Goal: Task Accomplishment & Management: Manage account settings

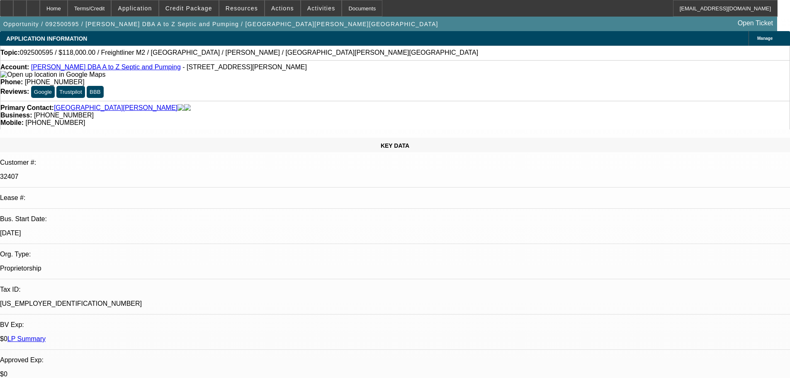
select select "0"
select select "2"
select select "0"
select select "6"
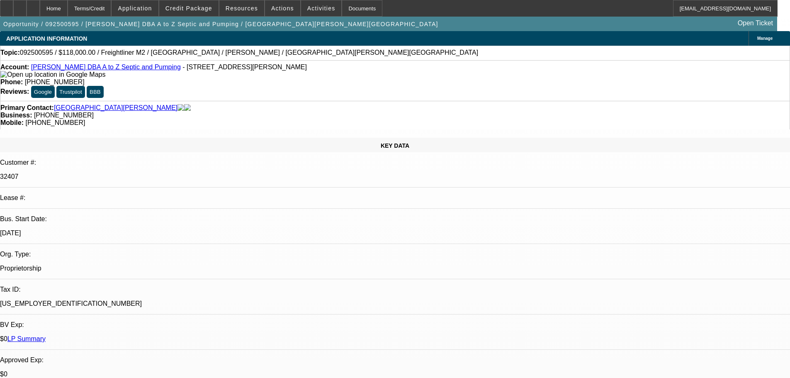
select select "0"
select select "2"
select select "0"
select select "6"
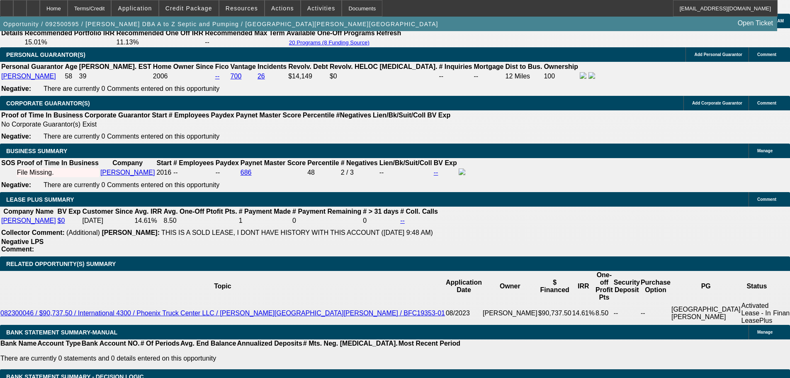
scroll to position [1163, 0]
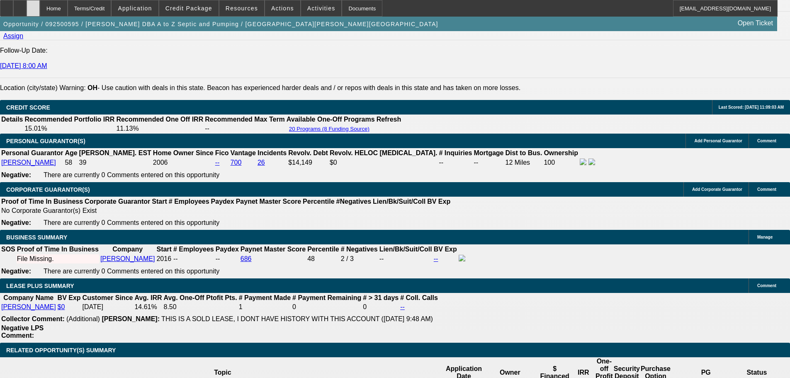
click at [40, 12] on div at bounding box center [33, 8] width 13 height 17
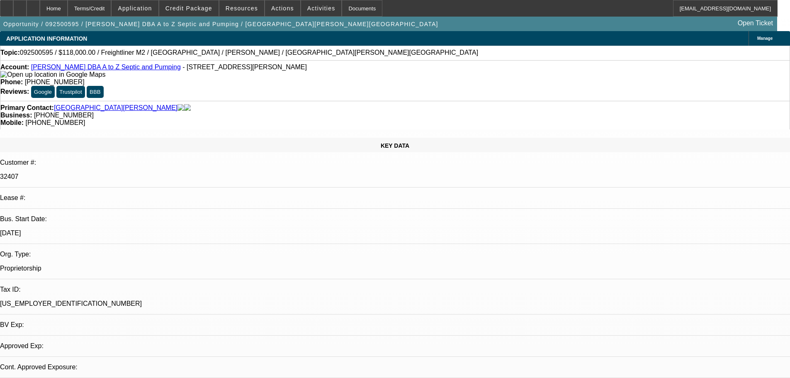
select select "0"
select select "2"
select select "0"
select select "6"
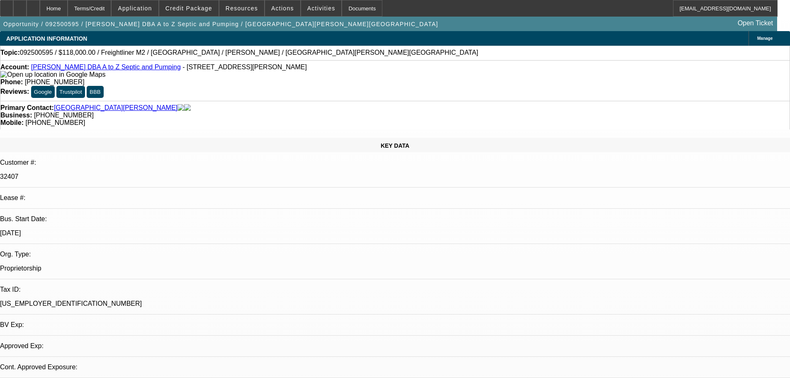
select select "0"
select select "2"
select select "0"
select select "6"
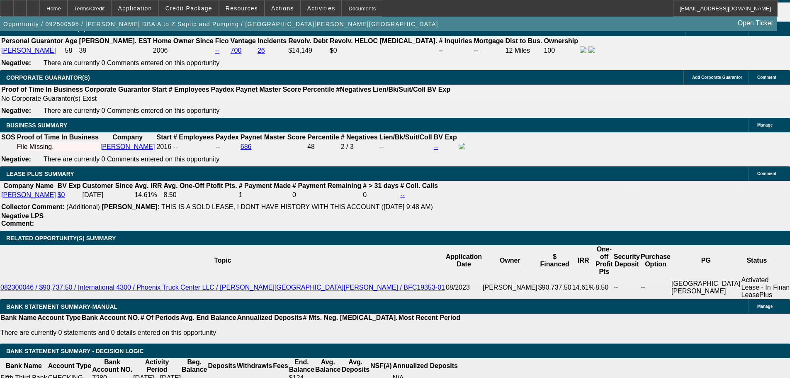
scroll to position [1255, 0]
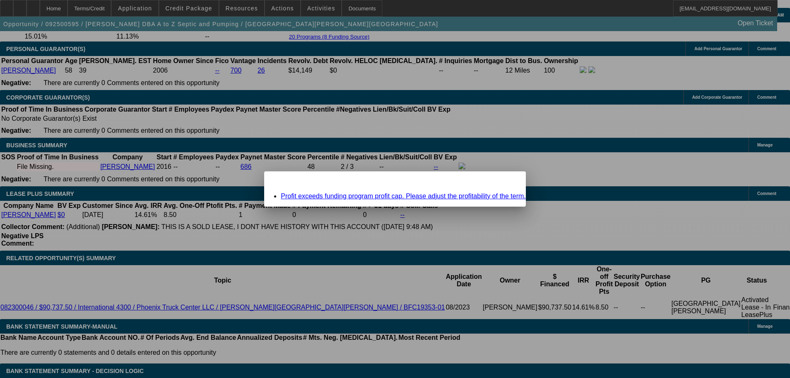
scroll to position [0, 0]
click at [510, 181] on span "Close" at bounding box center [515, 178] width 11 height 5
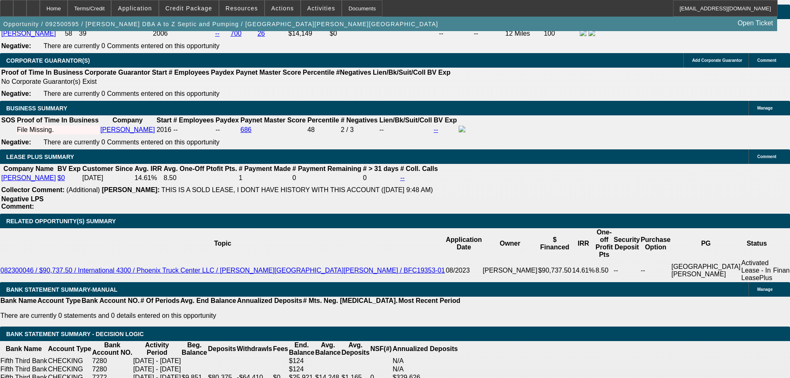
scroll to position [1255, 0]
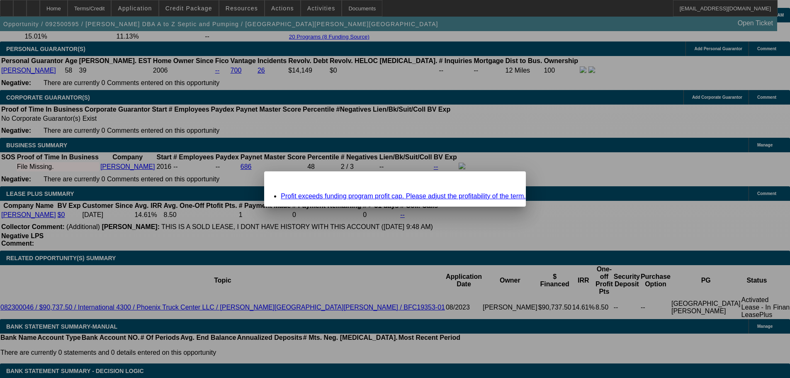
click at [510, 181] on span "Close" at bounding box center [515, 178] width 11 height 5
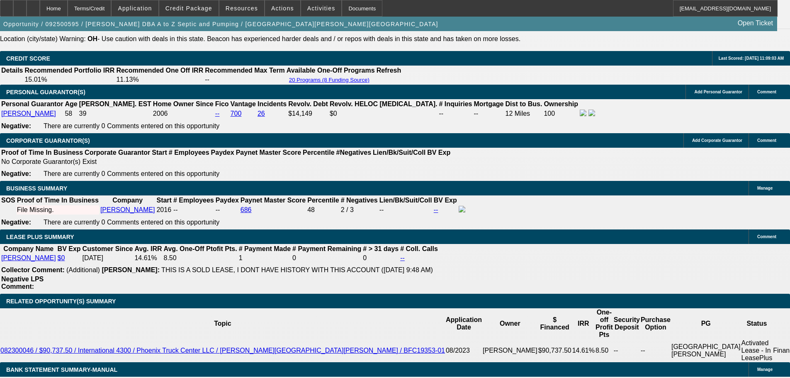
scroll to position [1172, 0]
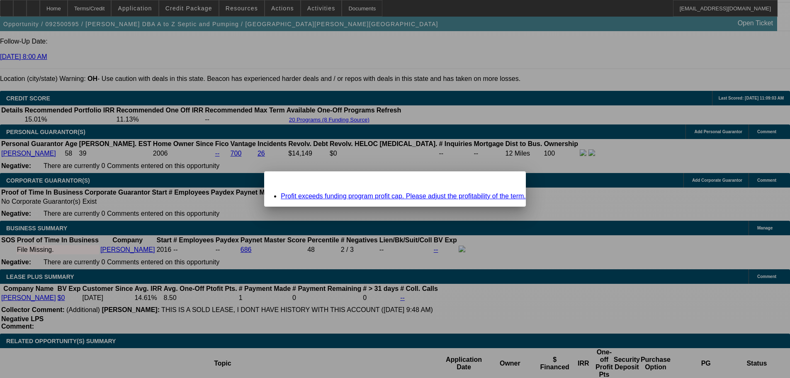
scroll to position [0, 0]
click at [510, 181] on span "Close" at bounding box center [515, 178] width 11 height 5
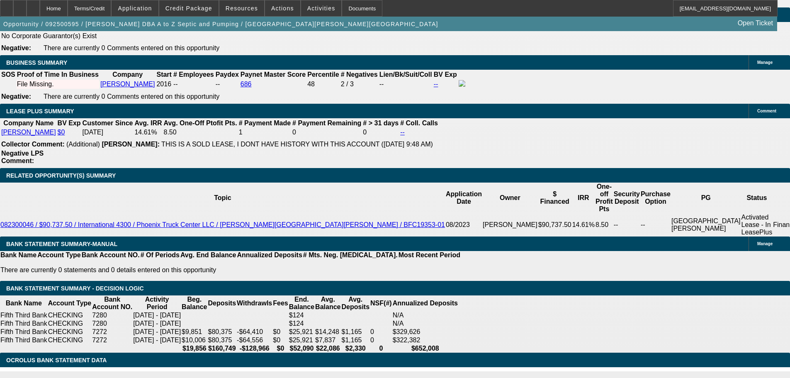
scroll to position [1255, 0]
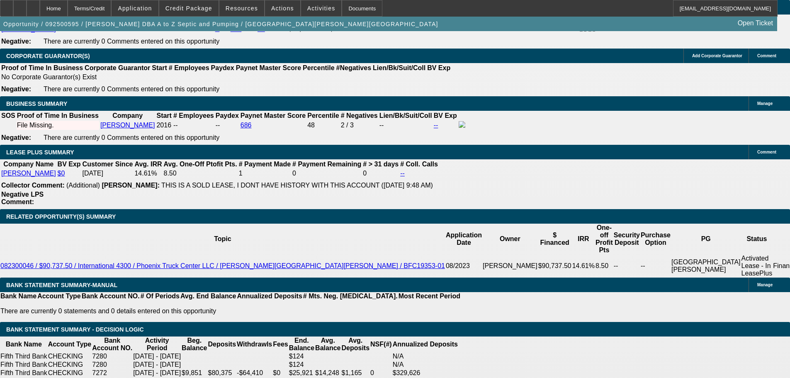
scroll to position [0, 0]
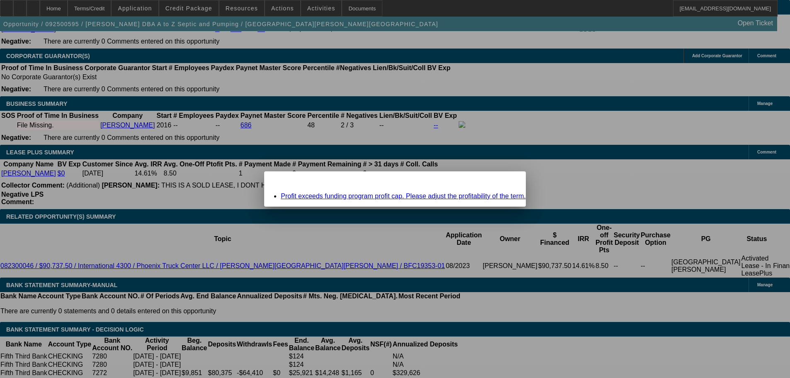
click at [510, 181] on span "Close" at bounding box center [515, 178] width 11 height 5
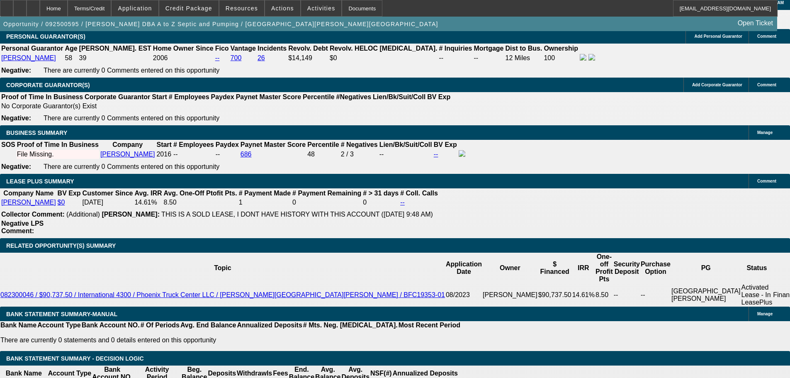
scroll to position [1214, 0]
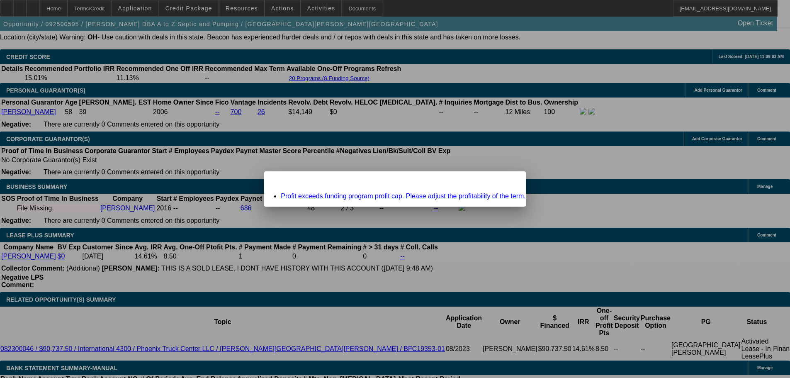
click at [508, 180] on div "Close" at bounding box center [517, 176] width 18 height 10
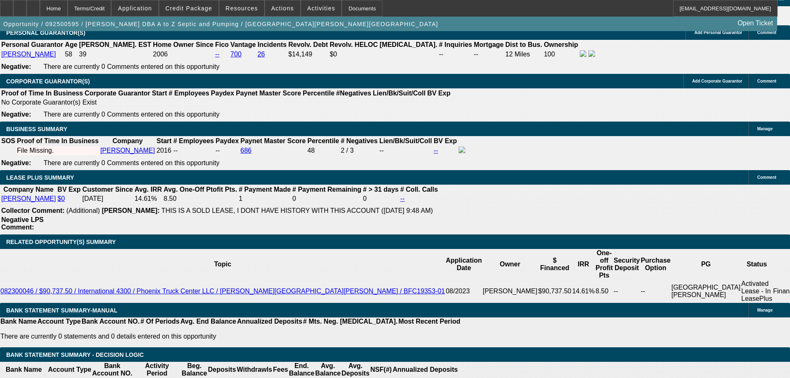
scroll to position [1338, 0]
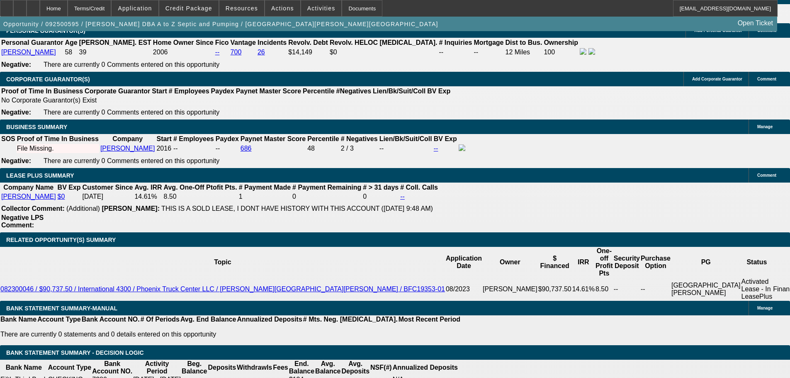
scroll to position [1255, 0]
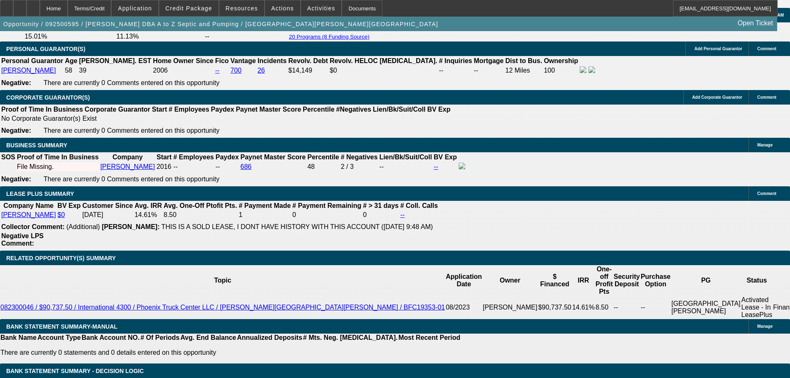
click span
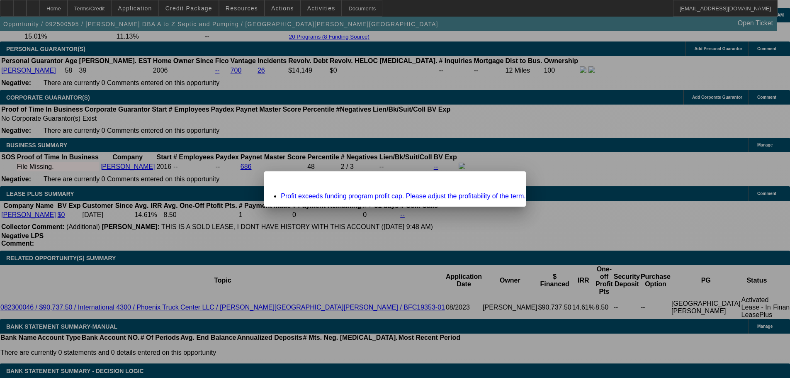
click span "Close"
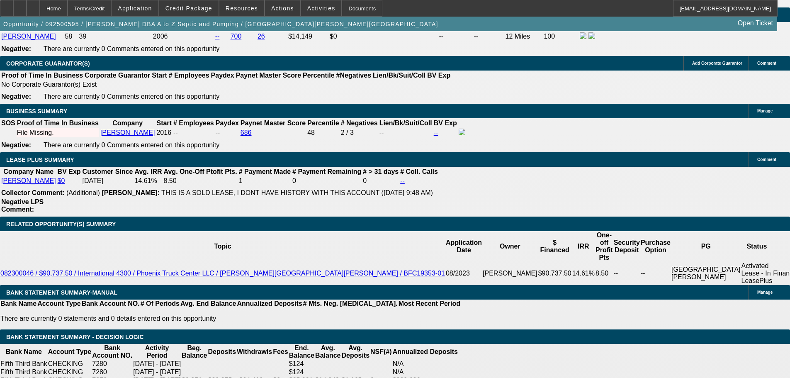
scroll to position [1338, 0]
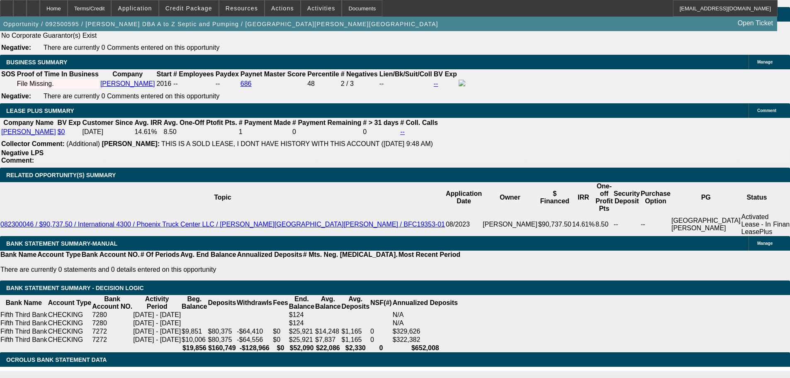
click p "Brian Flores - 9/29/25, 10:02 AM"
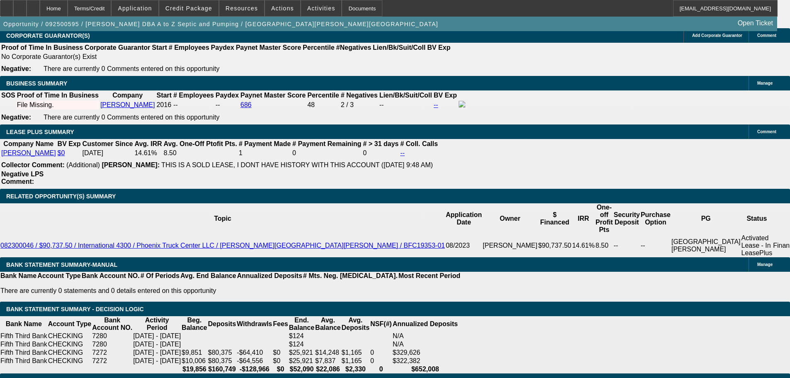
scroll to position [1246, 0]
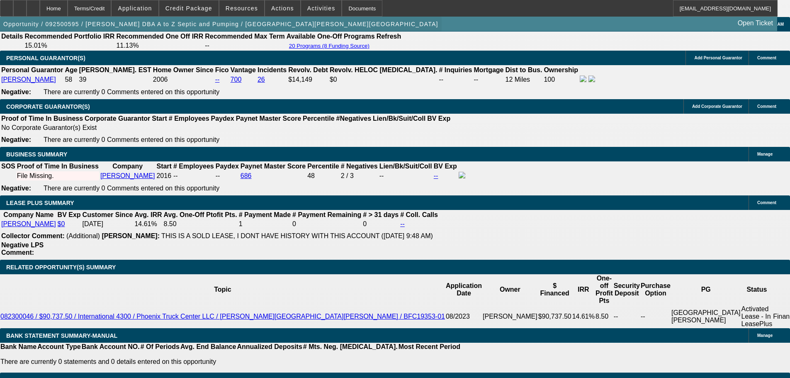
drag, startPoint x: 54, startPoint y: 8, endPoint x: 86, endPoint y: 22, distance: 35.7
click icon
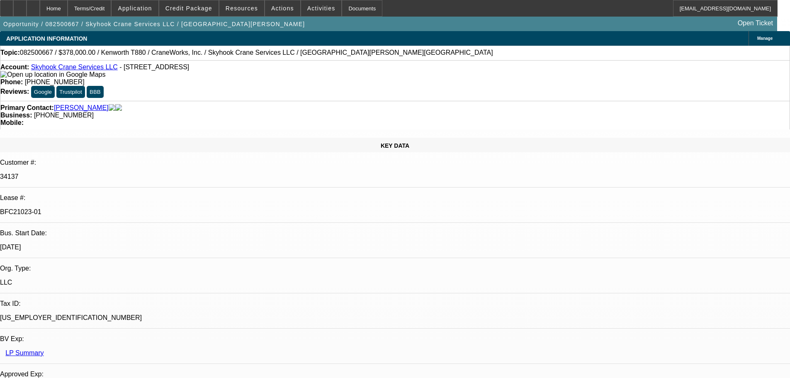
select select "0"
select select "2"
select select "0"
select select "6"
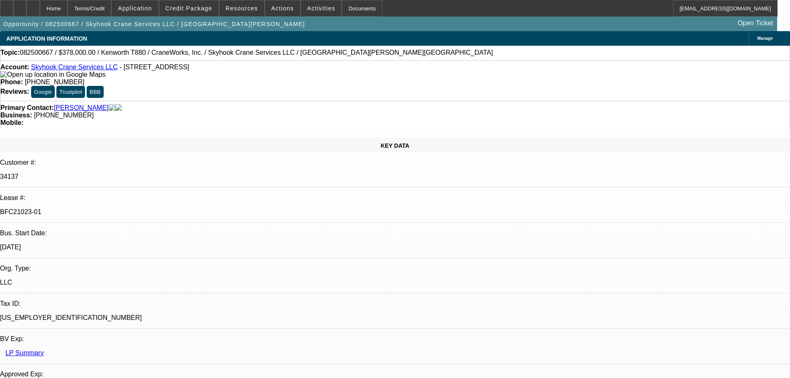
select select "0"
select select "2"
select select "0"
select select "6"
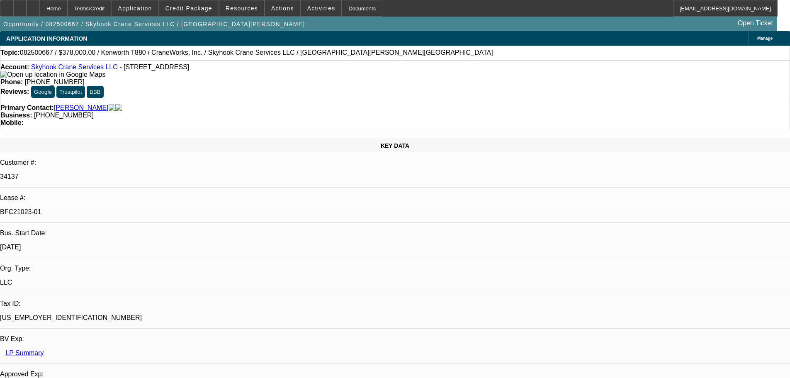
select select "0"
select select "2"
select select "0"
select select "6"
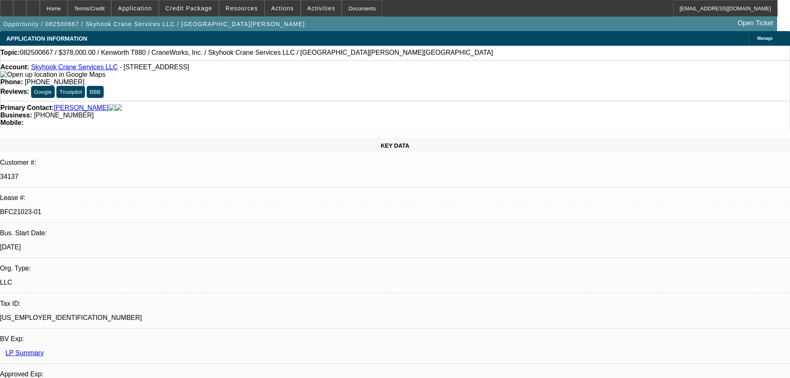
select select "0"
select select "2"
select select "0"
select select "6"
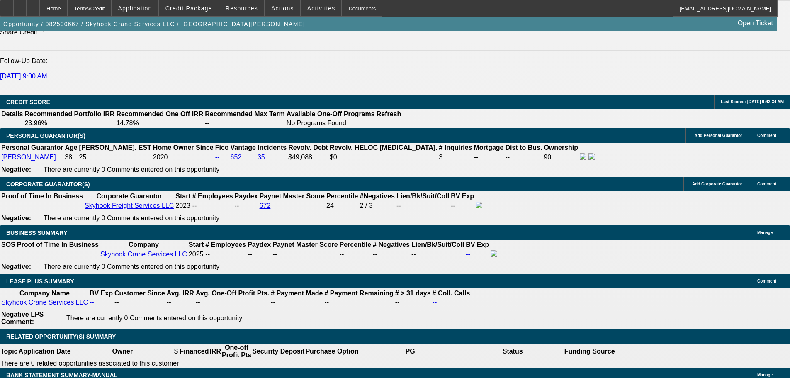
drag, startPoint x: 393, startPoint y: 223, endPoint x: 391, endPoint y: 285, distance: 61.8
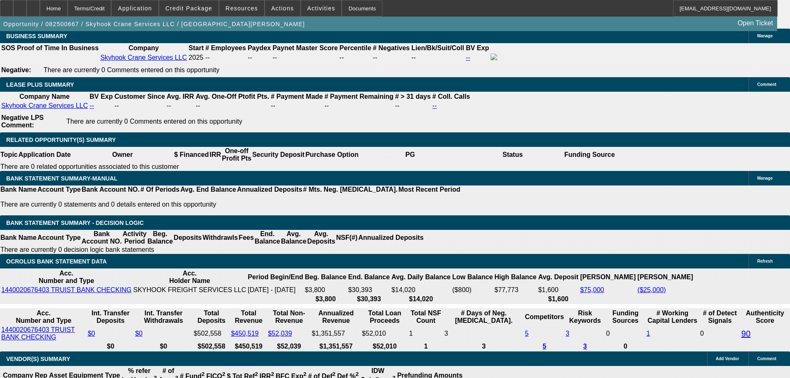
drag, startPoint x: 402, startPoint y: 231, endPoint x: 395, endPoint y: 300, distance: 69.6
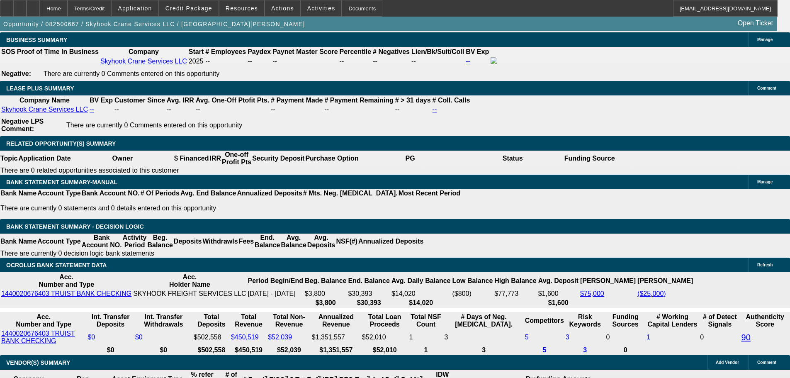
drag, startPoint x: 393, startPoint y: 296, endPoint x: 383, endPoint y: 248, distance: 48.4
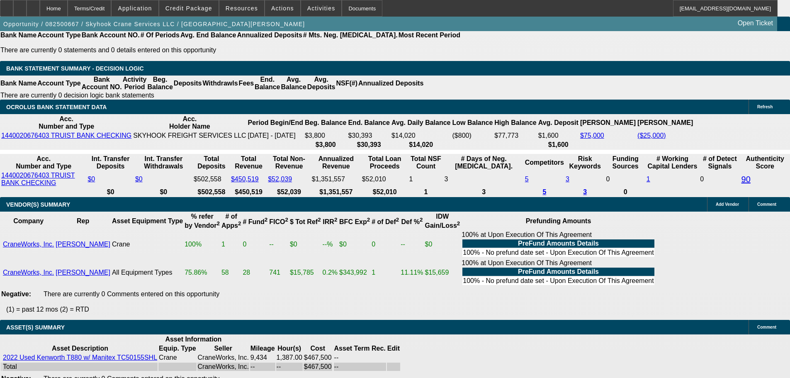
scroll to position [1524, 0]
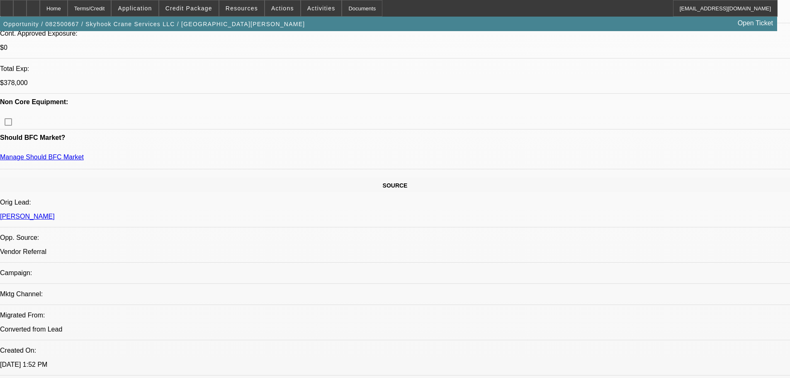
drag, startPoint x: 481, startPoint y: 180, endPoint x: 490, endPoint y: 199, distance: 21.0
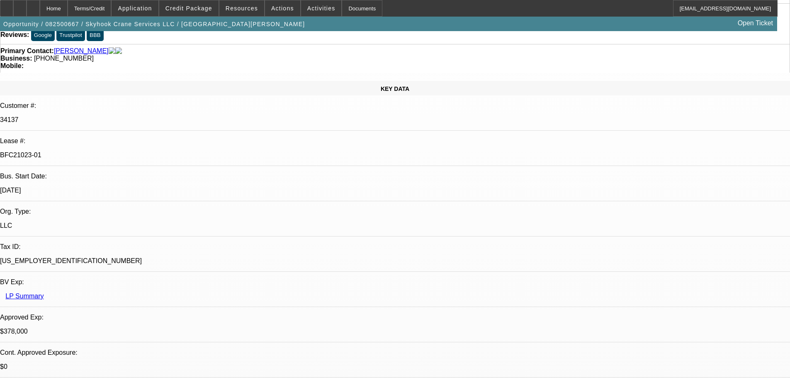
scroll to position [0, 0]
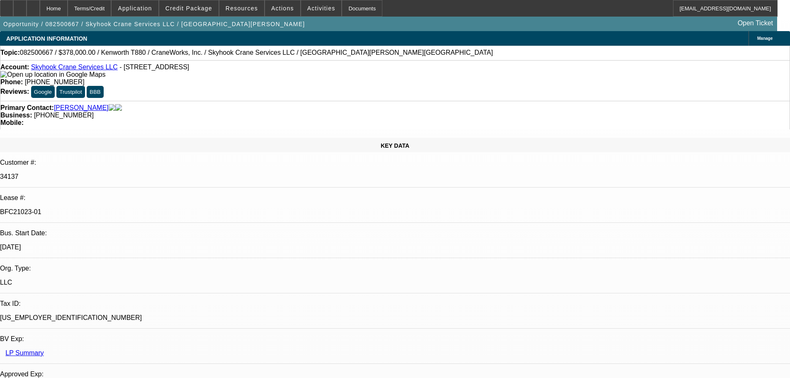
drag, startPoint x: 501, startPoint y: 244, endPoint x: 511, endPoint y: 117, distance: 127.4
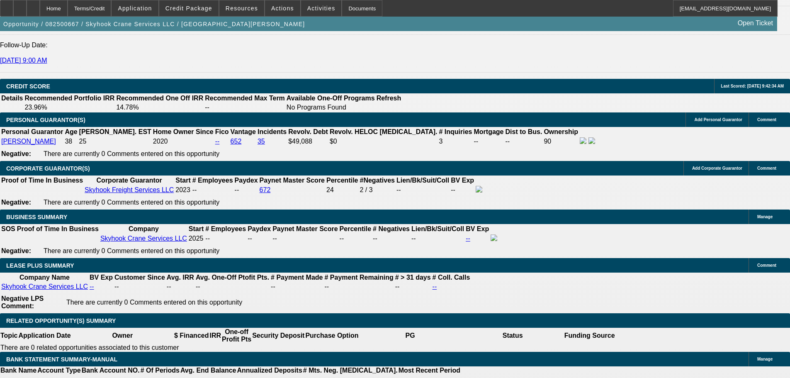
scroll to position [1618, 0]
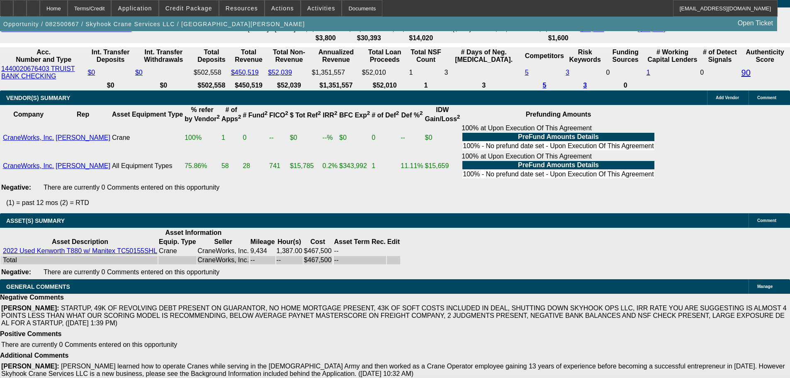
drag, startPoint x: 384, startPoint y: 248, endPoint x: 502, endPoint y: 316, distance: 135.5
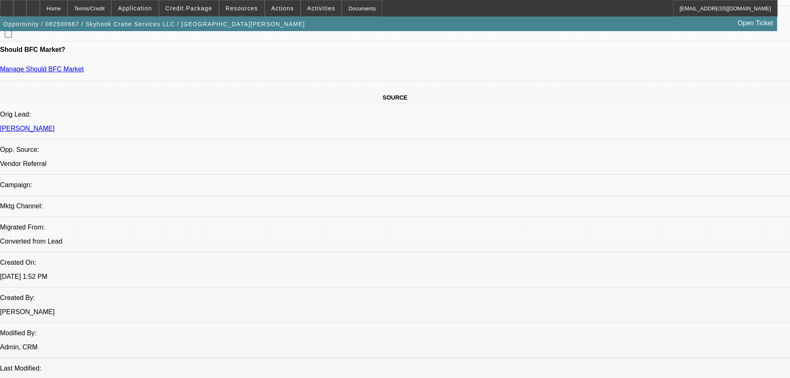
scroll to position [0, 0]
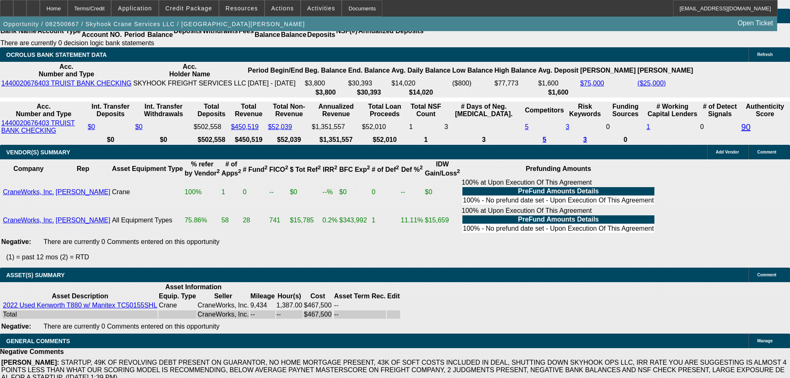
drag, startPoint x: 318, startPoint y: 339, endPoint x: 318, endPoint y: 334, distance: 4.6
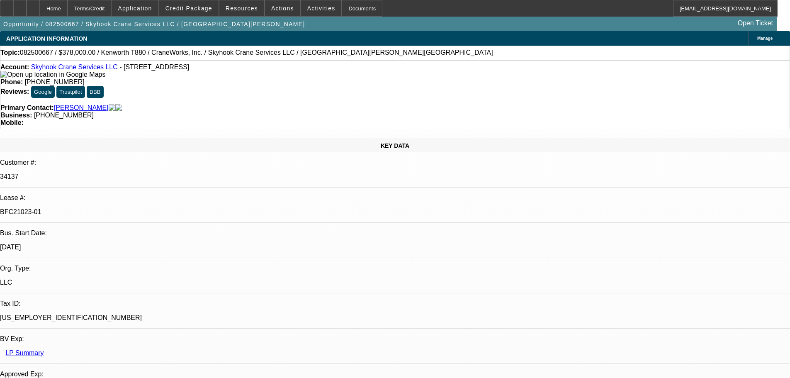
drag, startPoint x: 363, startPoint y: 295, endPoint x: 339, endPoint y: 90, distance: 206.3
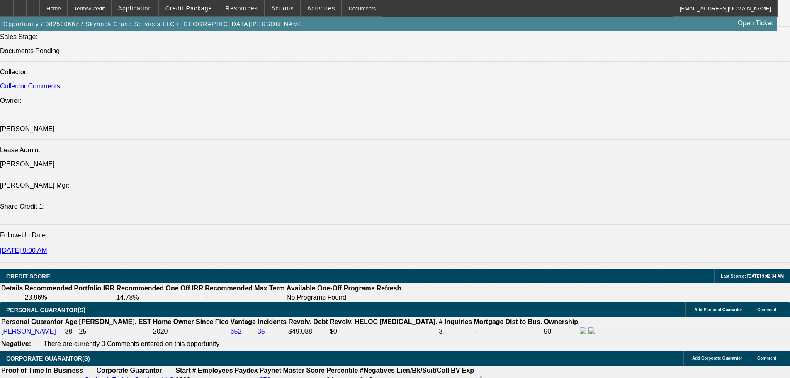
drag, startPoint x: 326, startPoint y: 180, endPoint x: 336, endPoint y: 271, distance: 91.9
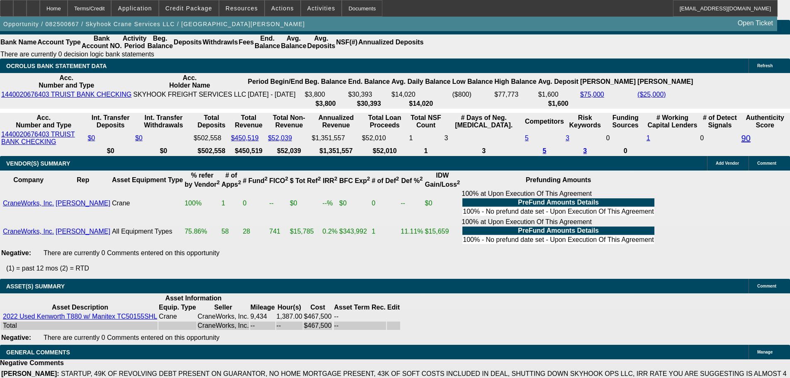
drag, startPoint x: 343, startPoint y: 241, endPoint x: 332, endPoint y: 239, distance: 11.0
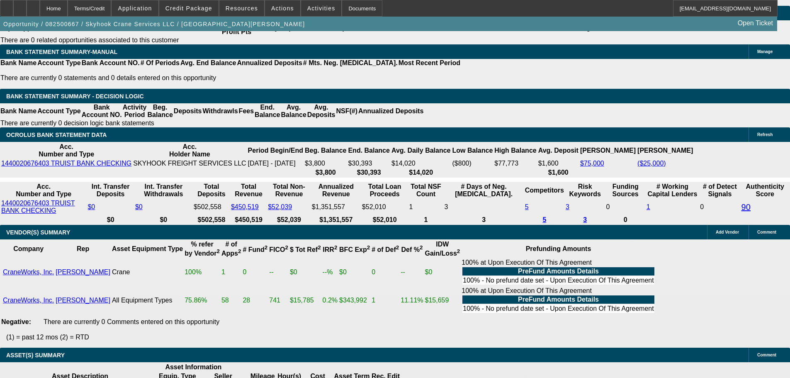
drag, startPoint x: 329, startPoint y: 234, endPoint x: 316, endPoint y: 181, distance: 54.9
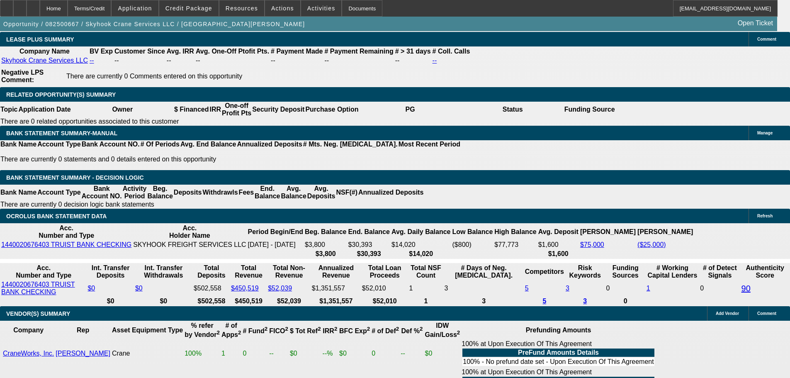
drag, startPoint x: 307, startPoint y: 178, endPoint x: 293, endPoint y: 140, distance: 40.5
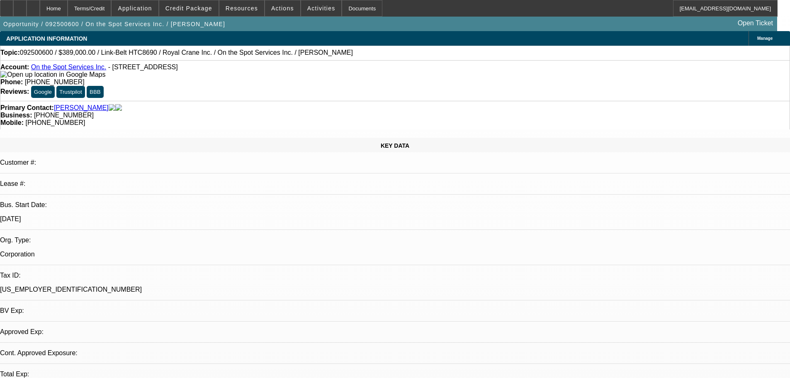
select select "0"
select select "6"
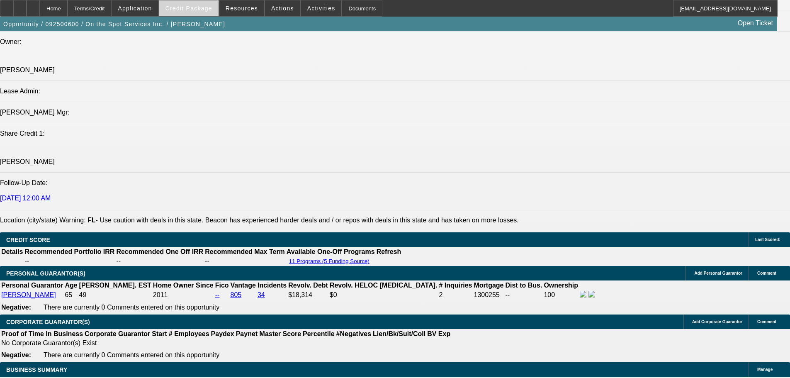
scroll to position [1043, 0]
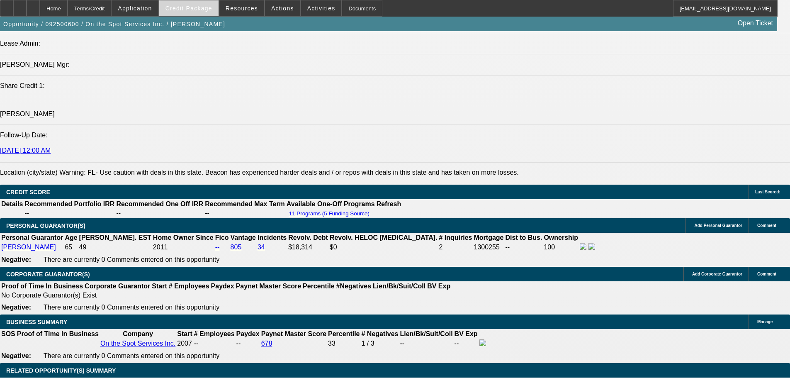
click at [193, 7] on span "Credit Package" at bounding box center [189, 8] width 47 height 7
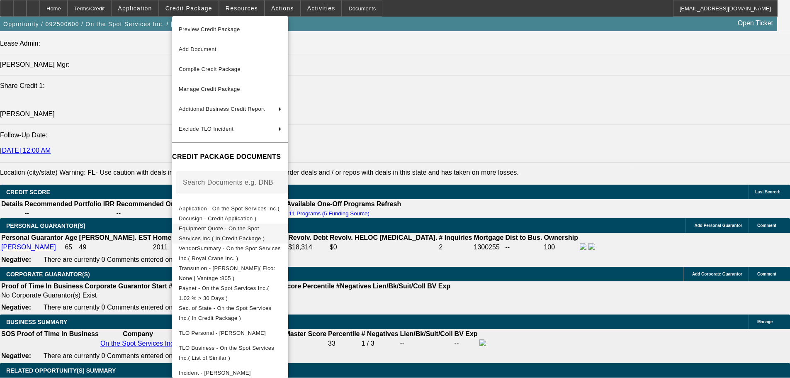
click at [265, 231] on span "Equipment Quote - On the Spot Services Inc.( In Credit Package )" at bounding box center [222, 233] width 86 height 16
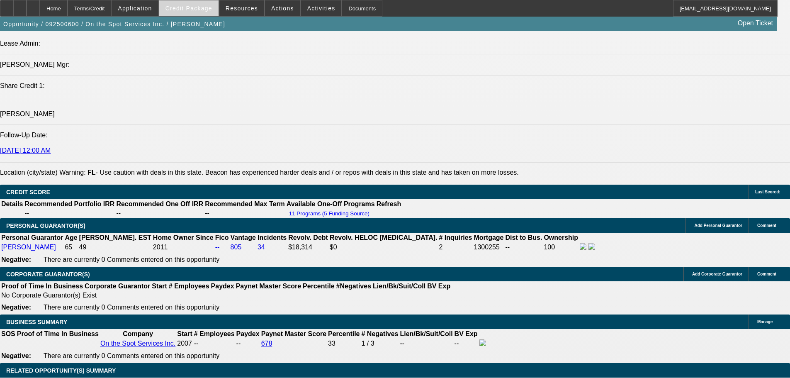
click at [205, 7] on span "Credit Package" at bounding box center [189, 8] width 47 height 7
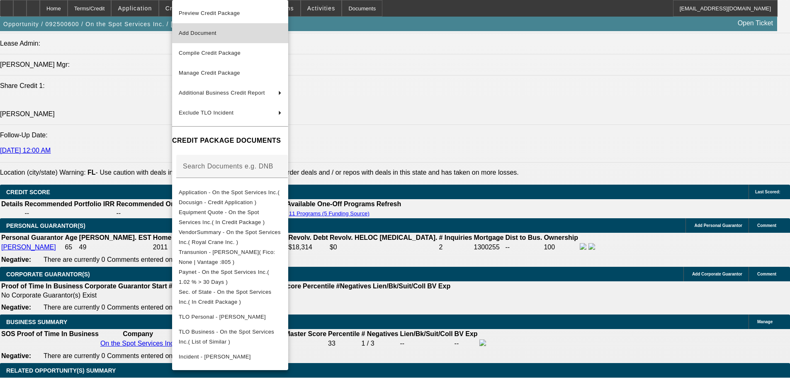
click at [249, 29] on span "Add Document" at bounding box center [230, 33] width 103 height 10
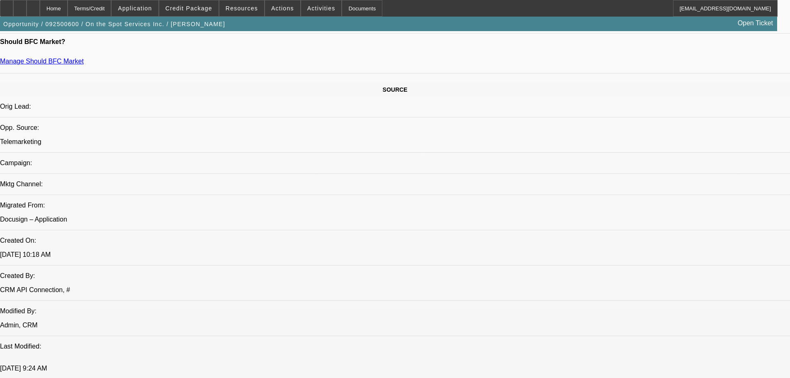
scroll to position [338, 0]
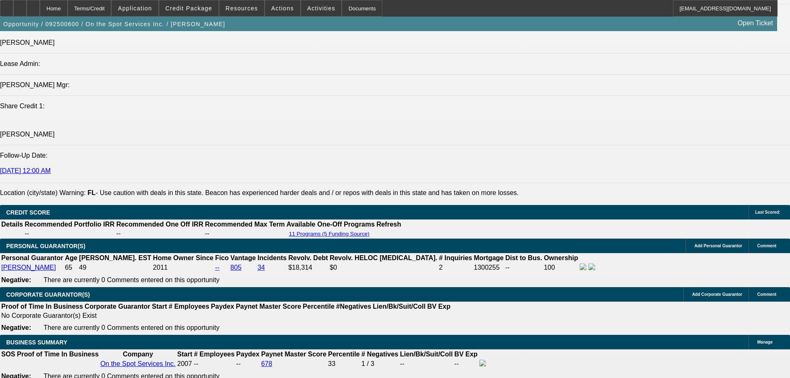
scroll to position [1085, 0]
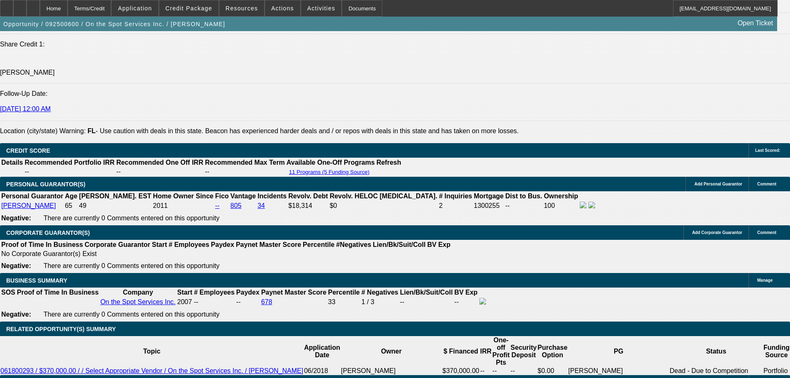
type input "UNKNOWN"
type input "2"
type input "$196,444.72"
type input "82"
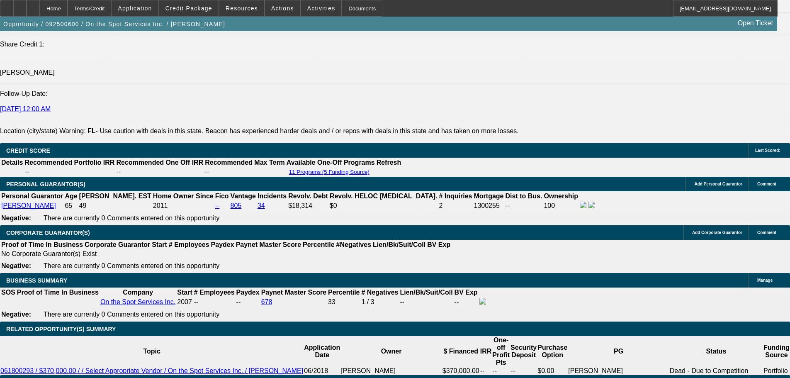
type input "$6,171.60"
type input "84"
type input "$6,061.10"
type input "84"
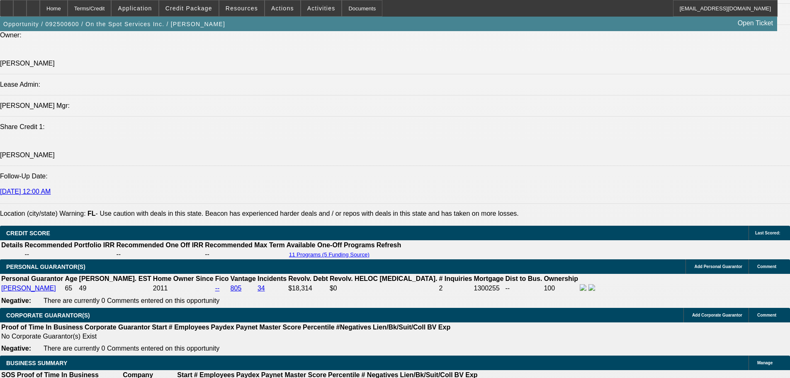
scroll to position [1002, 0]
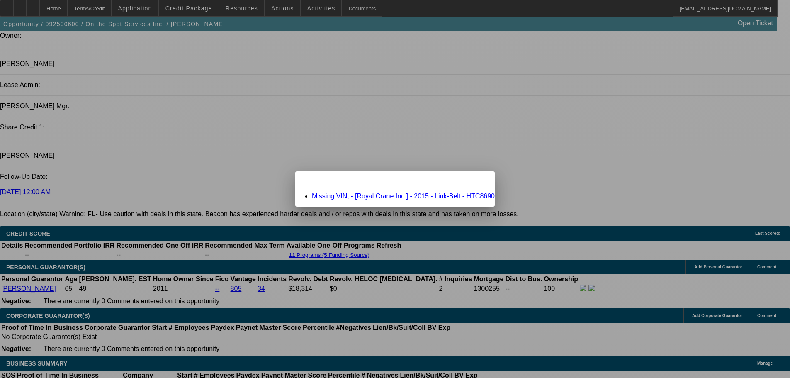
click at [479, 181] on span "Close" at bounding box center [484, 178] width 11 height 5
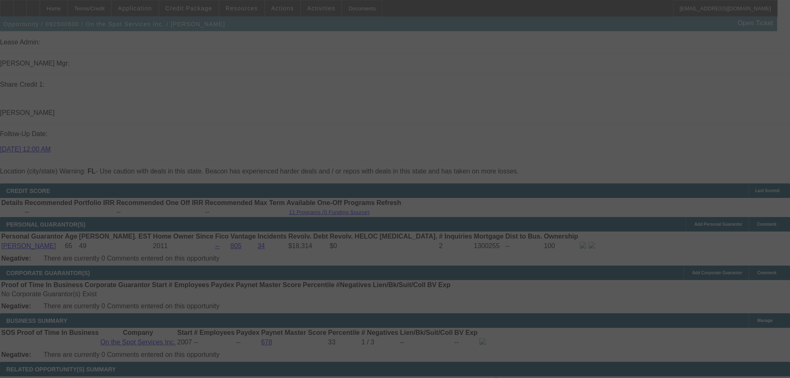
scroll to position [1043, 0]
select select "0"
select select "6"
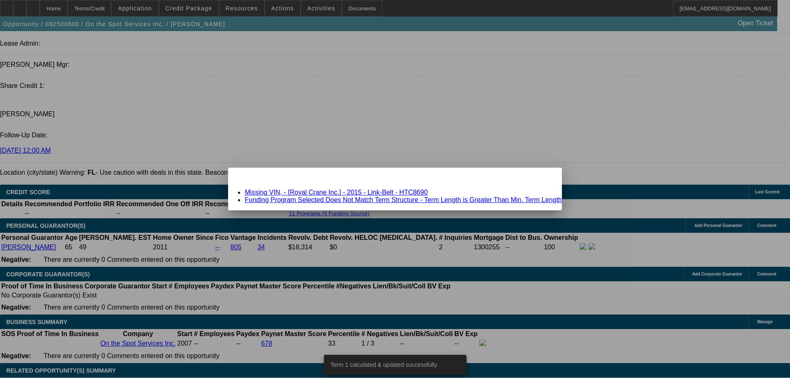
scroll to position [0, 0]
click at [365, 198] on link "Funding Program Selected Does Not Match Term Structure - Term Length is Greater…" at bounding box center [403, 199] width 317 height 7
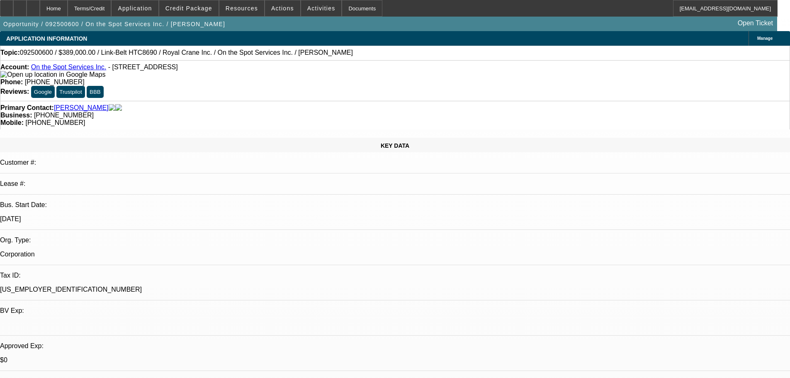
scroll to position [1043, 0]
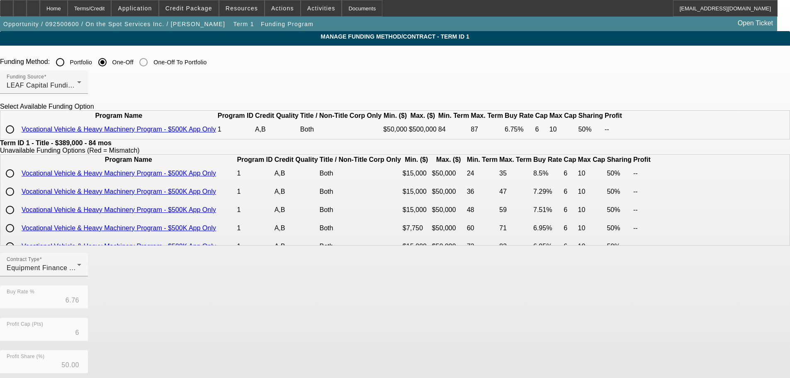
click at [18, 138] on input "radio" at bounding box center [10, 129] width 17 height 17
radio input "true"
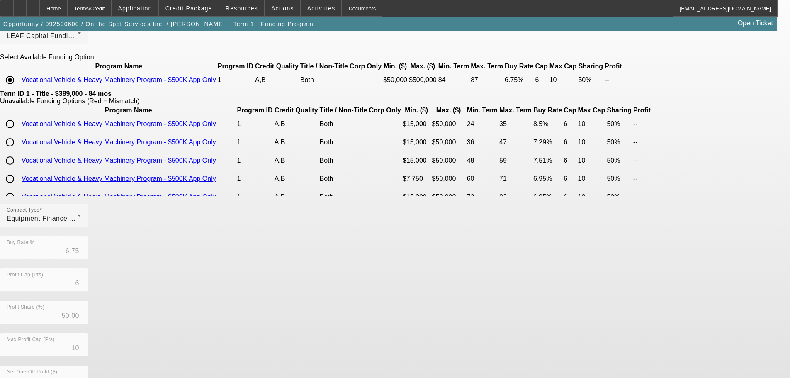
scroll to position [147, 0]
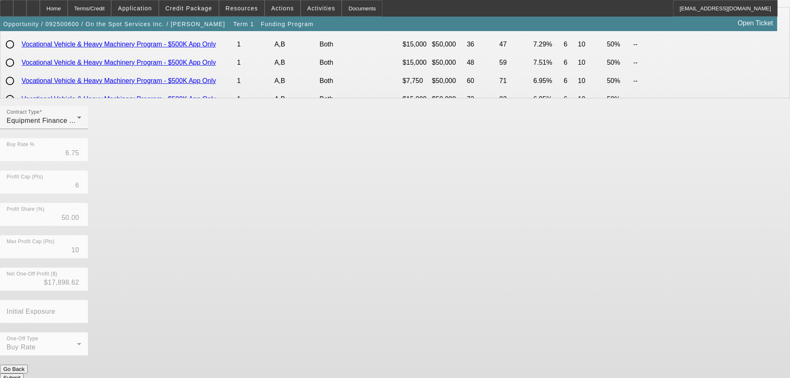
click at [24, 373] on button "Submit" at bounding box center [12, 377] width 24 height 9
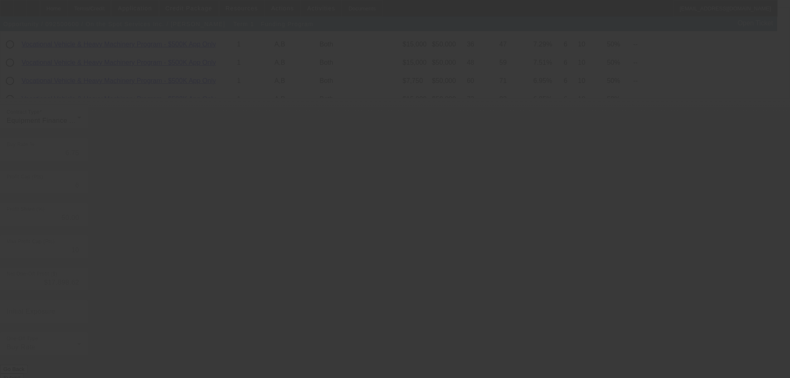
type input "6.76"
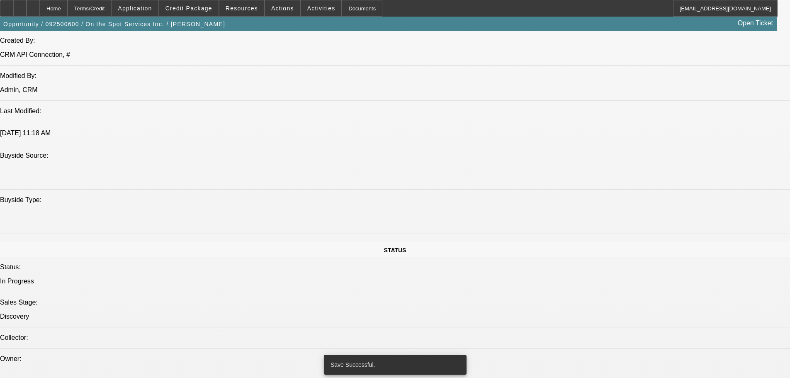
select select "0"
select select "6"
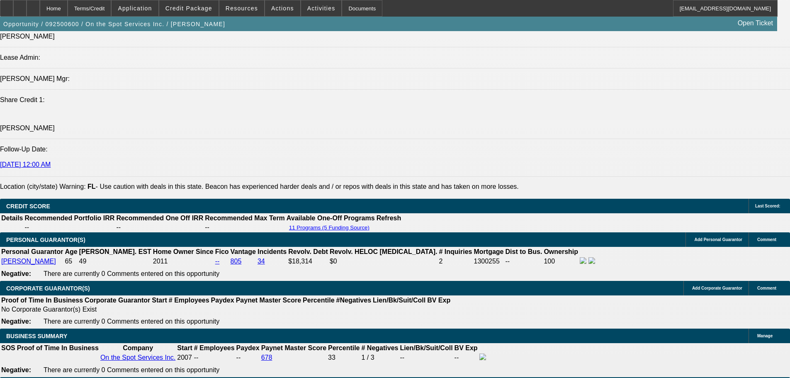
scroll to position [961, 0]
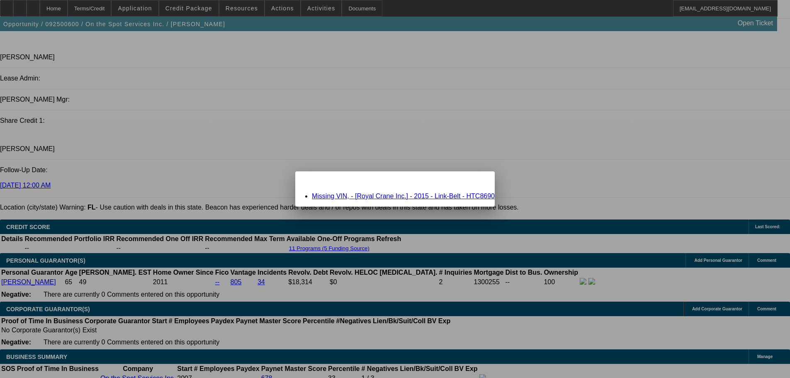
scroll to position [0, 0]
click at [477, 180] on div "Close" at bounding box center [486, 176] width 18 height 10
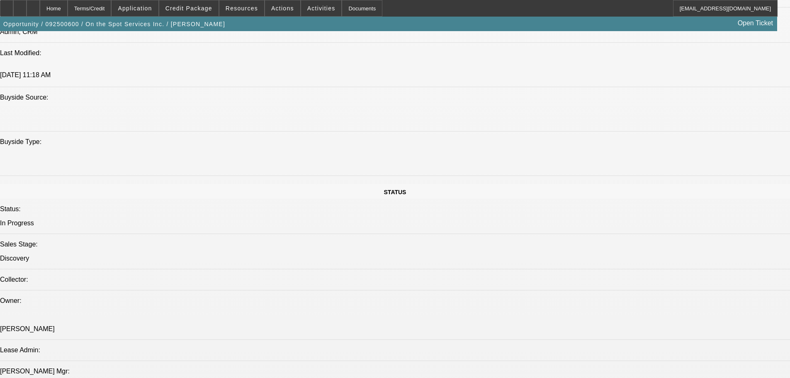
drag, startPoint x: 432, startPoint y: 249, endPoint x: 395, endPoint y: 130, distance: 124.5
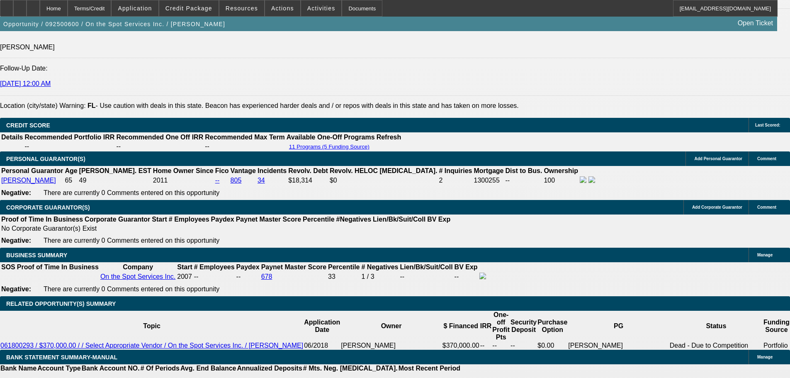
scroll to position [1021, 0]
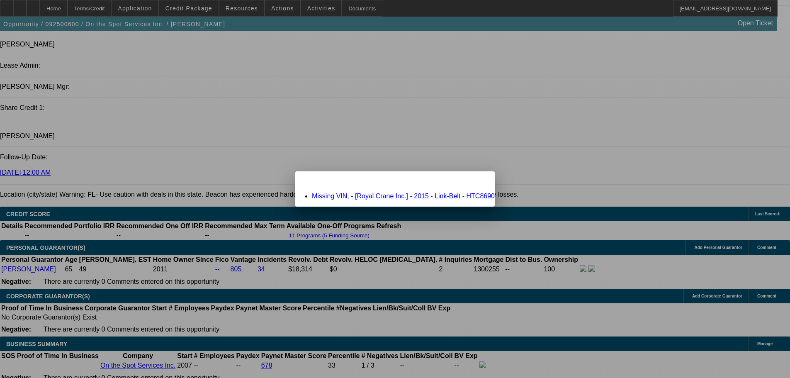
drag, startPoint x: 348, startPoint y: 197, endPoint x: 368, endPoint y: 194, distance: 19.7
click at [348, 197] on link "Missing VIN, - [Royal Crane Inc.] - 2015 - Link-Belt - HTC8690" at bounding box center [403, 195] width 183 height 7
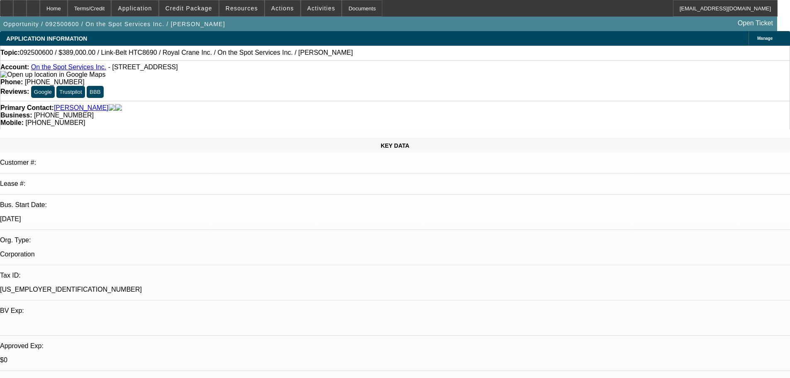
scroll to position [1021, 0]
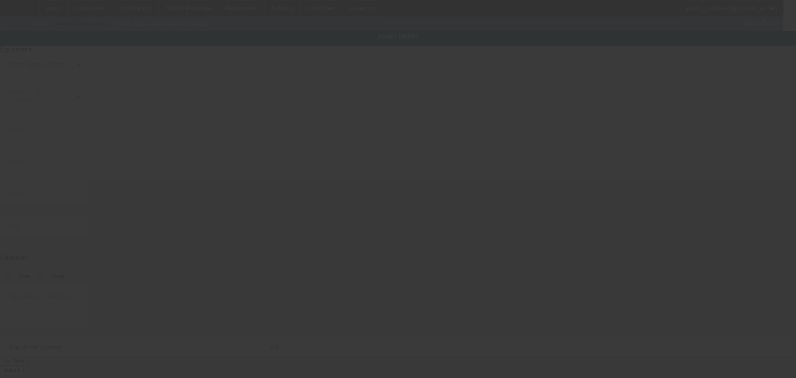
type input "Link-Belt"
type input "HTC8690"
radio input "true"
type textarea "2015 LINKBELT HTC-8675 Series II 75 ton, 127’+64’ | Cummins ISX 450 hp Automati…"
type input "3555 NW 74th St"
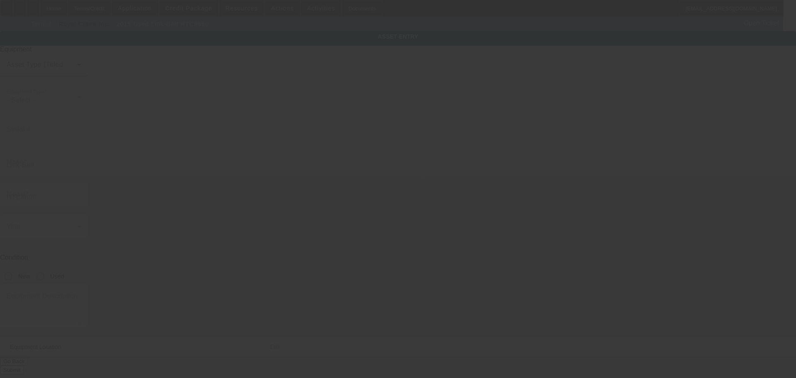
type input "Miami"
type input "33147"
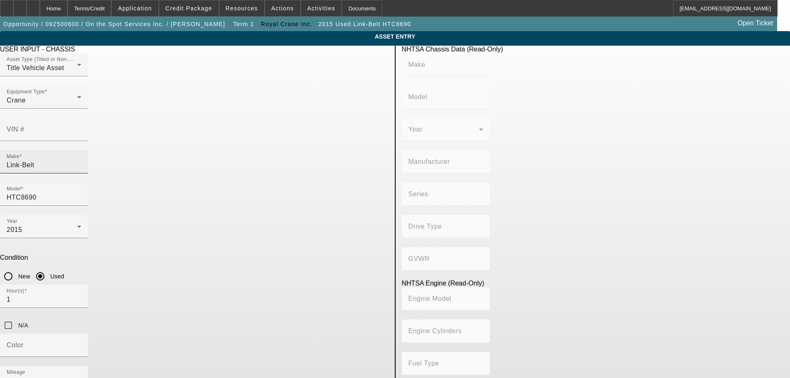
click at [81, 160] on input "Link-Belt" at bounding box center [44, 165] width 75 height 10
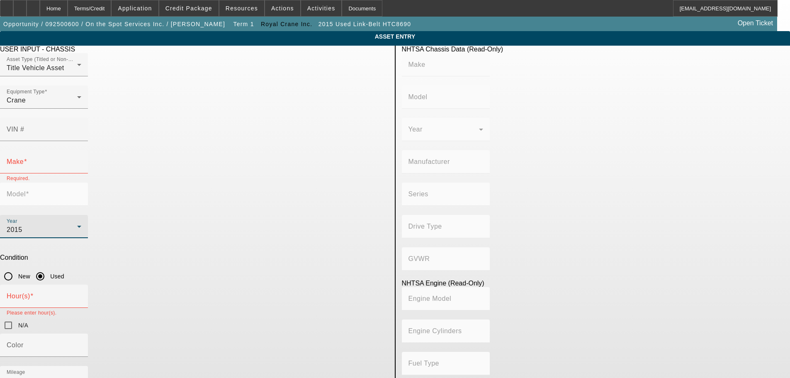
click at [77, 225] on div "2015" at bounding box center [42, 230] width 71 height 10
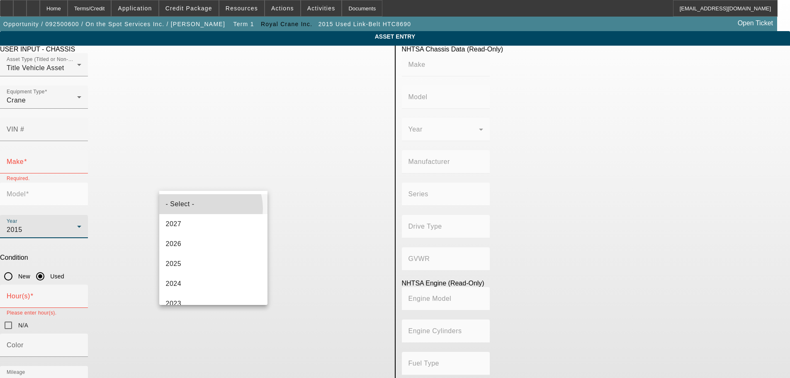
click at [206, 208] on mat-option "- Select -" at bounding box center [213, 204] width 109 height 20
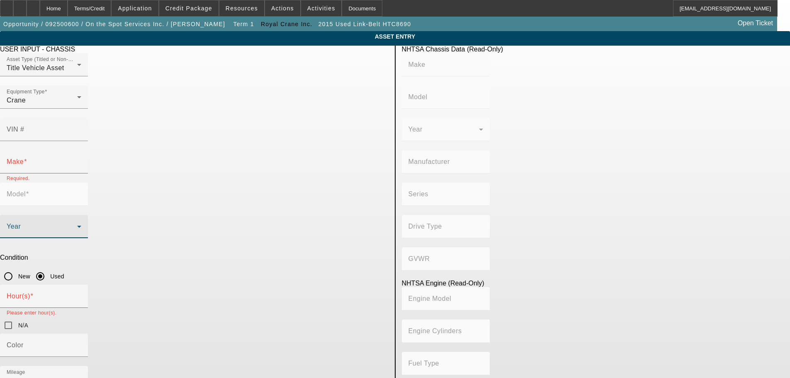
click at [101, 225] on app-asset-collateral-manage "ASSET ENTRY Delete asset USER INPUT - CHASSIS Asset Type (Titled or Non-Titled)…" at bounding box center [395, 263] width 790 height 465
click at [81, 122] on div "VIN #" at bounding box center [44, 129] width 75 height 23
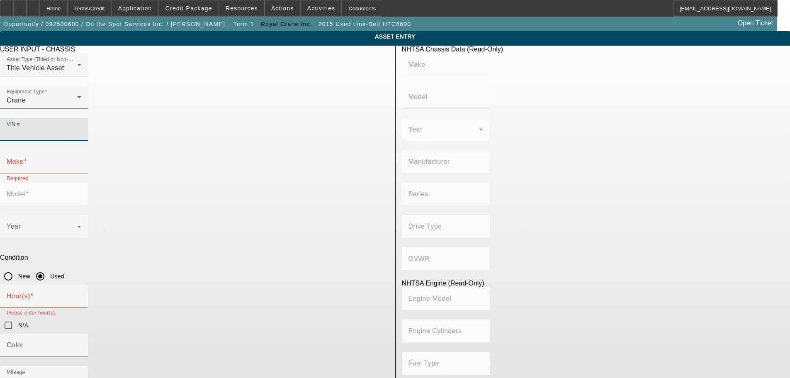
drag, startPoint x: 296, startPoint y: 112, endPoint x: 291, endPoint y: 117, distance: 7.4
paste input "1F9P9K545FL028611"
type input "1F9P9K545FL028611"
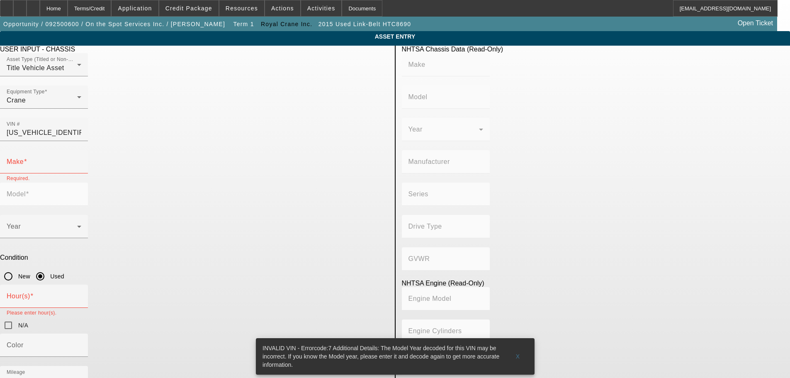
click at [79, 191] on app-asset-collateral-manage "ASSET ENTRY Delete asset USER INPUT - CHASSIS Asset Type (Titled or Non-Titled)…" at bounding box center [395, 263] width 790 height 465
click at [517, 353] on span "X" at bounding box center [518, 356] width 5 height 7
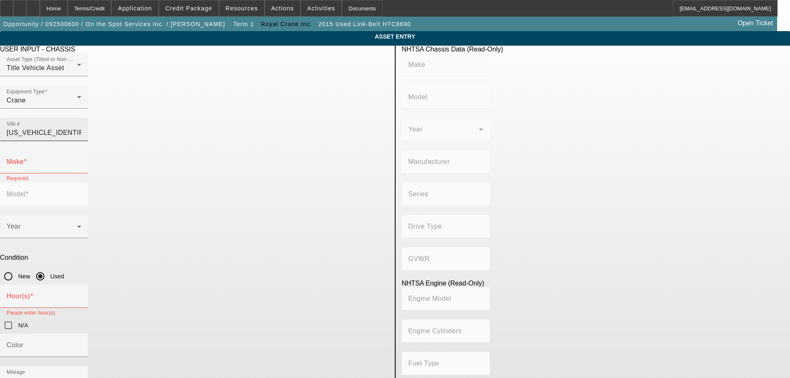
click at [81, 128] on input "1F9P9K545FL028611" at bounding box center [44, 133] width 75 height 10
paste input "1F9P9K545FL028611"
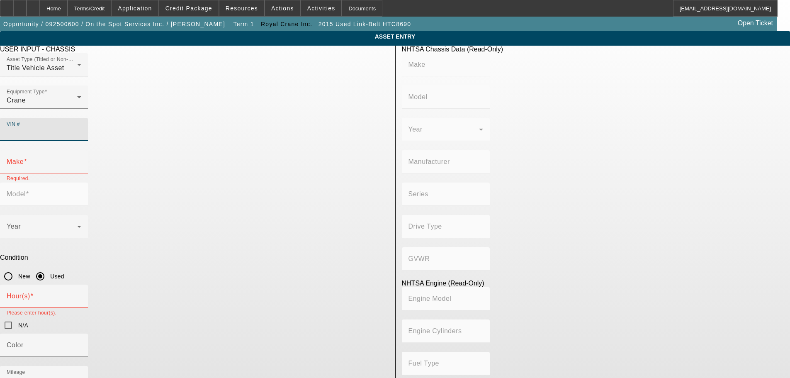
type input "1F9P9K545FL028611"
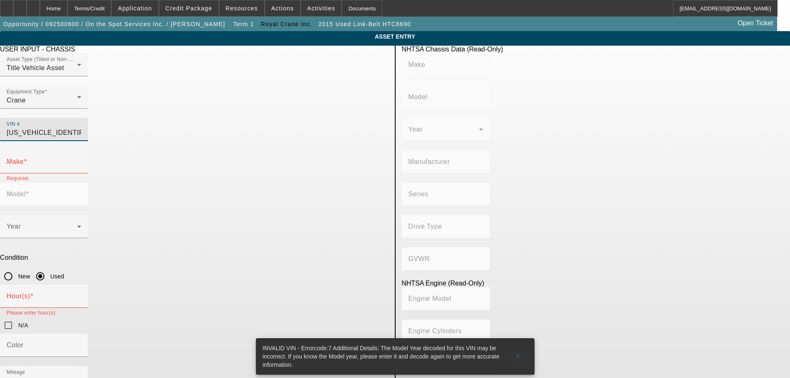
click at [522, 348] on span at bounding box center [518, 356] width 27 height 20
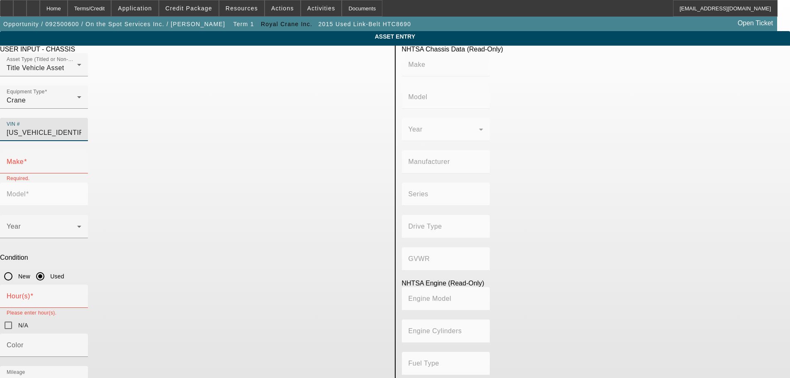
click at [81, 128] on input "1F9P9K545FL028611" at bounding box center [44, 133] width 75 height 10
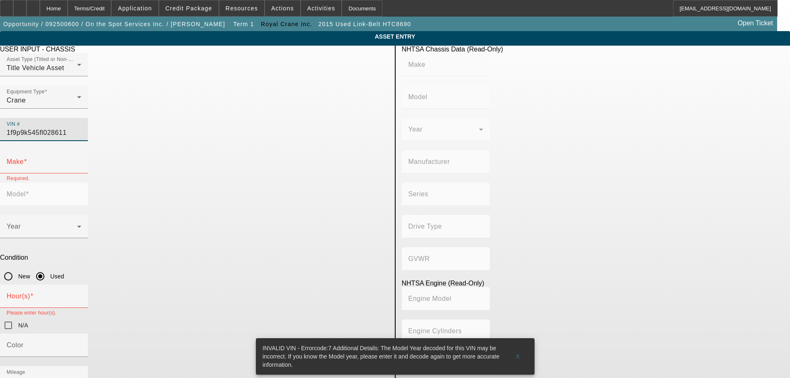
type input "1F9P9K545FL028611"
click at [66, 218] on app-asset-collateral-manage "ASSET ENTRY Delete asset USER INPUT - CHASSIS Asset Type (Titled or Non-Titled)…" at bounding box center [395, 263] width 790 height 465
click at [81, 160] on input "Make" at bounding box center [44, 165] width 75 height 10
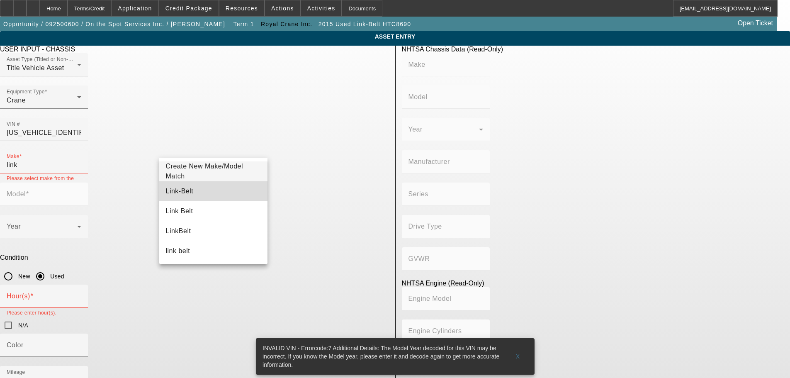
drag, startPoint x: 231, startPoint y: 189, endPoint x: 123, endPoint y: 200, distance: 108.5
click at [230, 189] on mat-option "Link-Belt" at bounding box center [213, 191] width 109 height 20
type input "Link-Belt"
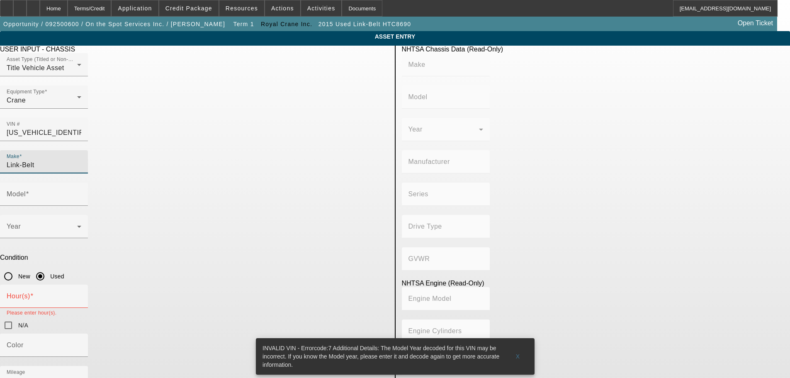
click at [84, 200] on app-asset-collateral-manage "ASSET ENTRY Delete asset USER INPUT - CHASSIS Asset Type (Titled or Non-Titled)…" at bounding box center [395, 263] width 790 height 465
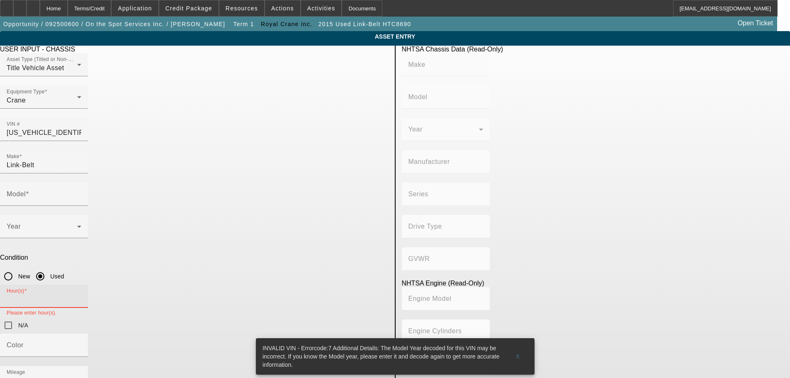
click at [81, 295] on input "Hour(s)" at bounding box center [44, 300] width 75 height 10
click at [17, 317] on input "N/A" at bounding box center [8, 325] width 17 height 17
checkbox input "true"
click at [111, 169] on app-asset-collateral-manage "ASSET ENTRY Delete asset USER INPUT - CHASSIS Asset Type (Titled or Non-Titled)…" at bounding box center [395, 263] width 790 height 465
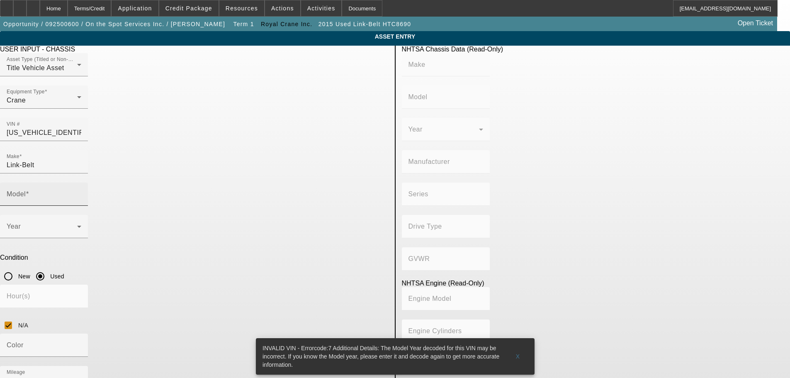
click at [81, 192] on input "Model" at bounding box center [44, 197] width 75 height 10
click at [81, 118] on div "VIN # 1F9P9K545FL028611" at bounding box center [44, 129] width 75 height 23
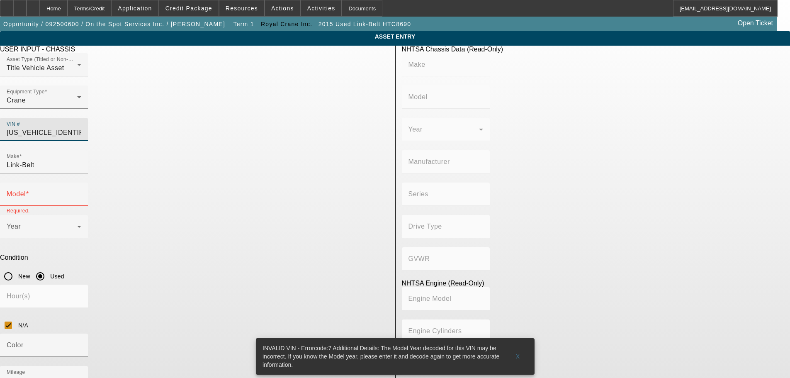
click at [81, 128] on input "1F9P9K545FL028611" at bounding box center [44, 133] width 75 height 10
click at [81, 192] on input "Model" at bounding box center [44, 197] width 75 height 10
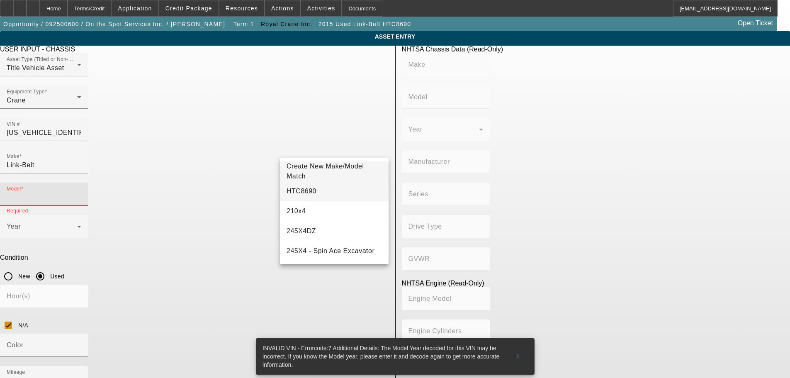
click at [344, 199] on mat-option "HTC8690" at bounding box center [334, 191] width 109 height 20
type input "HTC8690"
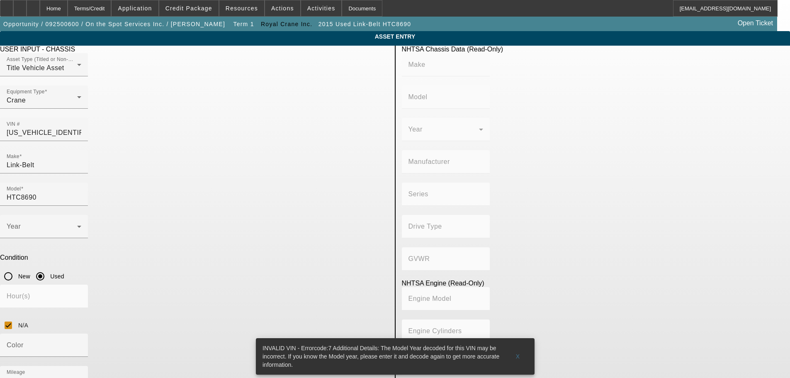
click at [152, 240] on app-asset-collateral-manage "ASSET ENTRY Delete asset USER INPUT - CHASSIS Asset Type (Titled or Non-Titled)…" at bounding box center [395, 263] width 790 height 465
click at [515, 354] on span at bounding box center [518, 356] width 27 height 20
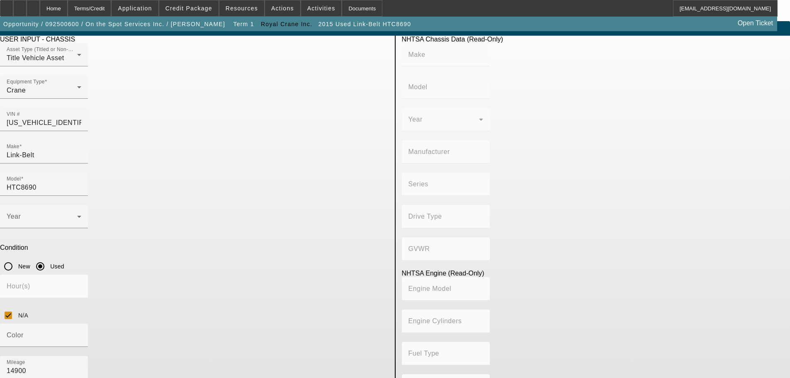
scroll to position [16, 0]
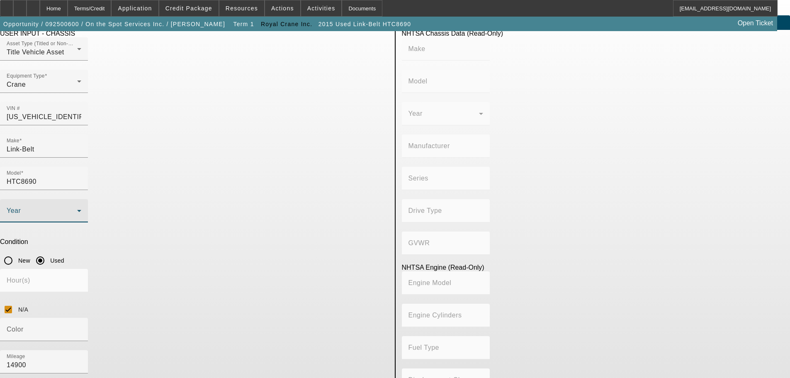
click at [84, 206] on icon at bounding box center [79, 211] width 10 height 10
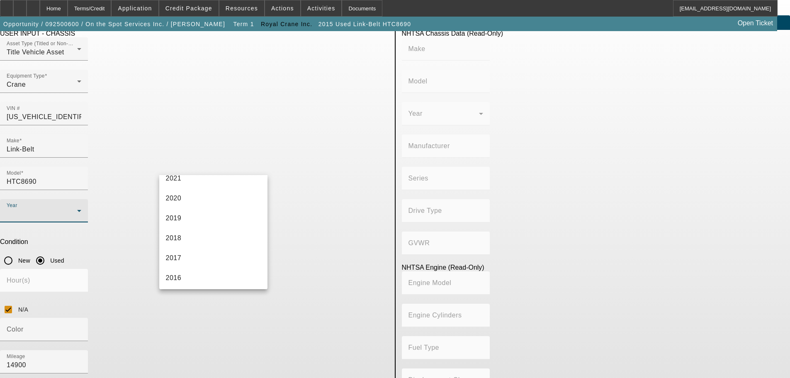
scroll to position [249, 0]
click at [224, 199] on mat-option "2015" at bounding box center [213, 198] width 109 height 20
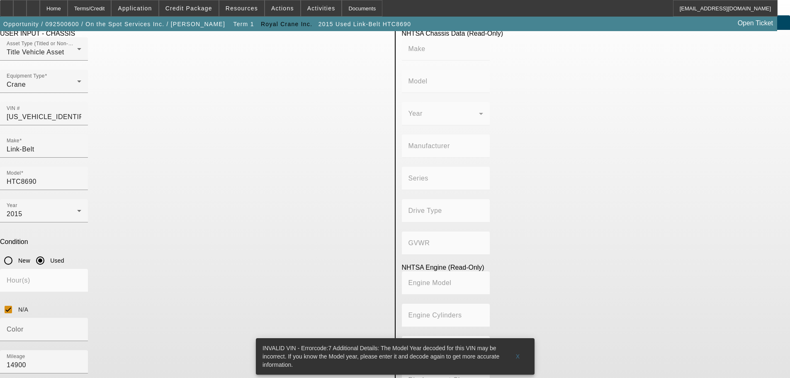
click at [334, 355] on div "INVALID VIN - Errorcode:7 Additional Details: The Model Year decoded for this V…" at bounding box center [380, 356] width 249 height 37
click at [519, 353] on span "X" at bounding box center [518, 356] width 5 height 7
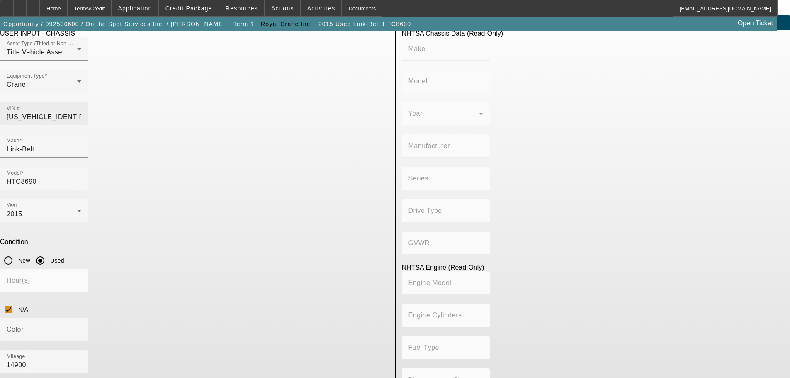
click at [81, 112] on input "1F9P9K545FL028611" at bounding box center [44, 117] width 75 height 10
paste input "1F9P9K545FL028611"
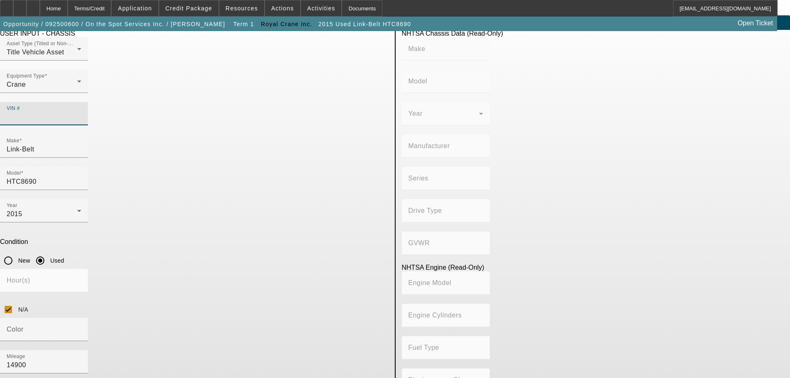
type input "1F9P9K545FL028611"
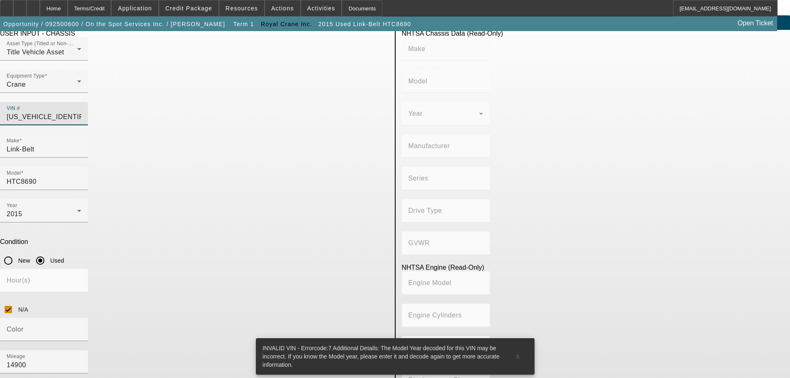
click at [99, 165] on app-asset-collateral-manage "ASSET ENTRY Delete asset USER INPUT - CHASSIS Asset Type (Titled or Non-Titled)…" at bounding box center [395, 247] width 790 height 465
click at [520, 348] on span at bounding box center [518, 356] width 27 height 20
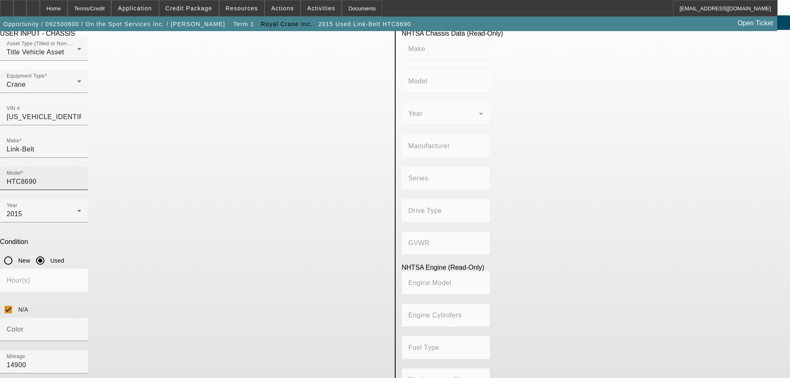
click at [81, 177] on input "HTC8690" at bounding box center [44, 182] width 75 height 10
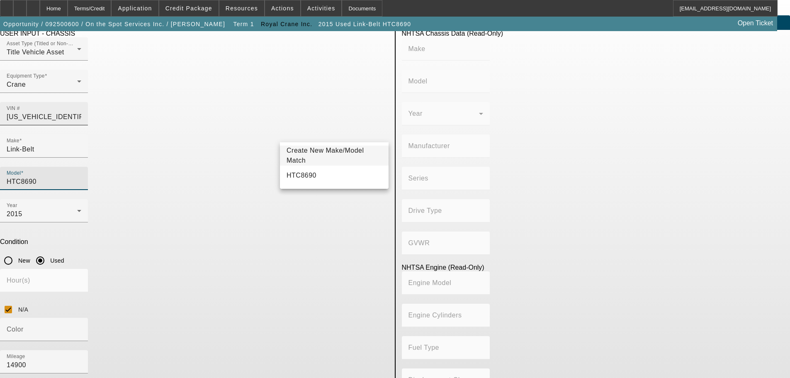
click at [81, 112] on input "1F9P9K545FL028611" at bounding box center [44, 117] width 75 height 10
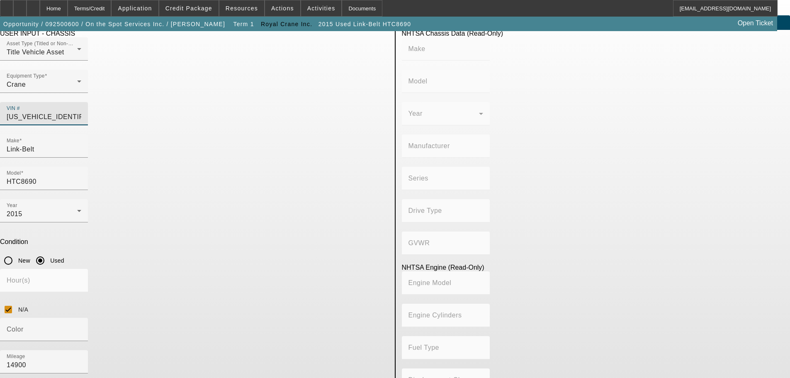
click at [81, 112] on input "1F9P9K545FL028611" at bounding box center [44, 117] width 75 height 10
click at [13, 178] on app-asset-collateral-manage "ASSET ENTRY Delete asset USER INPUT - CHASSIS Asset Type (Titled or Non-Titled)…" at bounding box center [395, 247] width 790 height 465
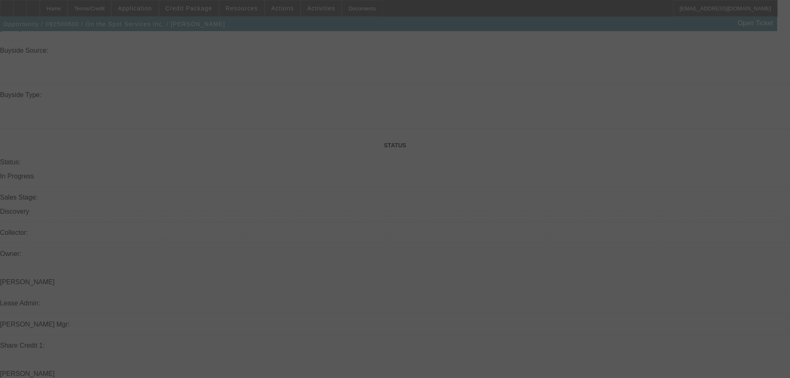
scroll to position [740, 0]
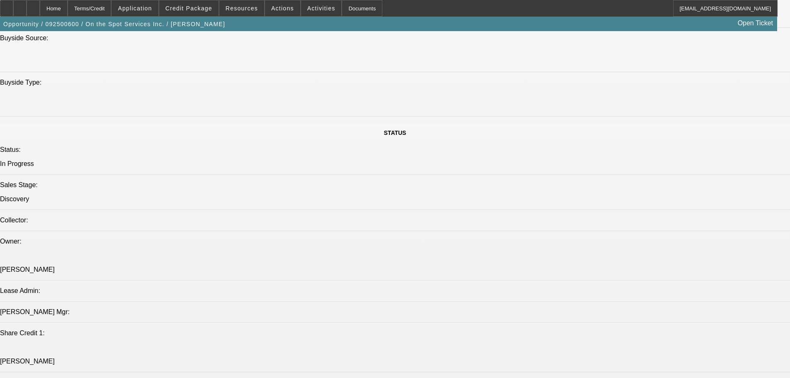
select select "0"
select select "6"
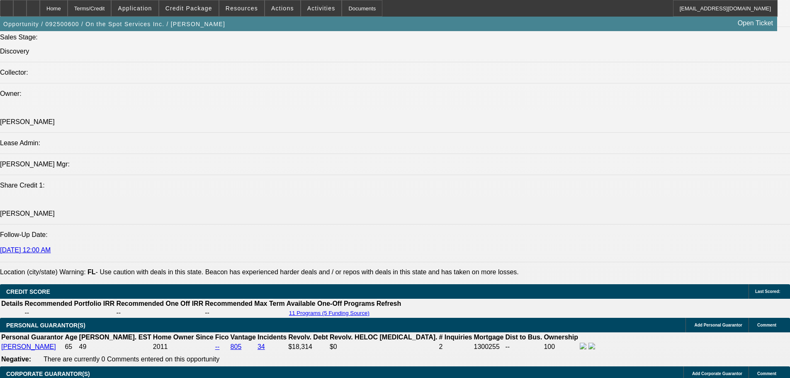
scroll to position [991, 0]
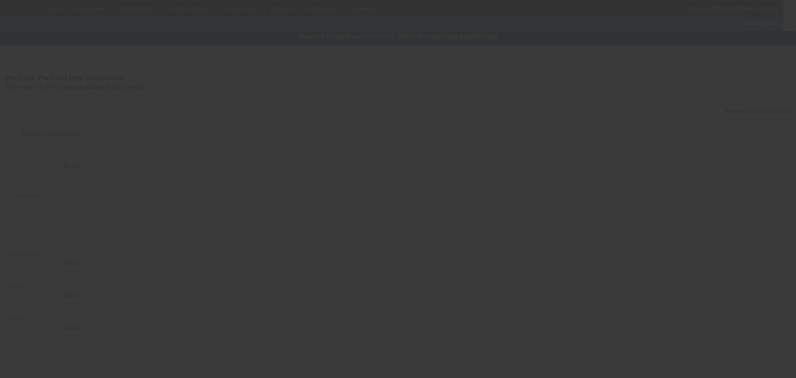
type input "$389,000.00"
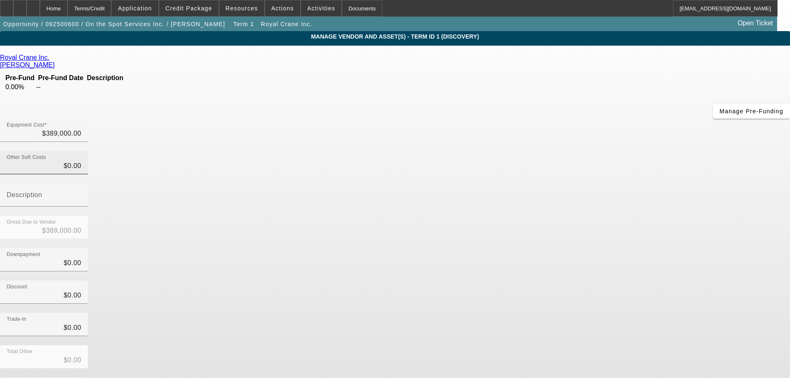
click at [88, 151] on div "Other Soft Costs $0.00" at bounding box center [44, 162] width 88 height 23
type input "02"
type input "$389,002.00"
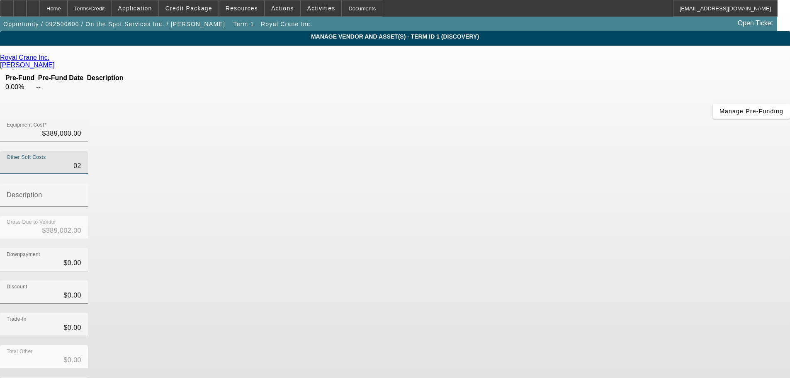
type input "023"
type input "$389,023.00"
type input "0233"
type input "$389,233.00"
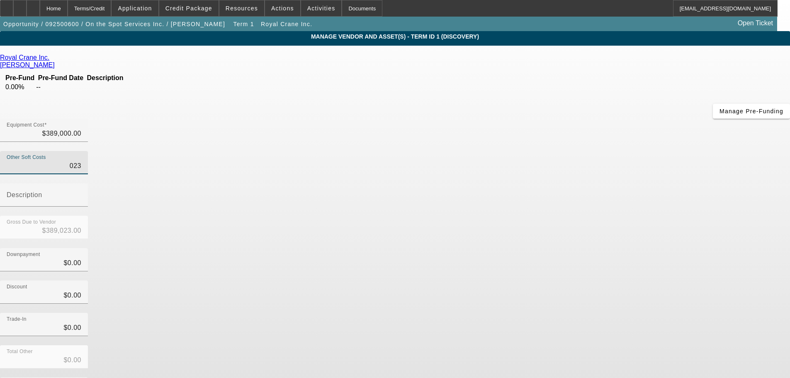
type input "$389,233.00"
type input "02339"
type input "$391,339.00"
type input "023394"
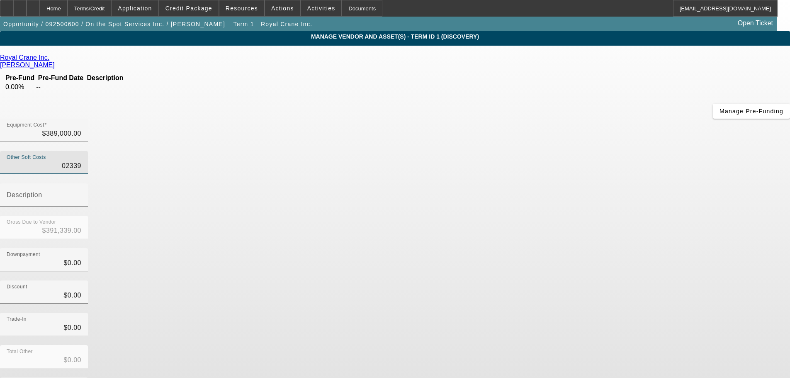
type input "$412,394.00"
click at [81, 193] on input "Description" at bounding box center [44, 198] width 75 height 10
drag, startPoint x: 482, startPoint y: 96, endPoint x: 487, endPoint y: 98, distance: 5.9
click at [81, 151] on div "Other Soft Costs $023,394.00" at bounding box center [44, 162] width 75 height 23
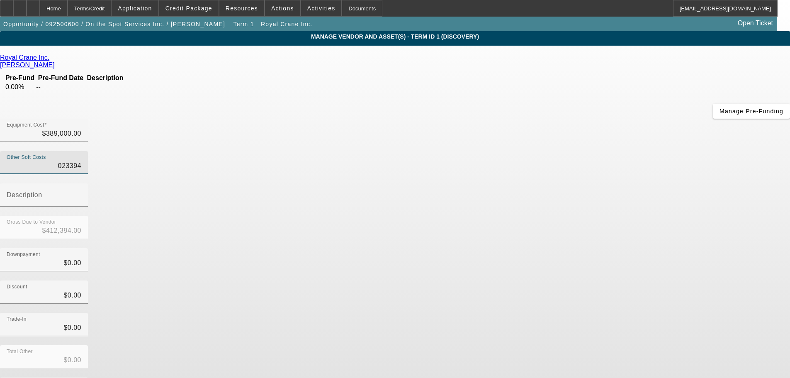
drag, startPoint x: 485, startPoint y: 101, endPoint x: 489, endPoint y: 102, distance: 4.6
click at [81, 161] on input "023394" at bounding box center [44, 166] width 75 height 10
type input "$23,394.00"
click at [81, 183] on div "Description" at bounding box center [44, 194] width 75 height 23
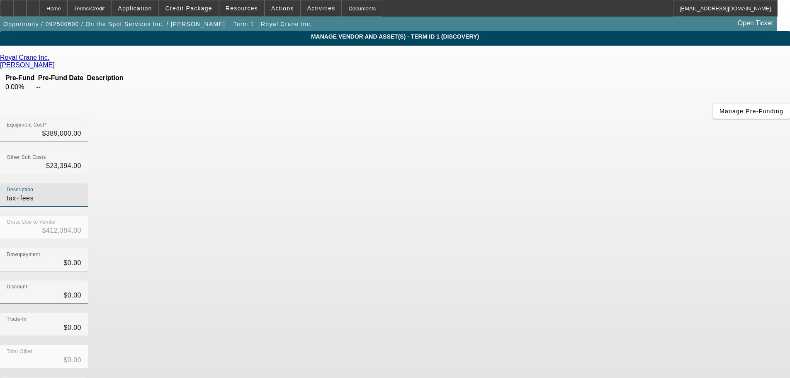
type input "tax+fees"
drag, startPoint x: 595, startPoint y: 194, endPoint x: 594, endPoint y: 207, distance: 13.7
click at [594, 280] on div "Discount $0.00" at bounding box center [395, 296] width 790 height 32
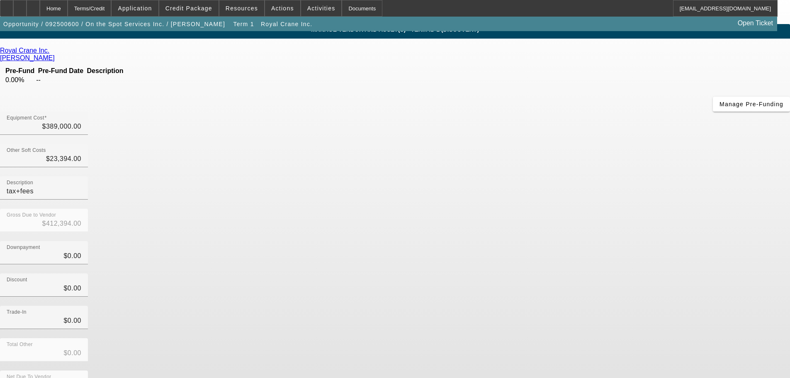
scroll to position [11, 0]
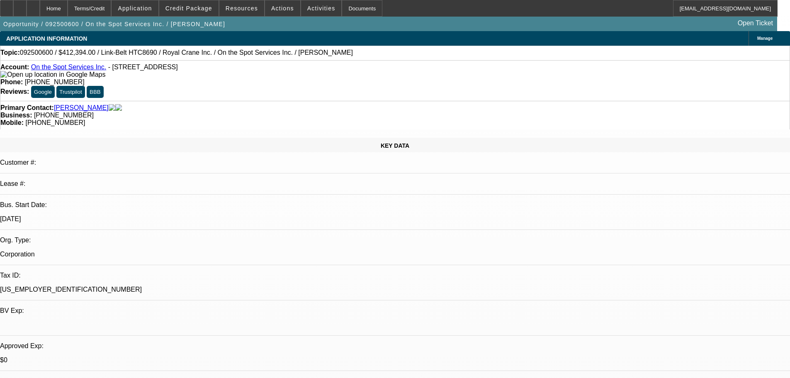
select select "0"
select select "6"
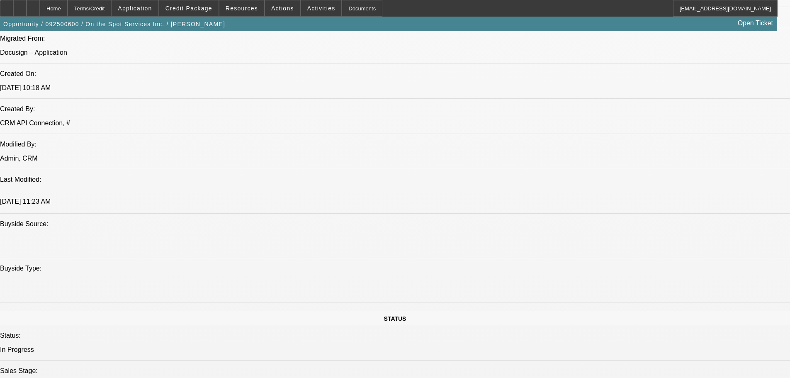
drag, startPoint x: 251, startPoint y: 203, endPoint x: 312, endPoint y: 237, distance: 68.9
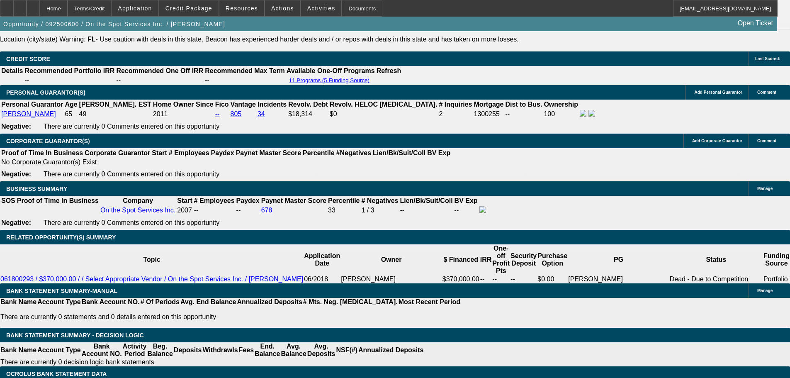
scroll to position [976, 0]
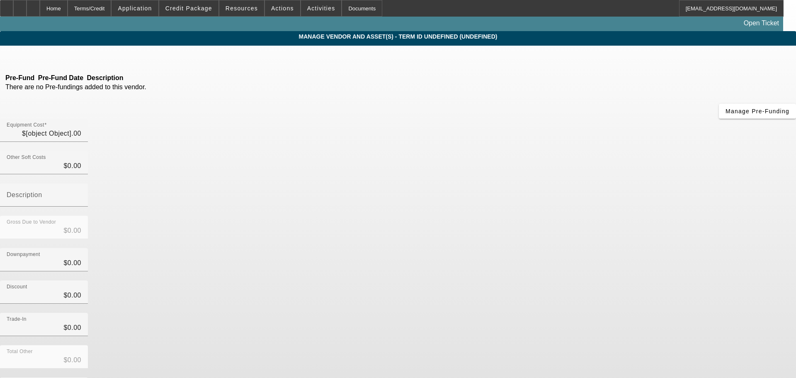
type input "$389,000.00"
type input "$23,394.00"
type input "tax+fees"
type input "$412,394.00"
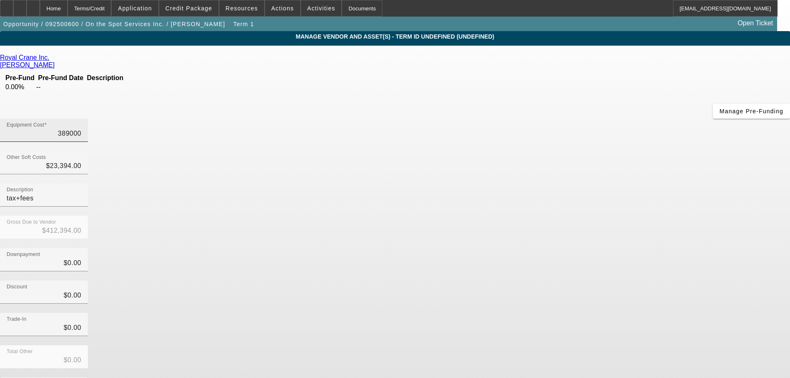
click at [81, 129] on input "389000" at bounding box center [44, 134] width 75 height 10
type input "38900"
type input "$62,294.00"
type input "389900"
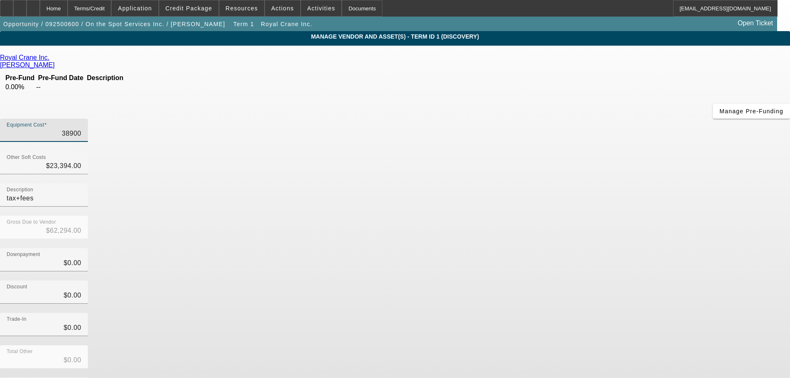
type input "$413,294.00"
type input "$389,900.00"
click at [88, 207] on div at bounding box center [44, 211] width 88 height 9
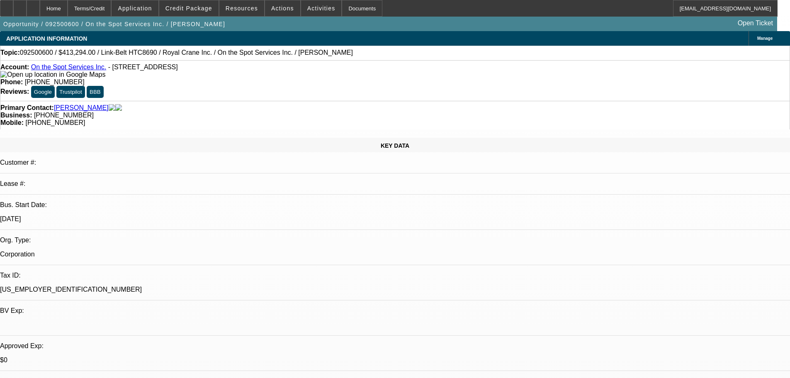
select select "0"
select select "6"
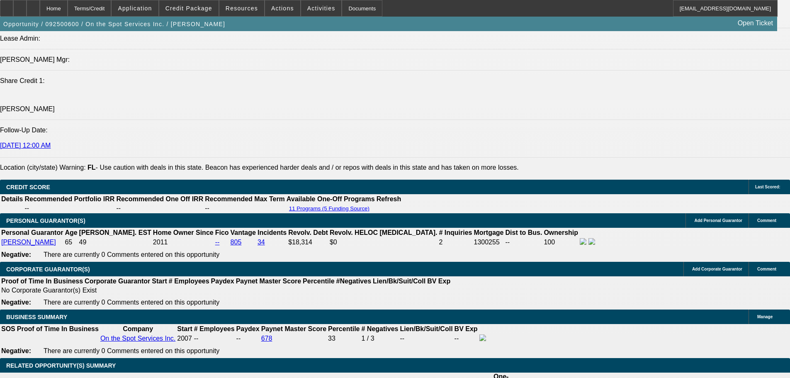
scroll to position [1122, 0]
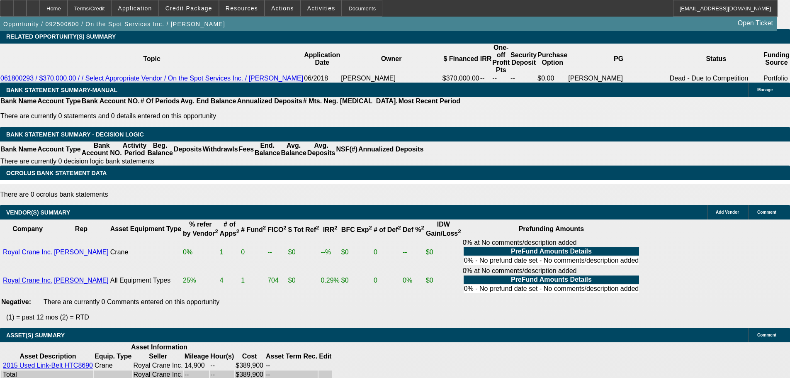
scroll to position [1170, 0]
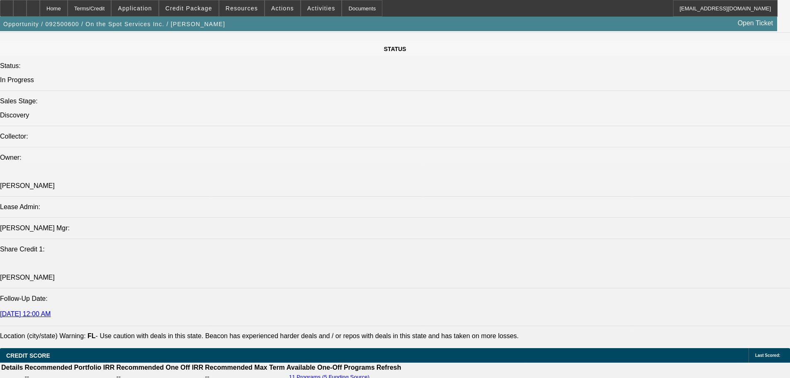
drag, startPoint x: 325, startPoint y: 215, endPoint x: 323, endPoint y: 67, distance: 147.7
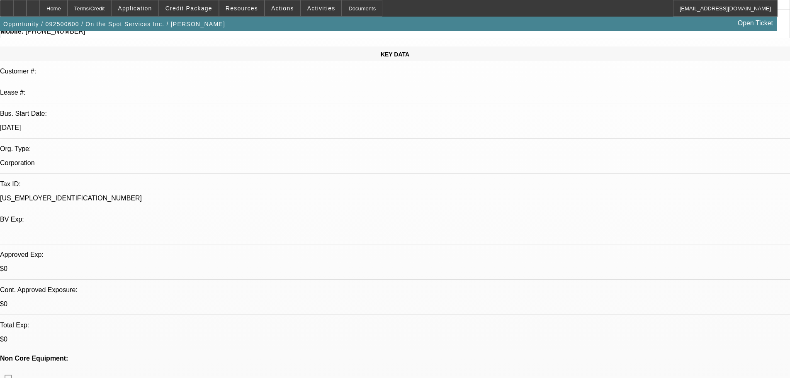
scroll to position [299, 0]
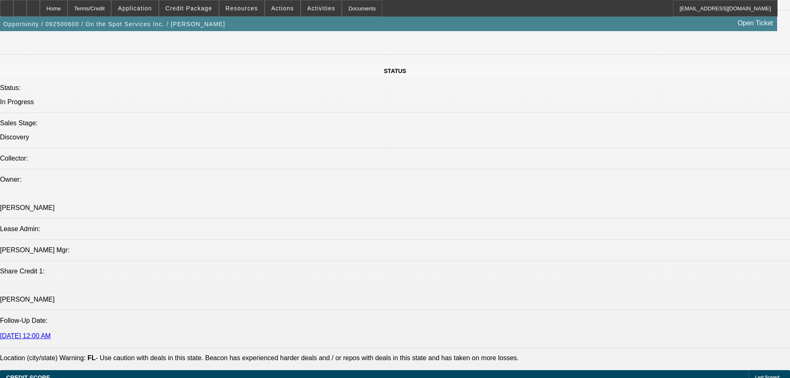
drag, startPoint x: 332, startPoint y: 161, endPoint x: 359, endPoint y: 324, distance: 164.8
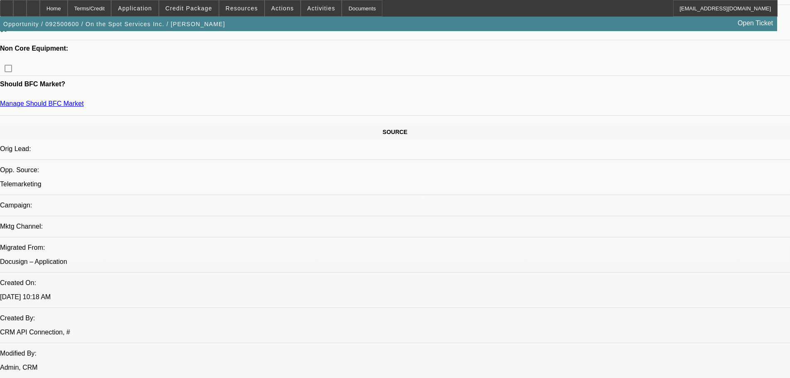
scroll to position [340, 0]
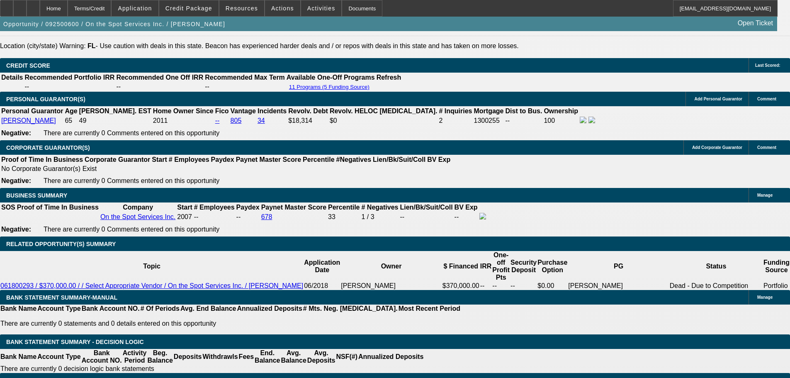
scroll to position [1128, 0]
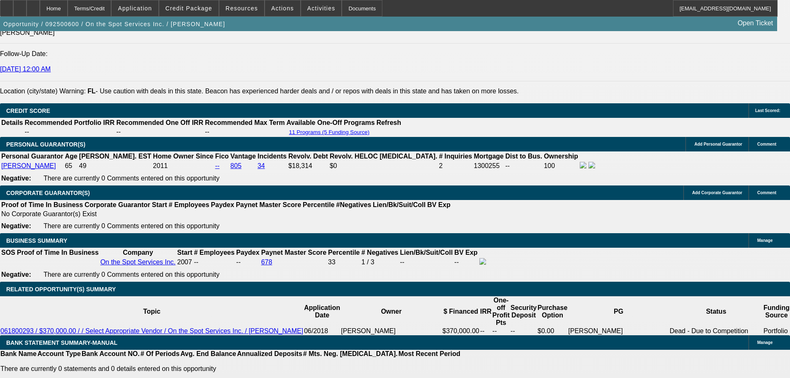
drag, startPoint x: 351, startPoint y: 290, endPoint x: 343, endPoint y: 276, distance: 16.4
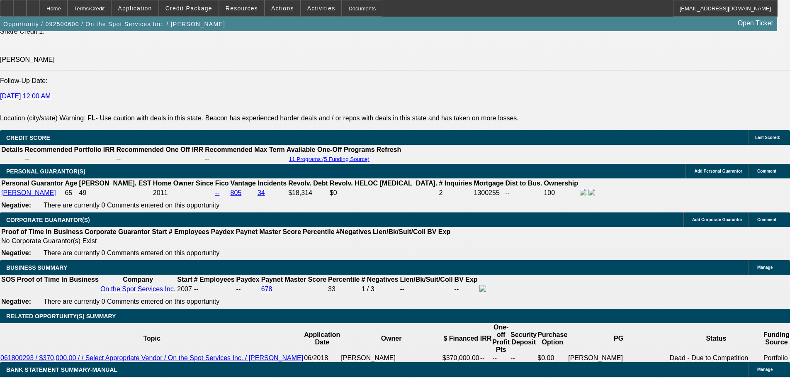
drag, startPoint x: 351, startPoint y: 286, endPoint x: 342, endPoint y: 251, distance: 36.0
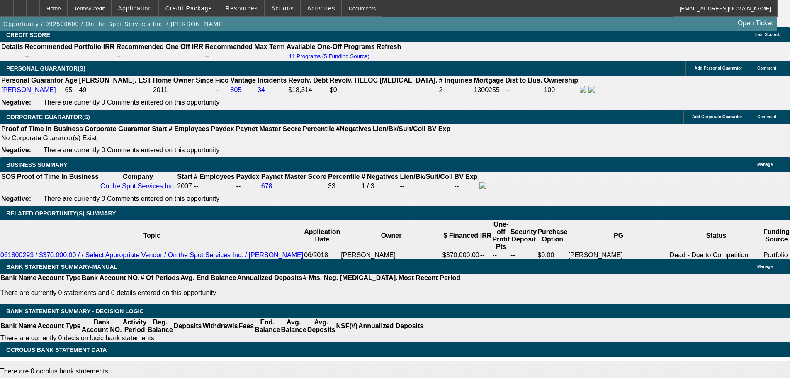
scroll to position [1037, 0]
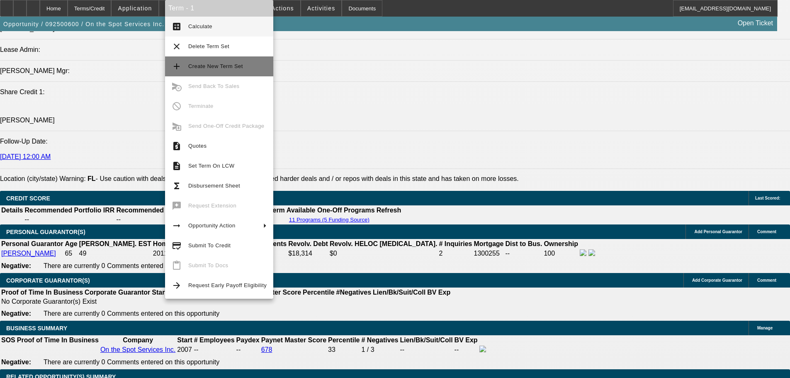
click at [236, 71] on button "add Create New Term Set" at bounding box center [219, 66] width 108 height 20
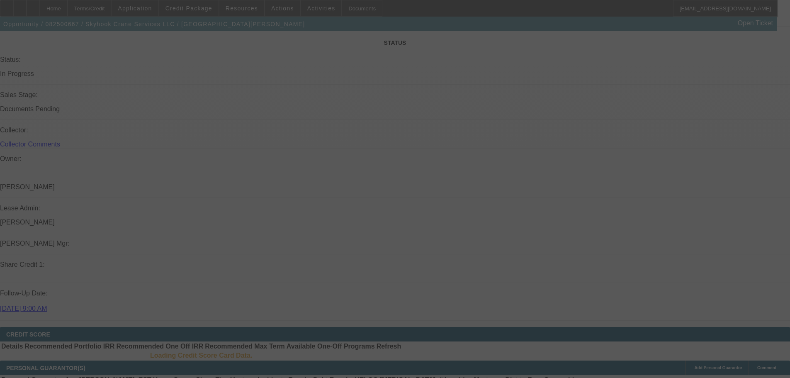
drag, startPoint x: 414, startPoint y: 171, endPoint x: 410, endPoint y: 255, distance: 84.3
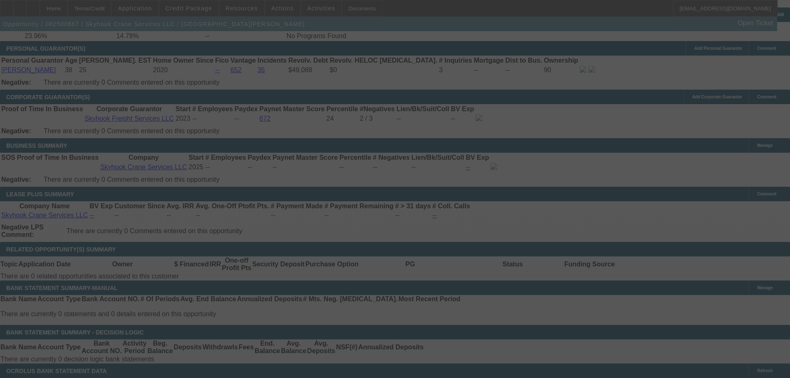
scroll to position [1257, 0]
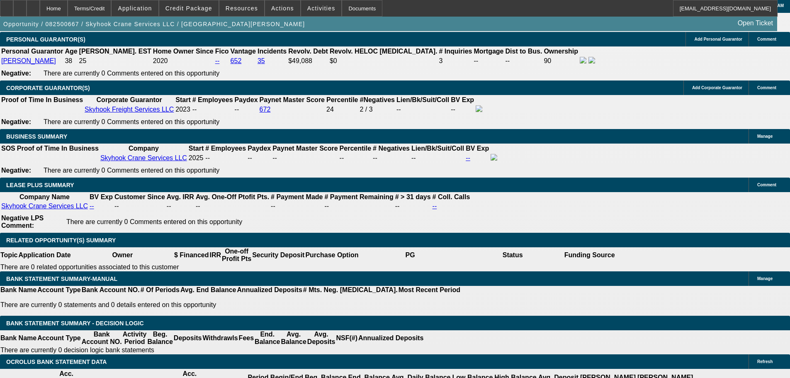
select select "0"
select select "2"
select select "0"
select select "6"
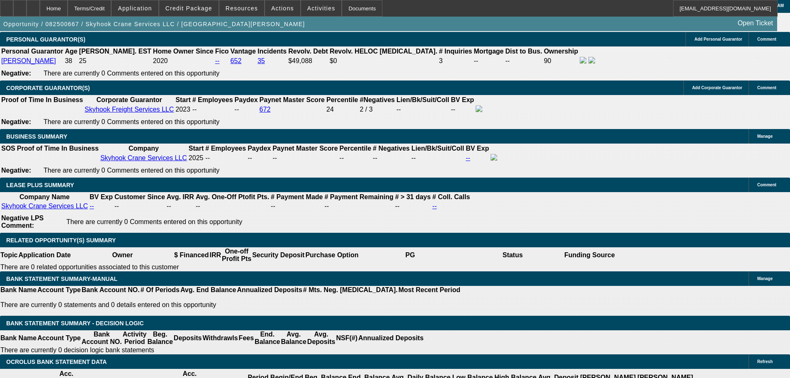
select select "0"
select select "2"
select select "0"
select select "6"
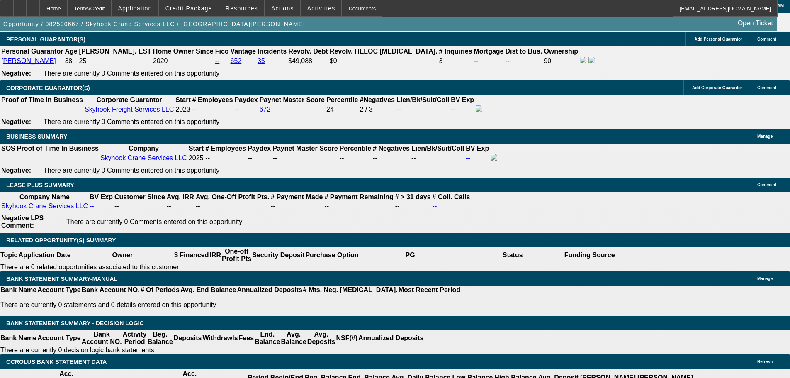
select select "0"
select select "2"
select select "0"
select select "6"
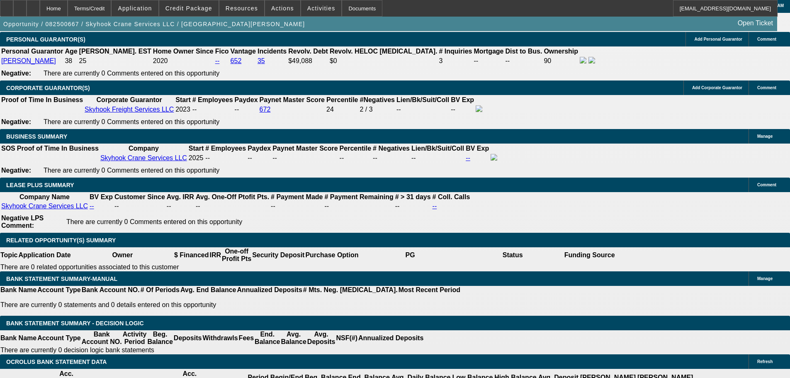
select select "0"
select select "2"
select select "0"
select select "6"
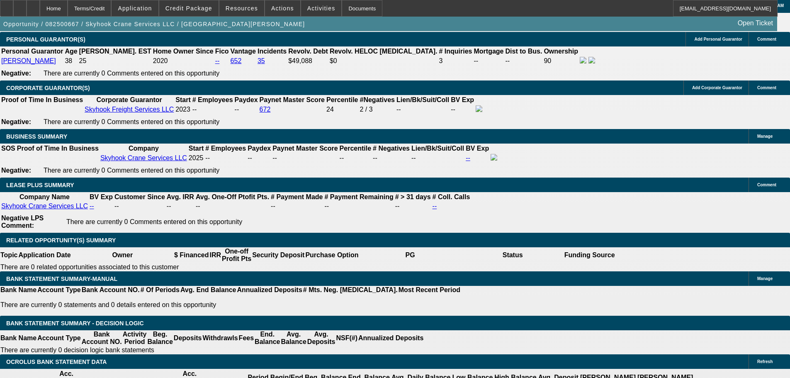
drag, startPoint x: 370, startPoint y: 296, endPoint x: 345, endPoint y: 127, distance: 170.4
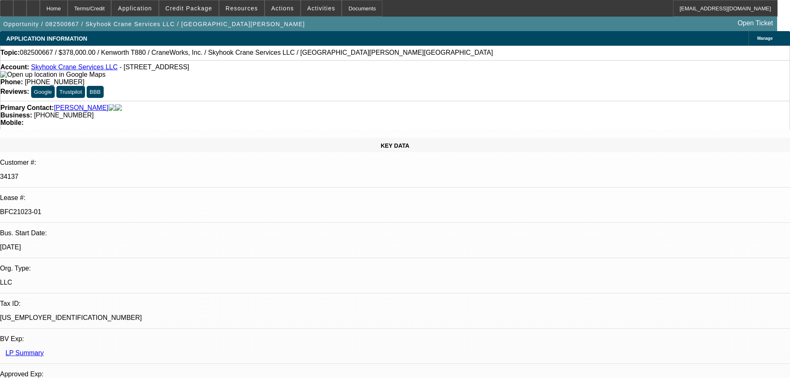
drag, startPoint x: 353, startPoint y: 199, endPoint x: 339, endPoint y: 83, distance: 116.5
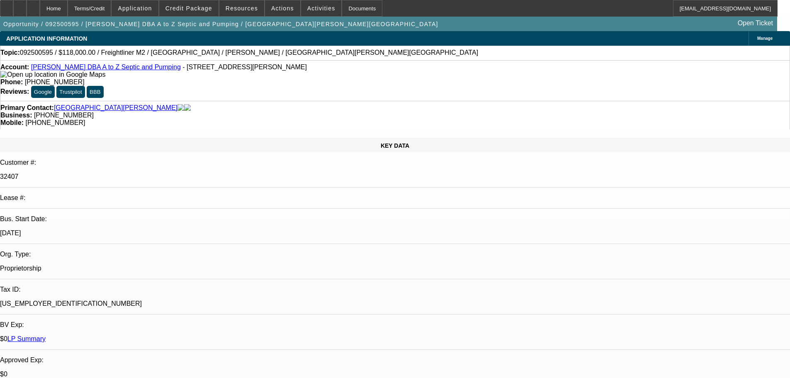
select select "0"
select select "6"
select select "0"
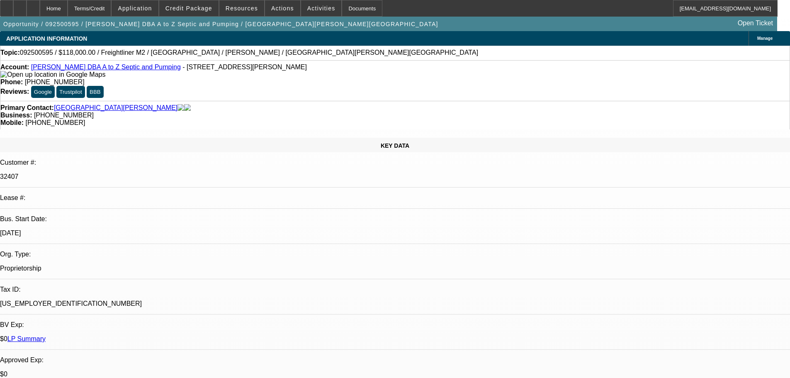
select select "2"
select select "0"
select select "6"
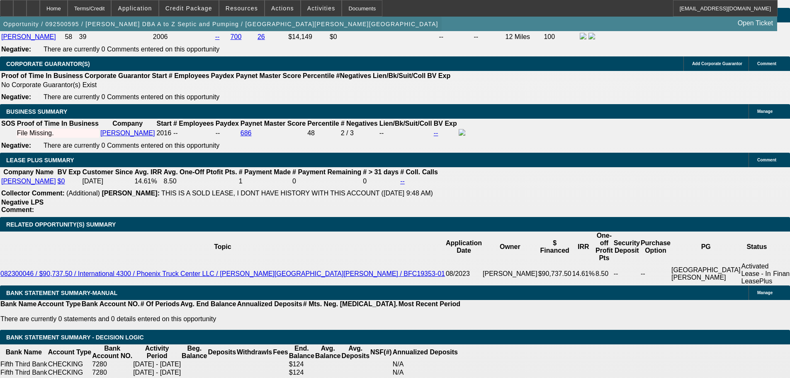
scroll to position [1327, 0]
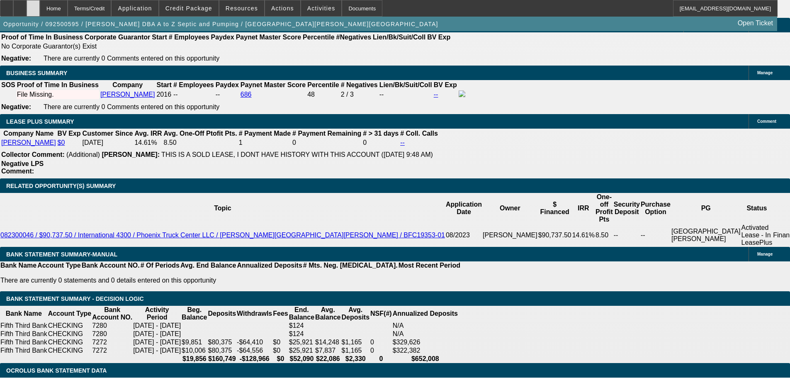
click at [40, 12] on div at bounding box center [33, 8] width 13 height 17
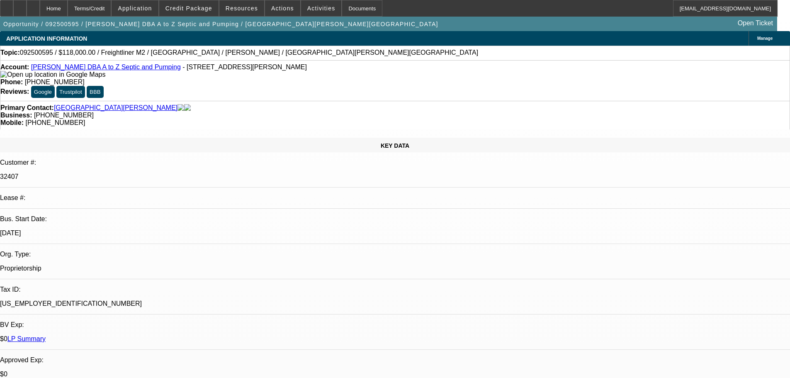
select select "0"
select select "6"
select select "0"
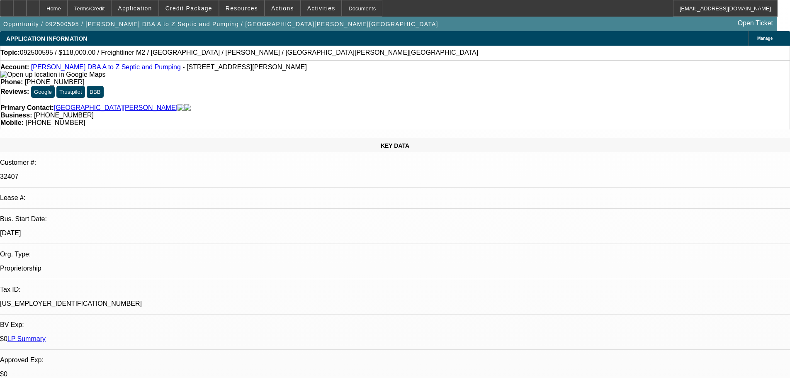
select select "2"
select select "0"
select select "6"
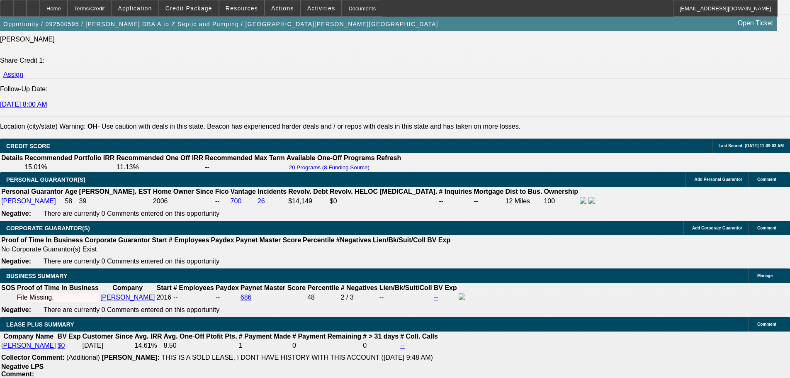
scroll to position [1120, 0]
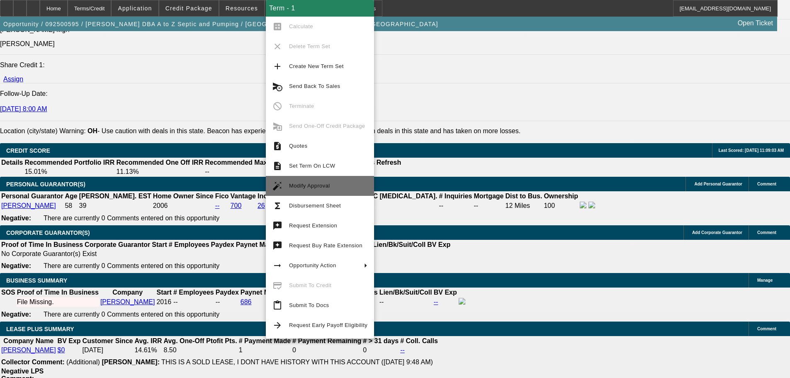
click at [348, 187] on span "Modify Approval" at bounding box center [328, 186] width 78 height 10
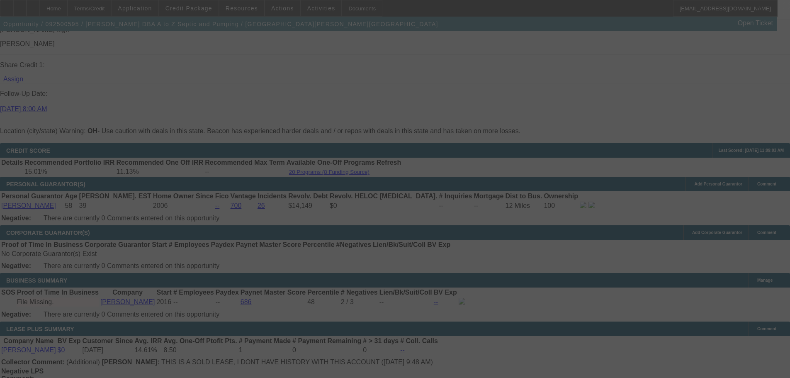
scroll to position [1168, 0]
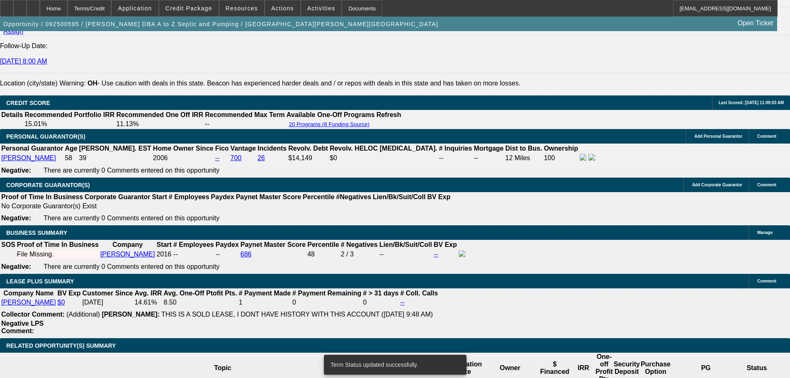
select select "0"
select select "2"
select select "0"
select select "6"
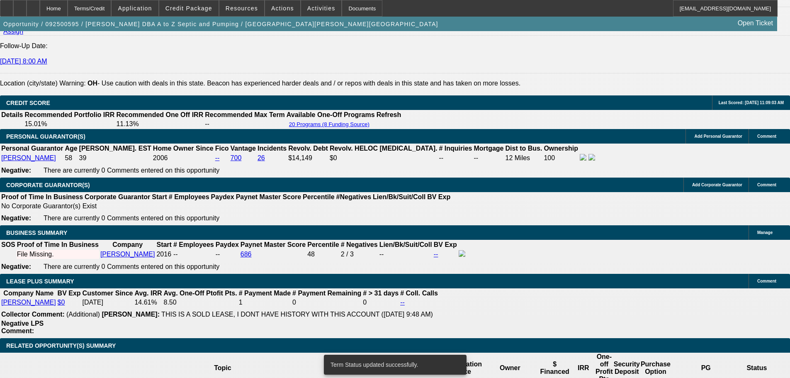
select select "0"
select select "6"
select select "0"
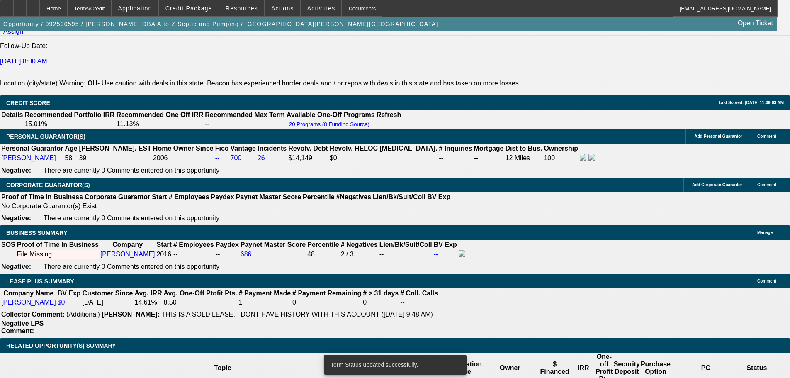
select select "2"
select select "0"
select select "6"
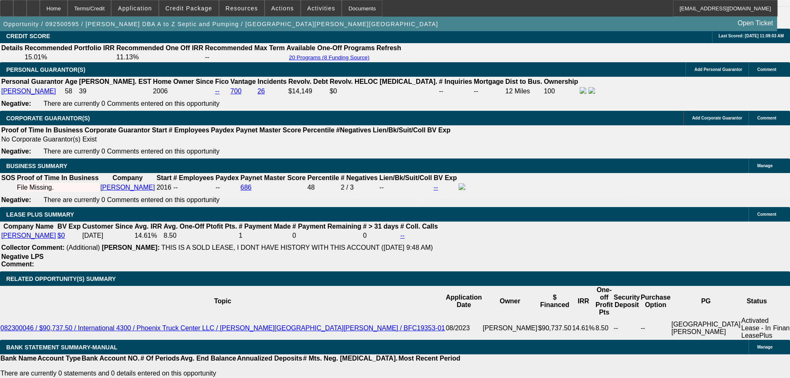
scroll to position [1292, 0]
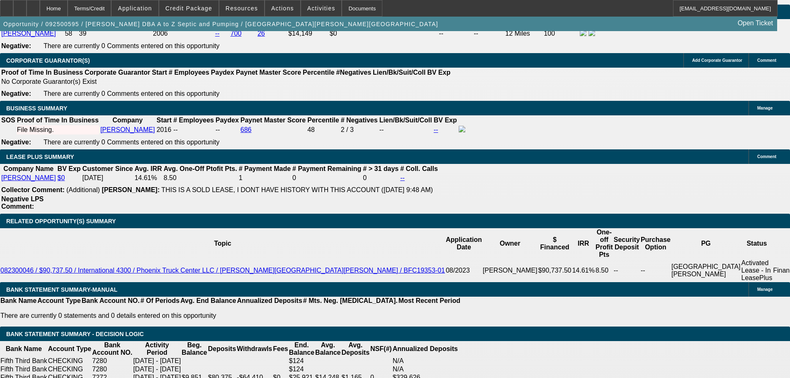
select select "0"
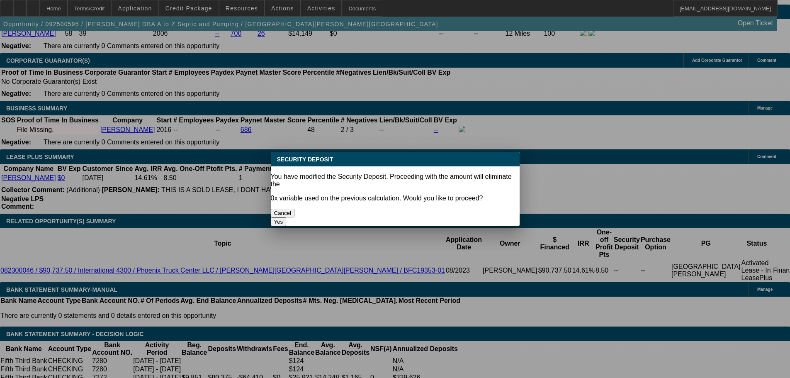
drag, startPoint x: 463, startPoint y: 202, endPoint x: 358, endPoint y: 241, distance: 112.5
click at [287, 217] on button "Yes" at bounding box center [279, 221] width 16 height 9
type input "$0.00"
type input "UNKNOWN"
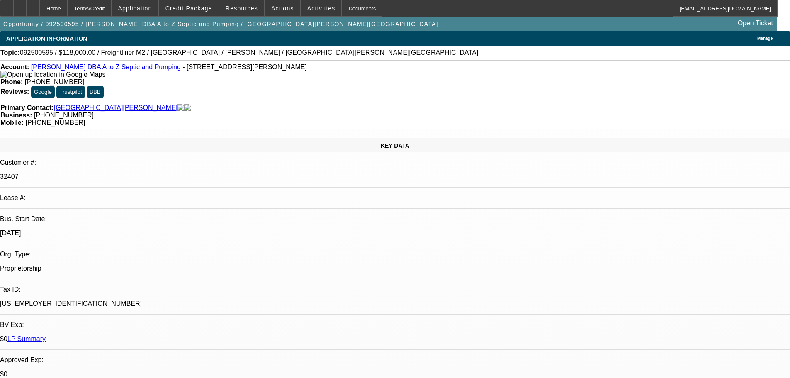
scroll to position [1292, 0]
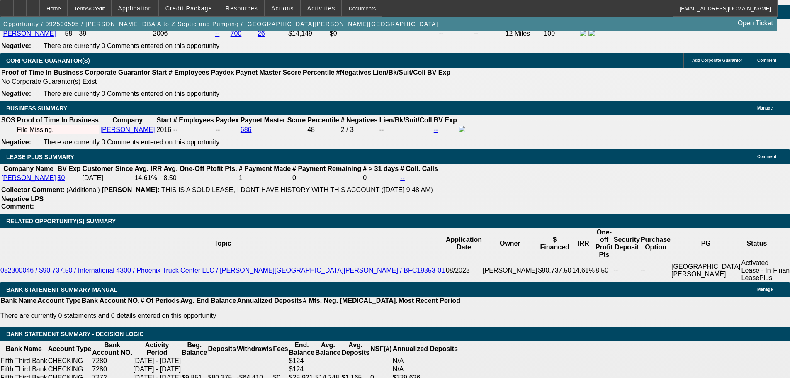
select select "1"
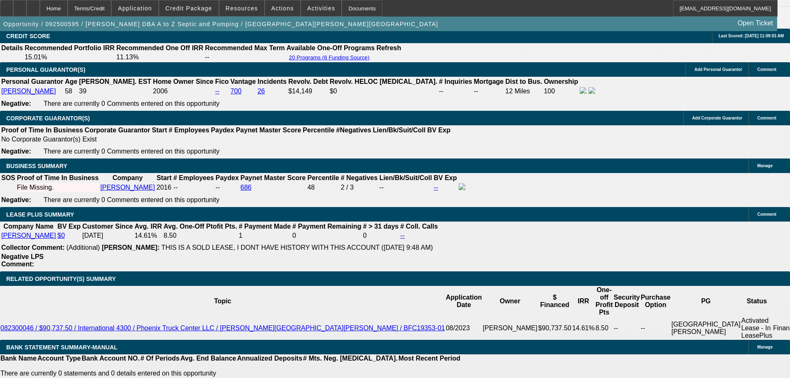
scroll to position [1168, 0]
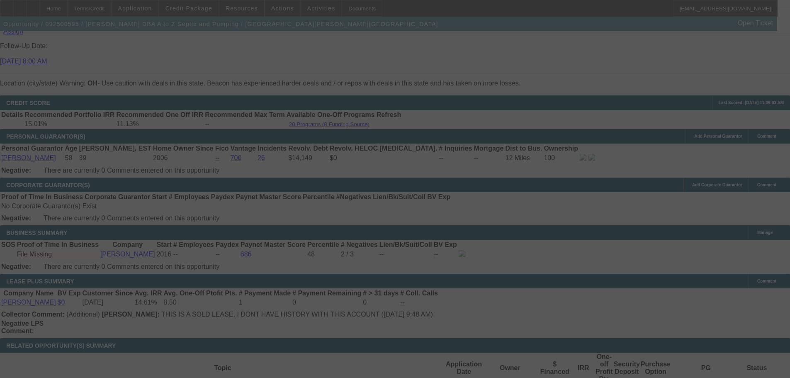
select select "0"
select select "6"
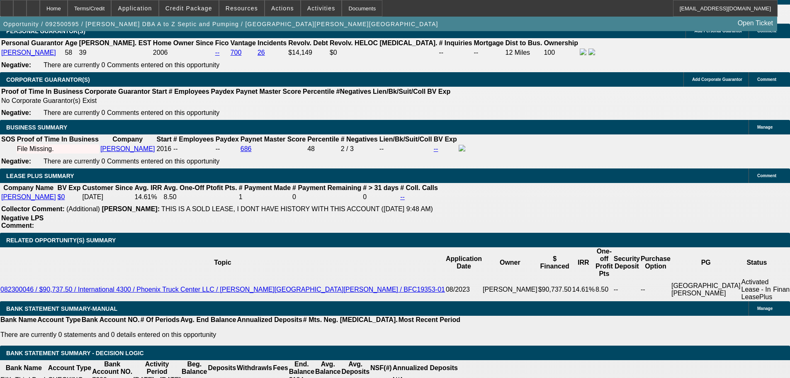
scroll to position [1292, 0]
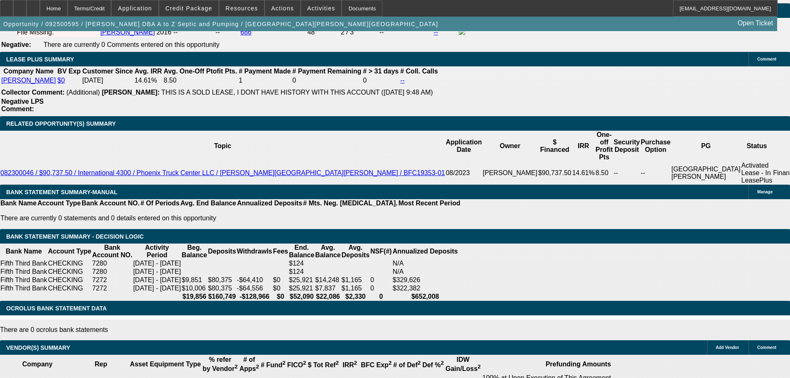
scroll to position [1334, 0]
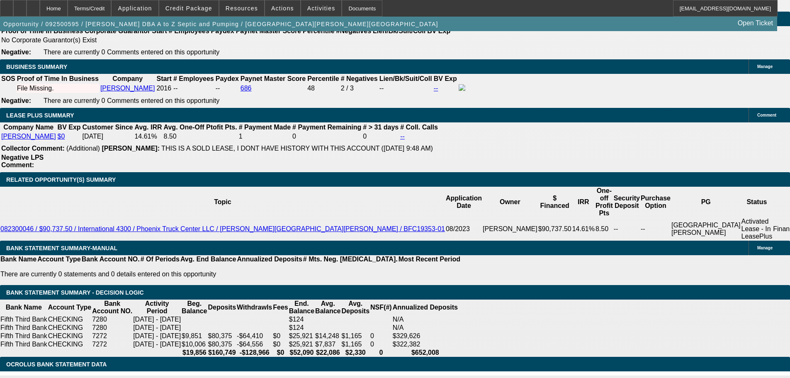
radio input "false"
radio input "true"
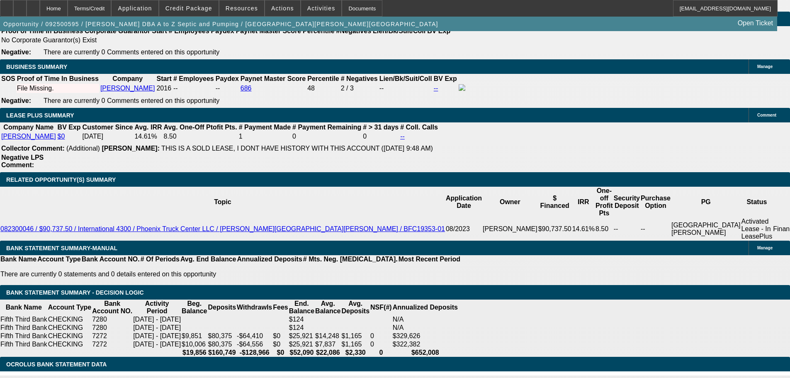
type textarea "9/29 went through approval, se fu for obj/tax"
radio input "true"
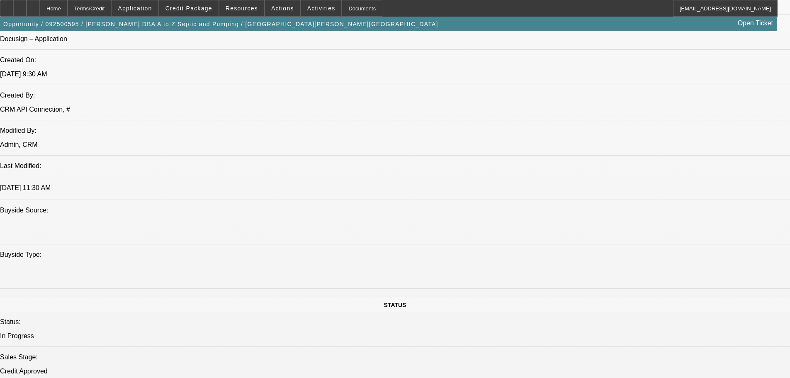
scroll to position [546, 0]
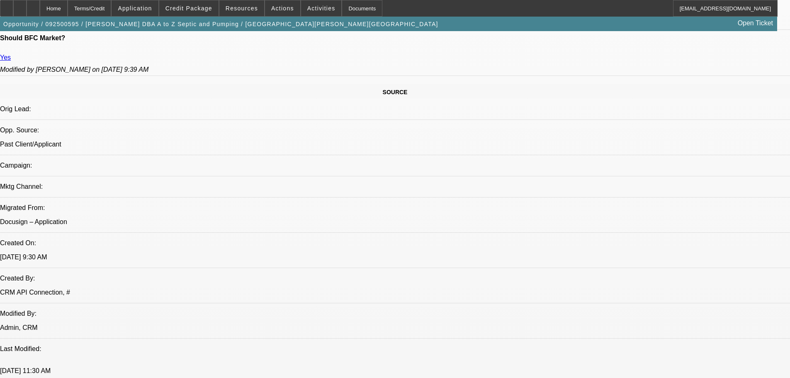
scroll to position [380, 0]
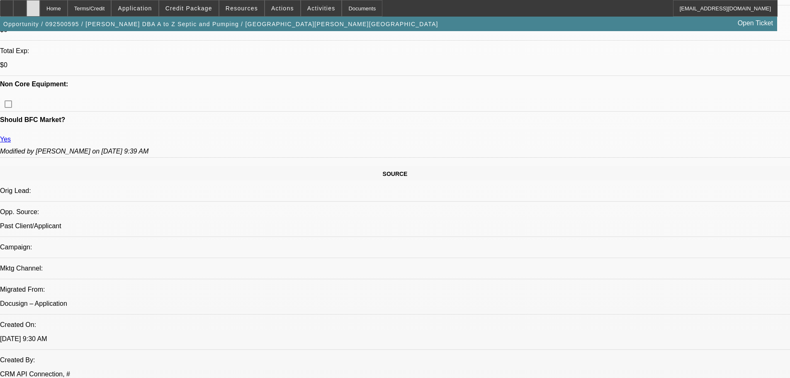
click at [40, 7] on div at bounding box center [33, 8] width 13 height 17
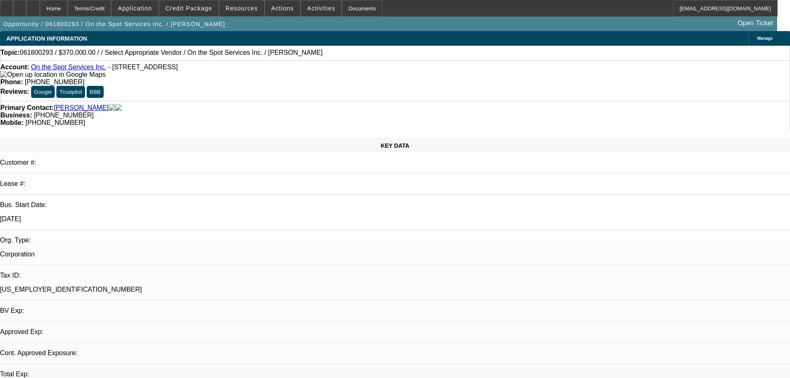
select select "0"
select select "2"
select select "0.1"
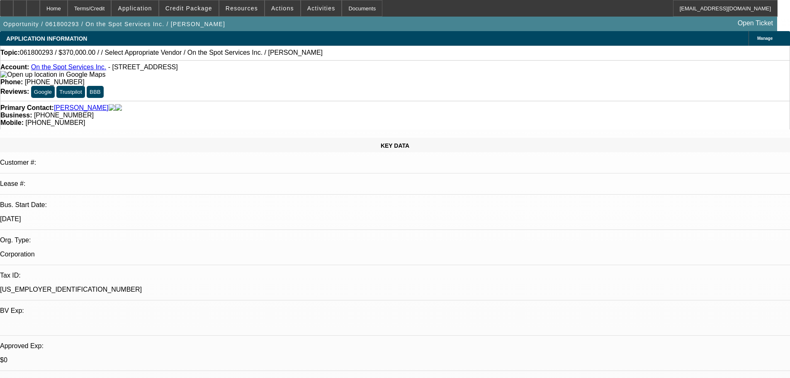
drag, startPoint x: 572, startPoint y: 185, endPoint x: 770, endPoint y: 193, distance: 198.9
drag, startPoint x: 770, startPoint y: 193, endPoint x: 472, endPoint y: 250, distance: 303.6
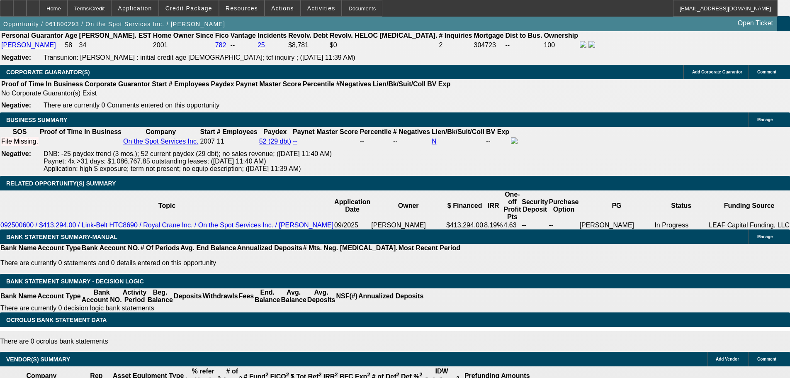
drag, startPoint x: 333, startPoint y: 204, endPoint x: 302, endPoint y: 359, distance: 157.9
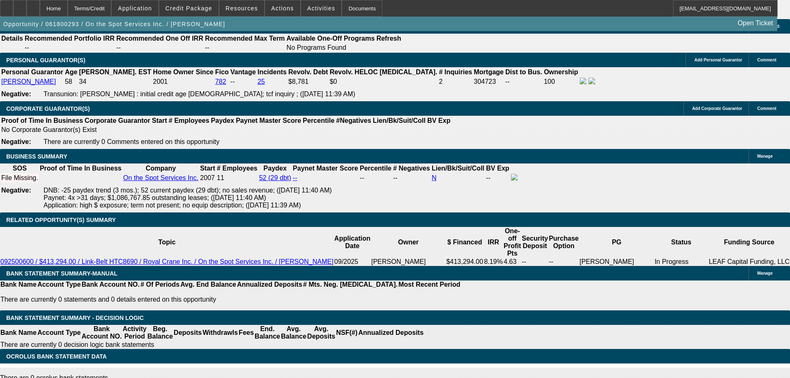
scroll to position [1081, 0]
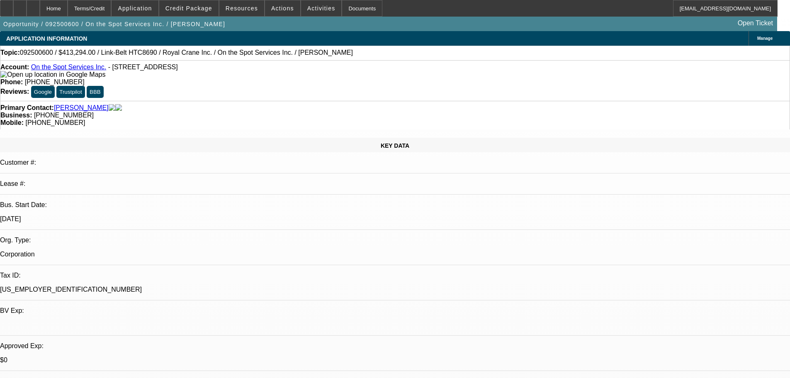
select select "0"
select select "6"
select select "0"
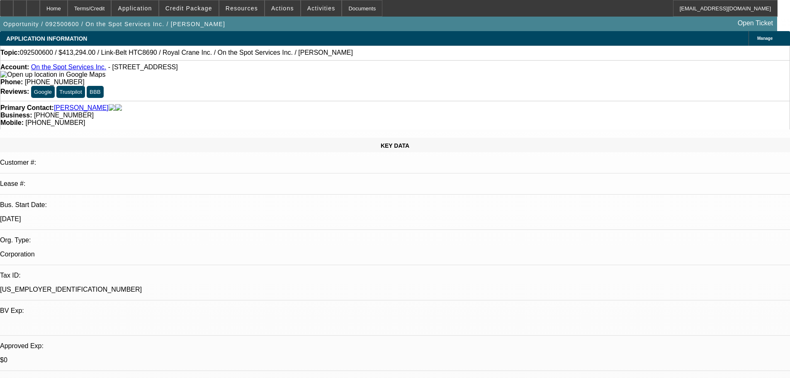
select select "0"
select select "6"
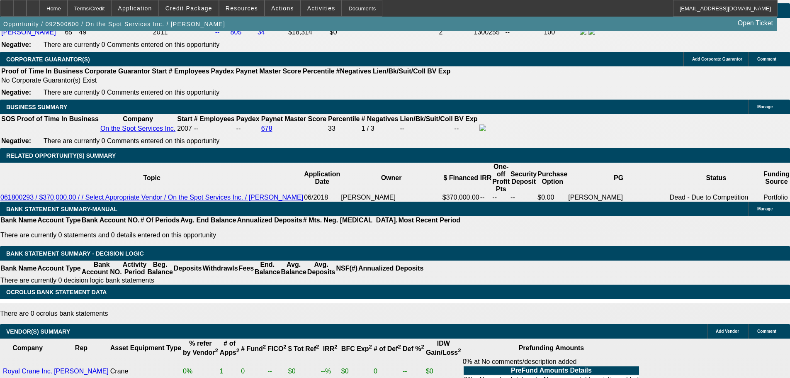
scroll to position [1128, 0]
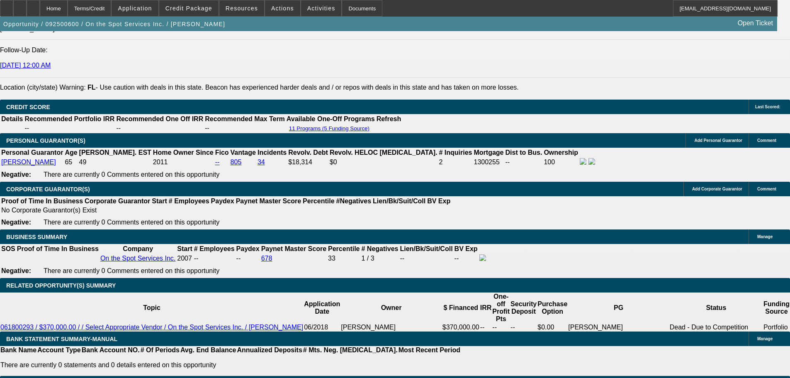
type input "0"
type input "UNKNOWN"
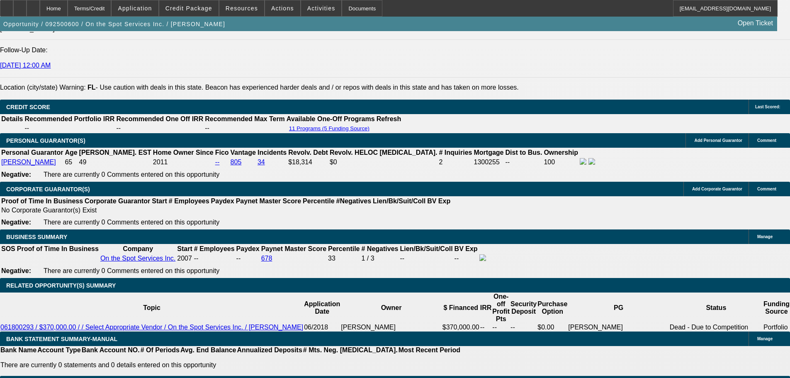
type input "$41,330.00"
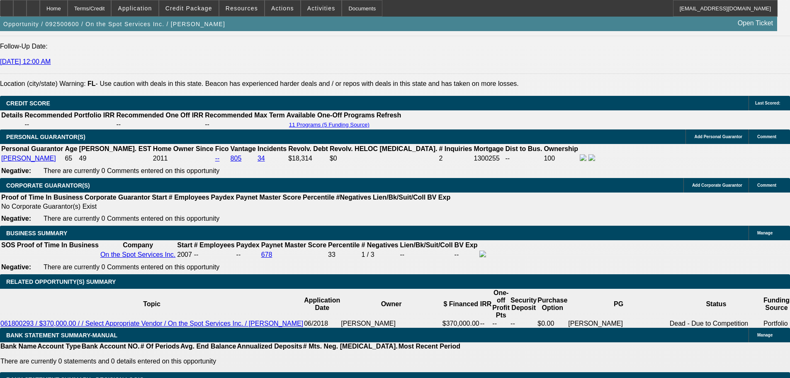
scroll to position [1004, 0]
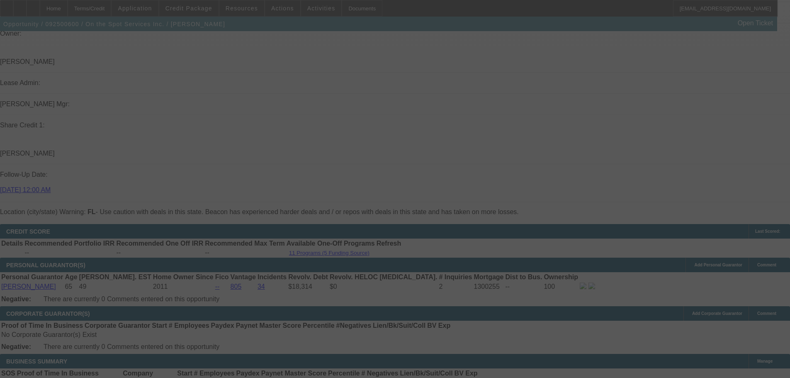
select select "0"
select select "6"
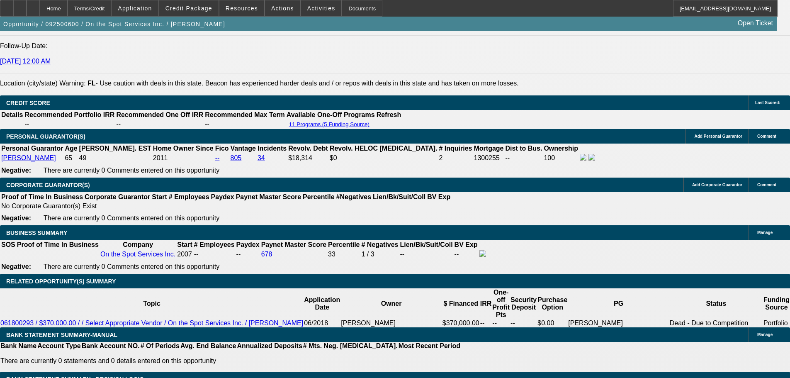
scroll to position [1087, 0]
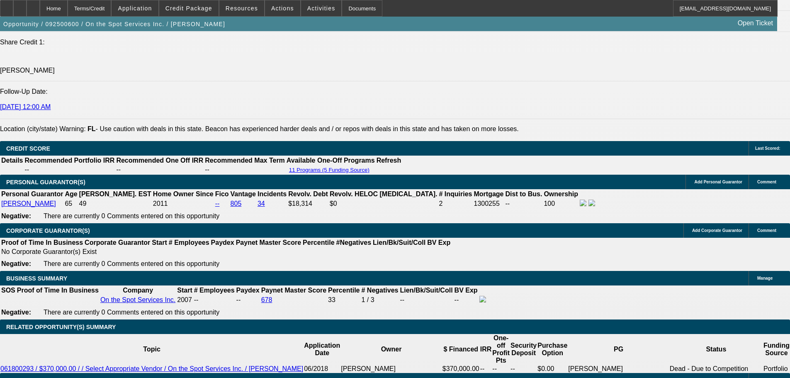
type input "UNKNOWN"
type input "86"
type input "$29,708.09"
type input "86.9"
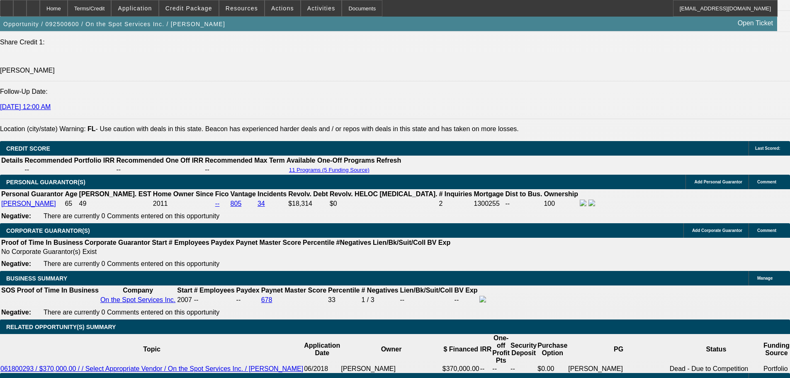
type input "$30,013.86"
type input "86.99"
type input "$30,044.45"
type input "6.99"
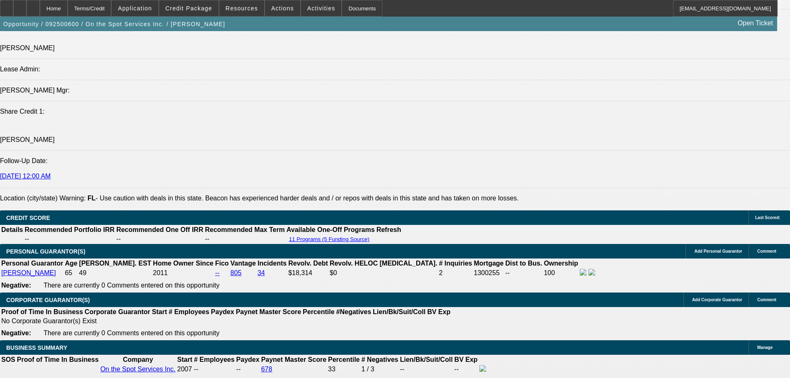
type input "$6,235.69"
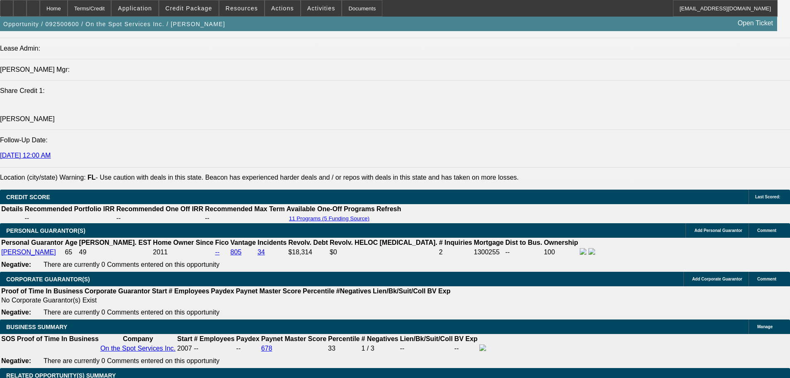
scroll to position [1045, 0]
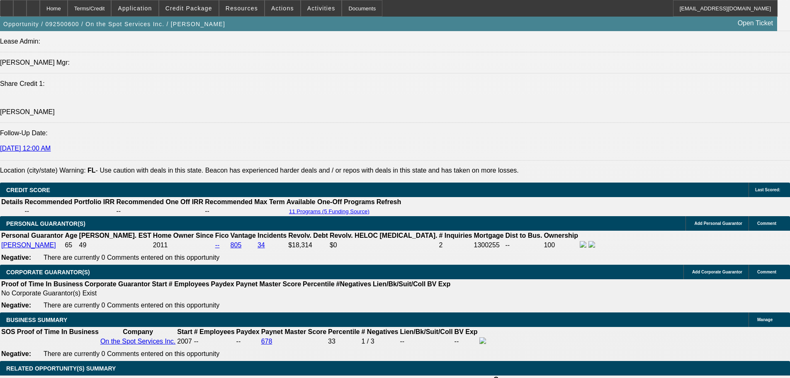
type input "6.99"
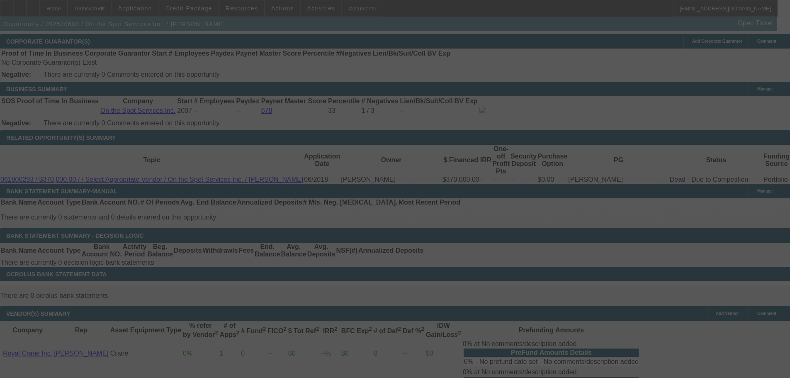
scroll to position [1170, 0]
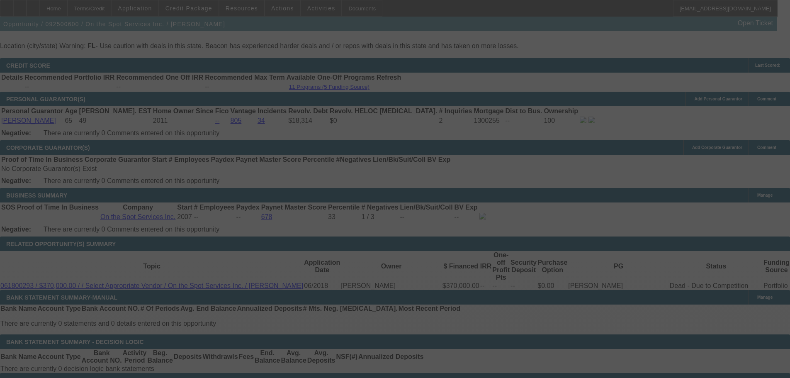
select select "0"
select select "6"
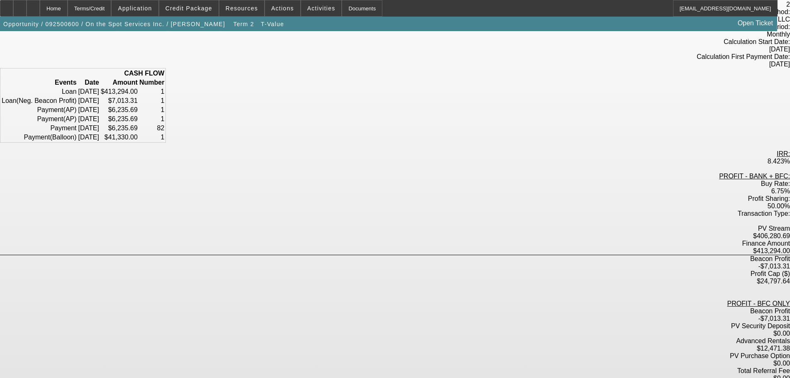
scroll to position [83, 0]
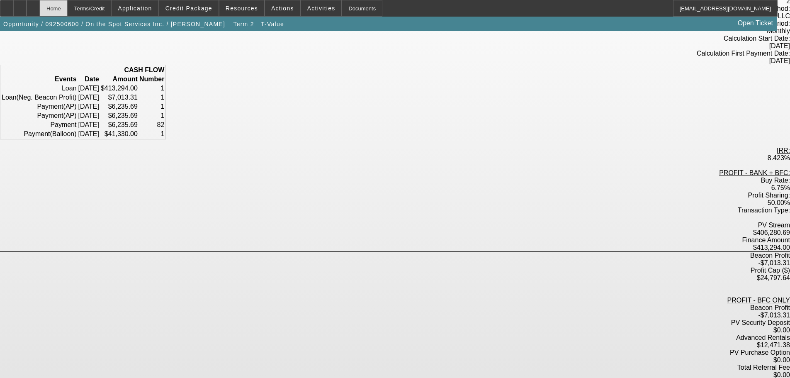
click at [68, 6] on div "Home" at bounding box center [54, 8] width 28 height 17
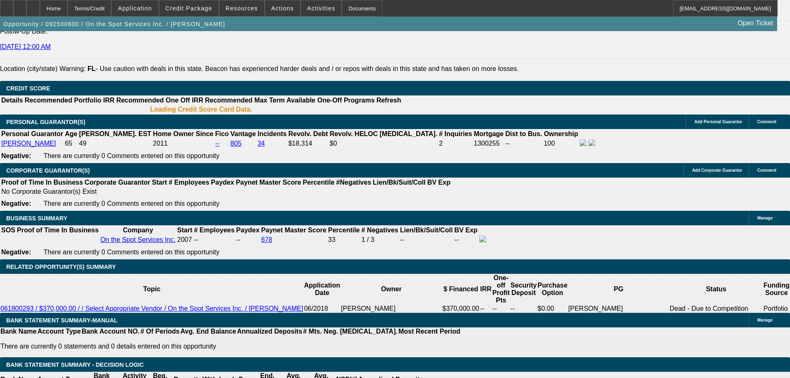
select select "0"
select select "6"
select select "0"
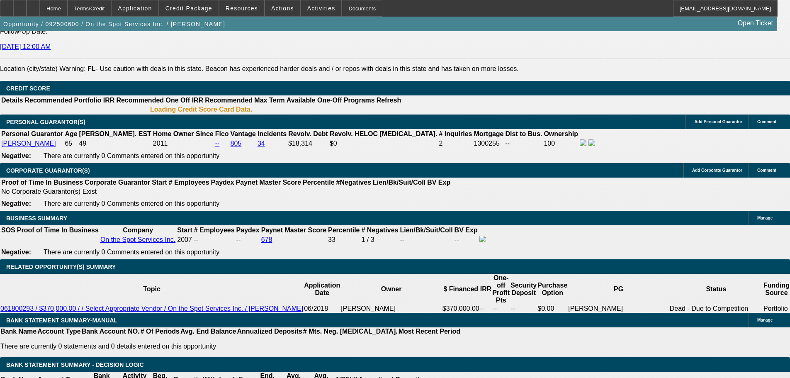
select select "0"
select select "6"
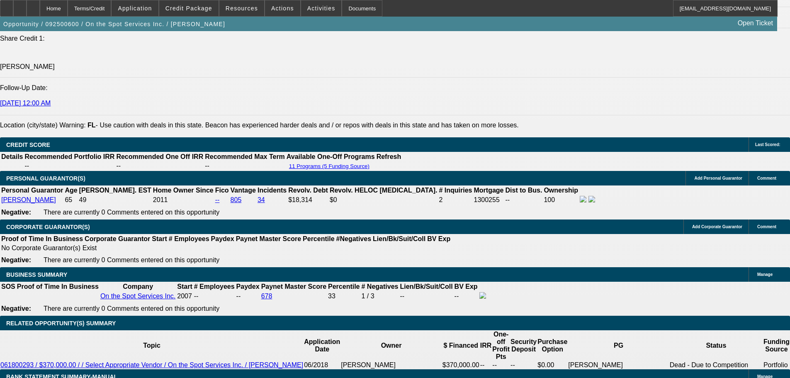
scroll to position [1087, 0]
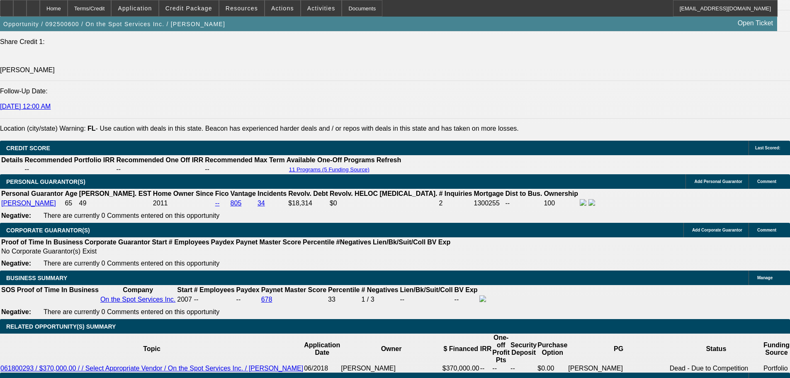
type input "67"
type input "UNKNOWN"
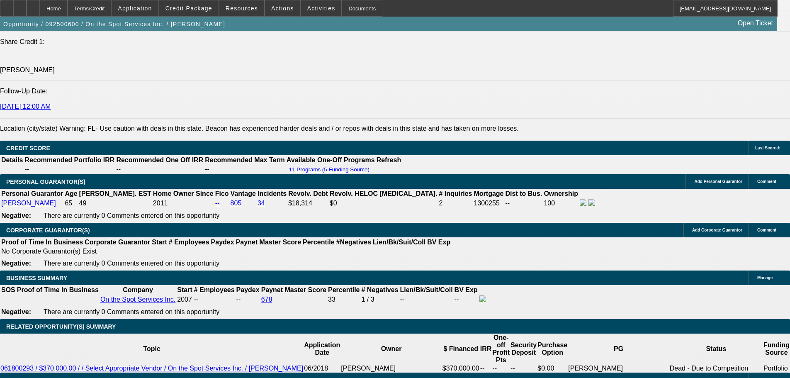
scroll to position [1135, 0]
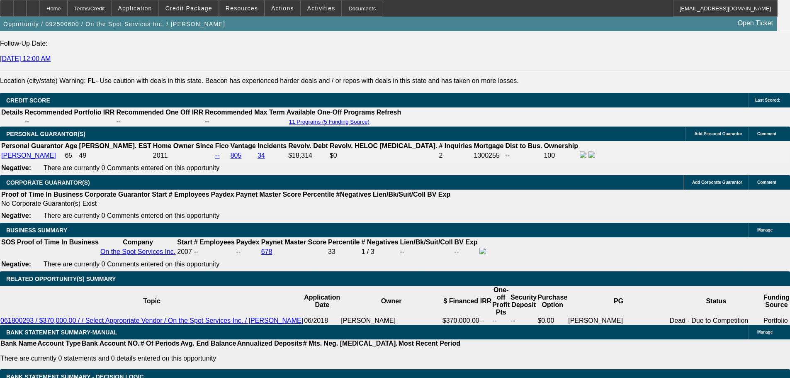
type input "$23,318.63"
type input "6,7"
type input "."
type input "5"
type input "$5,841.46"
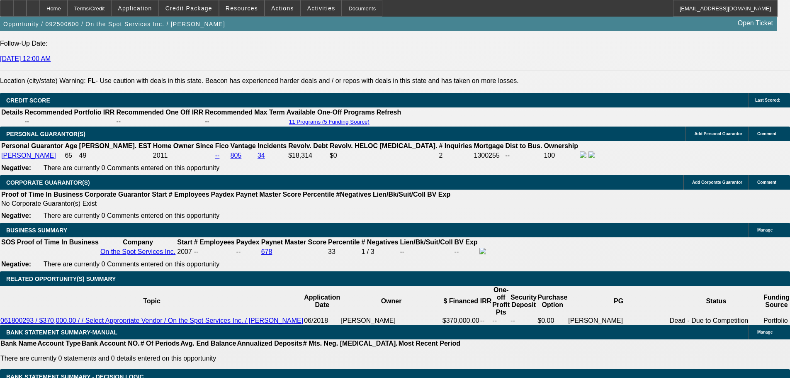
type input "65"
type input "$22,656.42"
type input "6.5"
type input "$6,137.18"
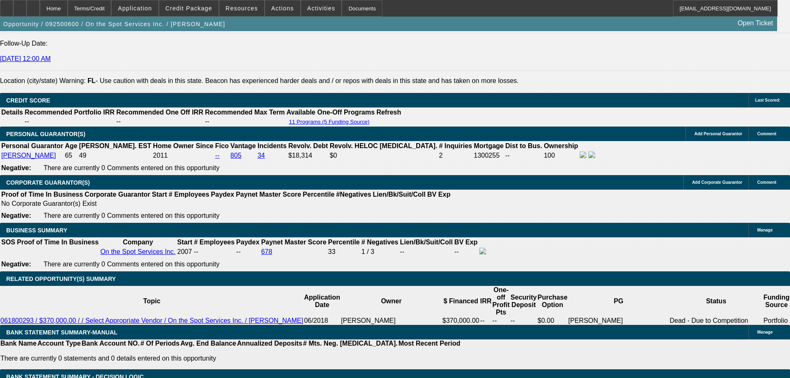
type input "6.5"
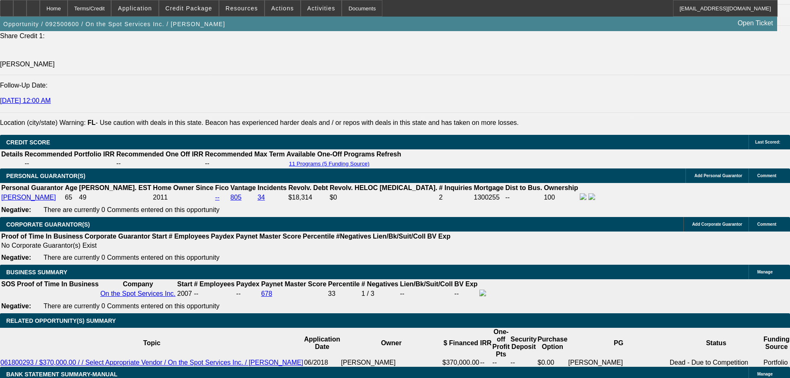
scroll to position [1052, 0]
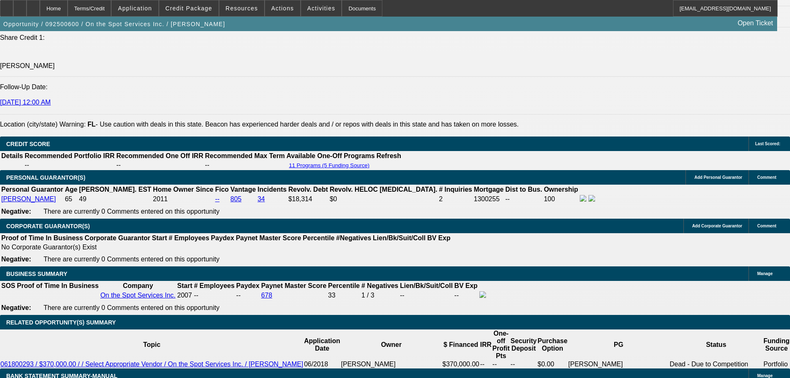
scroll to position [1135, 0]
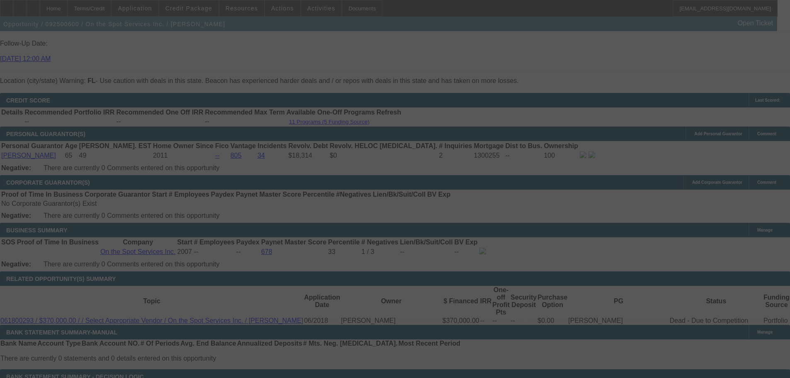
select select "0"
select select "6"
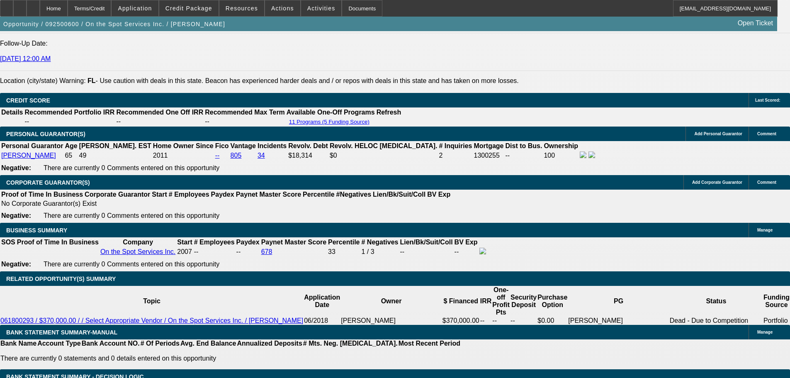
type input "UNKNOWN"
type input "6."
type input "$6,037.63"
type input "6.75"
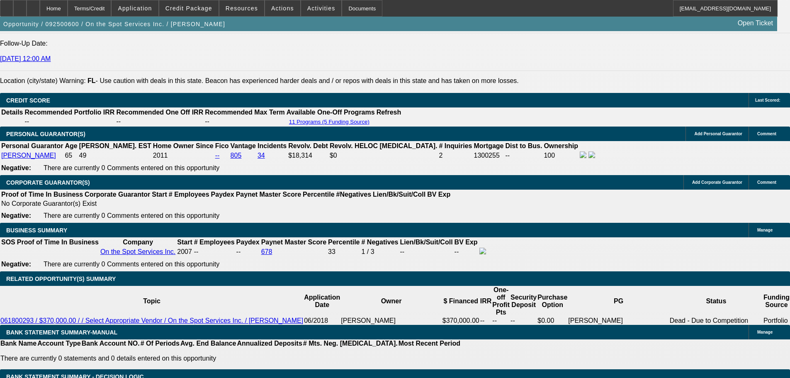
type input "$6,187.33"
type input "6.7"
type input "$6,177.28"
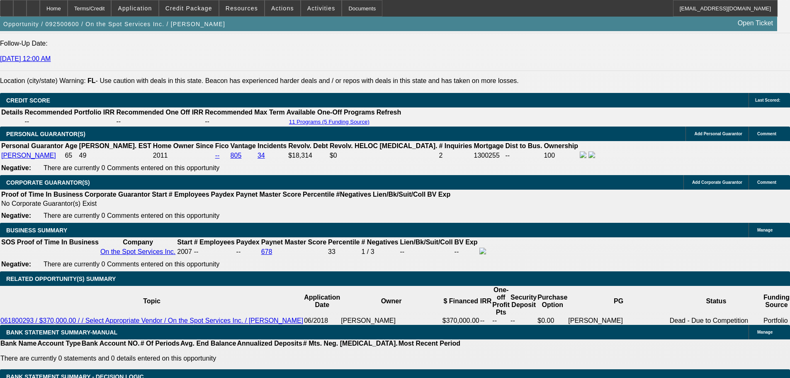
type input "6.5"
type input "$6,137.18"
type input "6.5"
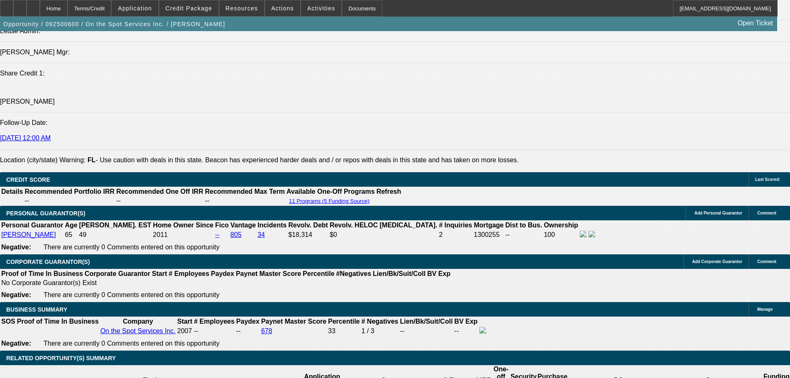
scroll to position [1052, 0]
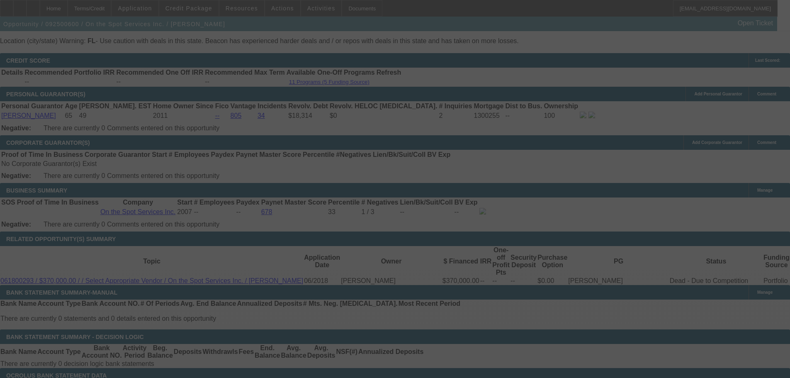
scroll to position [1218, 0]
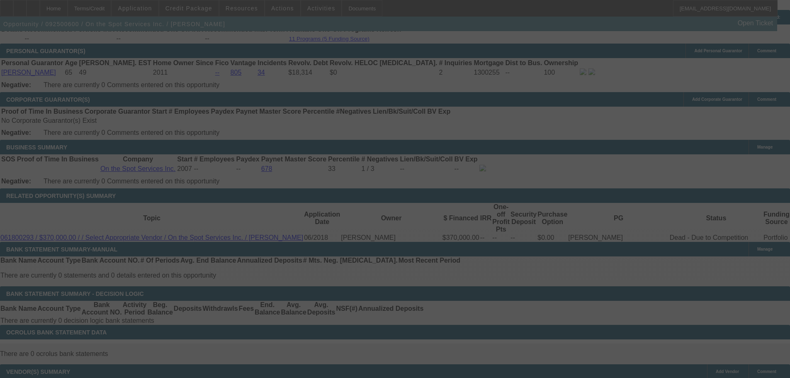
select select "0"
select select "6"
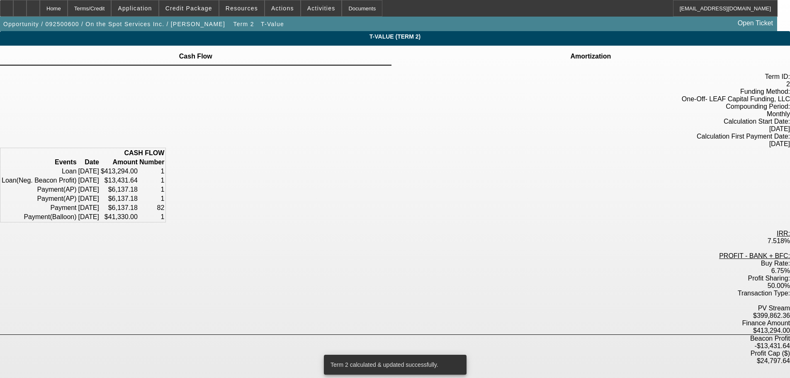
scroll to position [100, 0]
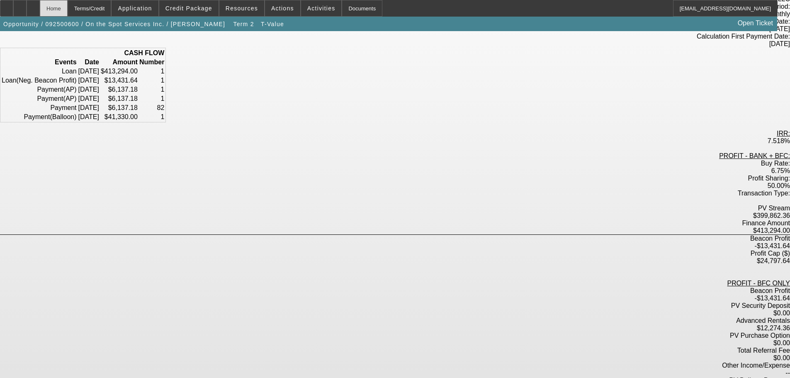
click at [68, 6] on div "Home" at bounding box center [54, 8] width 28 height 17
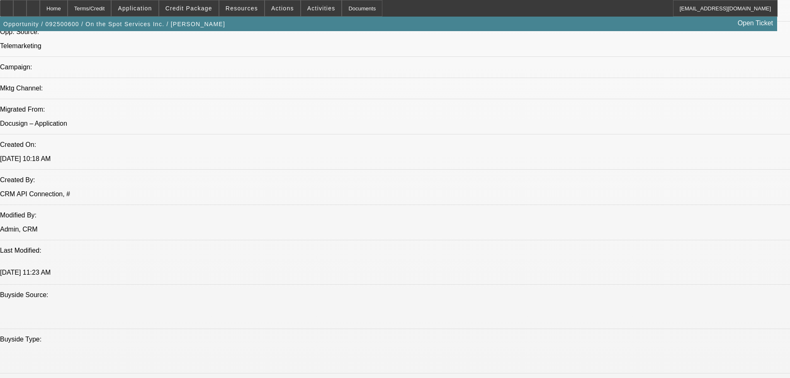
select select "0"
select select "6"
select select "0"
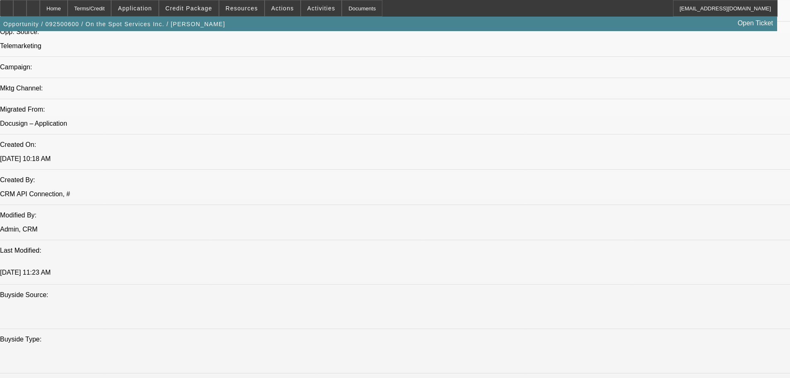
select select "0"
select select "6"
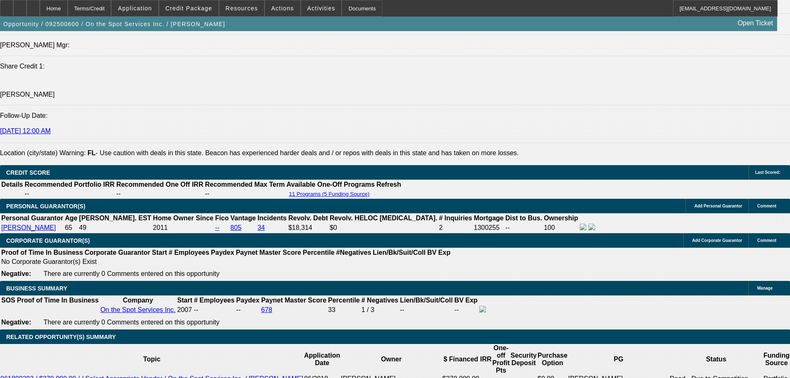
scroll to position [1075, 0]
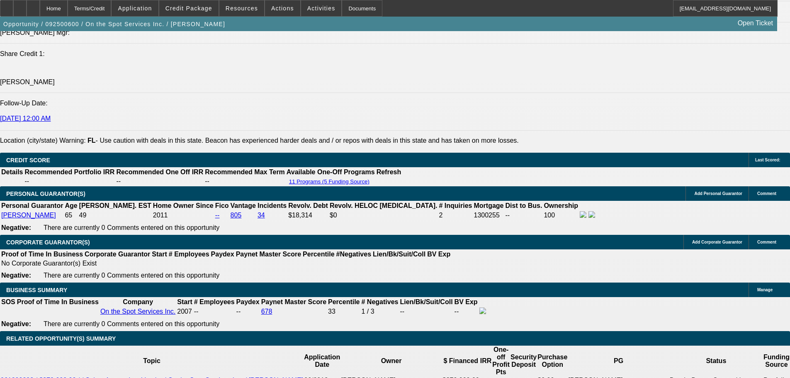
type input "UNKNOWN"
type input "6.6"
type input "$6,157.21"
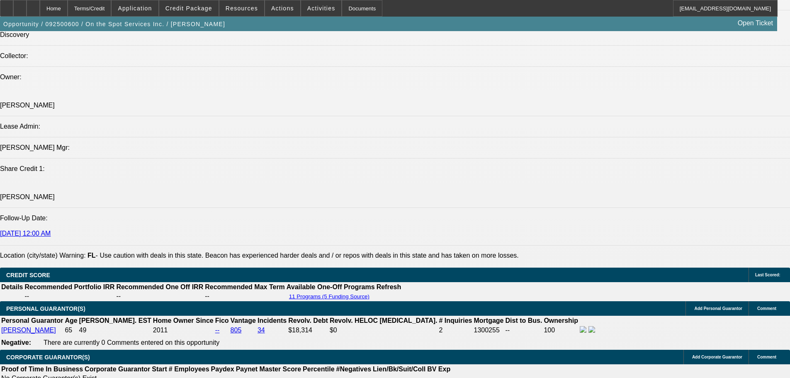
scroll to position [957, 0]
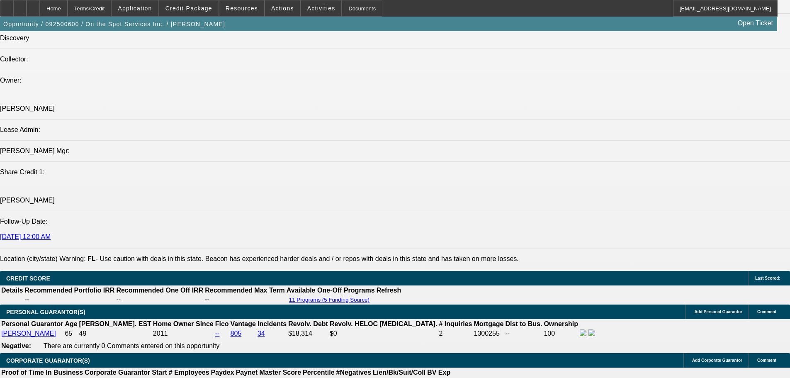
type input "6.6"
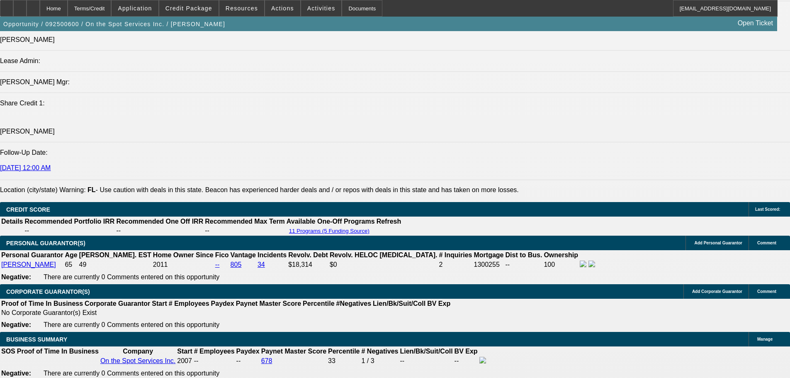
scroll to position [1081, 0]
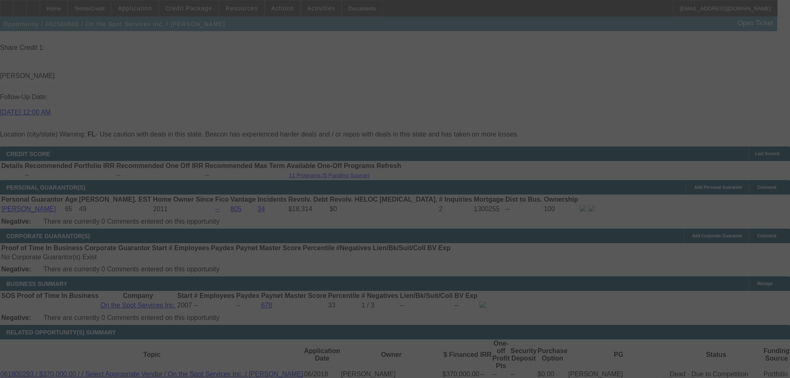
select select "0"
select select "6"
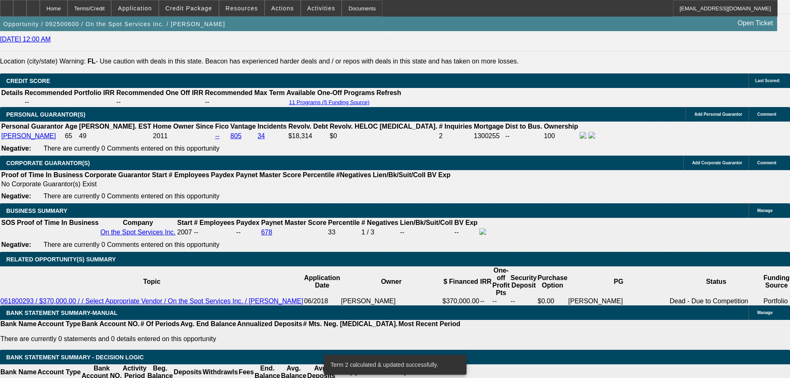
scroll to position [1247, 0]
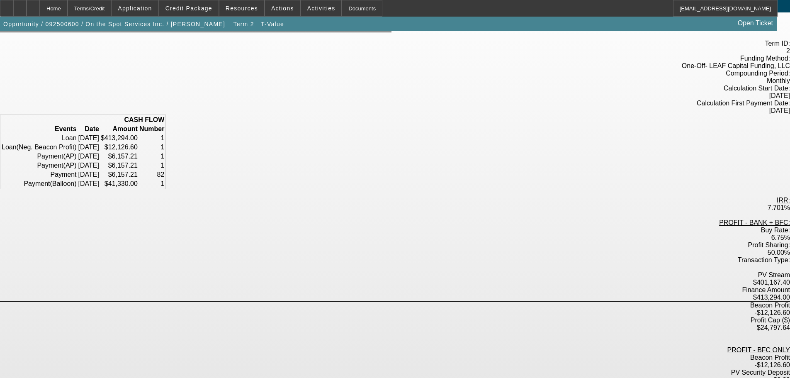
scroll to position [100, 0]
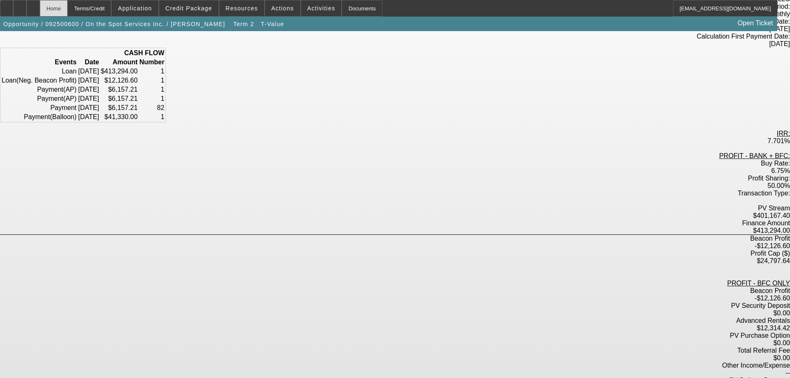
click at [68, 10] on div "Home" at bounding box center [54, 8] width 28 height 17
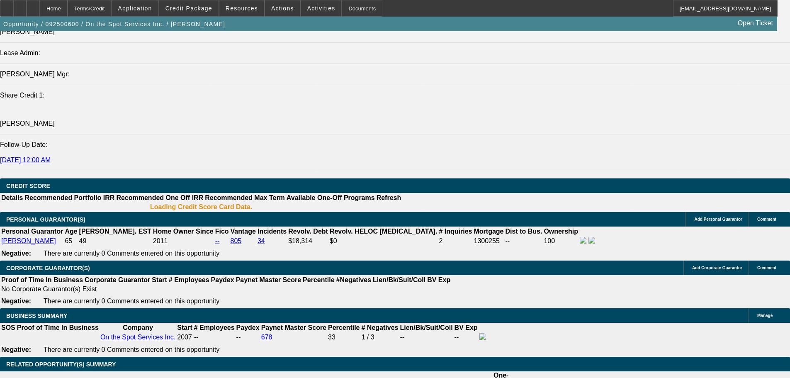
select select "0"
select select "6"
select select "0"
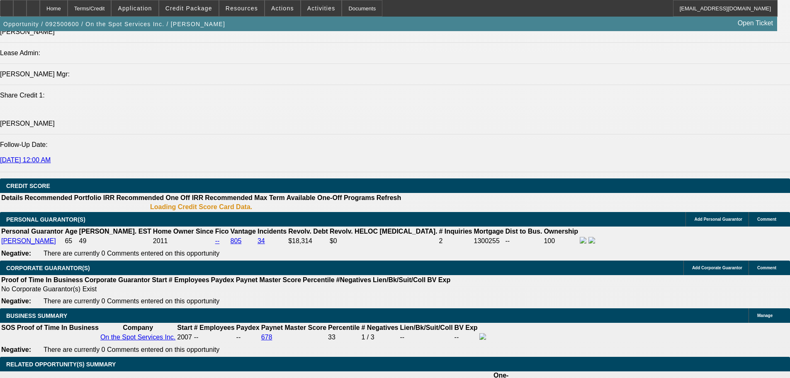
select select "0"
select select "6"
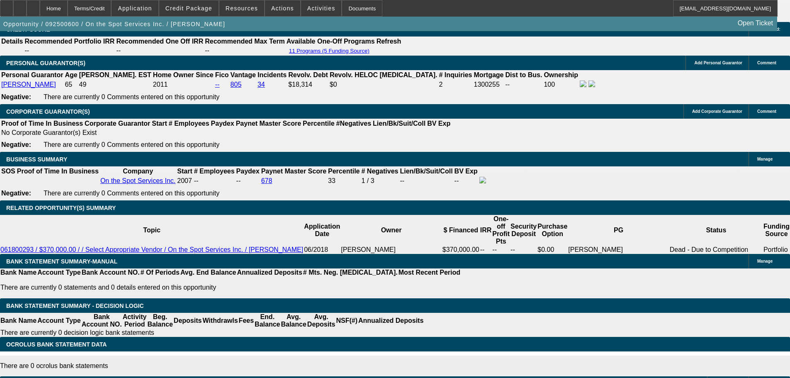
scroll to position [681, 0]
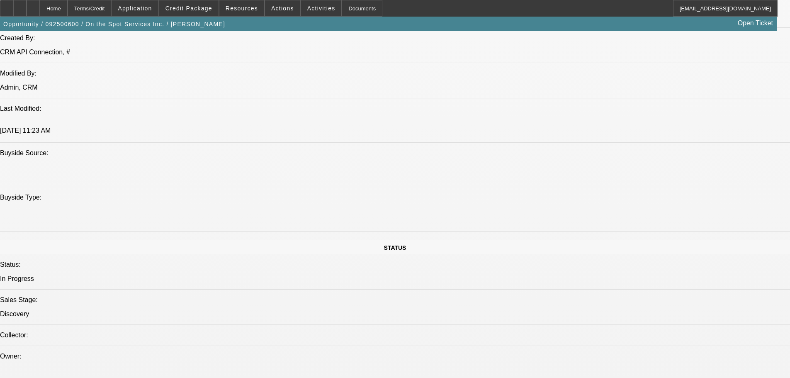
drag, startPoint x: 364, startPoint y: 232, endPoint x: 374, endPoint y: 34, distance: 199.0
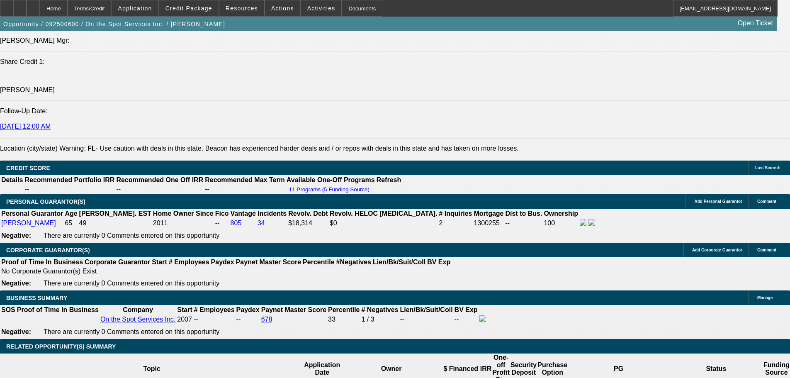
drag, startPoint x: 297, startPoint y: 235, endPoint x: 296, endPoint y: 309, distance: 73.4
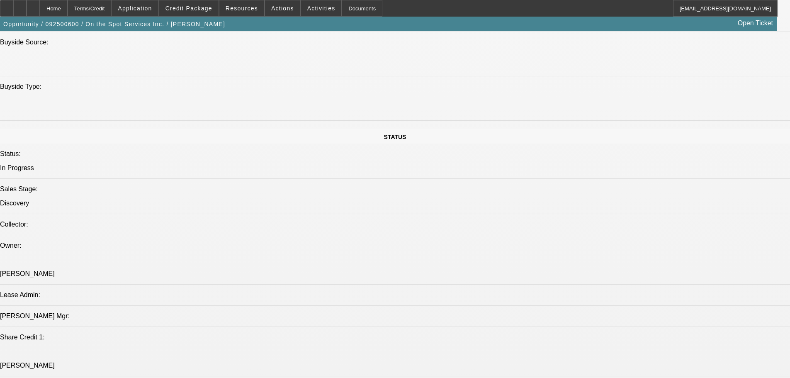
drag, startPoint x: 438, startPoint y: 265, endPoint x: 423, endPoint y: 151, distance: 115.6
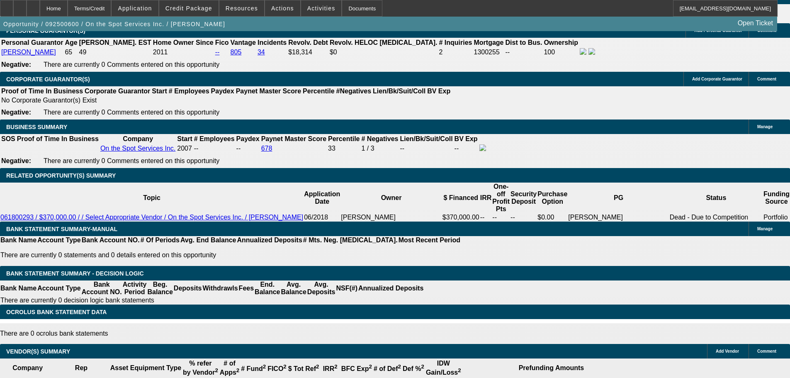
drag, startPoint x: 427, startPoint y: 227, endPoint x: 423, endPoint y: 256, distance: 28.9
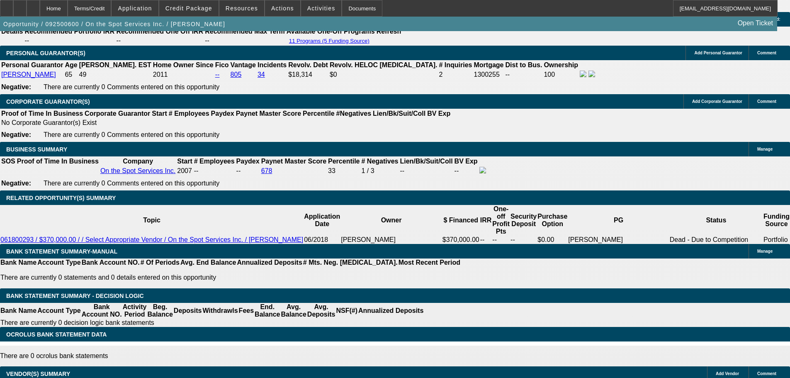
drag, startPoint x: 418, startPoint y: 242, endPoint x: 402, endPoint y: 177, distance: 66.9
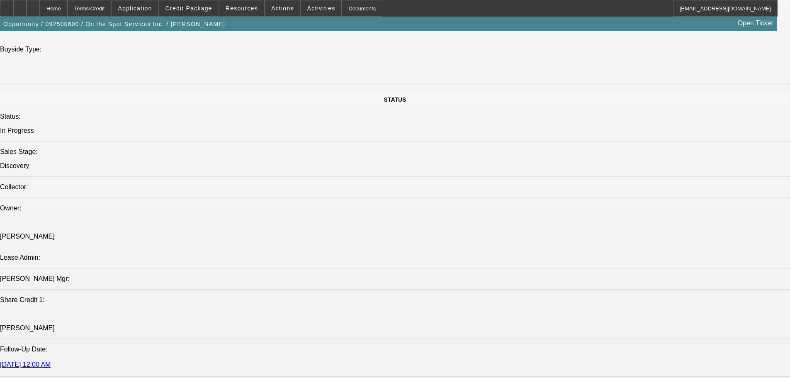
scroll to position [828, 0]
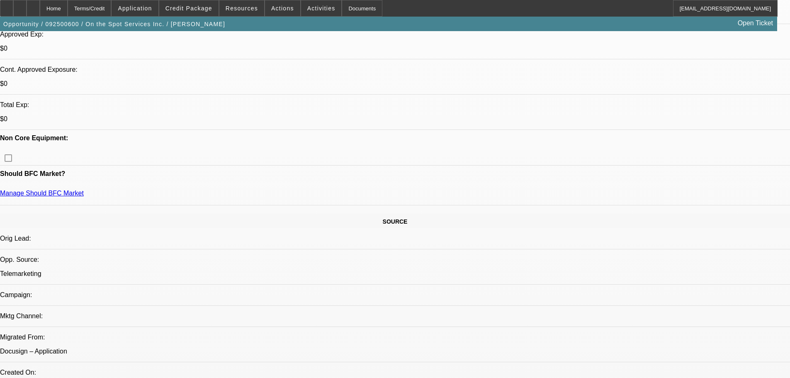
scroll to position [0, 0]
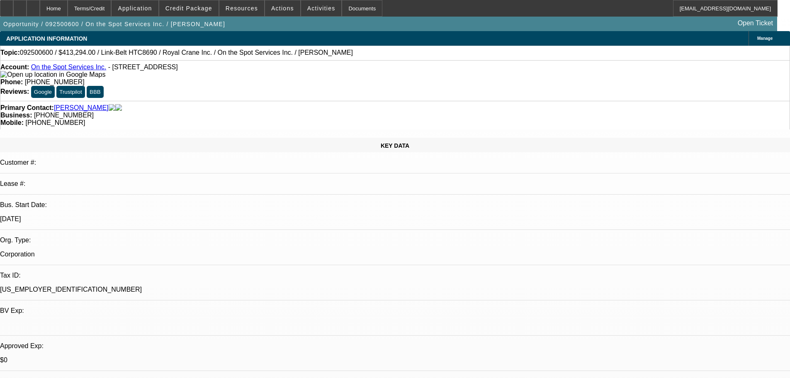
drag, startPoint x: 227, startPoint y: 242, endPoint x: 239, endPoint y: 66, distance: 176.2
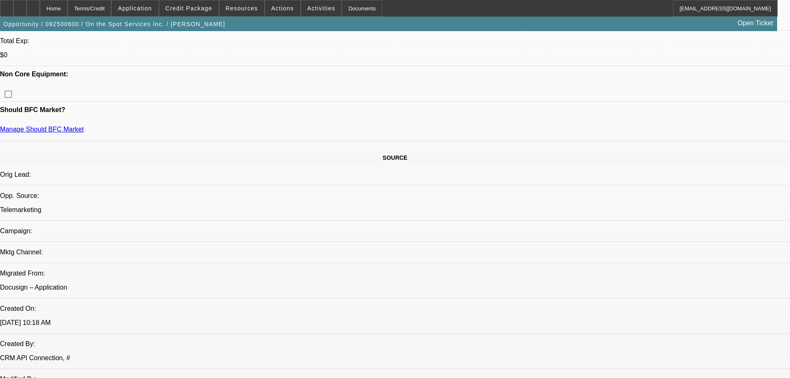
drag, startPoint x: 346, startPoint y: 135, endPoint x: 443, endPoint y: 153, distance: 98.8
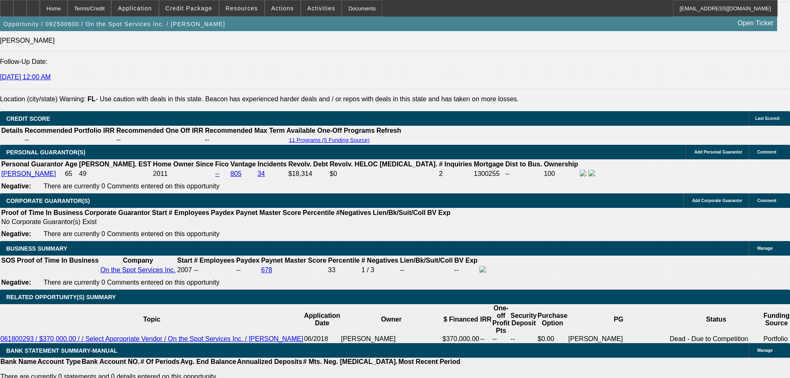
scroll to position [1199, 0]
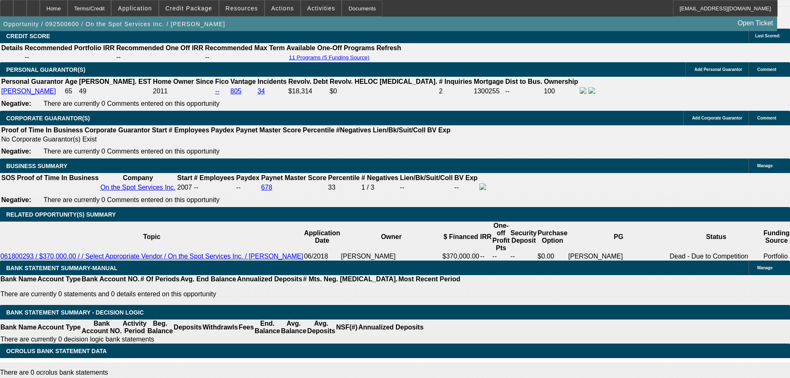
drag, startPoint x: 641, startPoint y: 115, endPoint x: 638, endPoint y: 102, distance: 13.9
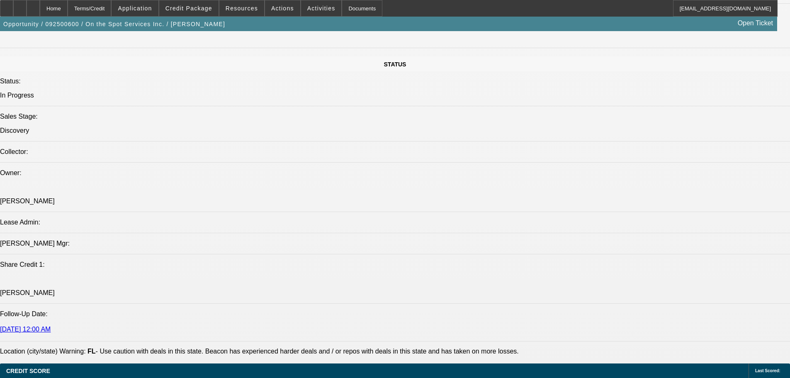
scroll to position [0, 0]
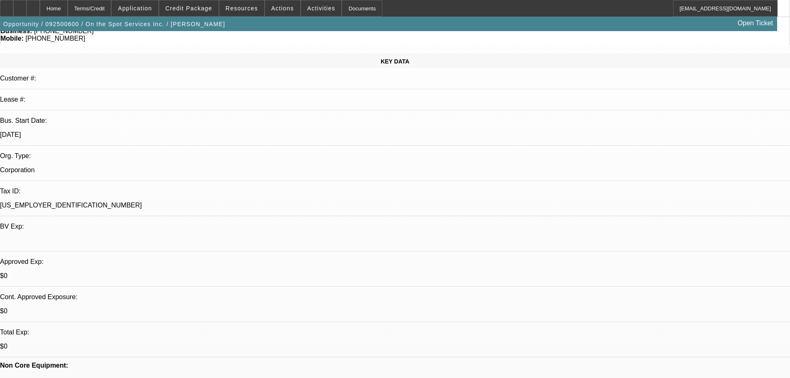
drag, startPoint x: 378, startPoint y: 280, endPoint x: 348, endPoint y: 137, distance: 146.4
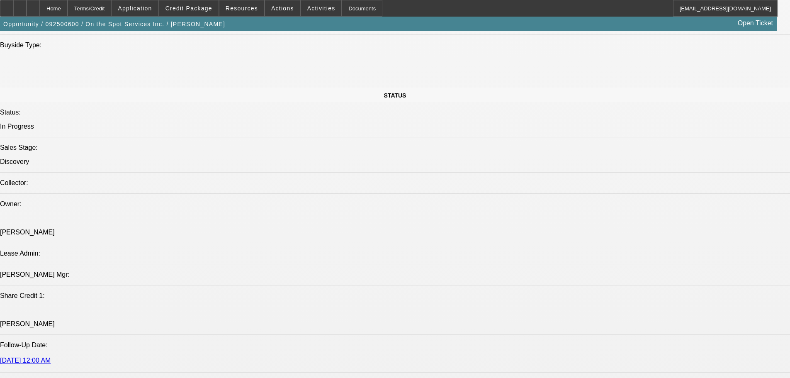
scroll to position [871, 0]
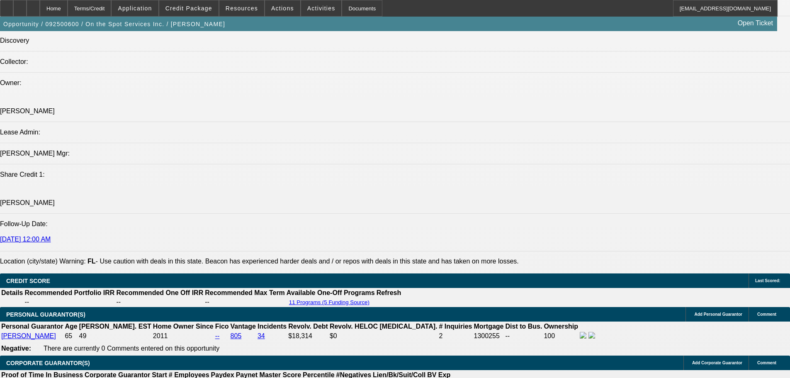
scroll to position [996, 0]
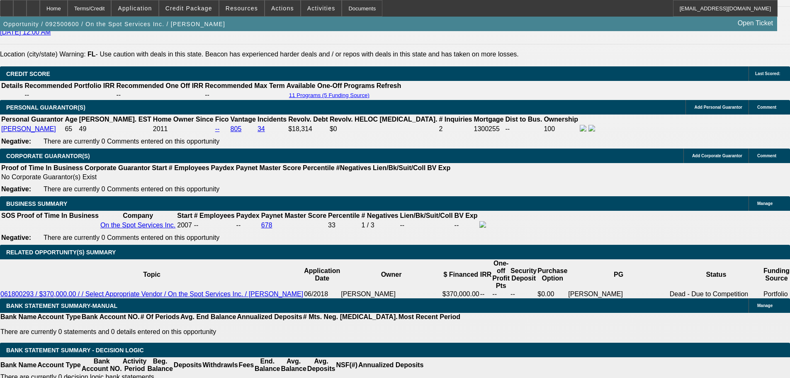
scroll to position [1120, 0]
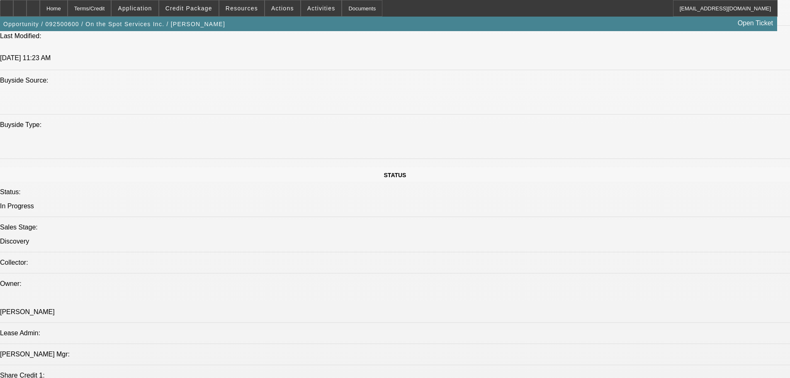
scroll to position [0, 0]
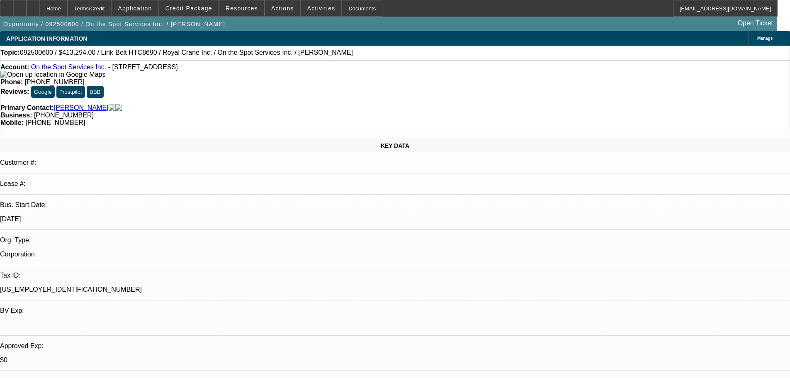
drag, startPoint x: 434, startPoint y: 118, endPoint x: 425, endPoint y: 32, distance: 86.4
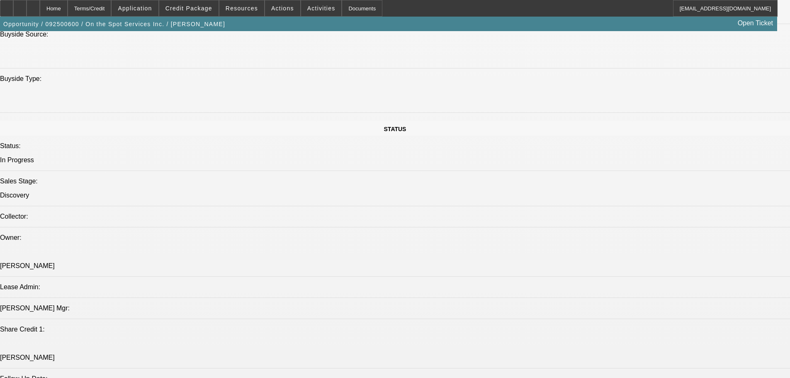
drag, startPoint x: 244, startPoint y: 175, endPoint x: 268, endPoint y: 302, distance: 129.5
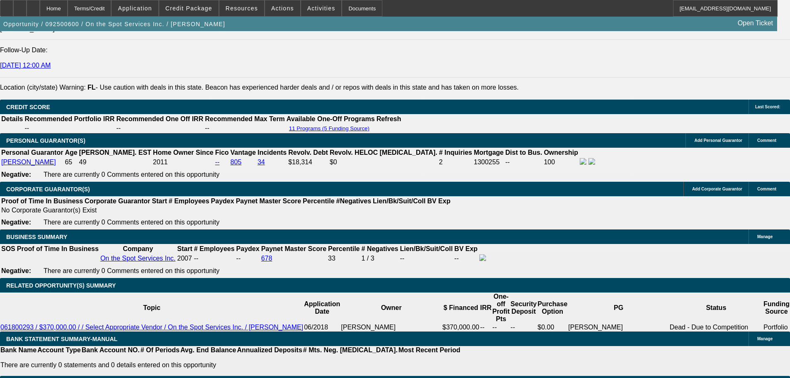
scroll to position [1170, 0]
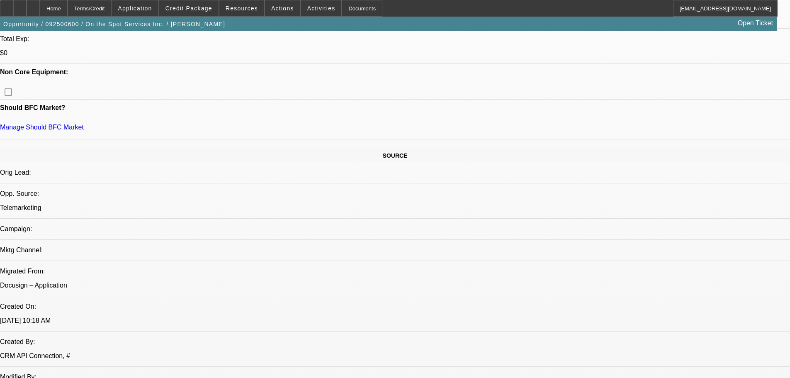
drag, startPoint x: 418, startPoint y: 259, endPoint x: 402, endPoint y: 161, distance: 99.1
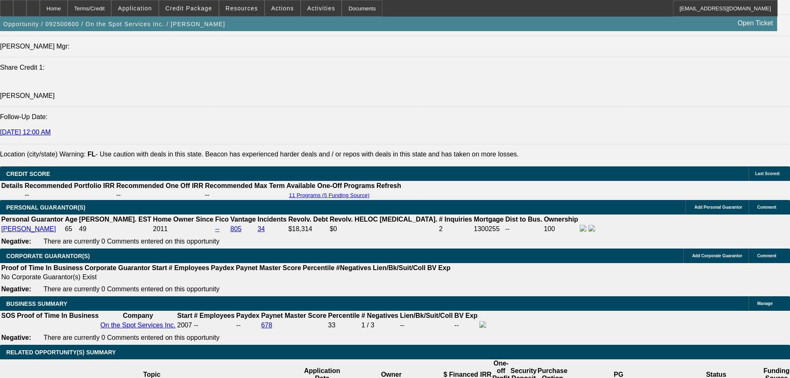
scroll to position [0, 0]
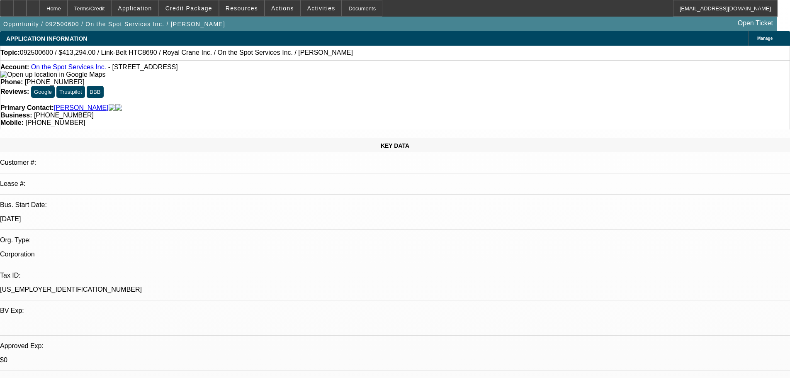
drag, startPoint x: 431, startPoint y: 147, endPoint x: 430, endPoint y: 99, distance: 48.1
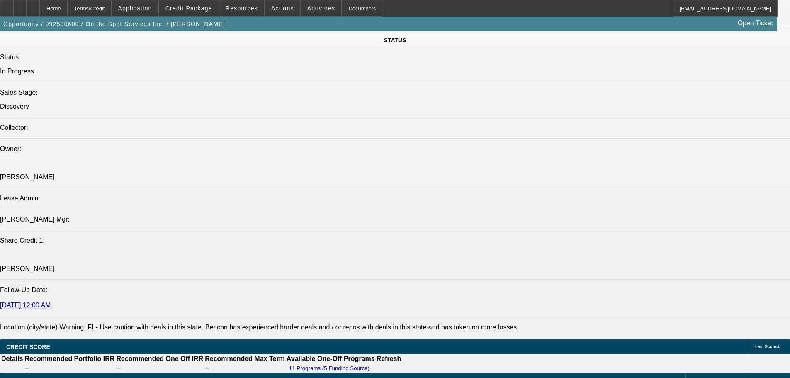
scroll to position [206, 0]
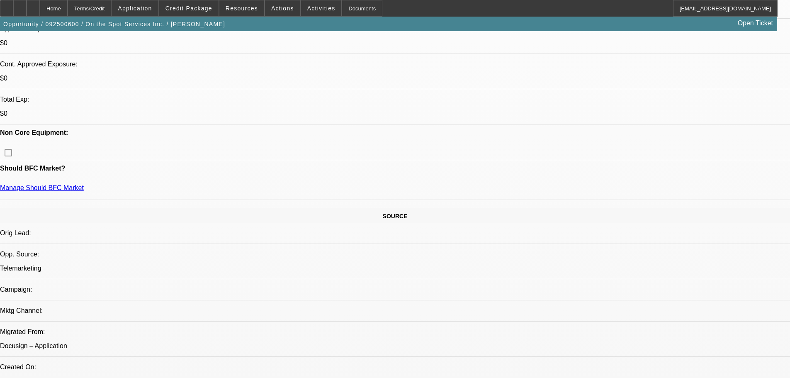
drag, startPoint x: 398, startPoint y: 293, endPoint x: 409, endPoint y: 176, distance: 117.9
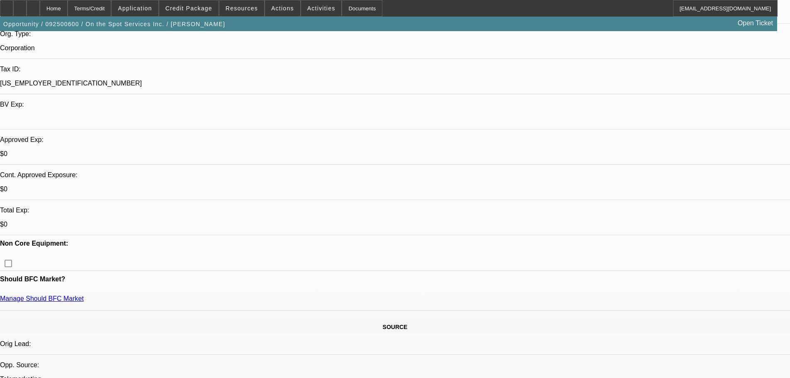
drag, startPoint x: 278, startPoint y: 184, endPoint x: 296, endPoint y: 195, distance: 20.7
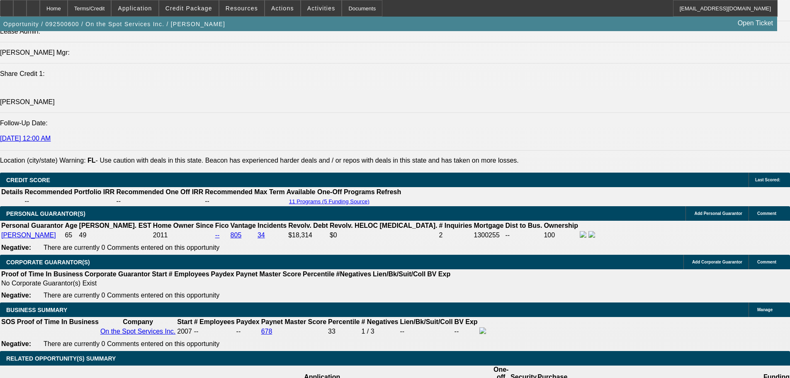
scroll to position [1036, 0]
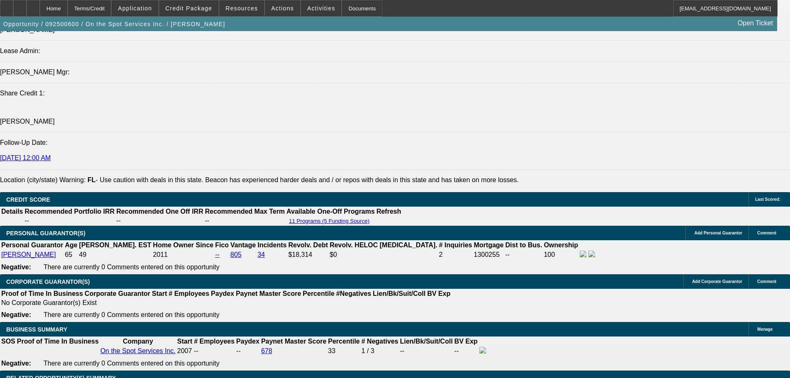
type input "UNKNOWN"
type input "74"
type input "$7,091.72"
type input "72"
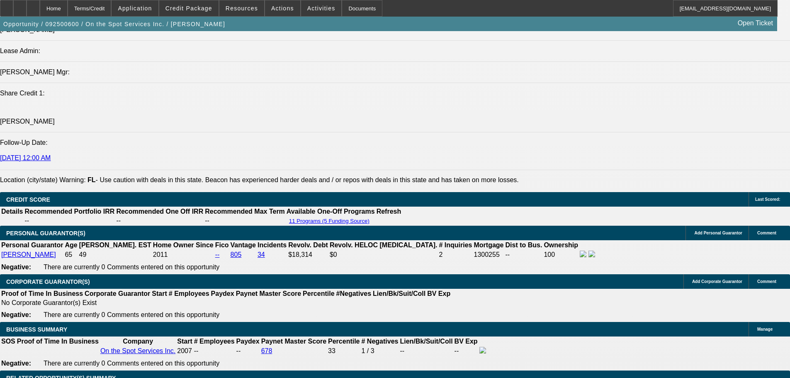
type input "$7,244.37"
type input "72"
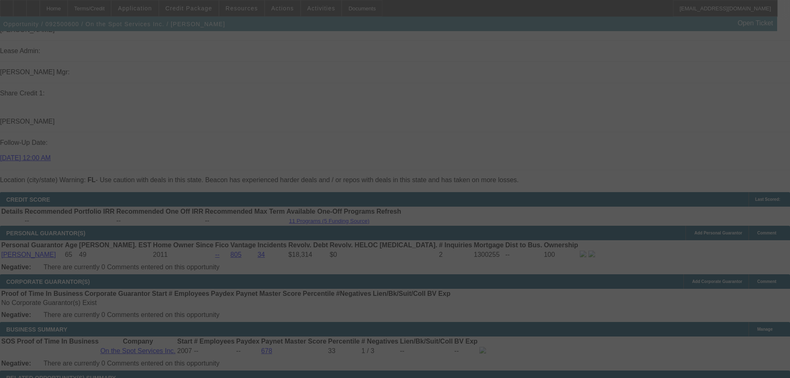
select select "0"
select select "6"
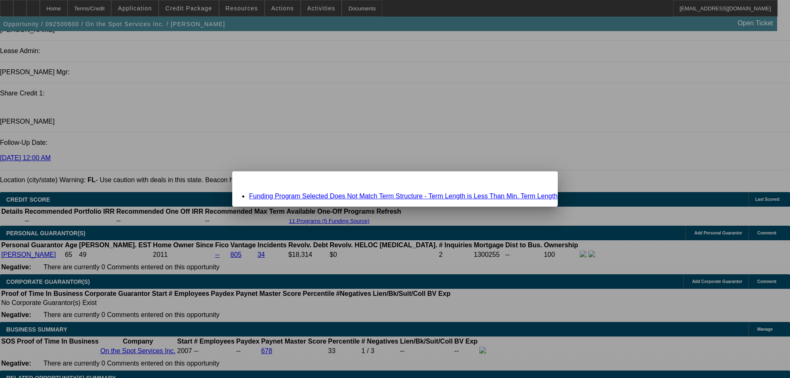
scroll to position [0, 0]
click at [539, 180] on div "Close" at bounding box center [548, 176] width 18 height 10
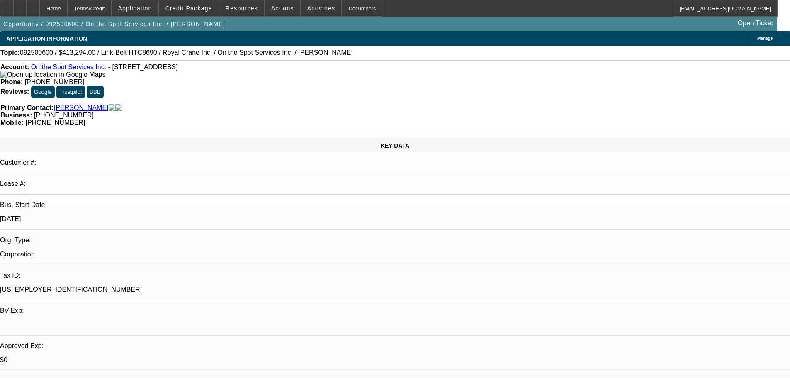
scroll to position [1036, 0]
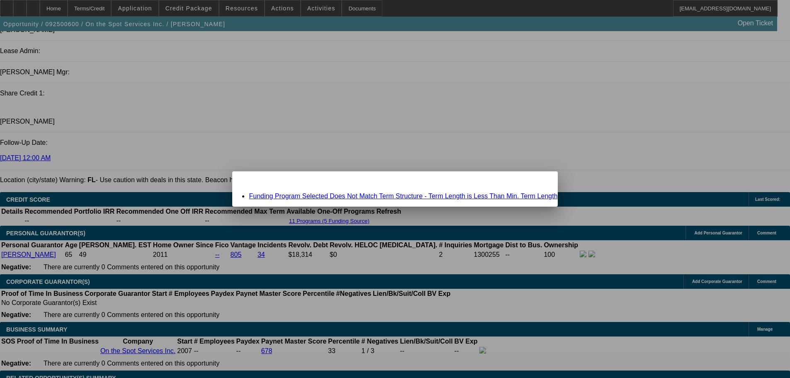
scroll to position [0, 0]
click at [425, 186] on div "Missing Information: Term Id 1 Close" at bounding box center [394, 178] width 325 height 15
click at [425, 193] on link "Funding Program Selected Does Not Match Term Structure - Term Length is Less Th…" at bounding box center [403, 195] width 309 height 7
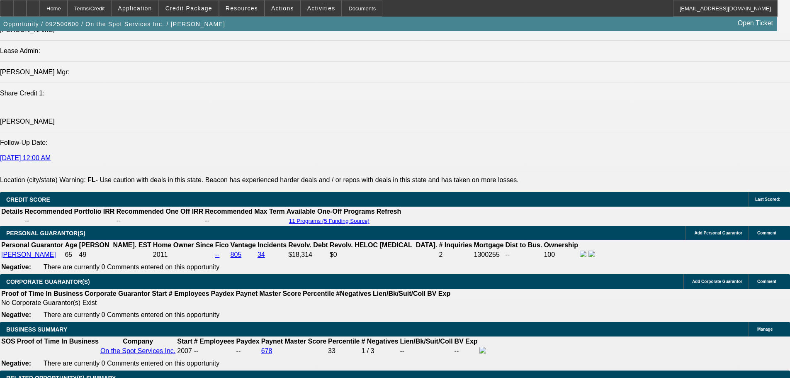
scroll to position [1036, 0]
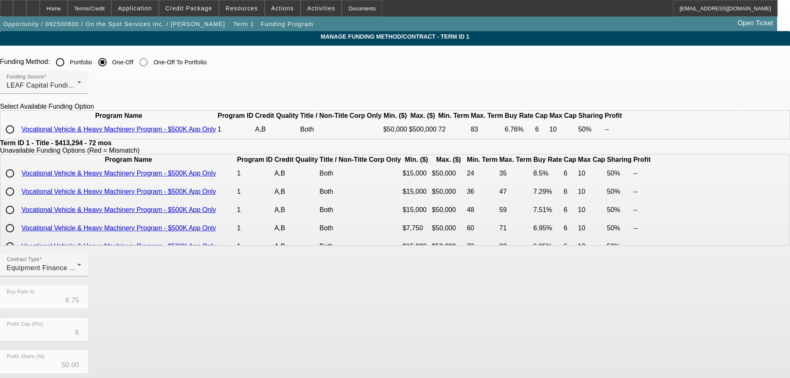
click at [18, 138] on input "radio" at bounding box center [10, 129] width 17 height 17
radio input "true"
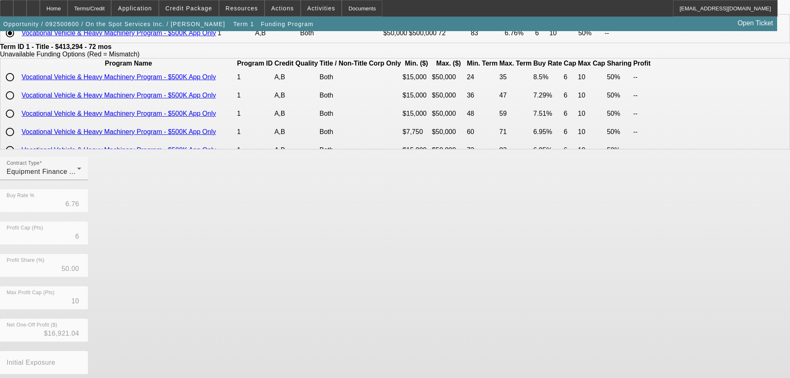
scroll to position [147, 0]
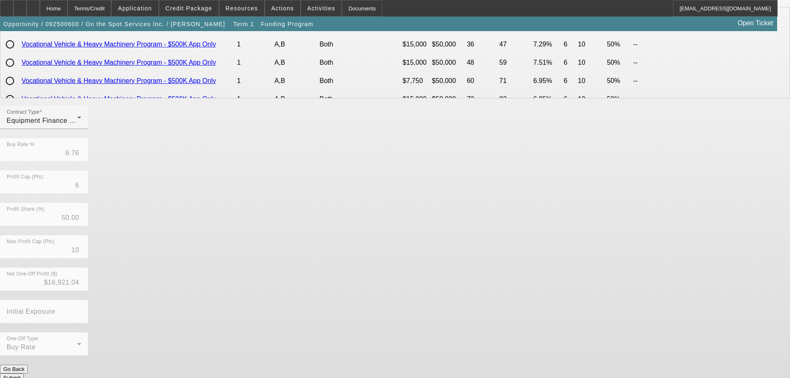
click at [24, 373] on button "Submit" at bounding box center [12, 377] width 24 height 9
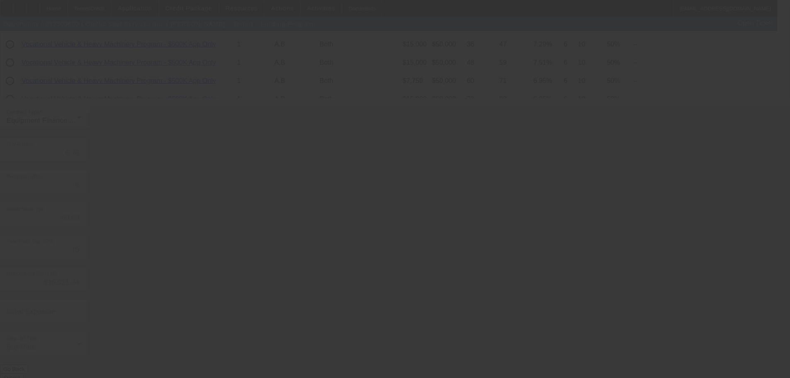
type input "6.75"
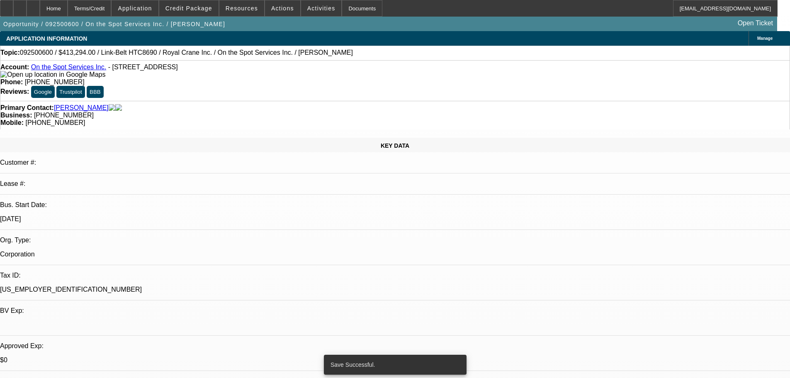
select select "0"
select select "6"
select select "0"
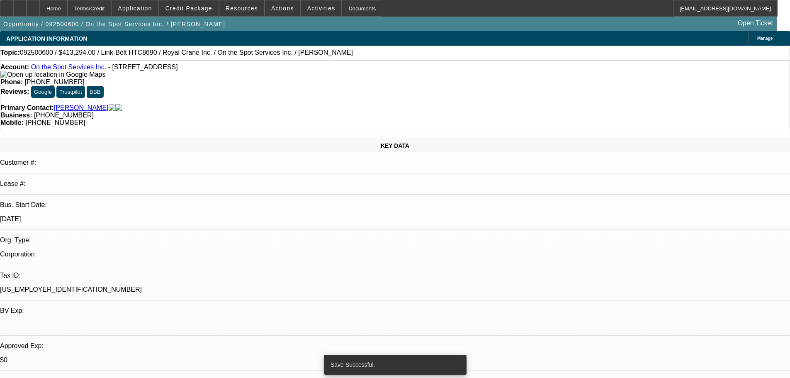
select select "0"
select select "6"
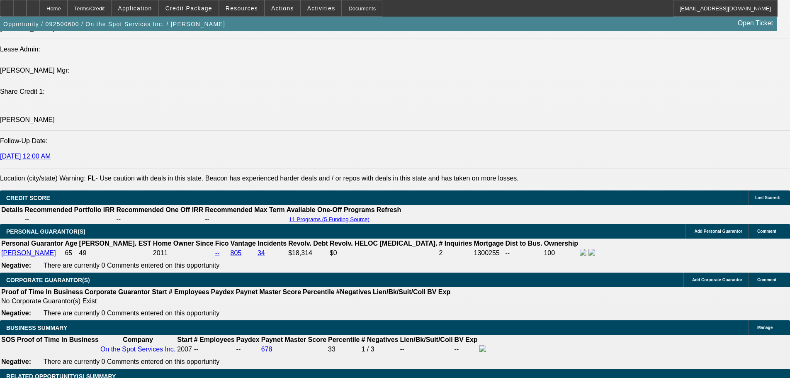
scroll to position [996, 0]
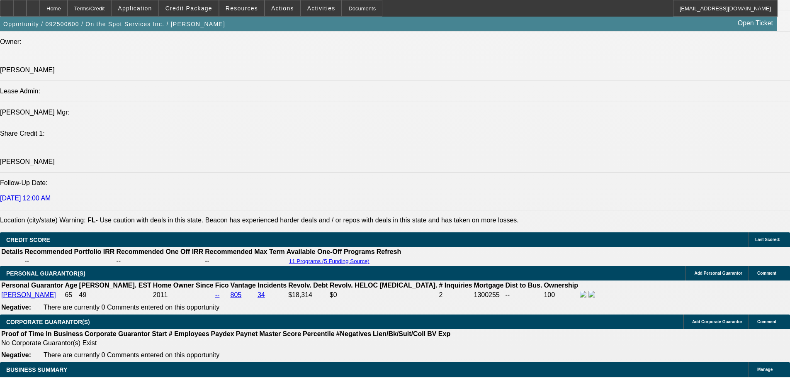
type input "4"
type input "UNKNOWN"
type input "$104,748.09"
type input "64"
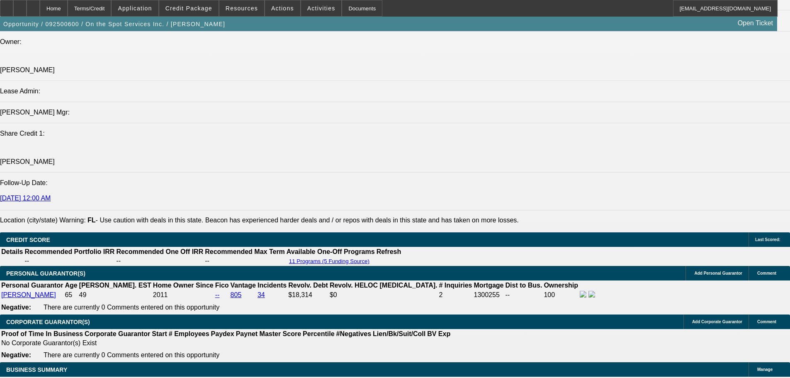
type input "$7,678.38"
type input "60"
type input "$8,105.94"
type input "60"
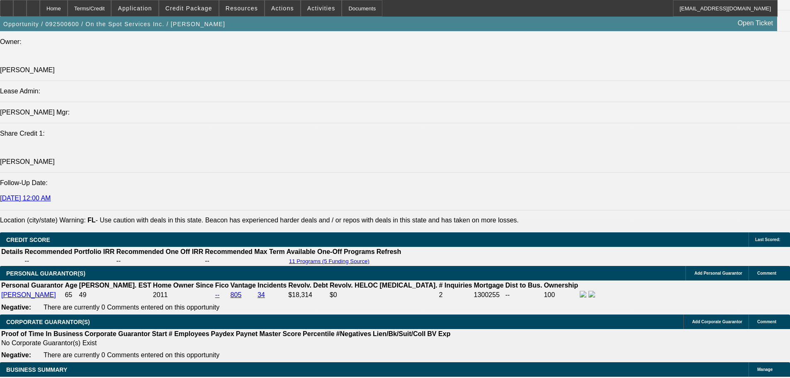
type input "41330"
type input "$0.00"
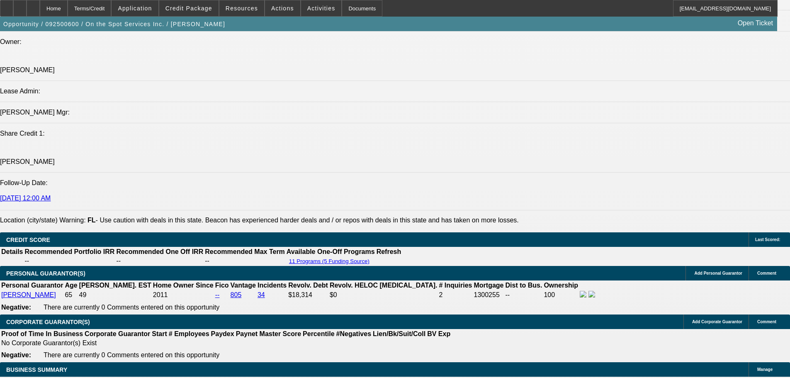
type input "66"
type input "$23,684.67"
type input "6"
type input "$7,990.13"
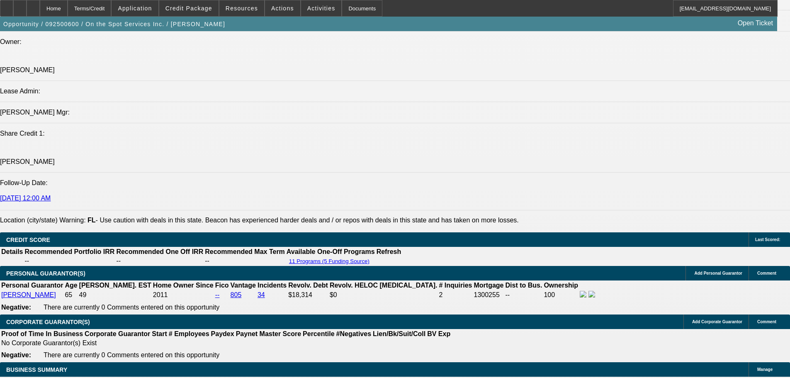
type input "76"
type input "$26,849.46"
type input "7.6"
type input "$8,301.22"
type input "7."
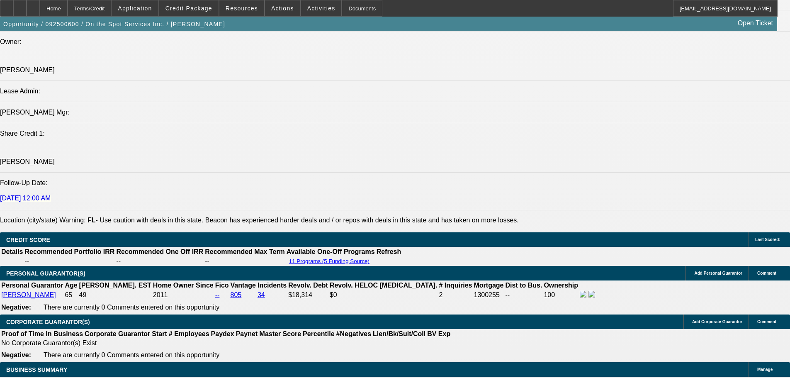
type input "$8,183.72"
type input "7.9"
type input "$8,360.35"
type input "7.99"
type input "$8,378.13"
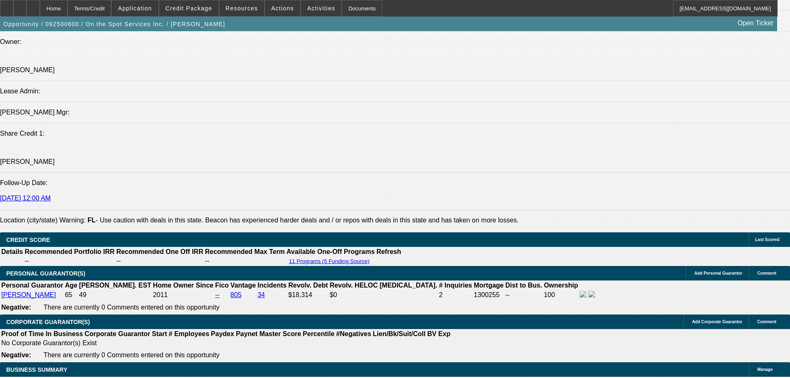
type input "7.99"
type input "8."
type input "UNKNOWN"
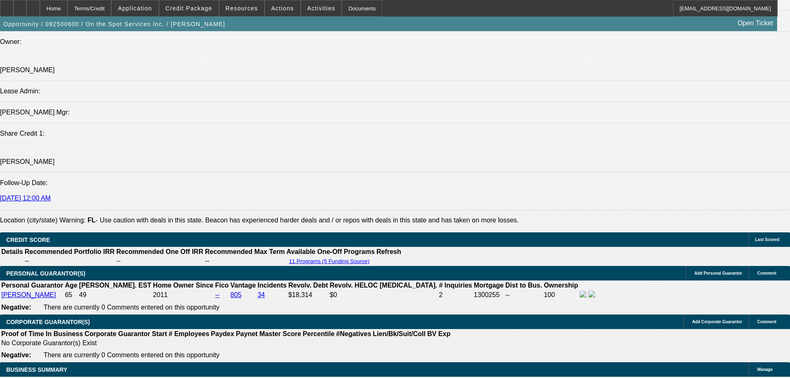
type input "8.15"
type input "$7,276.69"
type input "8.15"
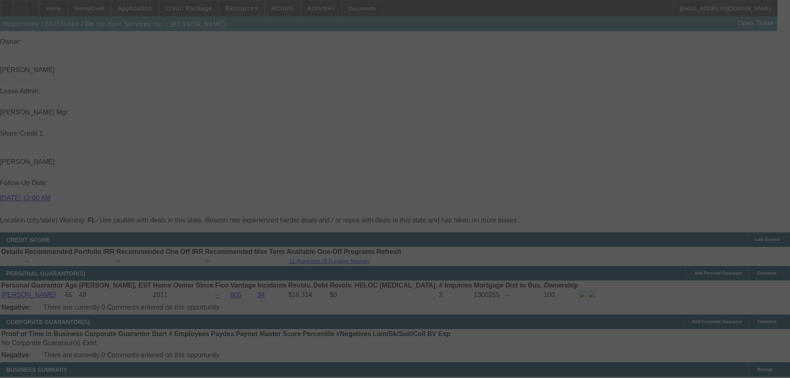
scroll to position [1079, 0]
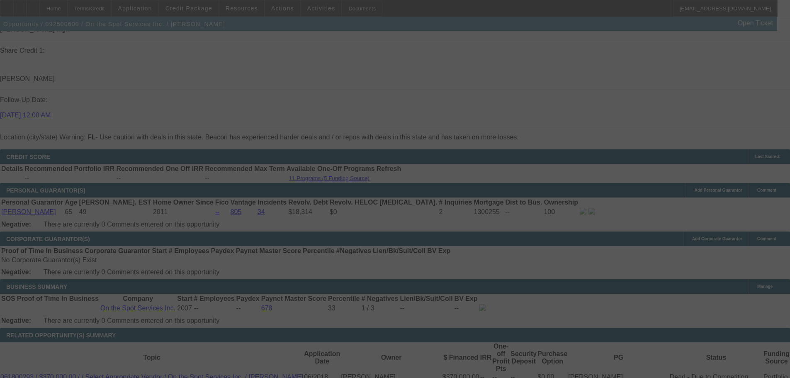
select select "0"
select select "6"
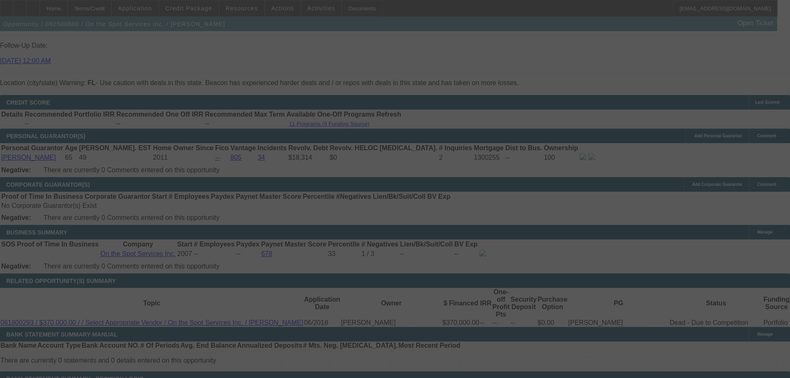
scroll to position [1203, 0]
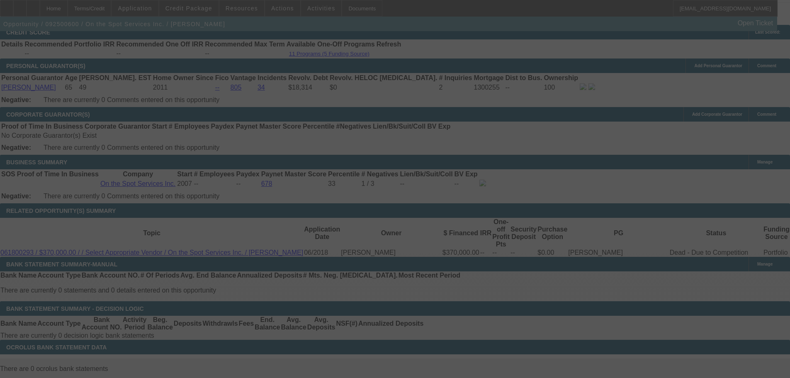
select select "0"
select select "6"
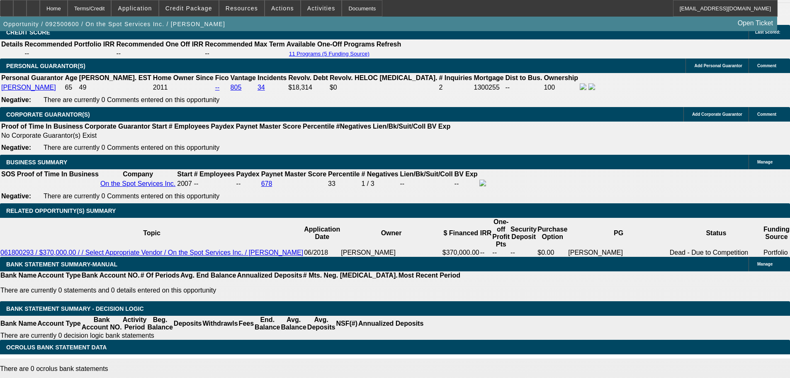
type input "UNKNOWN"
type input "8.25"
type input "$7,296.94"
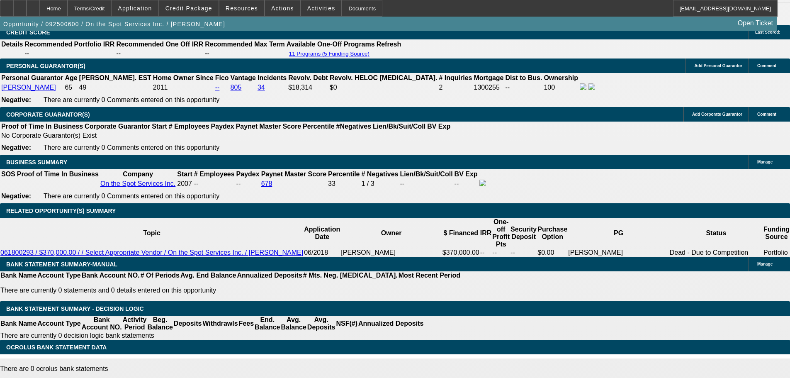
type input "8.25"
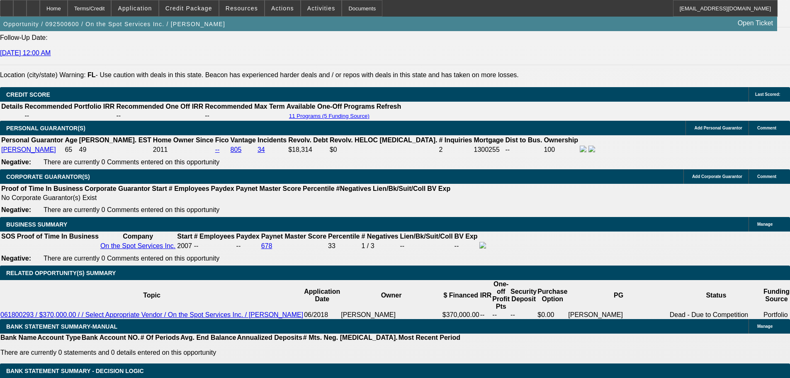
scroll to position [1079, 0]
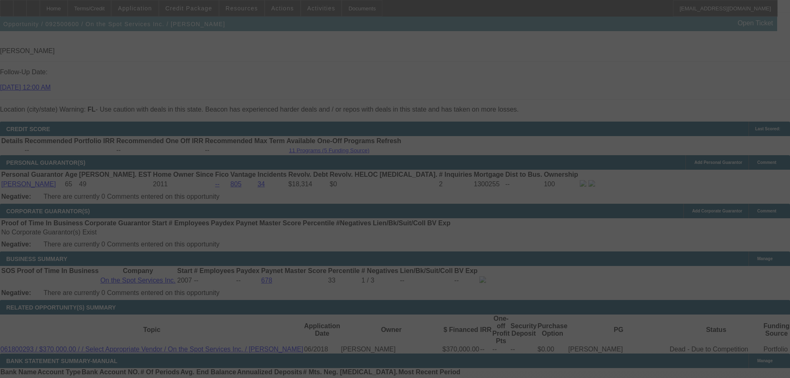
scroll to position [1162, 0]
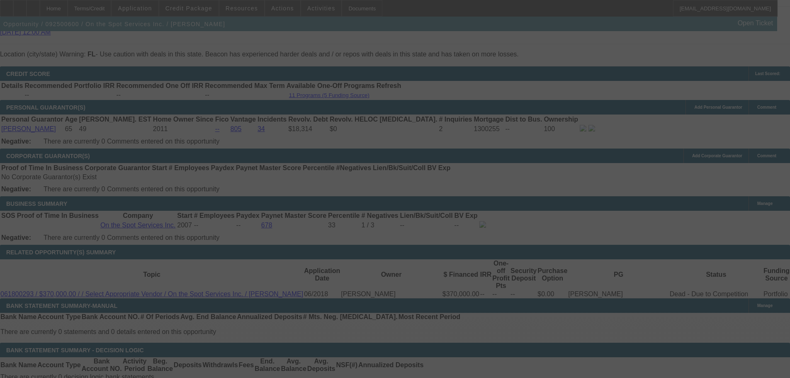
select select "0"
select select "6"
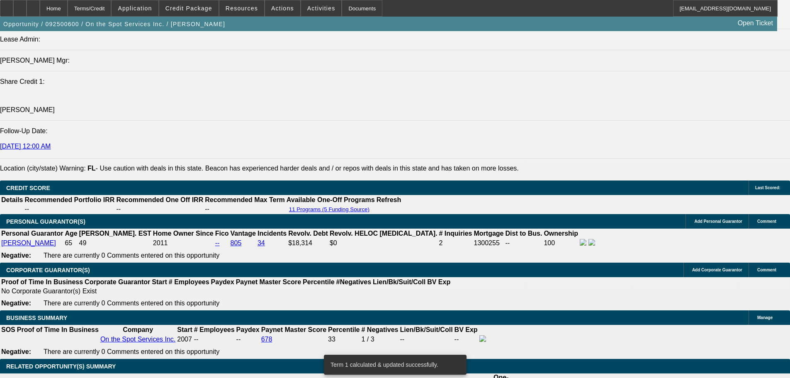
scroll to position [1037, 0]
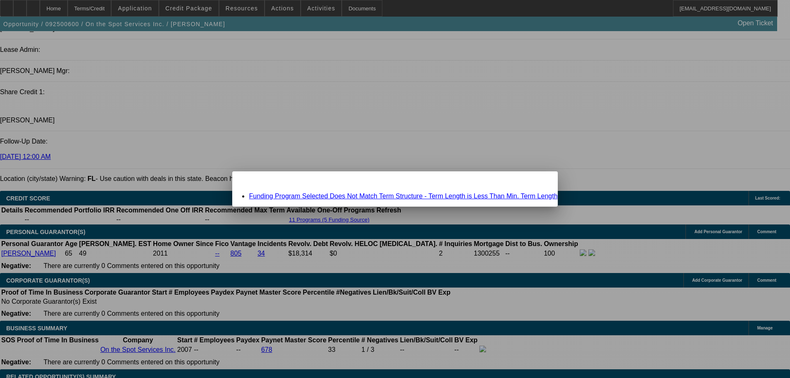
scroll to position [0, 0]
click at [541, 181] on span "Close" at bounding box center [546, 178] width 11 height 5
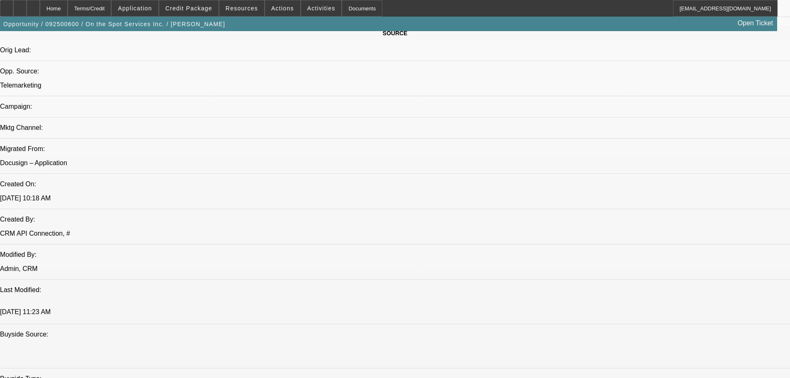
drag, startPoint x: 450, startPoint y: 149, endPoint x: 436, endPoint y: 127, distance: 25.2
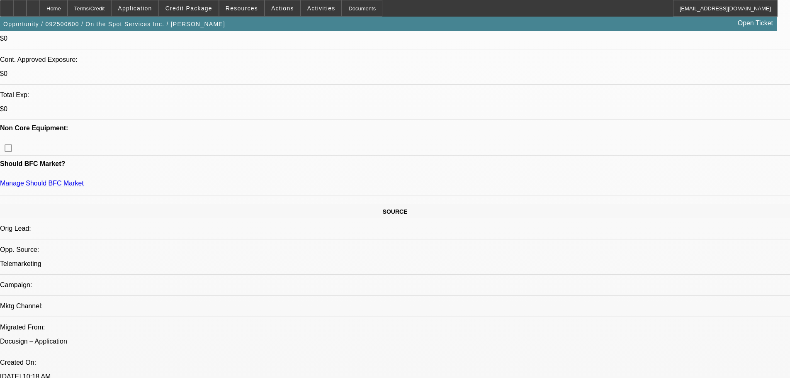
scroll to position [351, 0]
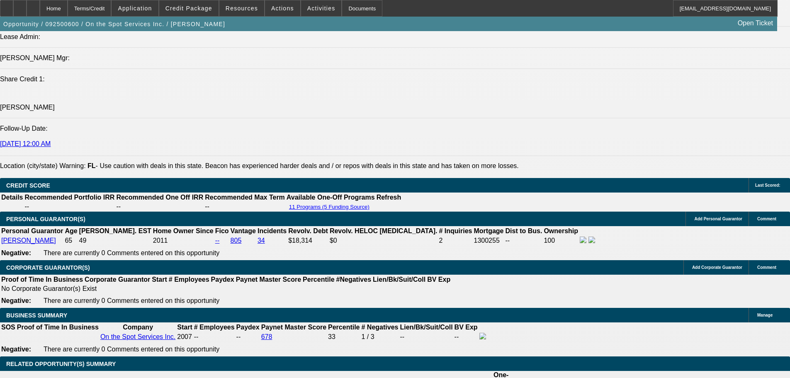
scroll to position [1014, 0]
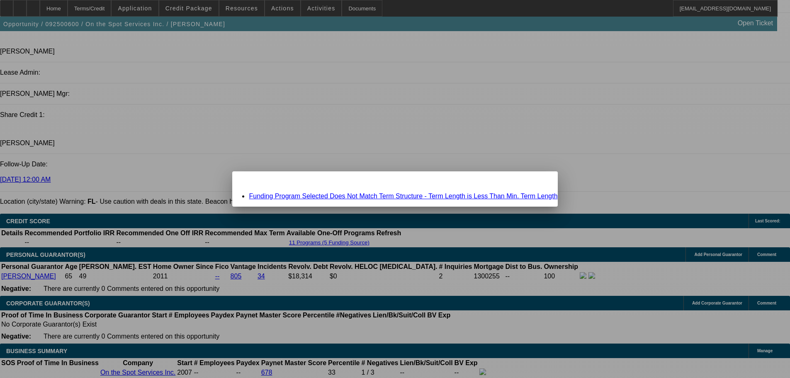
scroll to position [0, 0]
drag, startPoint x: 352, startPoint y: 192, endPoint x: 352, endPoint y: 196, distance: 4.6
click at [352, 193] on div "Funding Program Selected Does Not Match Term Structure - Term Length is Less Th…" at bounding box center [394, 195] width 325 height 7
click at [352, 195] on link "Funding Program Selected Does Not Match Term Structure - Term Length is Less Th…" at bounding box center [403, 195] width 309 height 7
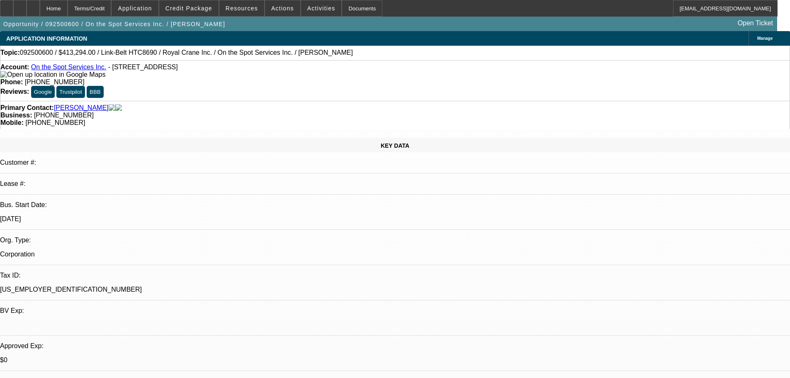
scroll to position [1014, 0]
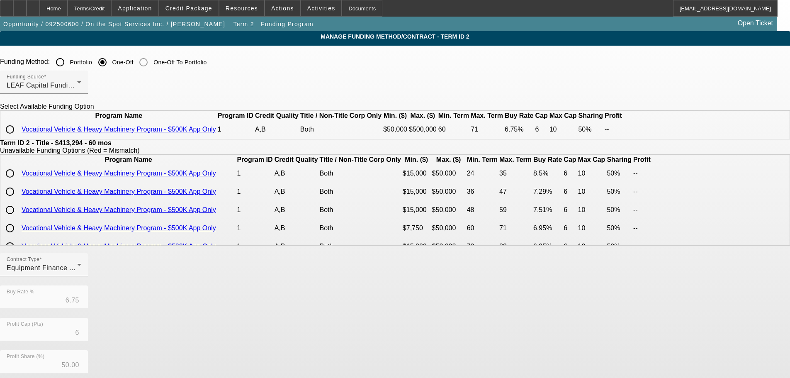
click at [18, 138] on input "radio" at bounding box center [10, 129] width 17 height 17
radio input "true"
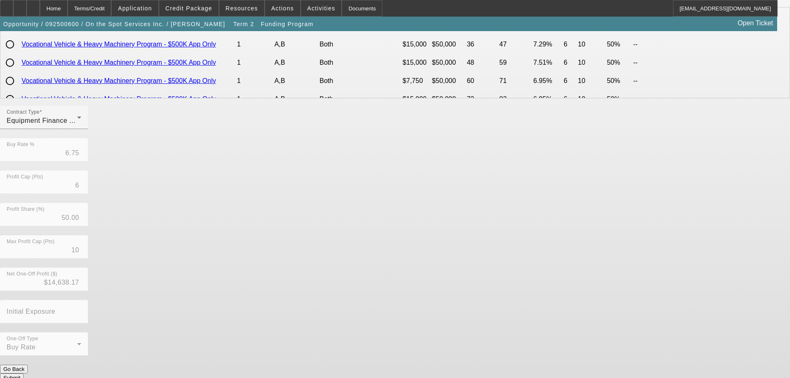
click at [24, 373] on button "Submit" at bounding box center [12, 377] width 24 height 9
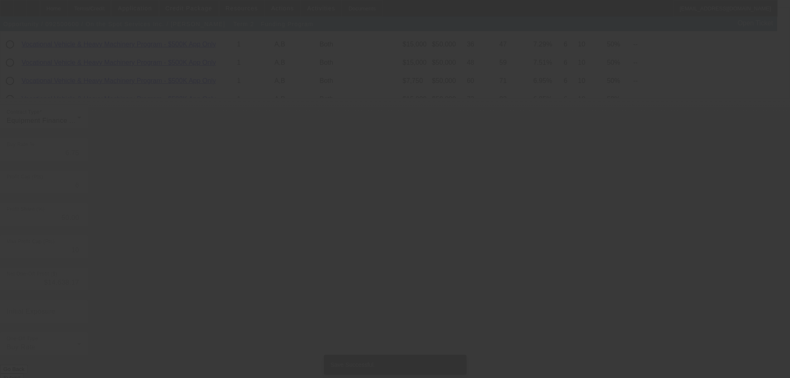
scroll to position [0, 0]
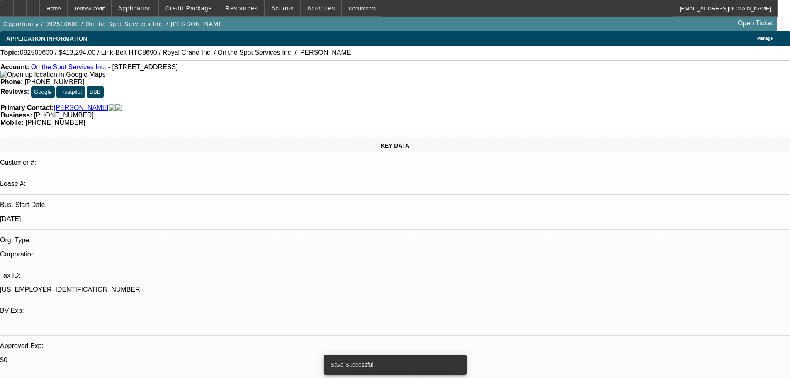
select select "0"
select select "6"
select select "0"
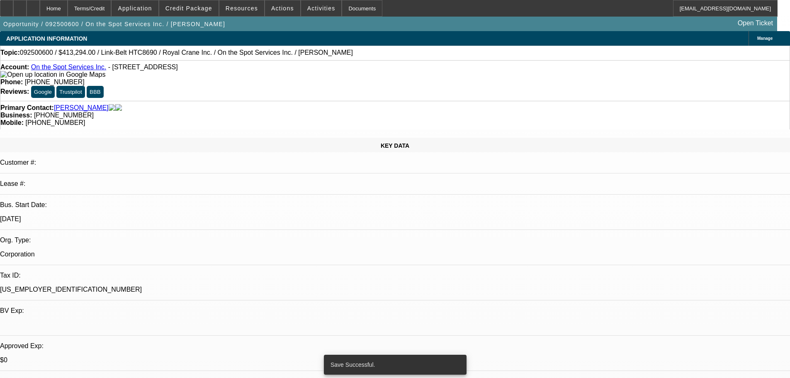
select select "0"
select select "6"
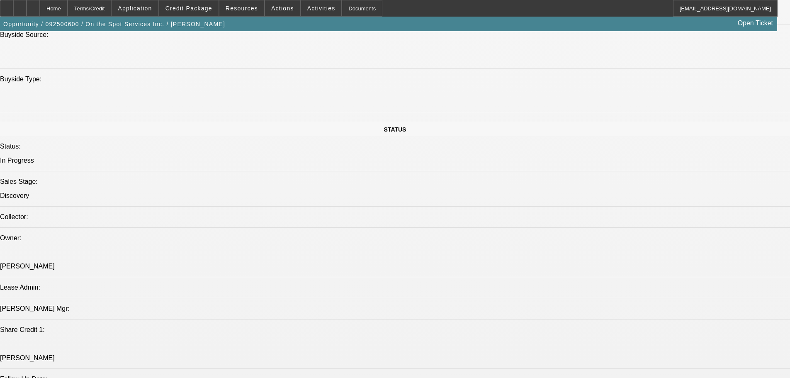
drag, startPoint x: 346, startPoint y: 324, endPoint x: 341, endPoint y: 278, distance: 46.7
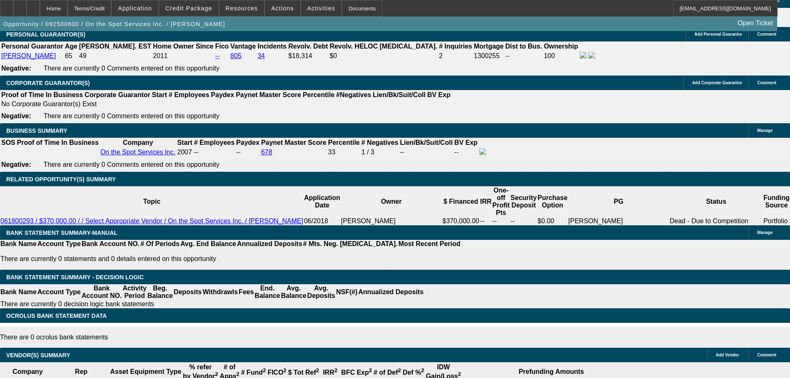
scroll to position [1143, 0]
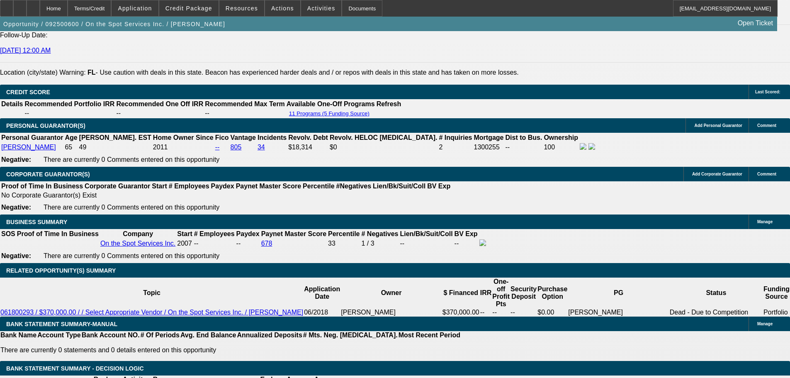
type input "8."
type input "UNKNOWN"
type input "8.15"
type input "$8,409.81"
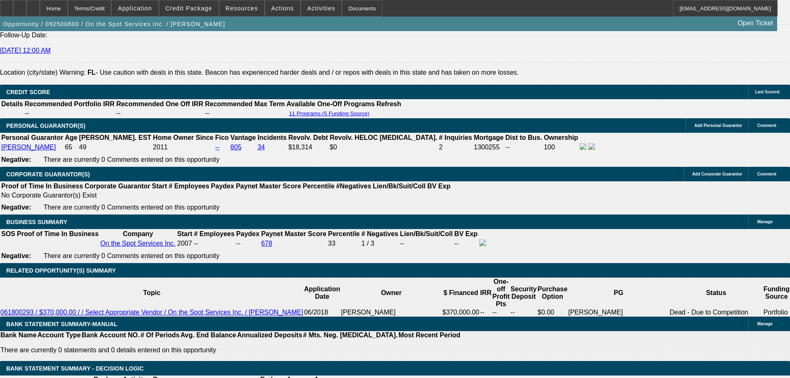
type input "8.15"
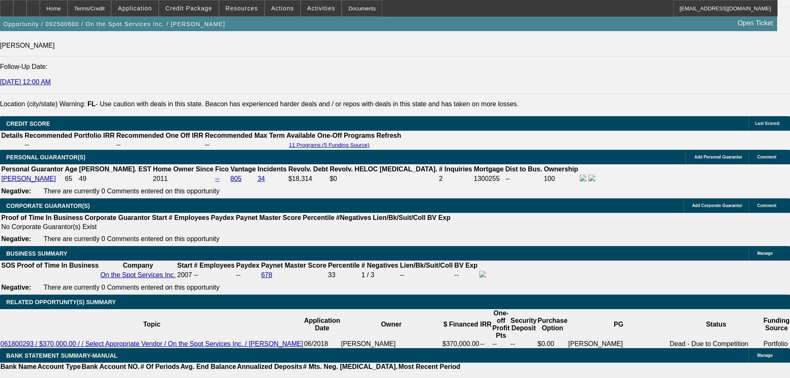
scroll to position [1060, 0]
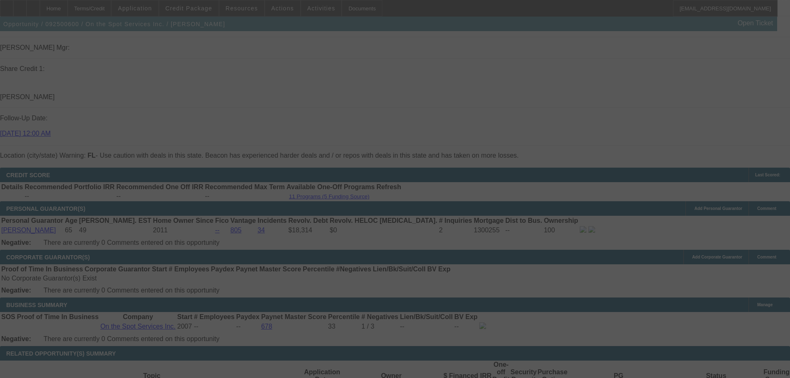
select select "0"
select select "6"
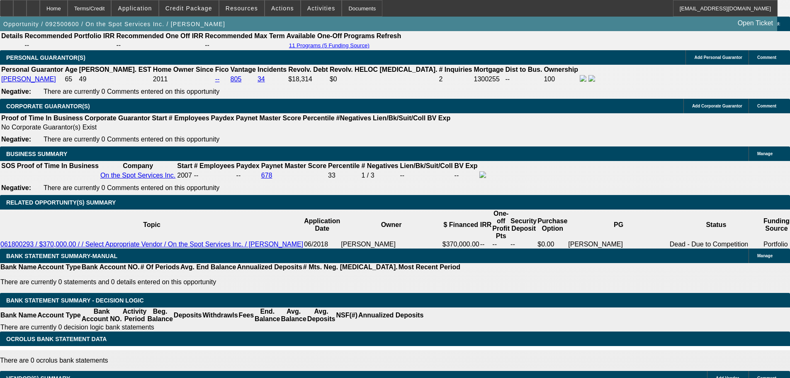
scroll to position [1143, 0]
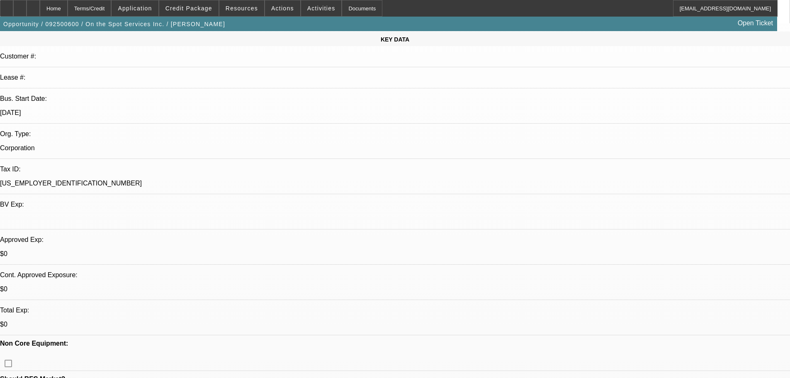
scroll to position [2, 0]
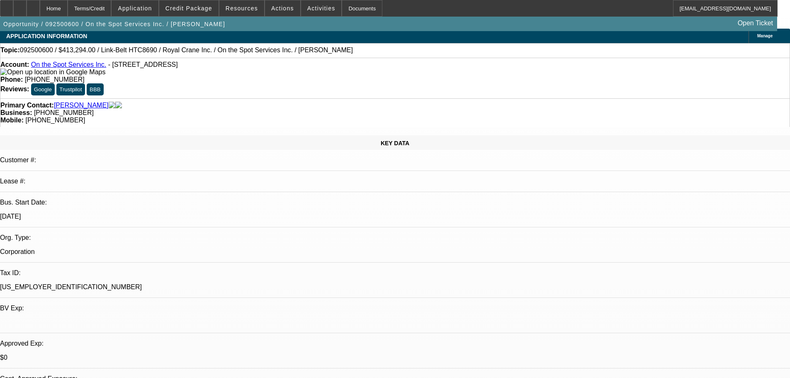
drag, startPoint x: 347, startPoint y: 307, endPoint x: 334, endPoint y: 232, distance: 75.9
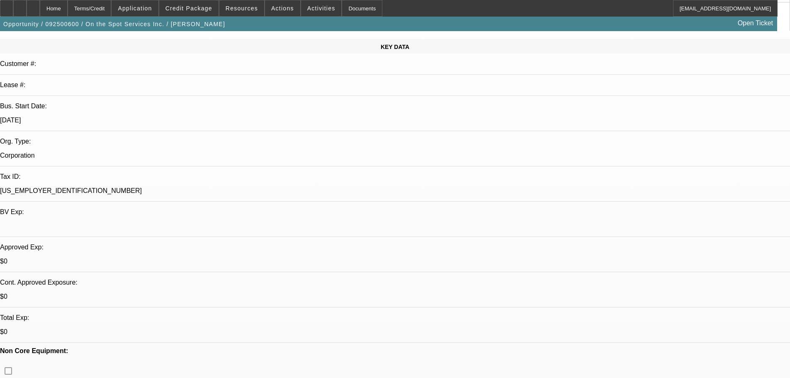
scroll to position [140, 0]
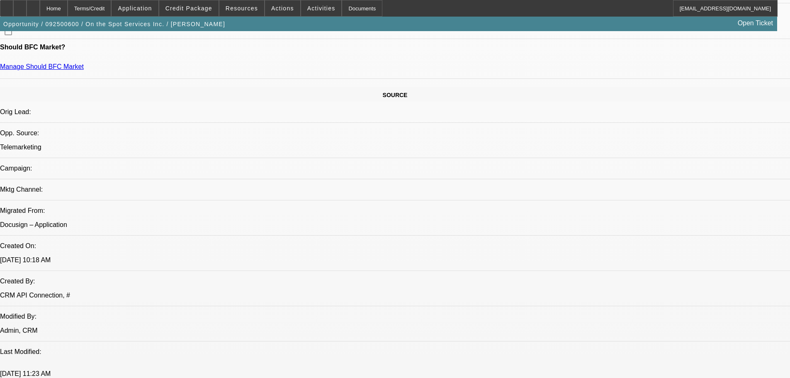
drag, startPoint x: 268, startPoint y: 175, endPoint x: 268, endPoint y: 238, distance: 62.6
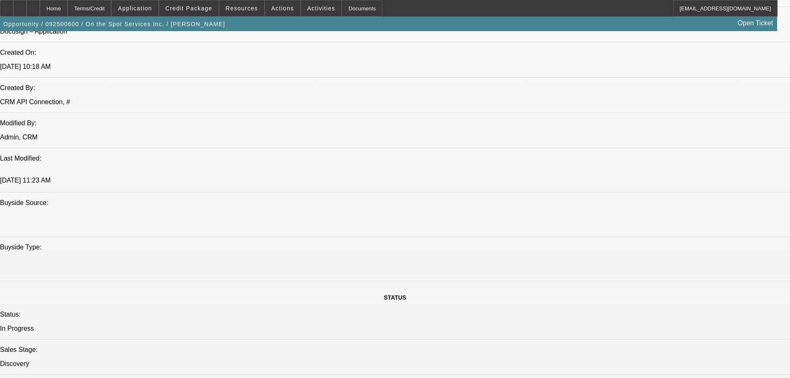
scroll to position [758, 0]
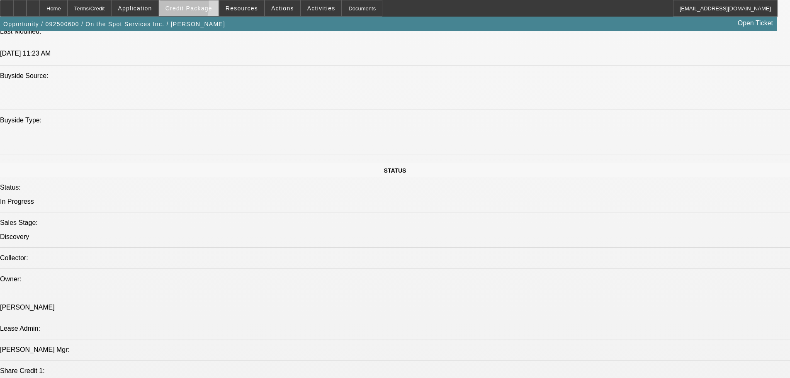
click at [182, 7] on span "Credit Package" at bounding box center [189, 8] width 47 height 7
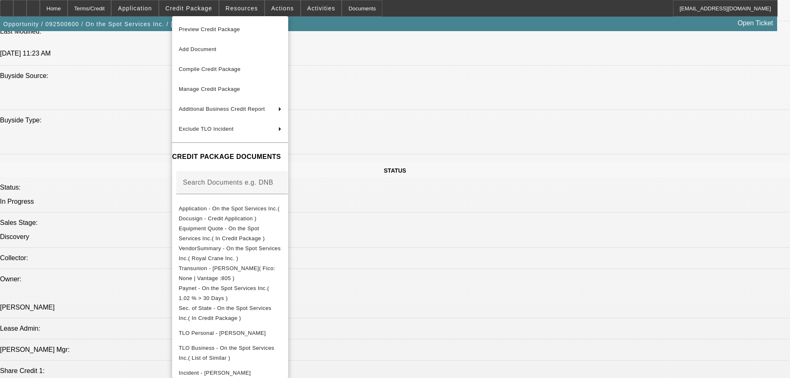
click at [407, 268] on div at bounding box center [395, 189] width 790 height 378
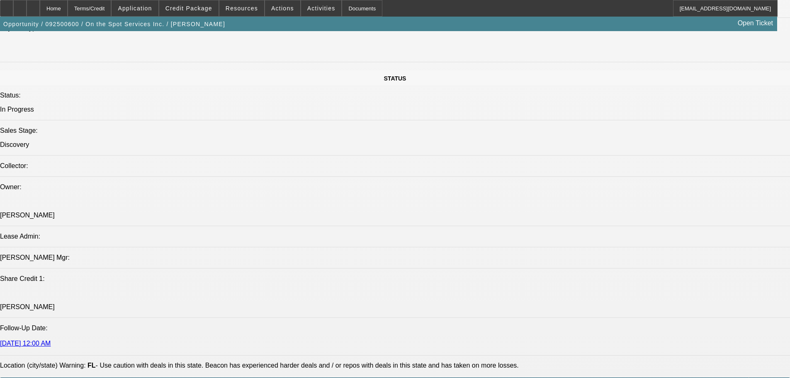
drag, startPoint x: 458, startPoint y: 331, endPoint x: 454, endPoint y: 353, distance: 21.9
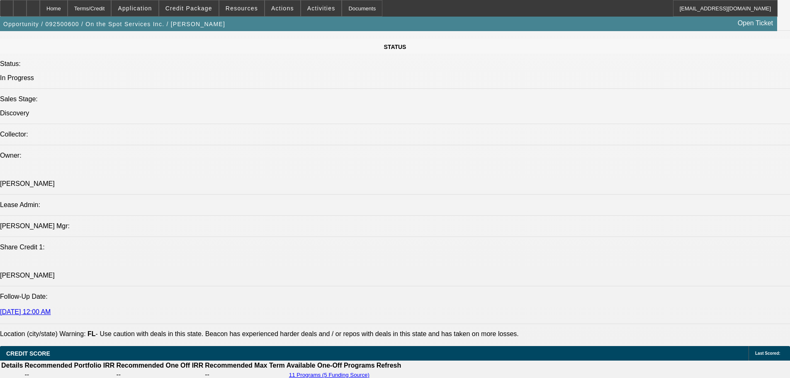
scroll to position [246, 0]
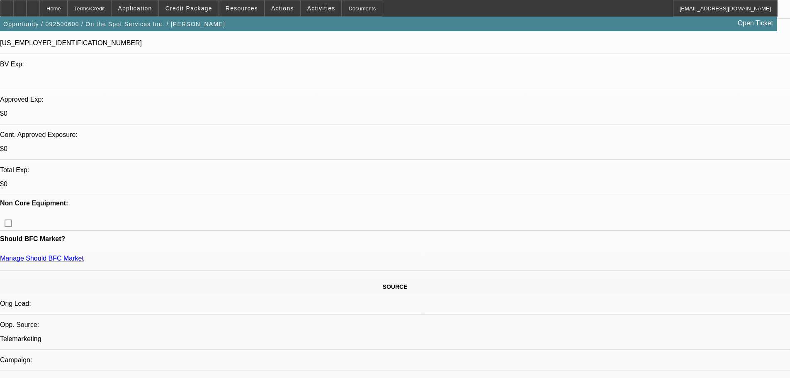
drag, startPoint x: 455, startPoint y: 337, endPoint x: 431, endPoint y: 178, distance: 160.7
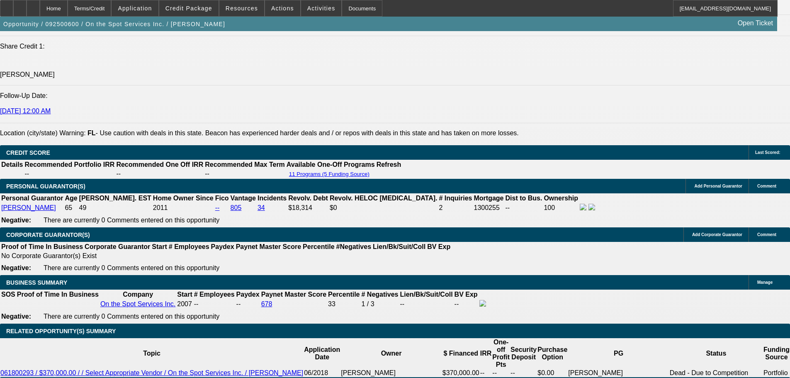
scroll to position [1019, 0]
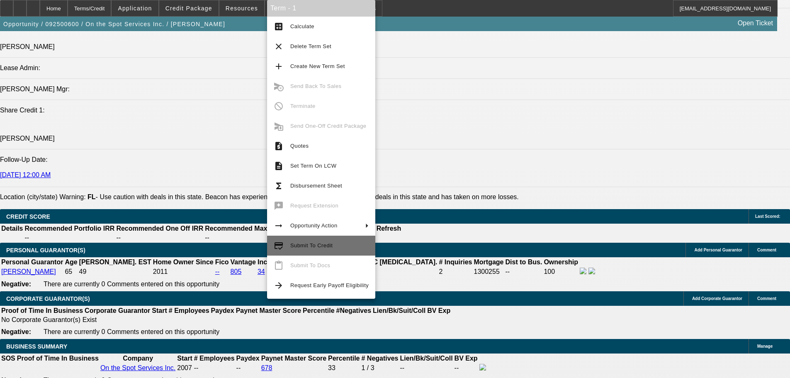
click at [331, 246] on span "Submit To Credit" at bounding box center [329, 246] width 78 height 10
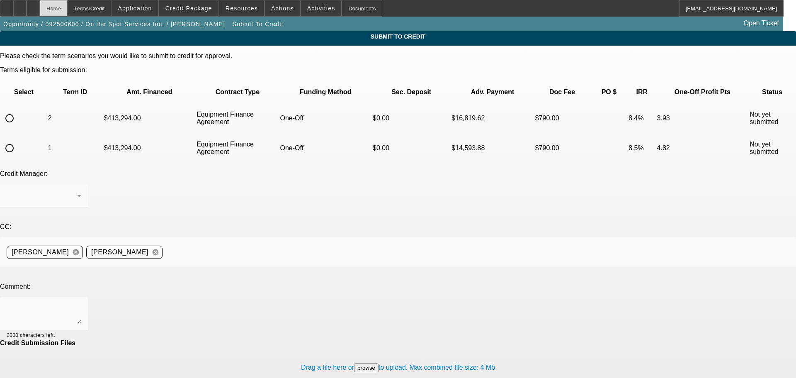
click at [68, 10] on div "Home" at bounding box center [54, 8] width 28 height 17
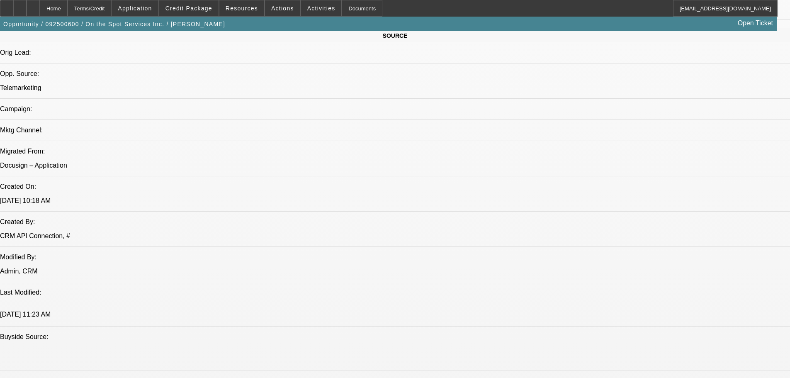
select select "0"
select select "6"
select select "0"
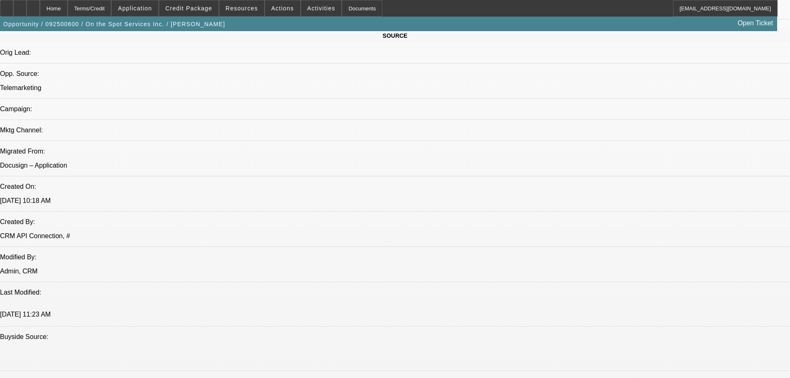
select select "0"
select select "6"
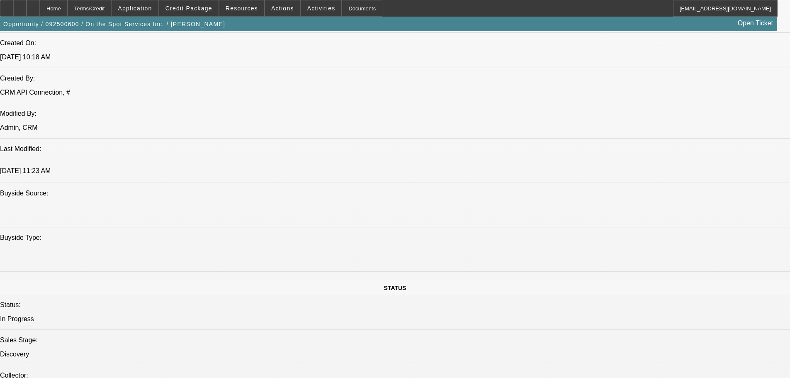
drag, startPoint x: 355, startPoint y: 227, endPoint x: 357, endPoint y: 257, distance: 29.5
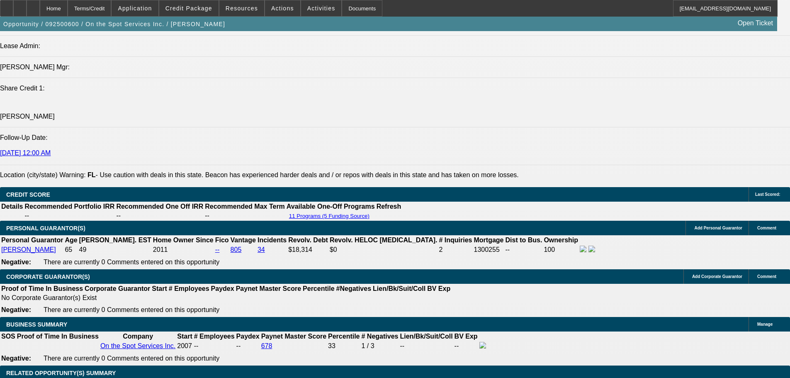
scroll to position [1096, 0]
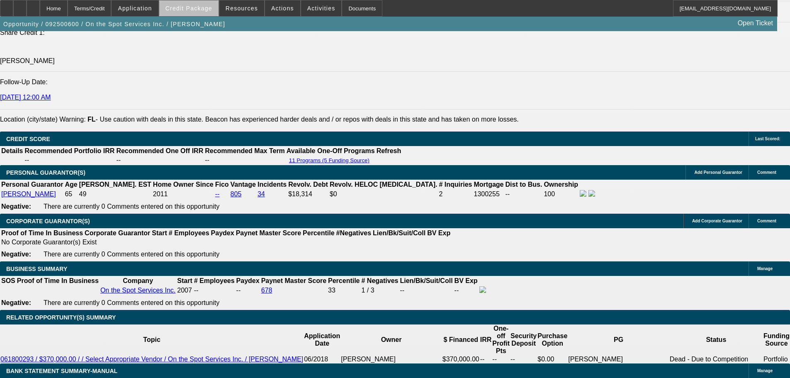
click at [202, 12] on span at bounding box center [188, 8] width 59 height 20
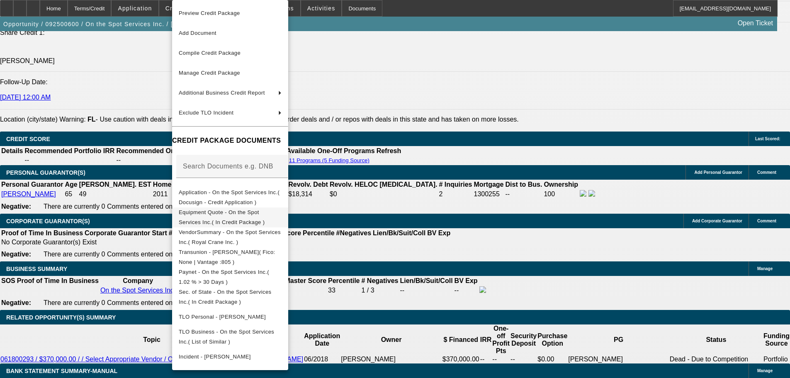
click at [288, 220] on button "Equipment Quote - On the Spot Services Inc.( In Credit Package )" at bounding box center [230, 217] width 116 height 20
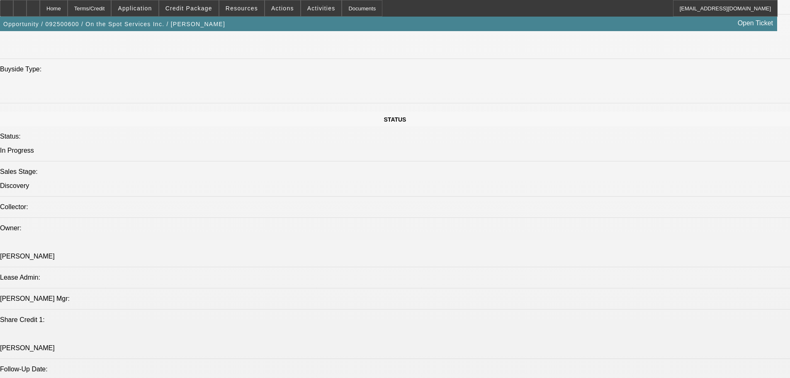
scroll to position [69, 0]
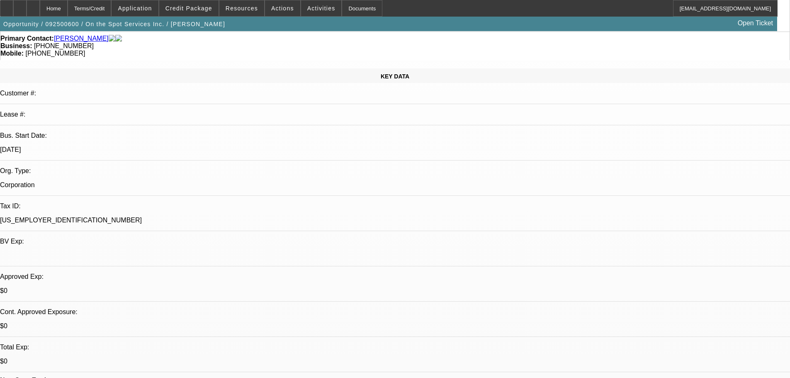
drag, startPoint x: 533, startPoint y: 302, endPoint x: 514, endPoint y: 165, distance: 137.9
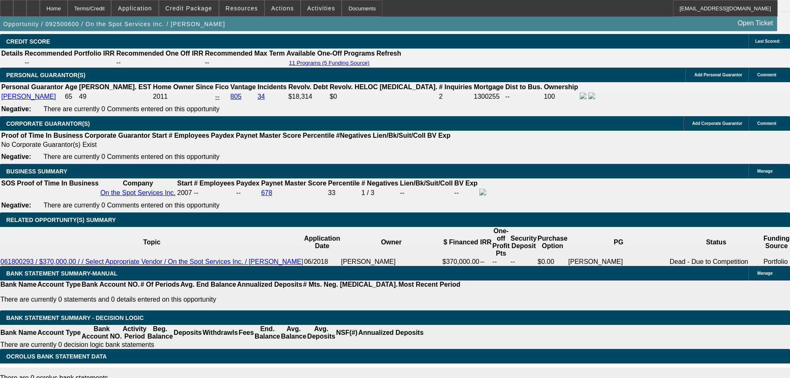
drag, startPoint x: 387, startPoint y: 397, endPoint x: 397, endPoint y: 374, distance: 25.7
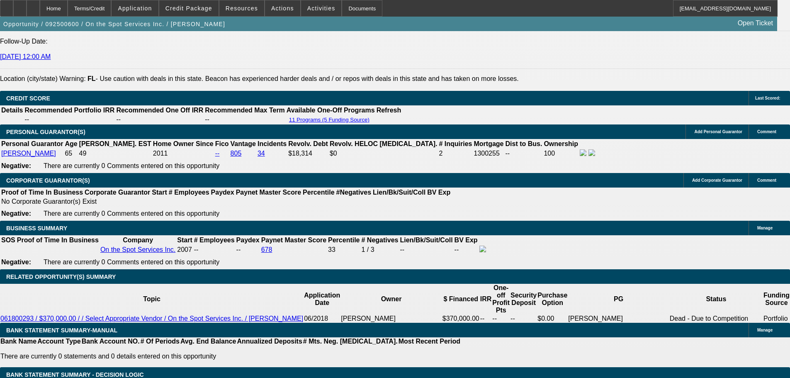
scroll to position [930, 0]
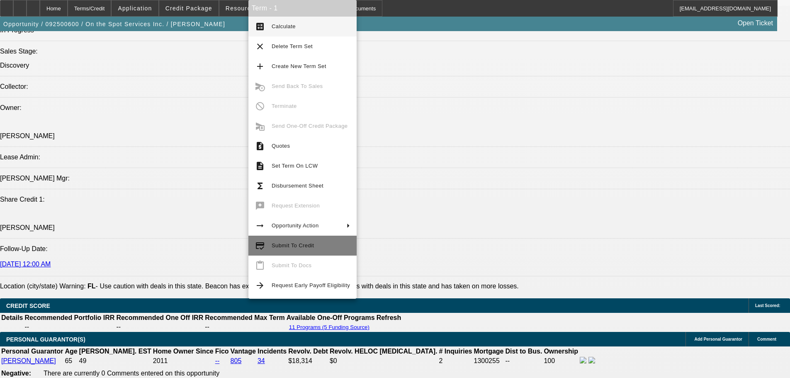
click at [312, 241] on span "Submit To Credit" at bounding box center [311, 246] width 78 height 10
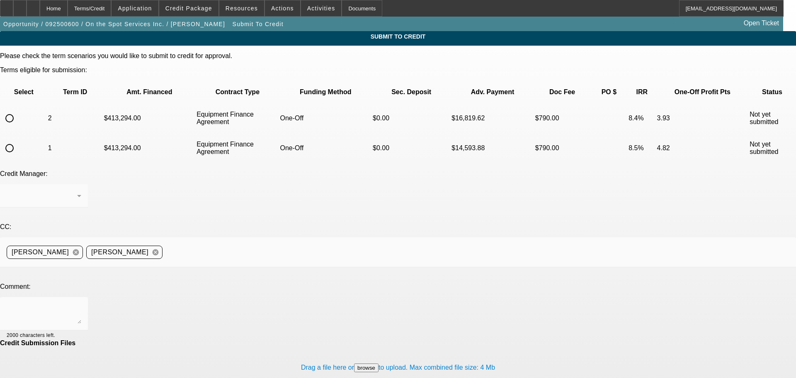
click at [18, 140] on input "radio" at bounding box center [9, 148] width 17 height 17
radio input "true"
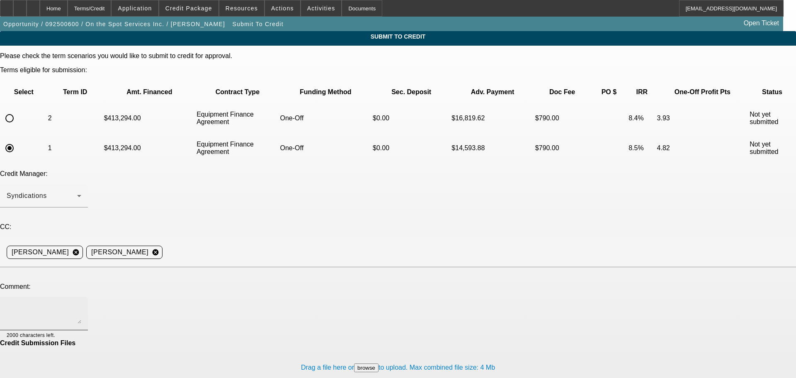
click at [81, 304] on textarea at bounding box center [44, 314] width 75 height 20
type textarea "Hey Guys, can we go to Leaf? See comments for write-up, thanks"
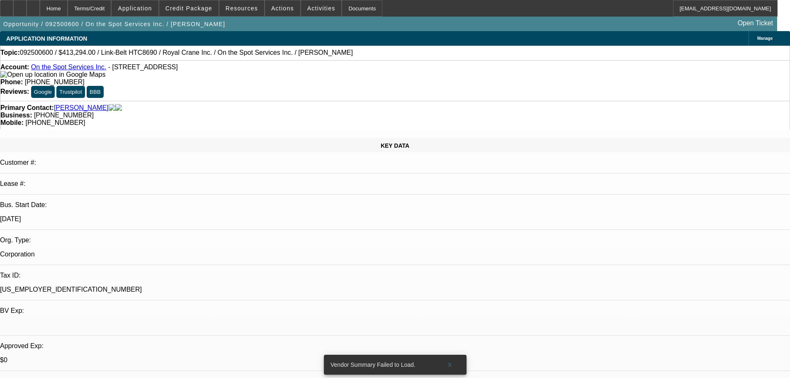
select select "0"
select select "6"
select select "0"
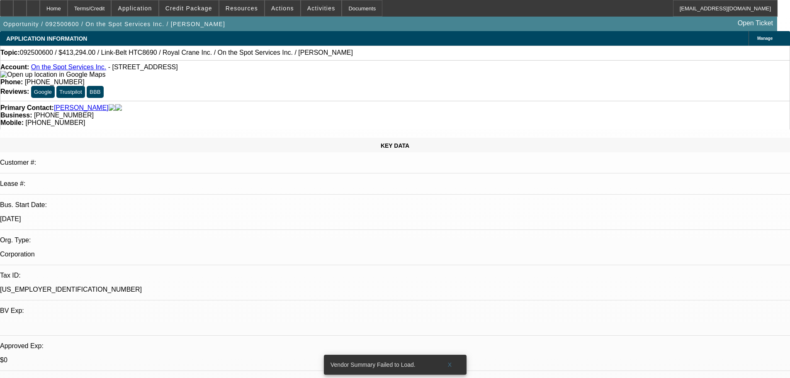
select select "0"
select select "6"
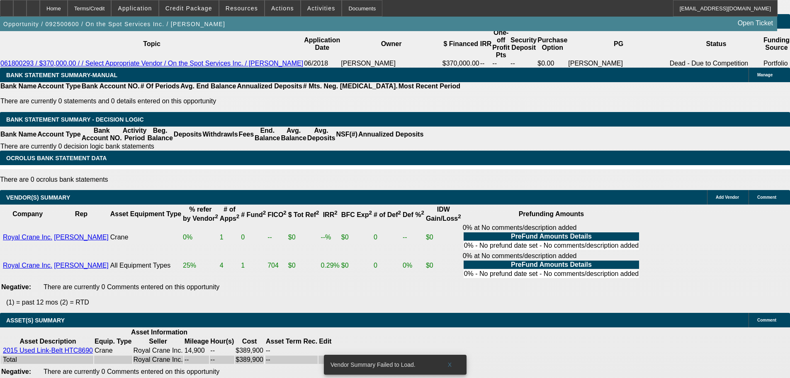
drag, startPoint x: 280, startPoint y: 209, endPoint x: 300, endPoint y: 343, distance: 135.9
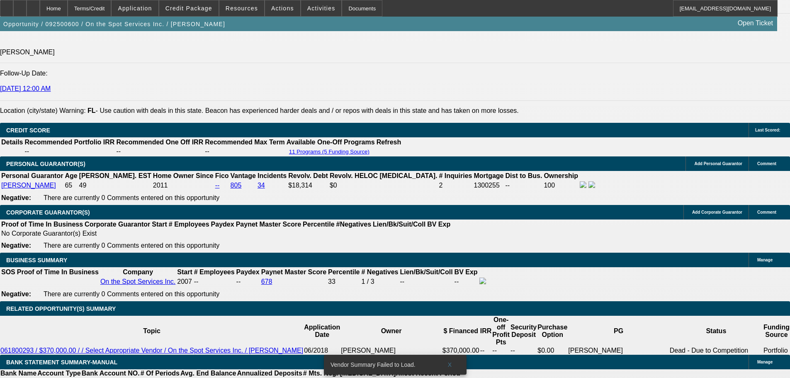
scroll to position [1019, 0]
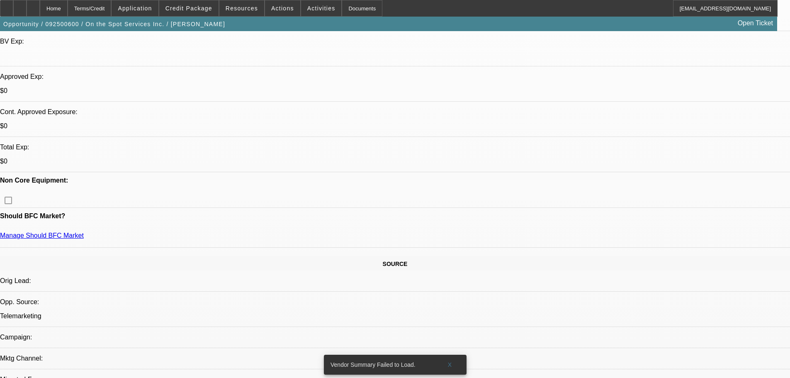
drag, startPoint x: 388, startPoint y: 122, endPoint x: 356, endPoint y: 183, distance: 68.8
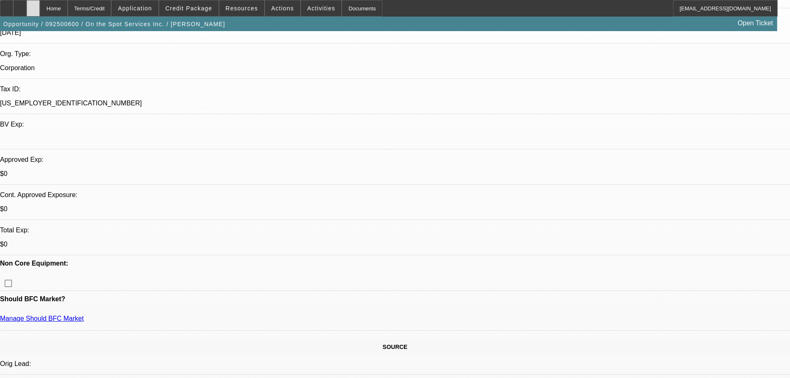
click at [40, 15] on div at bounding box center [33, 8] width 13 height 17
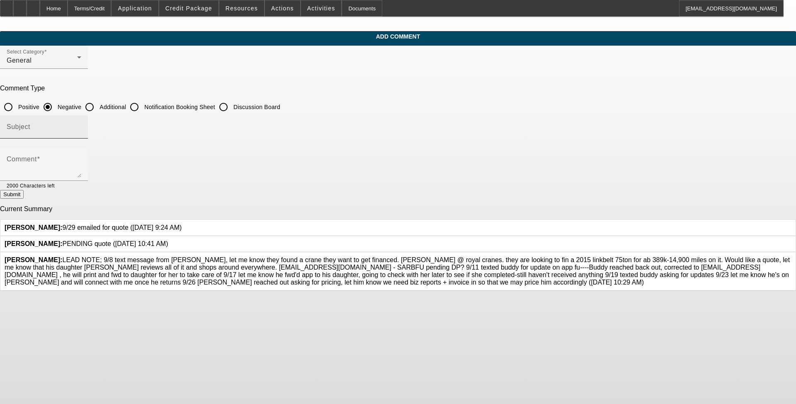
click at [81, 117] on div "Subject" at bounding box center [44, 126] width 75 height 23
click at [98, 108] on input "Additional" at bounding box center [89, 107] width 17 height 17
radio input "true"
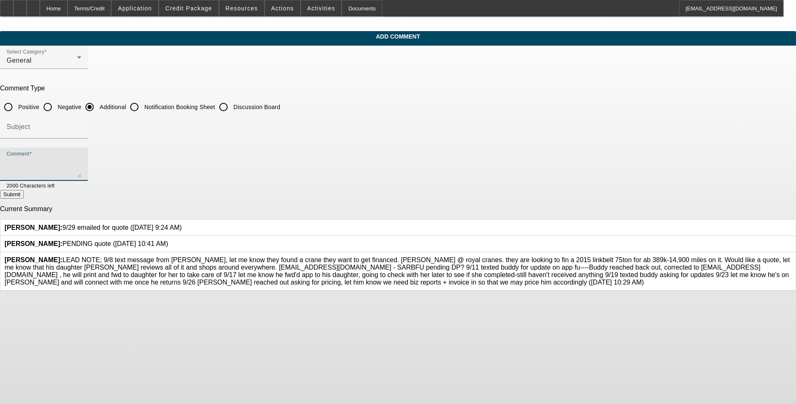
click at [81, 170] on textarea "Comment" at bounding box center [44, 168] width 75 height 20
click at [81, 174] on textarea "On the spot services has services the [GEOGRAPHIC_DATA] area for 18 years. They…" at bounding box center [44, 168] width 75 height 20
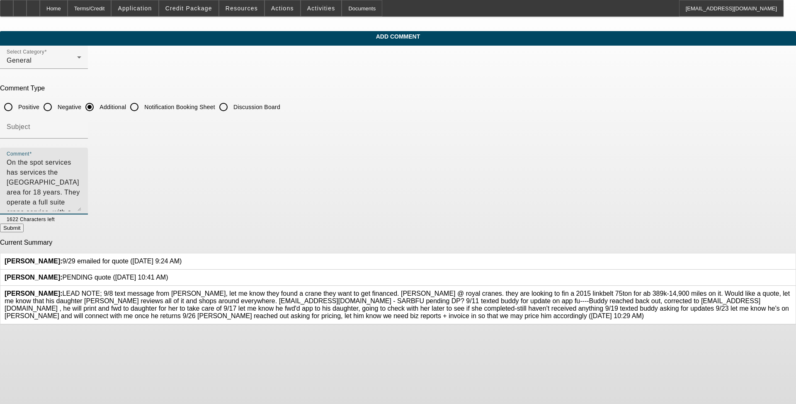
drag, startPoint x: 544, startPoint y: 173, endPoint x: 547, endPoint y: 206, distance: 33.7
click at [88, 206] on div "Comment On the spot services has services the [GEOGRAPHIC_DATA] area for 18 yea…" at bounding box center [44, 181] width 88 height 67
click at [81, 197] on textarea "On the spot services has services the [GEOGRAPHIC_DATA] area for 18 years. They…" at bounding box center [44, 185] width 75 height 54
type textarea "On the spot services has services the [GEOGRAPHIC_DATA] area for 18 years. They…"
click at [24, 227] on button "Submit" at bounding box center [12, 228] width 24 height 9
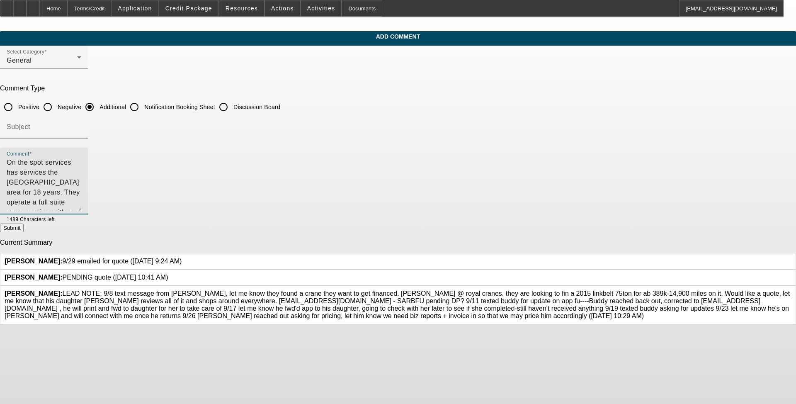
radio input "true"
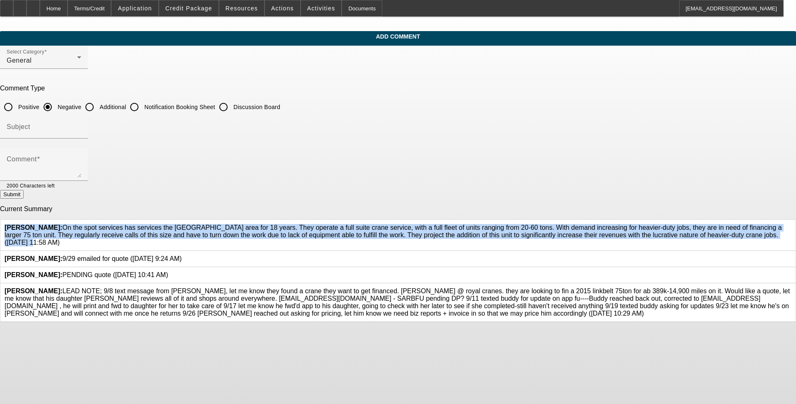
drag, startPoint x: 426, startPoint y: 253, endPoint x: 247, endPoint y: 219, distance: 181.9
click at [247, 220] on div "[PERSON_NAME]: On the spot services has services the [GEOGRAPHIC_DATA] area for…" at bounding box center [398, 235] width 796 height 31
click at [63, 224] on b "[PERSON_NAME]:" at bounding box center [34, 227] width 58 height 7
drag, startPoint x: 290, startPoint y: 223, endPoint x: 432, endPoint y: 252, distance: 144.4
click at [331, 246] on span "[PERSON_NAME]: On the spot services has services the [GEOGRAPHIC_DATA] area for…" at bounding box center [394, 235] width 778 height 22
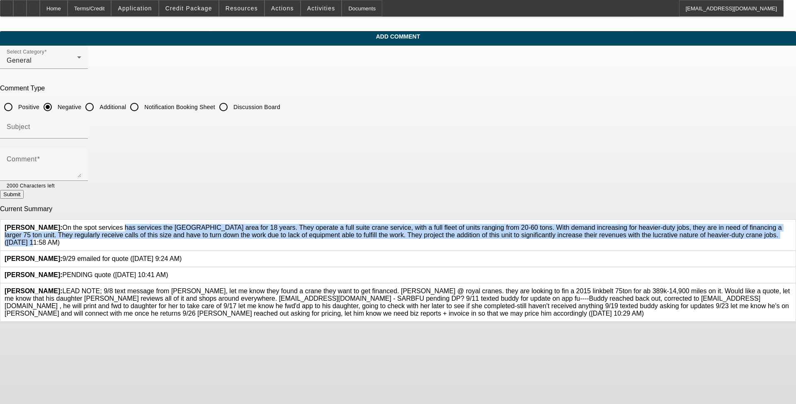
copy span "On the spot services has services the [GEOGRAPHIC_DATA] area for 18 years. They…"
click at [98, 100] on input "Additional" at bounding box center [89, 107] width 17 height 17
radio input "true"
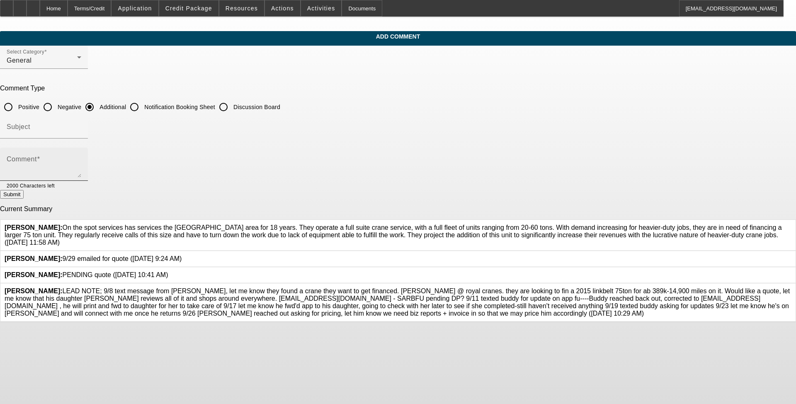
drag, startPoint x: 329, startPoint y: 148, endPoint x: 324, endPoint y: 157, distance: 10.2
click at [81, 153] on div "Comment" at bounding box center [44, 164] width 75 height 33
paste textarea "On the spot services has services the [GEOGRAPHIC_DATA] area for 18 years. They…"
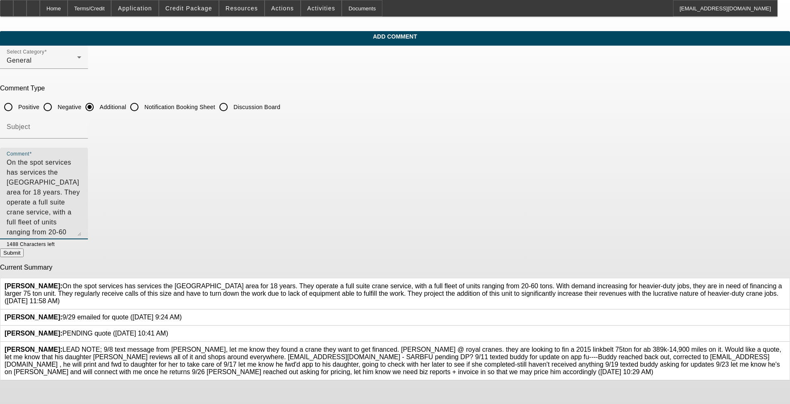
drag, startPoint x: 546, startPoint y: 175, endPoint x: 545, endPoint y: 235, distance: 59.7
click at [88, 235] on div "Comment On the spot services has services the [GEOGRAPHIC_DATA] area for 18 yea…" at bounding box center [44, 194] width 88 height 92
click at [81, 179] on textarea "On the spot services has services the [GEOGRAPHIC_DATA] area for 18 years. They…" at bounding box center [44, 198] width 75 height 80
click at [81, 180] on textarea "On the spot services has services the [GEOGRAPHIC_DATA] area for 18 years. They…" at bounding box center [44, 198] width 75 height 80
click at [81, 163] on textarea "On the spot services has services the [GEOGRAPHIC_DATA] area for 18 years. They…" at bounding box center [44, 198] width 75 height 80
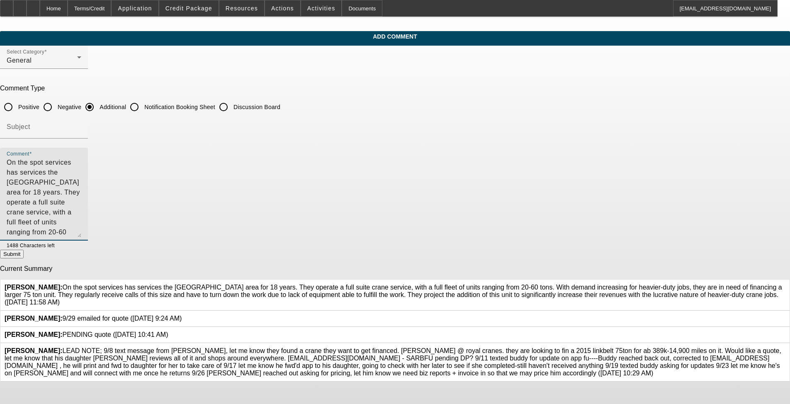
click at [81, 173] on textarea "On the spot services has services the [GEOGRAPHIC_DATA] area for 18 years. They…" at bounding box center [44, 198] width 75 height 80
click at [81, 174] on textarea "On the spot services has services the [GEOGRAPHIC_DATA] area for 18 years. They…" at bounding box center [44, 198] width 75 height 80
type textarea "On the spot services has services the [GEOGRAPHIC_DATA] area for 18 years. They…"
click at [331, 284] on icon at bounding box center [786, 284] width 0 height 0
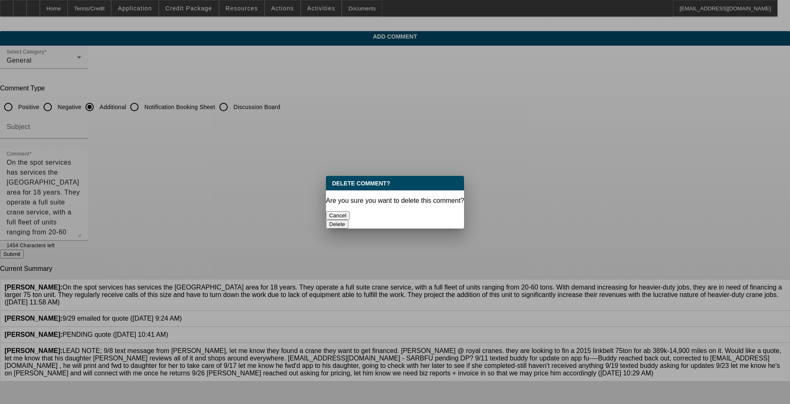
click at [331, 220] on div "Delete" at bounding box center [395, 224] width 139 height 9
click at [331, 220] on button "Delete" at bounding box center [337, 224] width 23 height 9
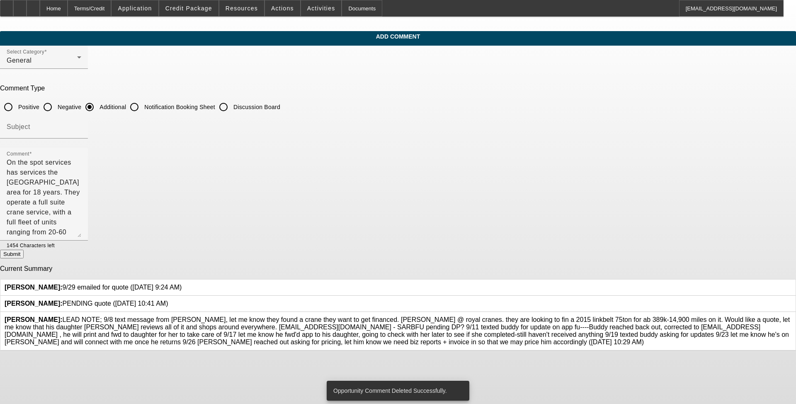
click at [24, 253] on button "Submit" at bounding box center [12, 254] width 24 height 9
radio input "true"
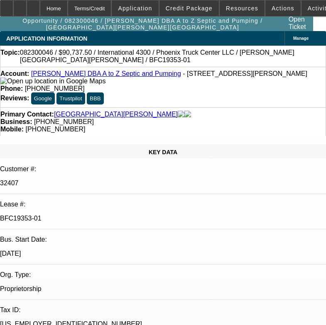
select select "0"
select select "6"
select select "0"
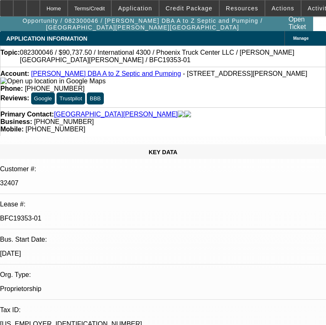
select select "0"
select select "0.1"
select select "4"
select select "0"
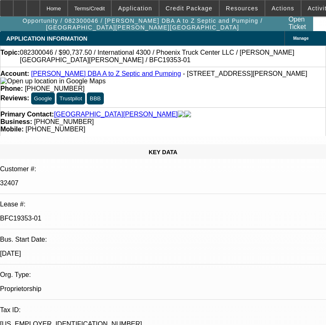
select select "0"
select select "4"
select select "0"
select select "0.1"
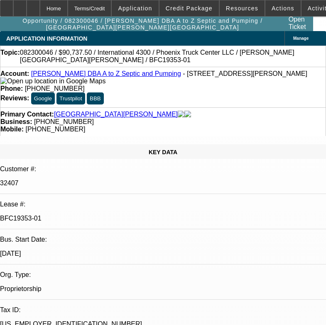
select select "4"
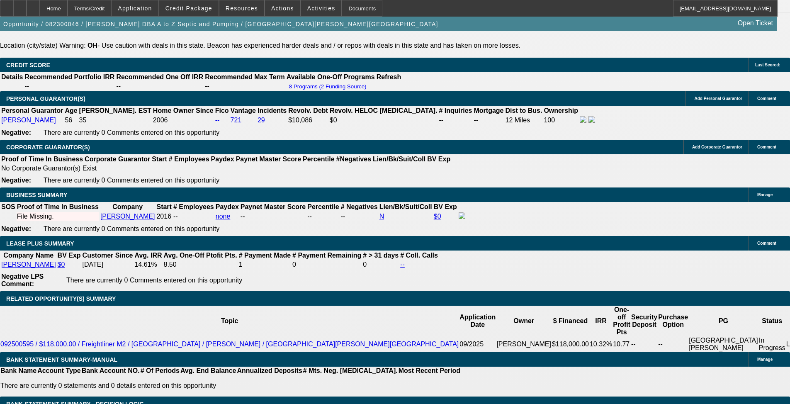
scroll to position [1327, 0]
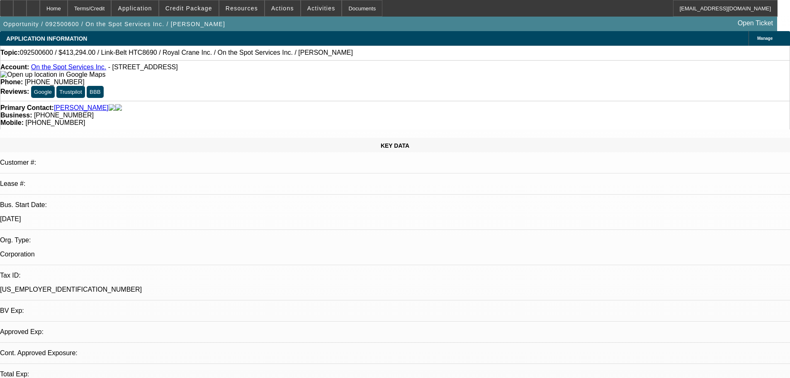
select select "0"
select select "6"
select select "0"
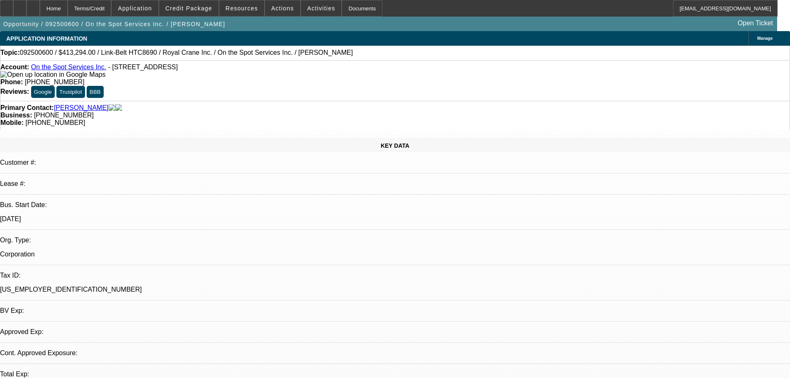
select select "0"
select select "6"
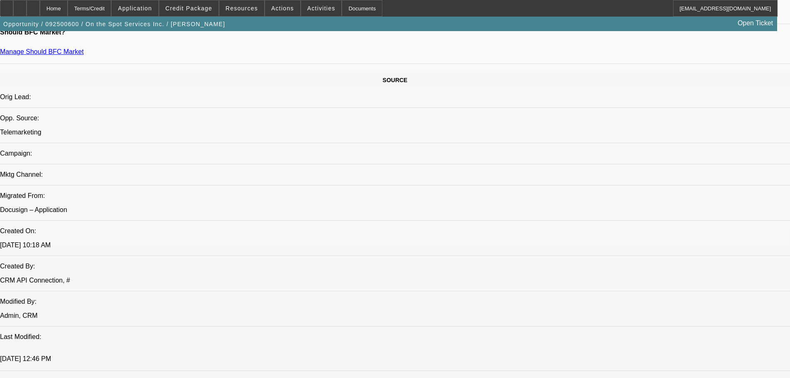
drag, startPoint x: 255, startPoint y: 170, endPoint x: 252, endPoint y: 298, distance: 128.2
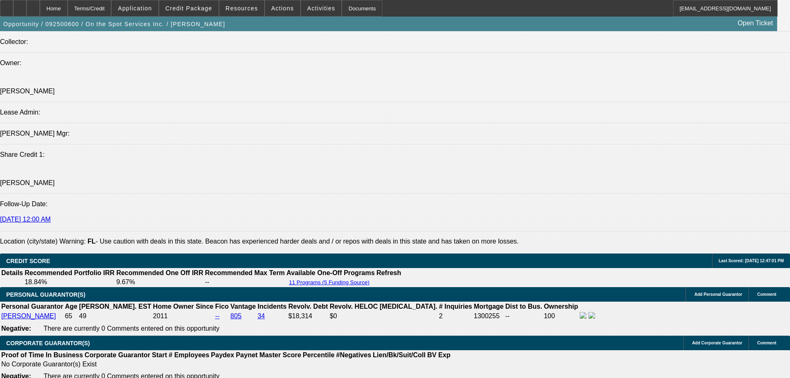
scroll to position [888, 0]
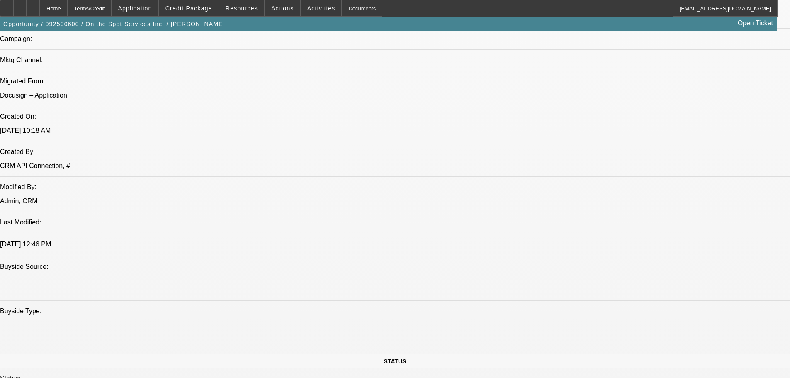
drag, startPoint x: 408, startPoint y: 248, endPoint x: 383, endPoint y: 90, distance: 160.0
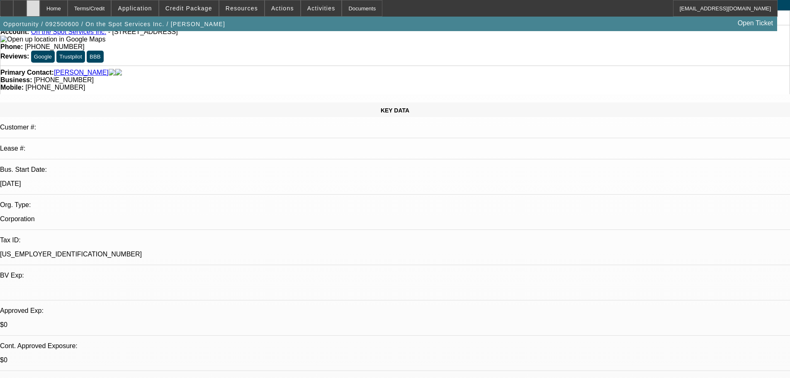
click at [40, 7] on div at bounding box center [33, 8] width 13 height 17
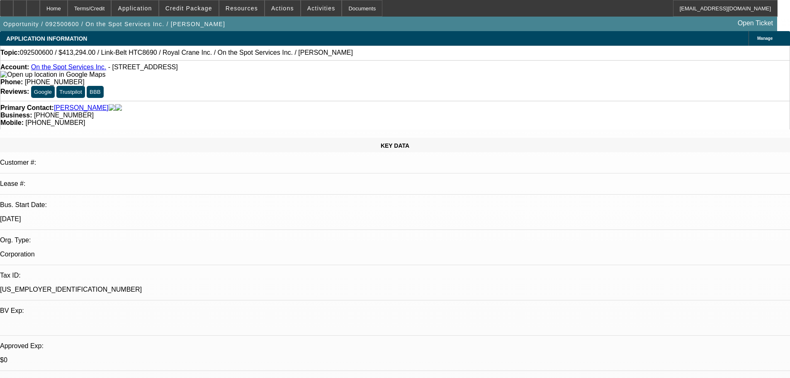
select select "0"
select select "6"
select select "0"
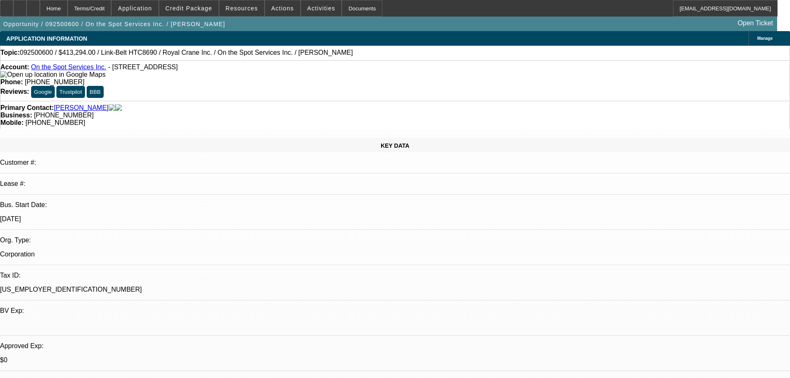
select select "0"
select select "6"
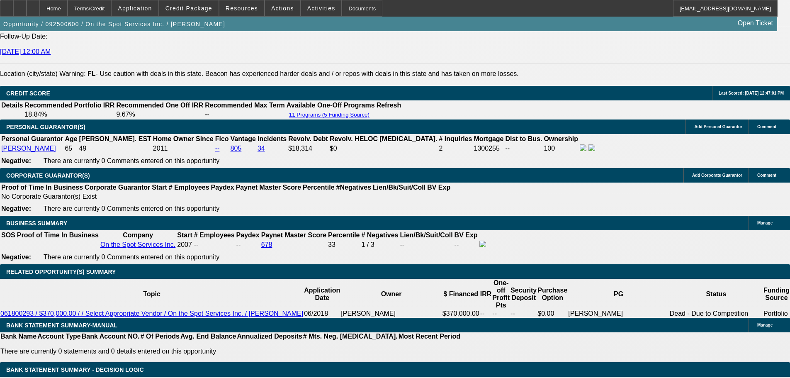
scroll to position [1245, 0]
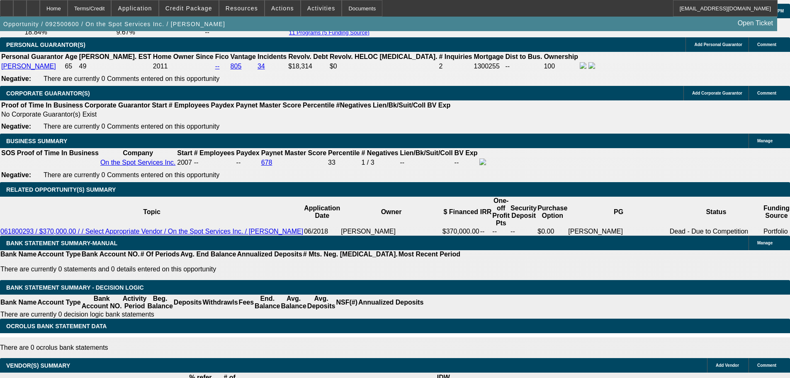
drag, startPoint x: 698, startPoint y: 119, endPoint x: 697, endPoint y: 112, distance: 6.3
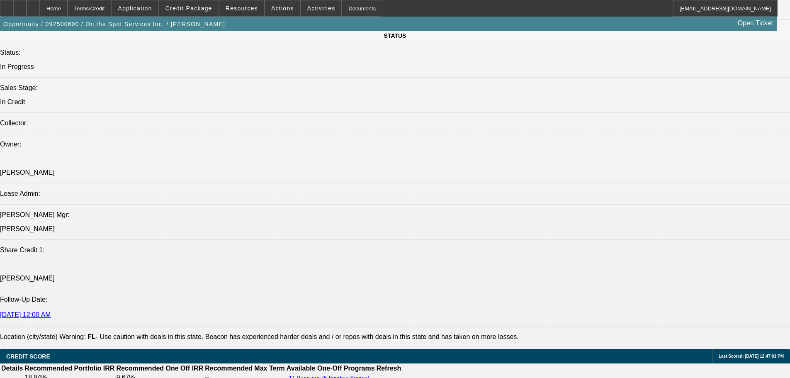
scroll to position [853, 0]
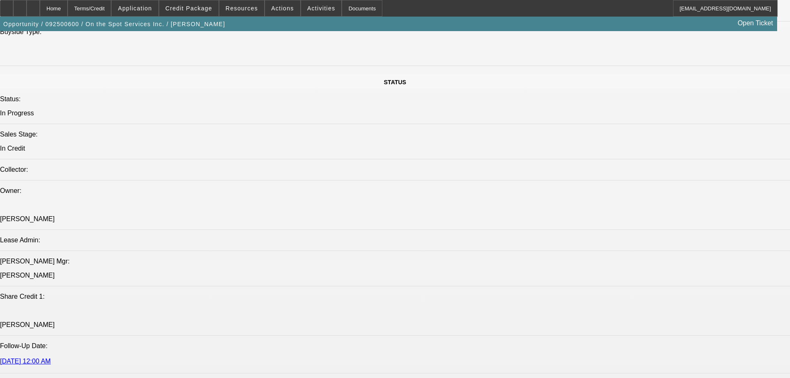
drag, startPoint x: 397, startPoint y: 230, endPoint x: 400, endPoint y: 189, distance: 40.8
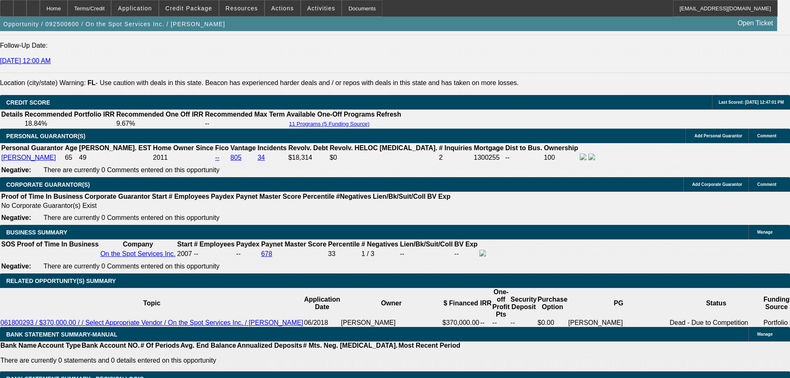
scroll to position [1185, 0]
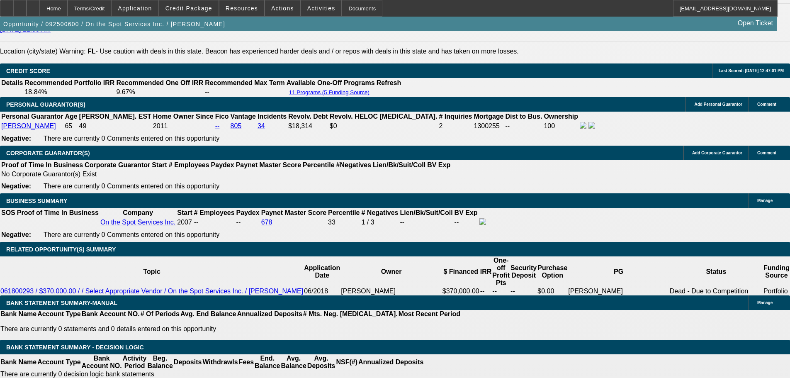
drag, startPoint x: 621, startPoint y: 87, endPoint x: 619, endPoint y: 81, distance: 6.5
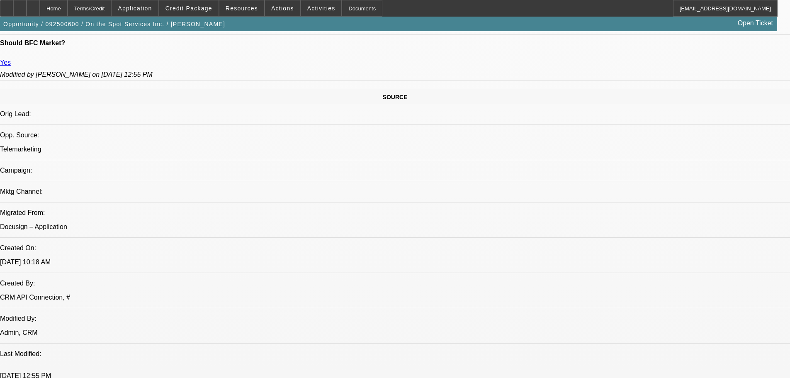
scroll to position [355, 0]
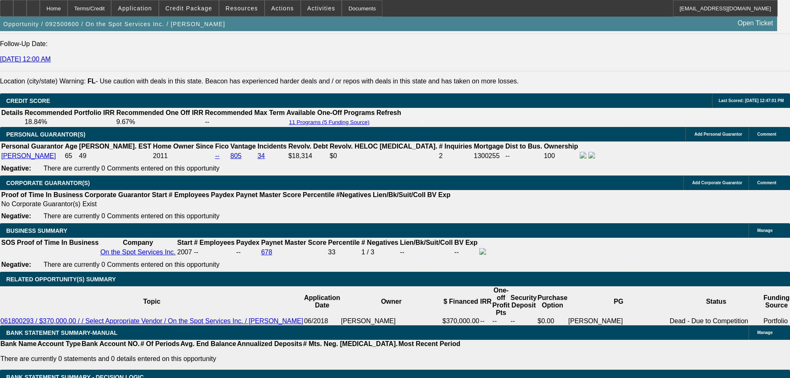
scroll to position [825, 0]
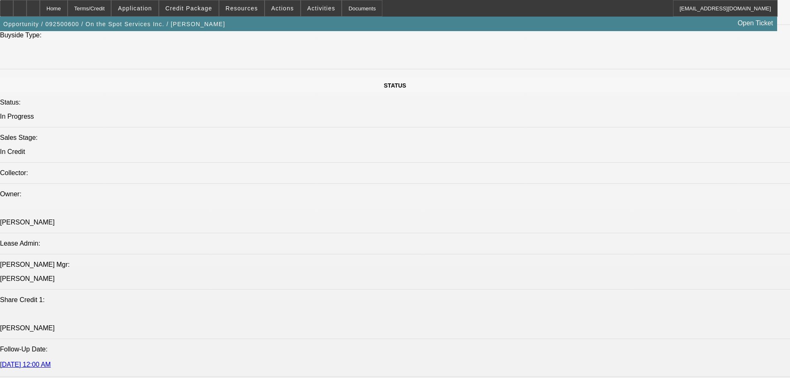
drag, startPoint x: 384, startPoint y: 244, endPoint x: 363, endPoint y: 167, distance: 80.3
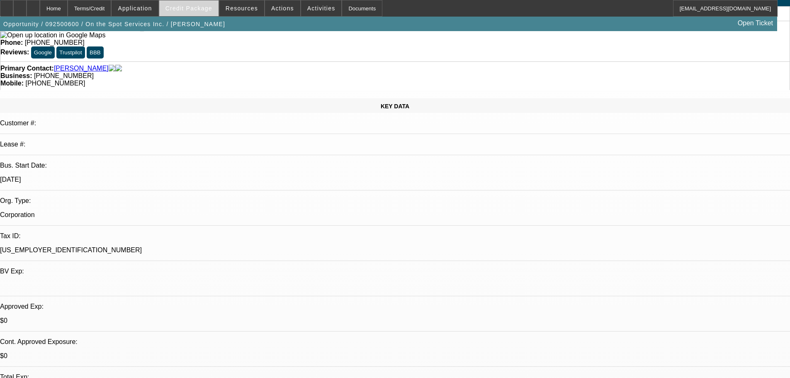
scroll to position [0, 0]
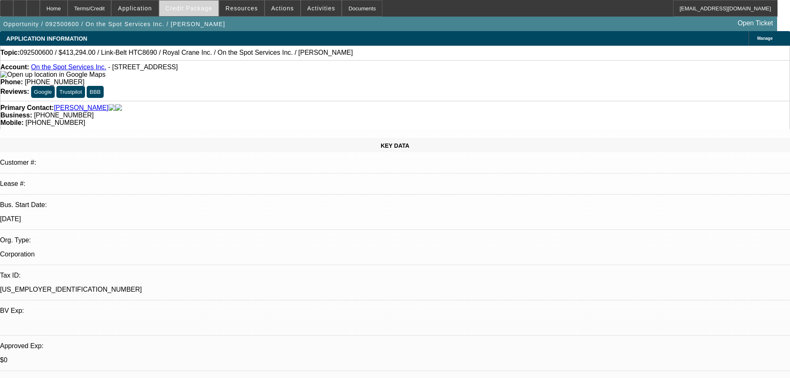
drag, startPoint x: 164, startPoint y: 230, endPoint x: 193, endPoint y: 5, distance: 226.7
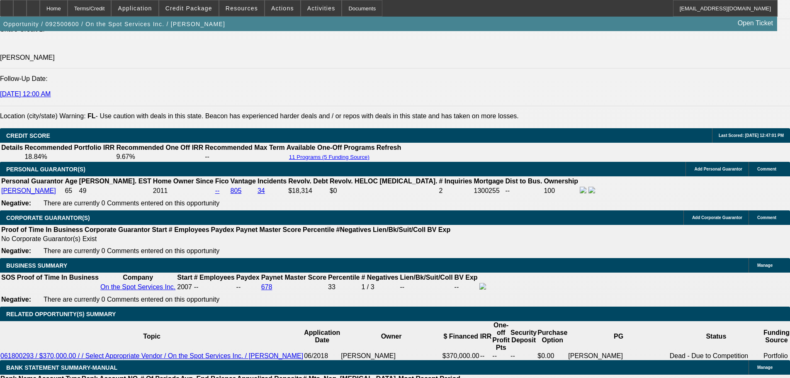
scroll to position [1203, 0]
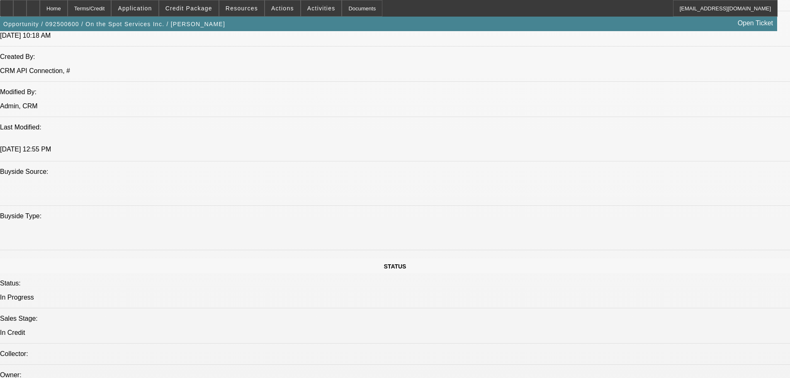
drag, startPoint x: 464, startPoint y: 343, endPoint x: 463, endPoint y: 256, distance: 87.1
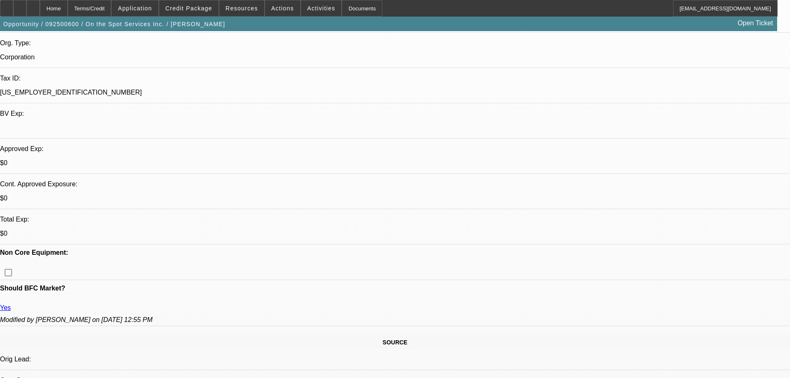
scroll to position [193, 0]
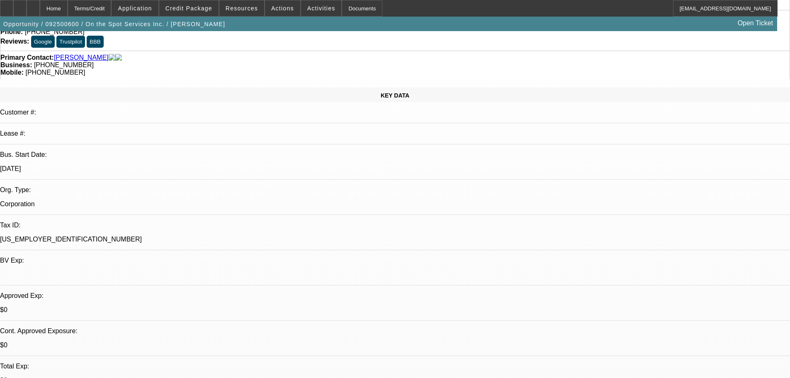
scroll to position [0, 0]
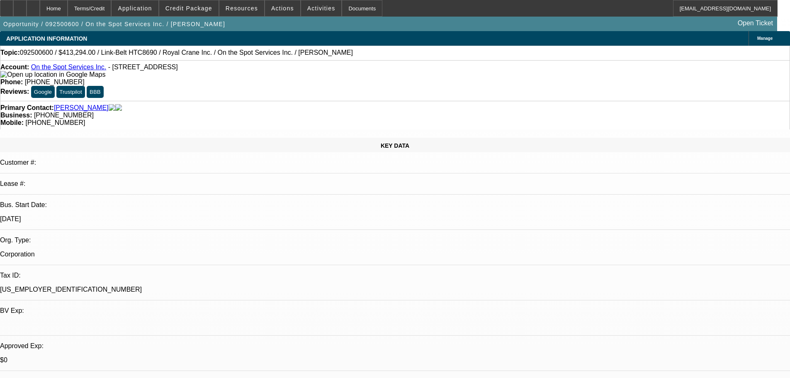
drag, startPoint x: 368, startPoint y: 195, endPoint x: 357, endPoint y: 126, distance: 70.2
click at [40, 10] on div at bounding box center [33, 8] width 13 height 17
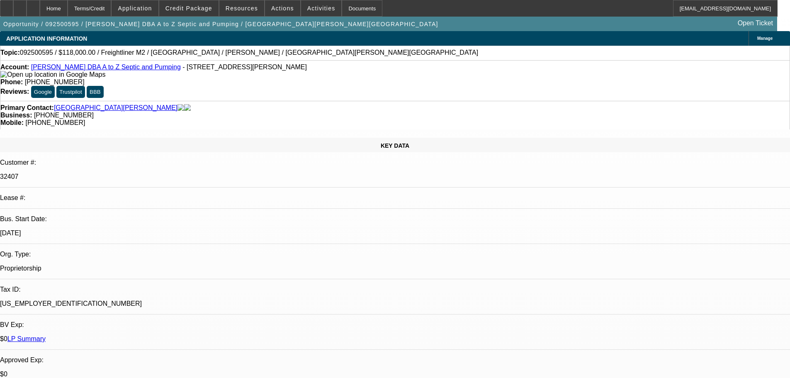
select select "0"
select select "6"
select select "0"
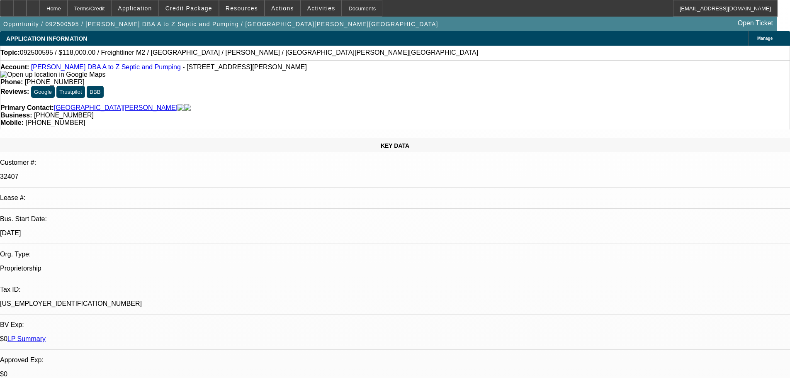
select select "0"
select select "6"
select select "0"
select select "2"
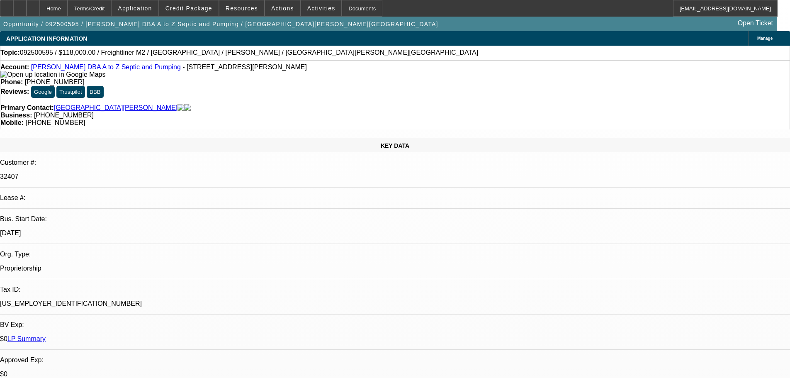
select select "2"
select select "0"
select select "6"
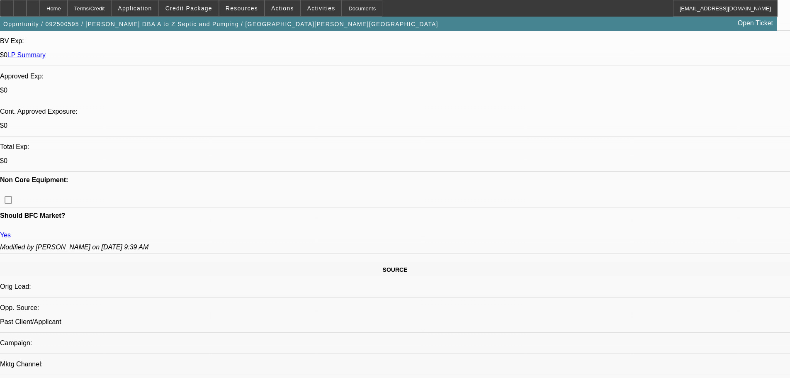
scroll to position [1462, 0]
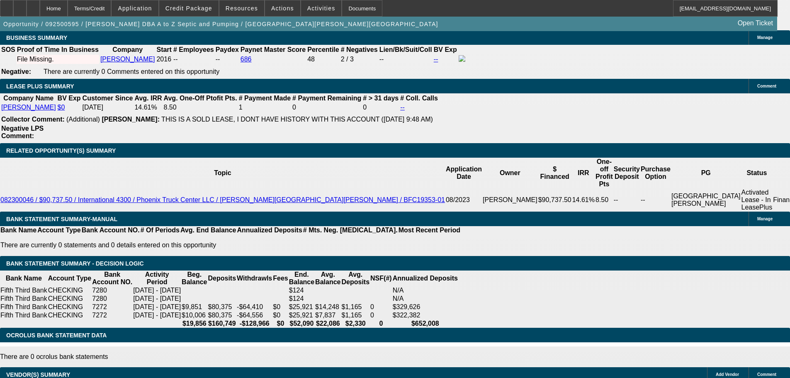
drag, startPoint x: 285, startPoint y: 192, endPoint x: 303, endPoint y: 289, distance: 98.7
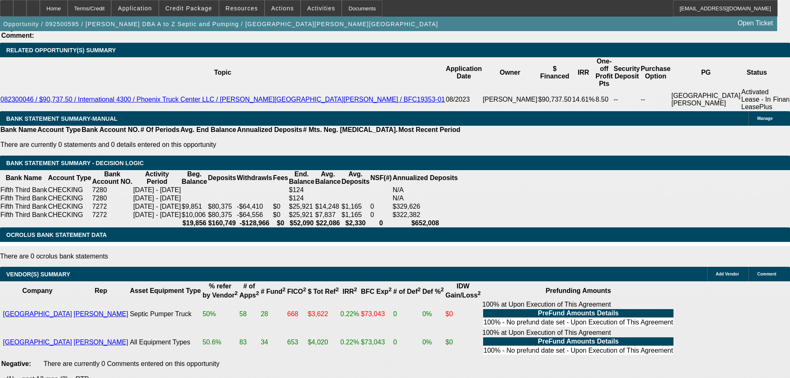
scroll to position [1344, 0]
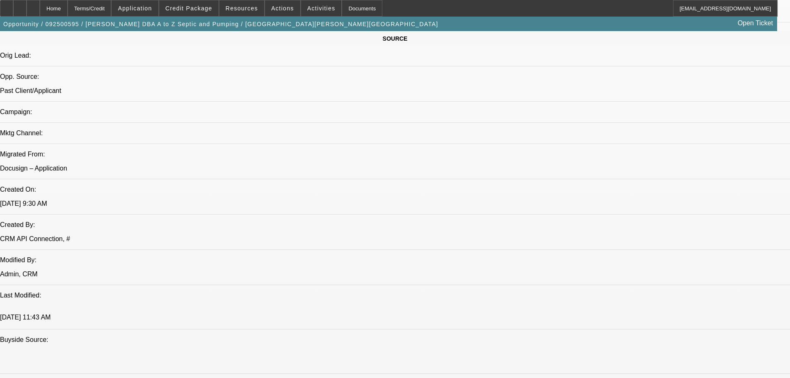
scroll to position [0, 0]
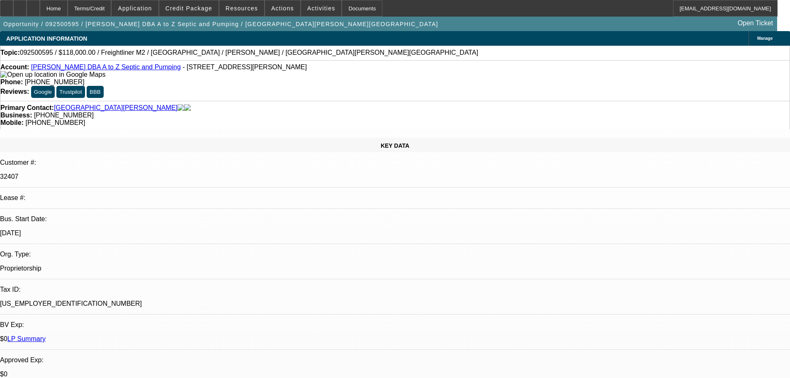
drag, startPoint x: 521, startPoint y: 283, endPoint x: 530, endPoint y: 121, distance: 162.0
drag, startPoint x: 633, startPoint y: 104, endPoint x: 623, endPoint y: 71, distance: 34.3
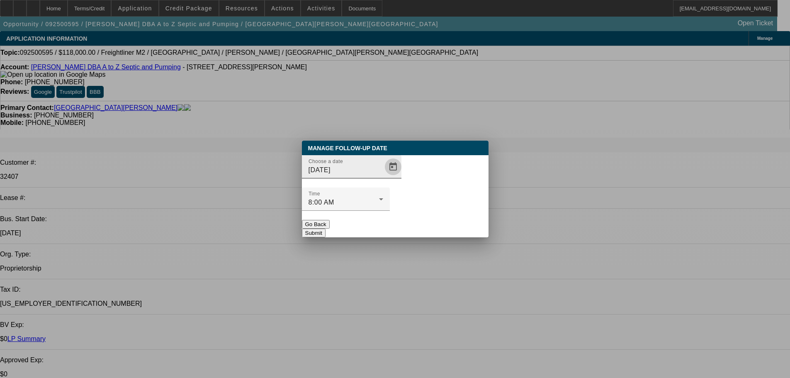
click at [383, 177] on span "Open calendar" at bounding box center [393, 167] width 20 height 20
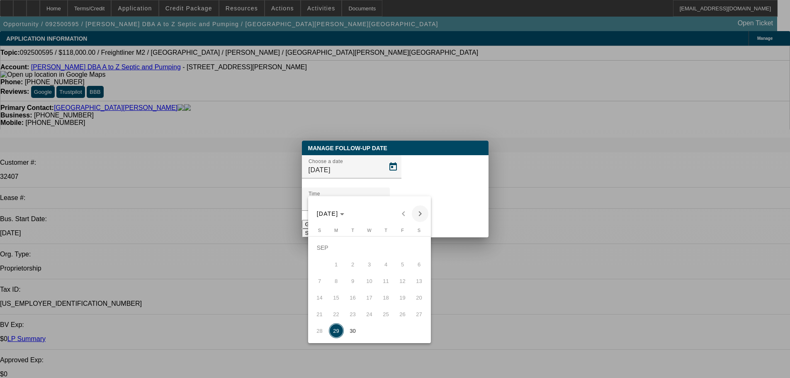
click at [423, 208] on span "Next month" at bounding box center [420, 213] width 17 height 17
click at [375, 248] on span "1" at bounding box center [369, 247] width 15 height 15
type input "[DATE]"
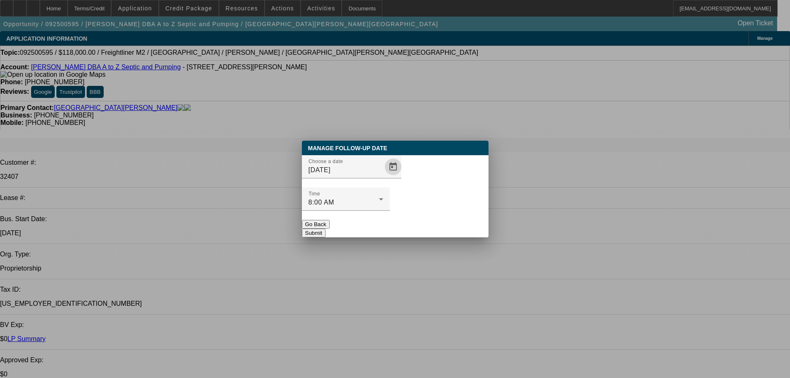
click at [326, 229] on button "Submit" at bounding box center [314, 233] width 24 height 9
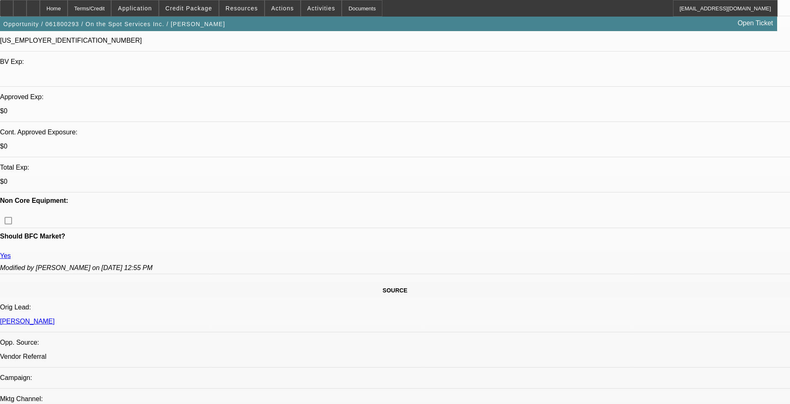
select select "0"
select select "2"
select select "0.1"
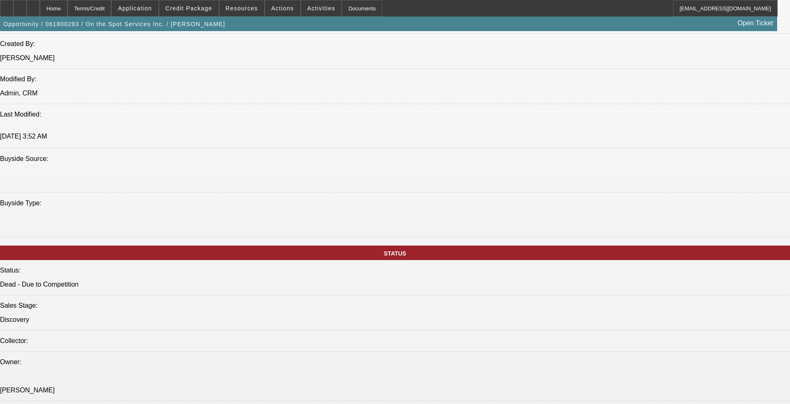
drag, startPoint x: 412, startPoint y: 364, endPoint x: 411, endPoint y: 353, distance: 11.7
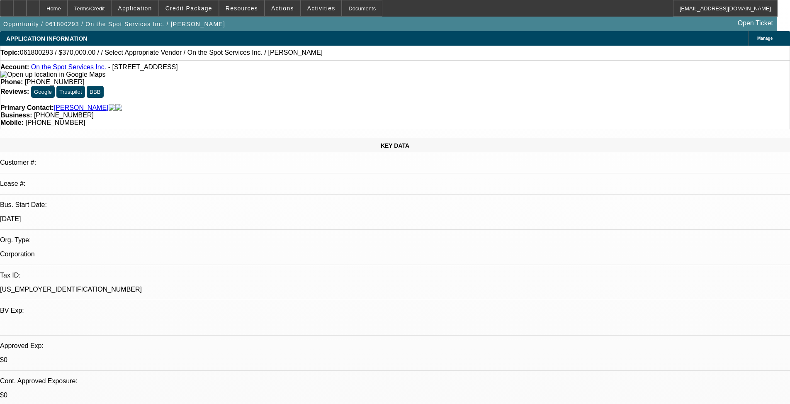
drag, startPoint x: 511, startPoint y: 115, endPoint x: 574, endPoint y: 18, distance: 115.8
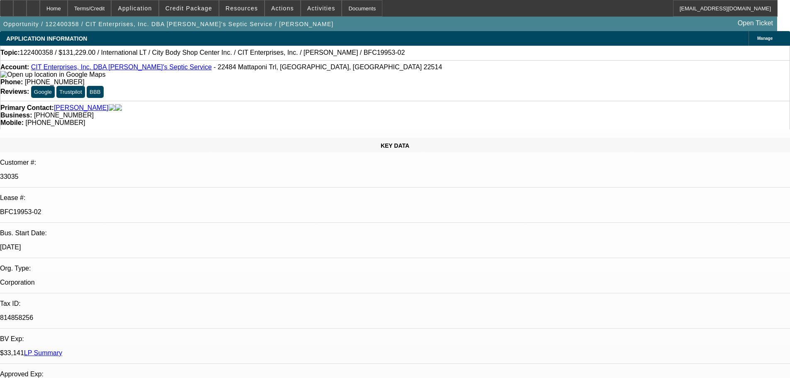
select select "0"
select select "3"
select select "0"
select select "6"
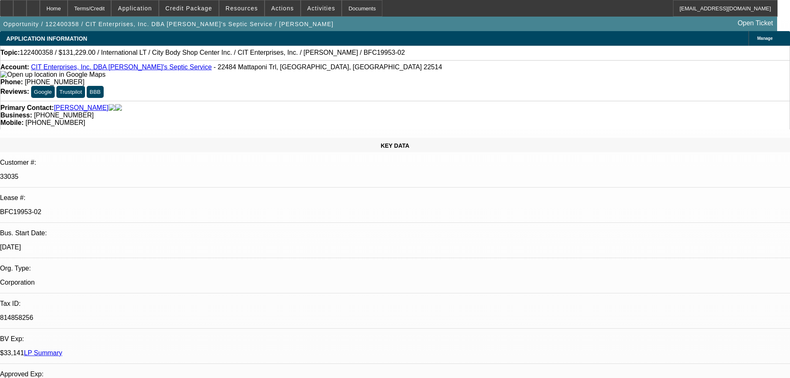
select select "0"
select select "3"
select select "0"
select select "6"
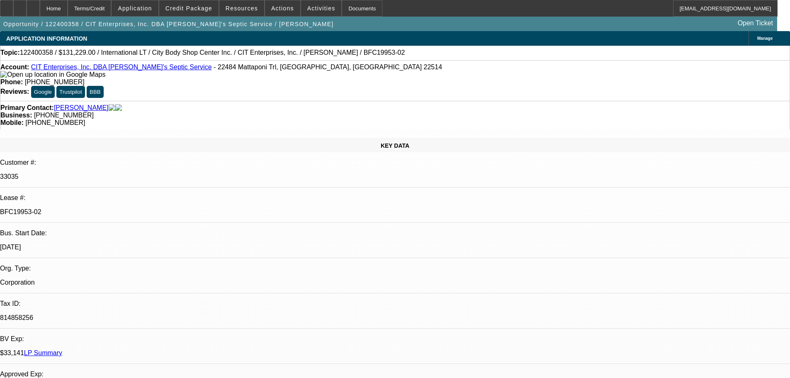
select select "0"
select select "3"
select select "0"
select select "6"
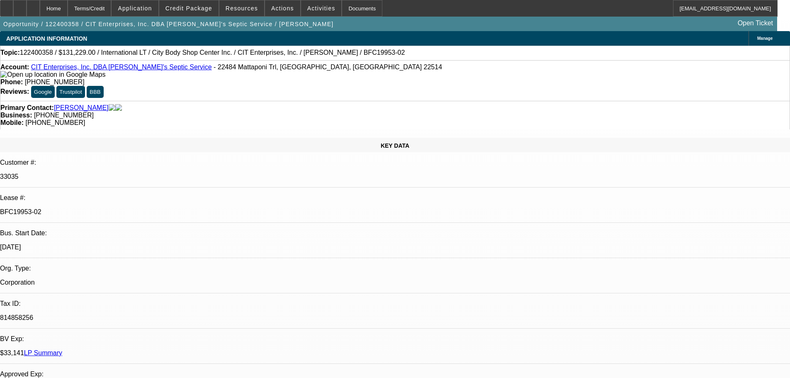
select select "0"
select select "3"
select select "0"
select select "6"
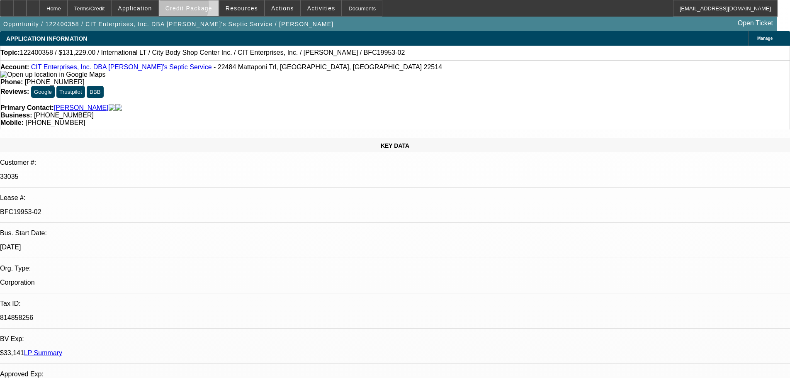
click at [193, 7] on span "Credit Package" at bounding box center [189, 8] width 47 height 7
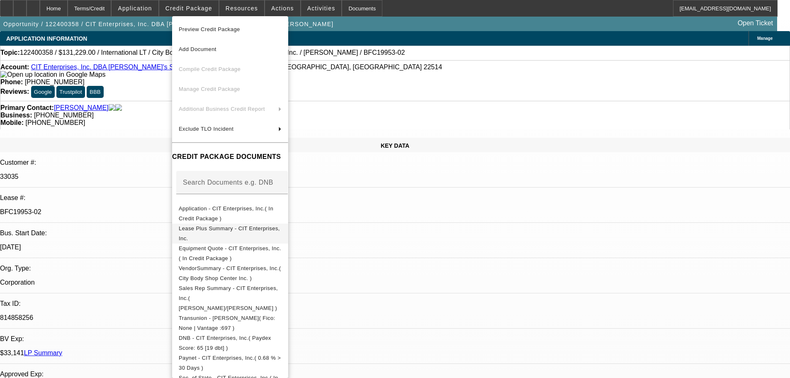
click at [282, 245] on span "Equipment Quote - CIT Enterprises, Inc.( In Credit Package )" at bounding box center [230, 254] width 103 height 20
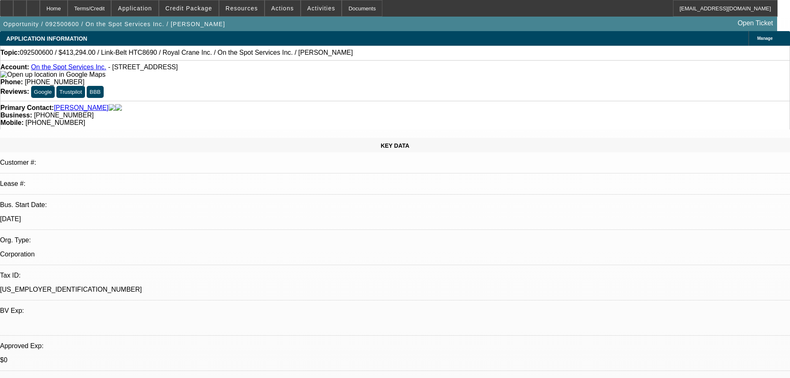
select select "0"
select select "6"
select select "0"
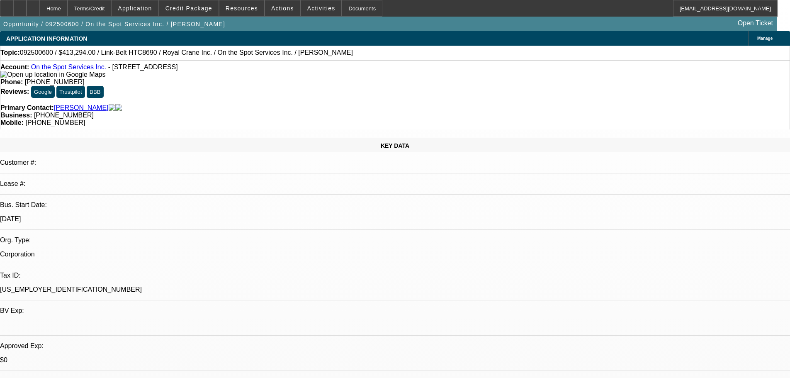
select select "0"
select select "6"
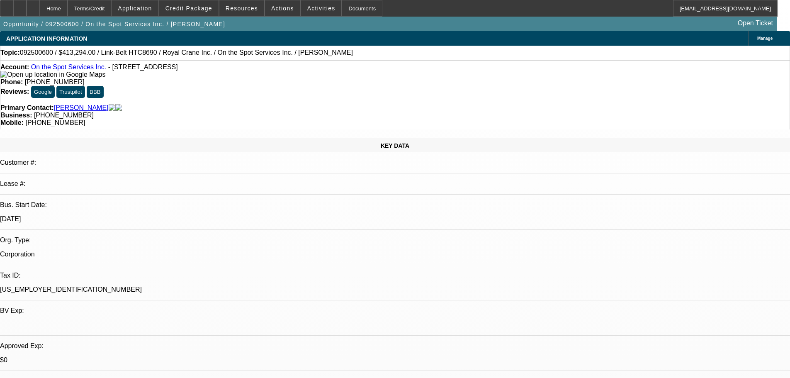
click at [240, 104] on div "Primary Contact: [GEOGRAPHIC_DATA][PERSON_NAME]" at bounding box center [394, 107] width 789 height 7
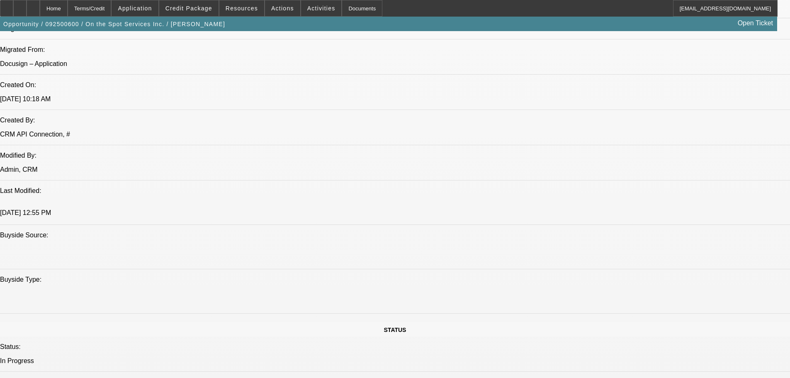
drag, startPoint x: 299, startPoint y: 115, endPoint x: 299, endPoint y: 254, distance: 139.0
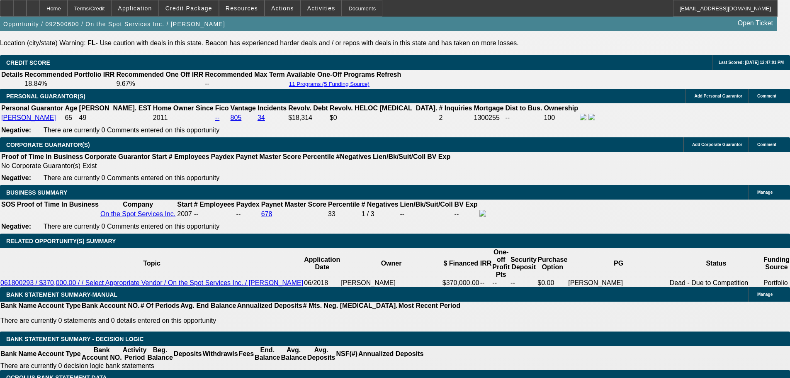
scroll to position [1243, 0]
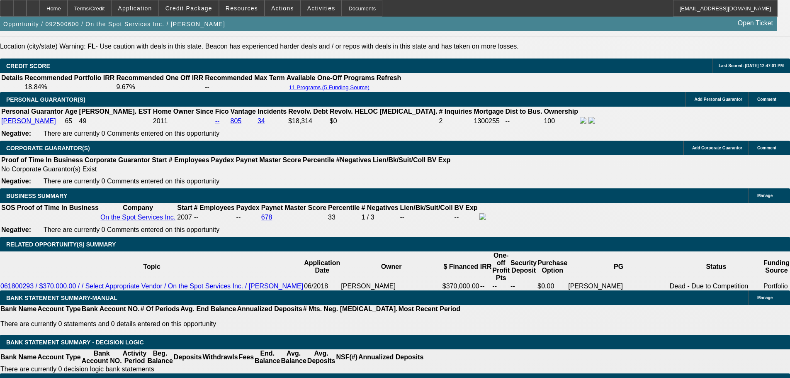
drag, startPoint x: 392, startPoint y: 324, endPoint x: 377, endPoint y: 273, distance: 53.2
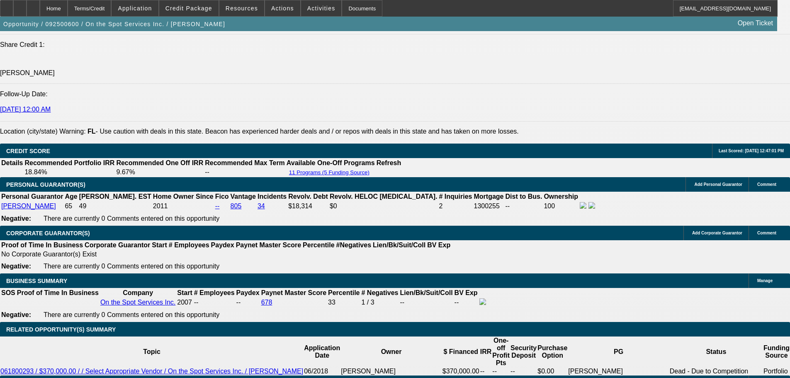
scroll to position [1104, 0]
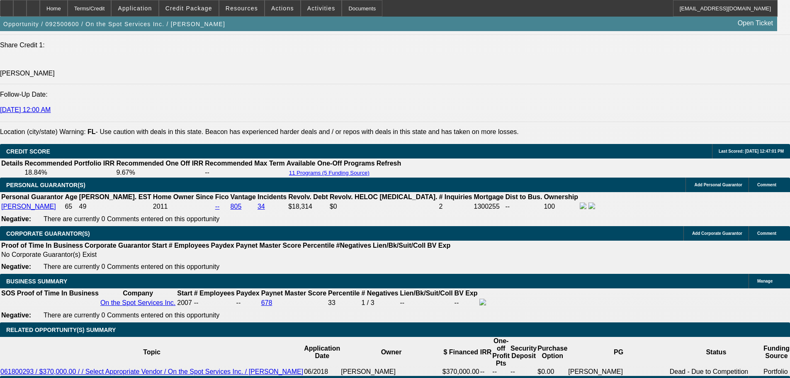
drag, startPoint x: 689, startPoint y: 116, endPoint x: 685, endPoint y: 84, distance: 32.2
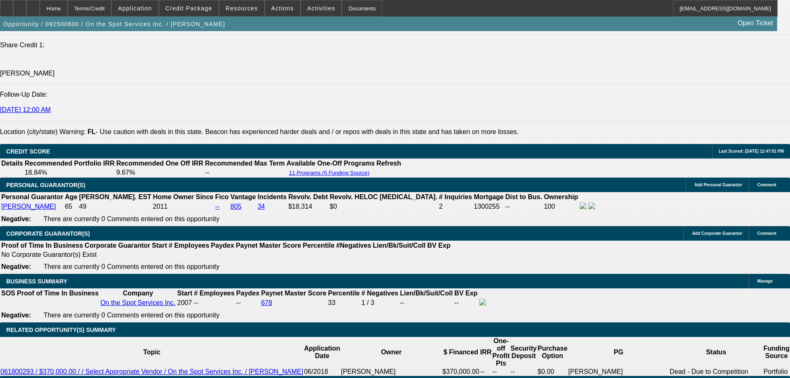
drag, startPoint x: 645, startPoint y: 116, endPoint x: 641, endPoint y: 96, distance: 20.3
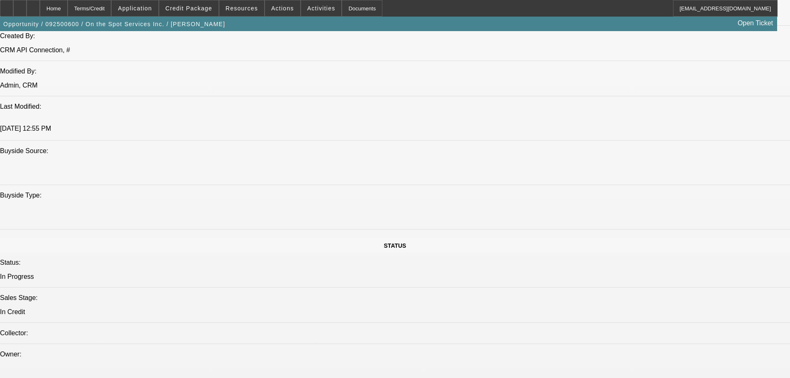
drag, startPoint x: 449, startPoint y: 203, endPoint x: 439, endPoint y: 117, distance: 86.0
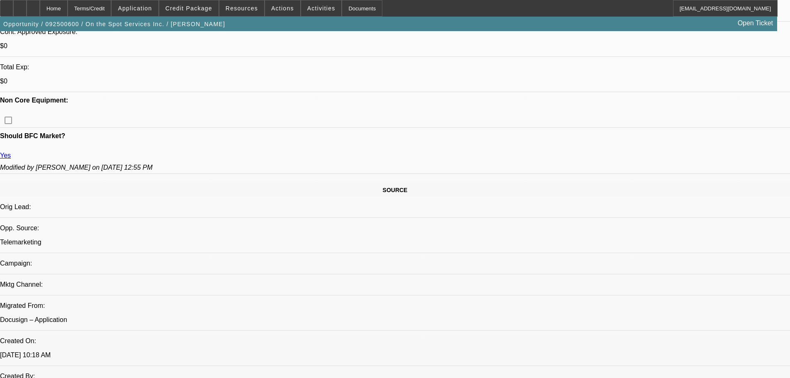
drag, startPoint x: 255, startPoint y: 227, endPoint x: 252, endPoint y: 158, distance: 68.1
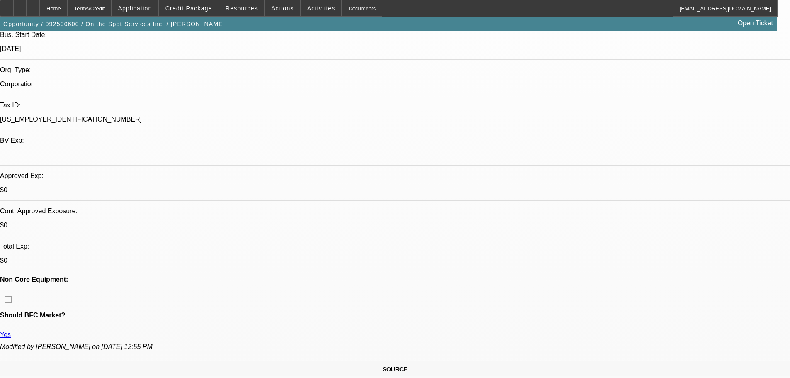
drag, startPoint x: 253, startPoint y: 190, endPoint x: 253, endPoint y: 128, distance: 61.4
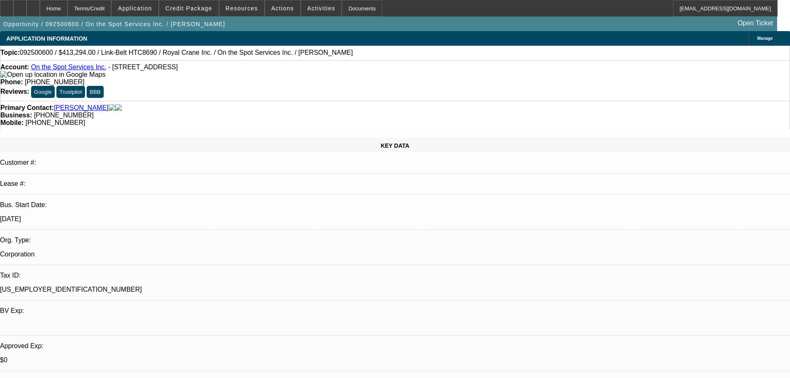
drag, startPoint x: 257, startPoint y: 151, endPoint x: 266, endPoint y: 174, distance: 25.2
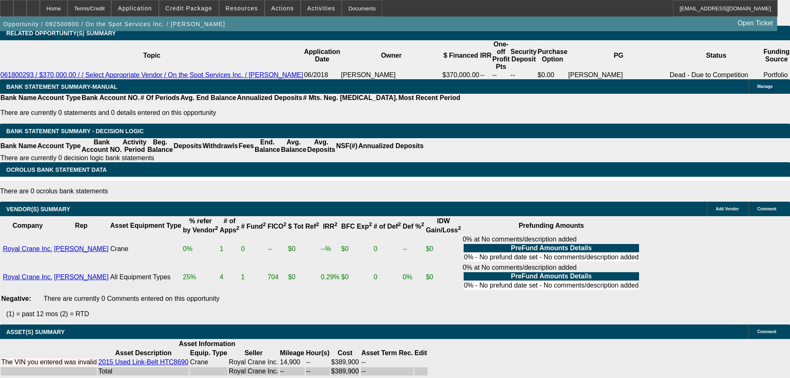
drag, startPoint x: 266, startPoint y: 175, endPoint x: 269, endPoint y: 341, distance: 166.0
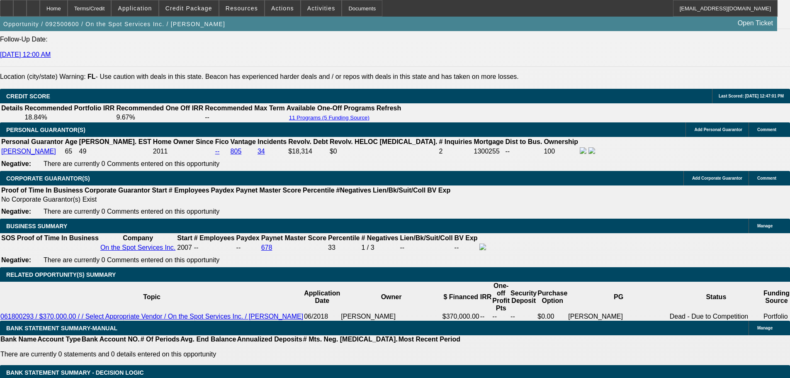
scroll to position [48, 0]
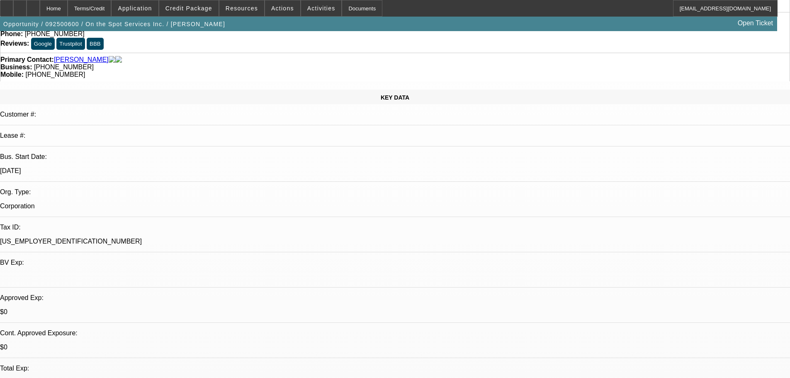
drag, startPoint x: 300, startPoint y: 278, endPoint x: 300, endPoint y: 147, distance: 130.3
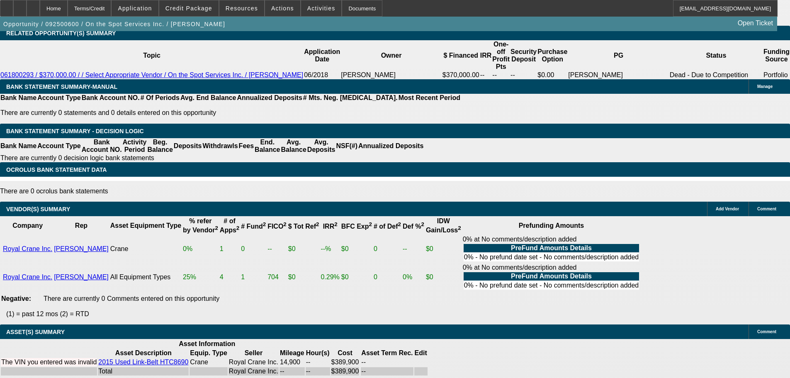
drag, startPoint x: 252, startPoint y: 257, endPoint x: 252, endPoint y: 378, distance: 120.3
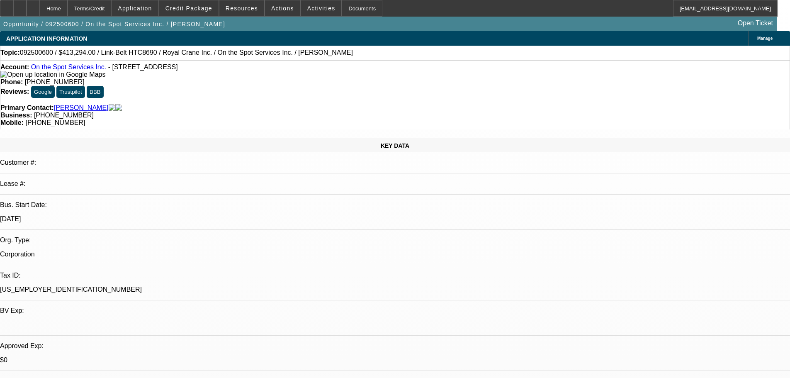
drag, startPoint x: 349, startPoint y: 181, endPoint x: 350, endPoint y: 67, distance: 114.1
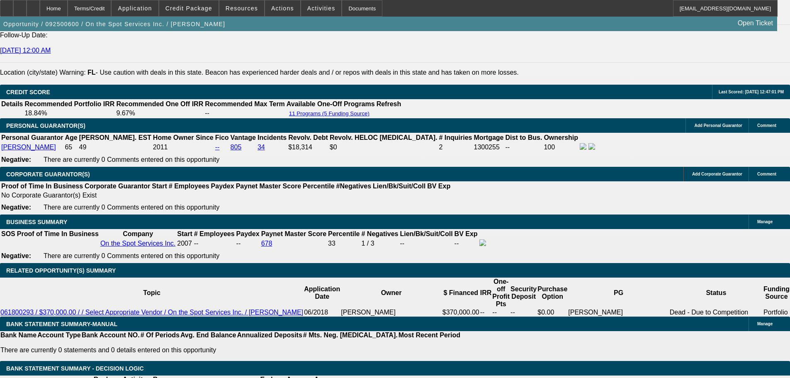
scroll to position [1164, 0]
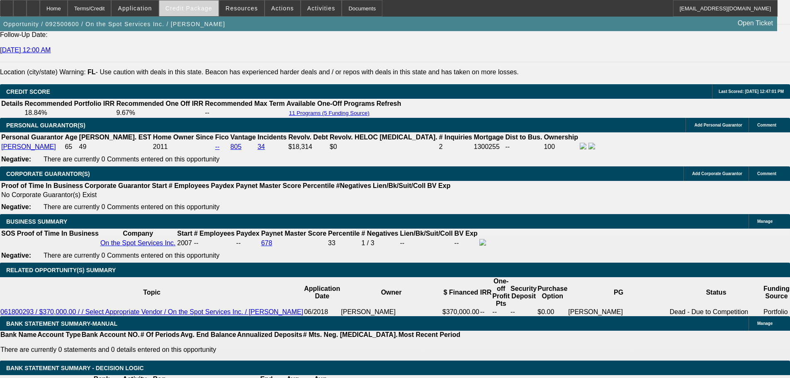
click at [212, 11] on span "Credit Package" at bounding box center [189, 8] width 47 height 7
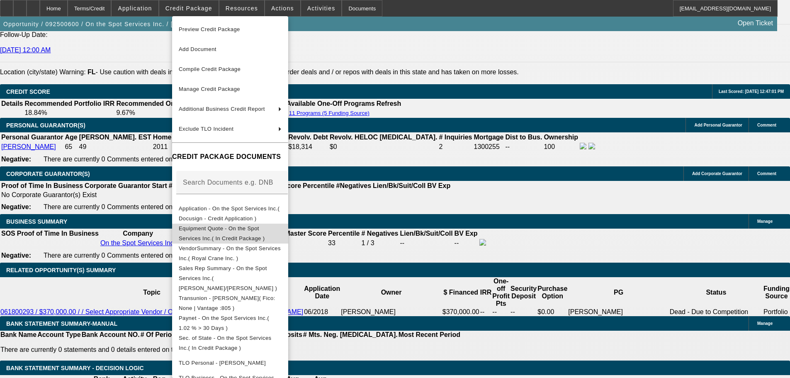
click at [288, 236] on button "Equipment Quote - On the Spot Services Inc.( In Credit Package )" at bounding box center [230, 234] width 116 height 20
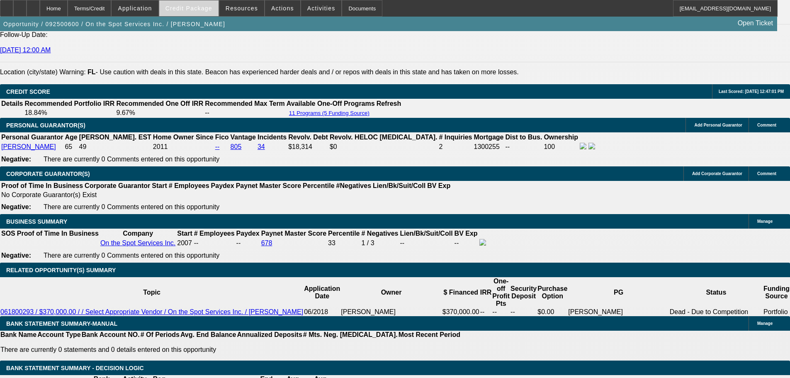
click at [212, 9] on span "Credit Package" at bounding box center [189, 8] width 47 height 7
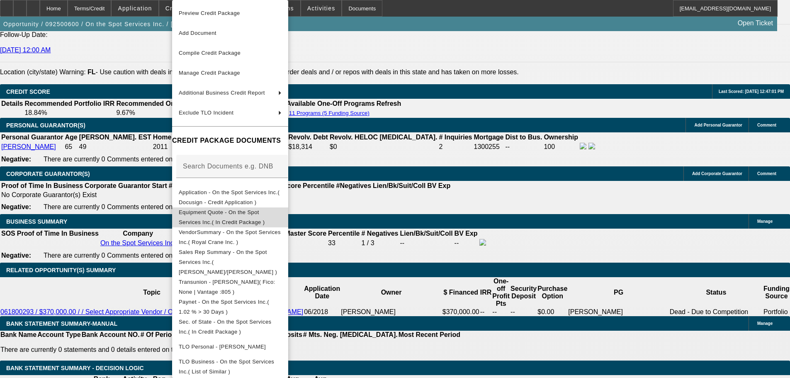
click at [288, 221] on button "Equipment Quote - On the Spot Services Inc.( In Credit Package )" at bounding box center [230, 217] width 116 height 20
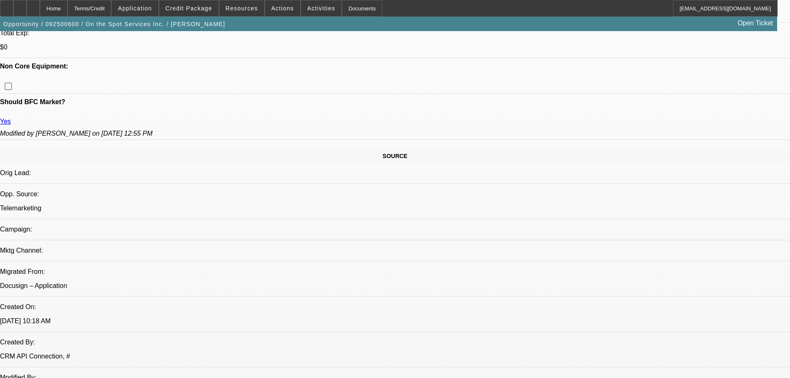
scroll to position [376, 0]
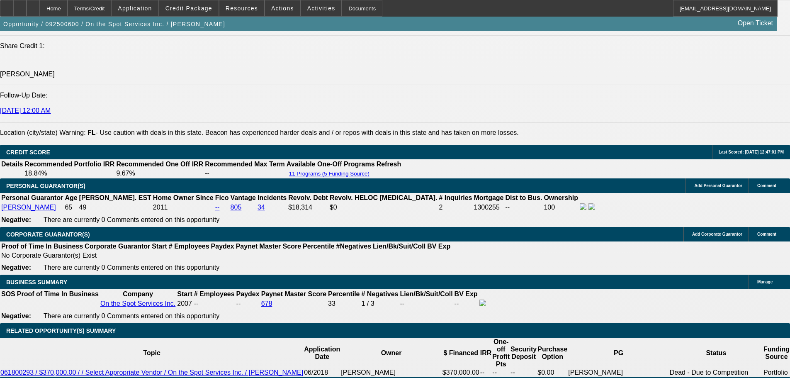
scroll to position [1164, 0]
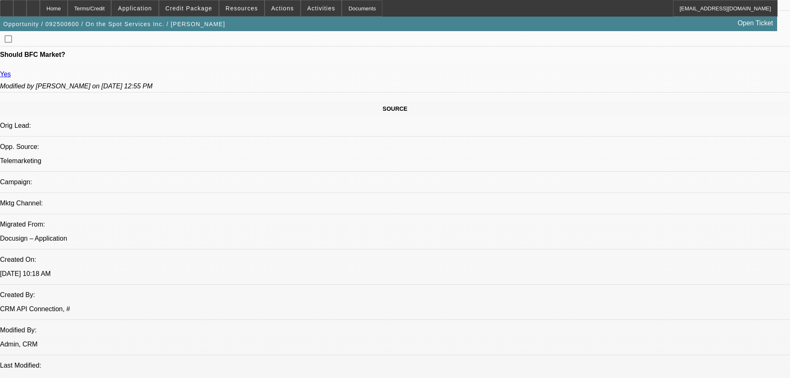
scroll to position [133, 0]
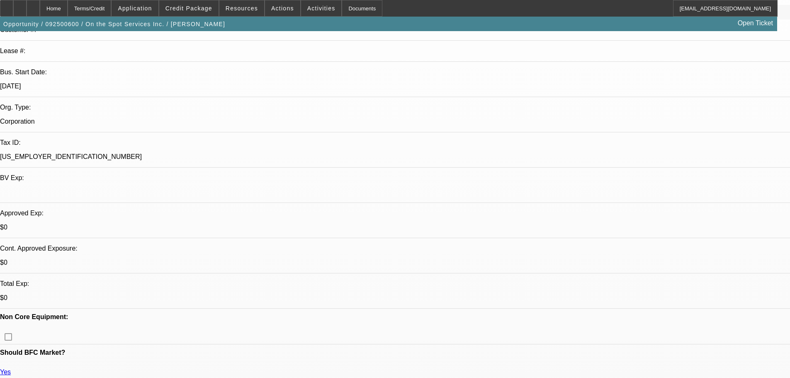
drag, startPoint x: 378, startPoint y: 169, endPoint x: 358, endPoint y: 115, distance: 57.2
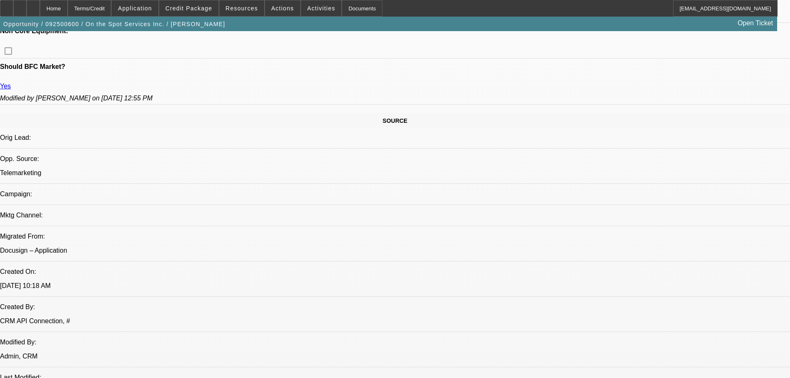
scroll to position [332, 0]
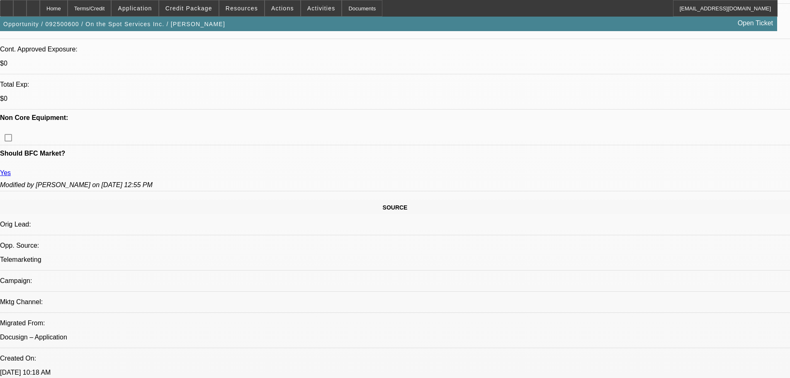
click at [211, 10] on span "Credit Package" at bounding box center [189, 8] width 47 height 7
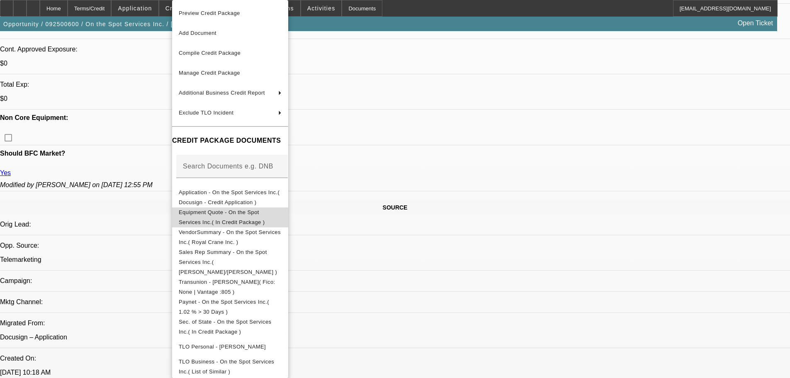
click at [255, 209] on button "Equipment Quote - On the Spot Services Inc.( In Credit Package )" at bounding box center [230, 217] width 116 height 20
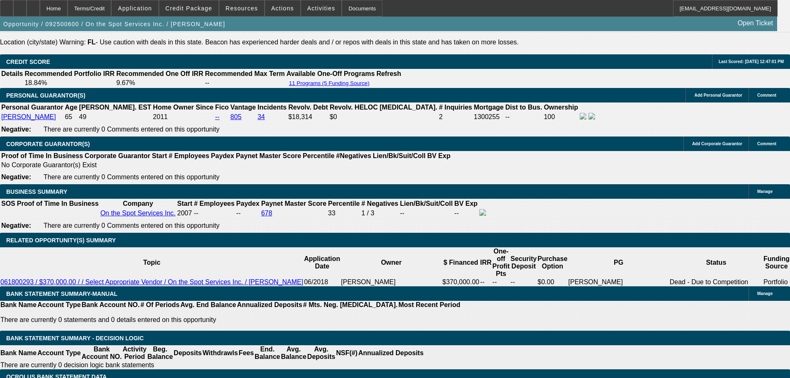
scroll to position [1203, 0]
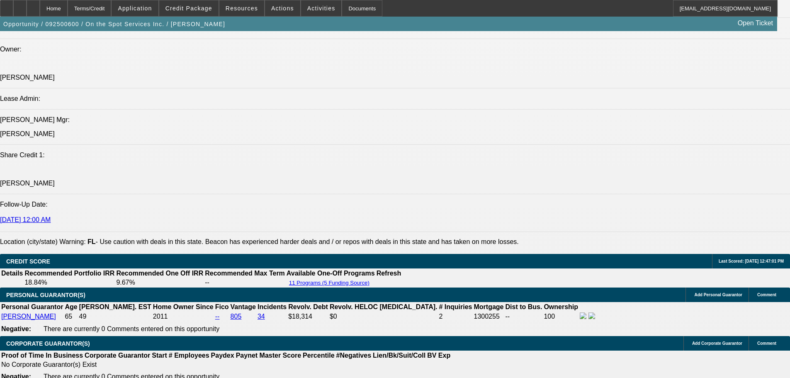
scroll to position [383, 0]
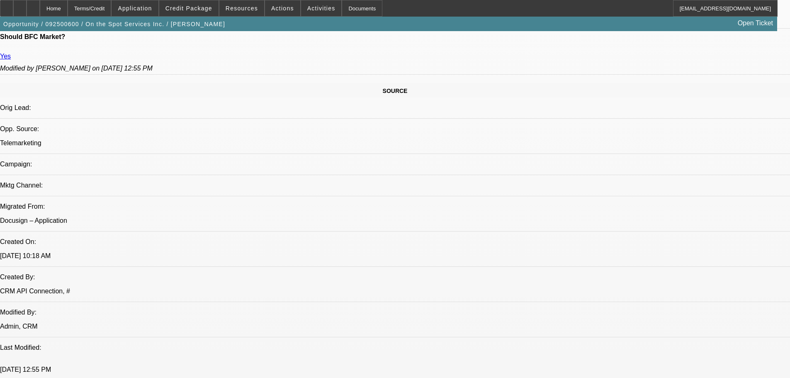
drag, startPoint x: 437, startPoint y: 270, endPoint x: 441, endPoint y: 146, distance: 123.7
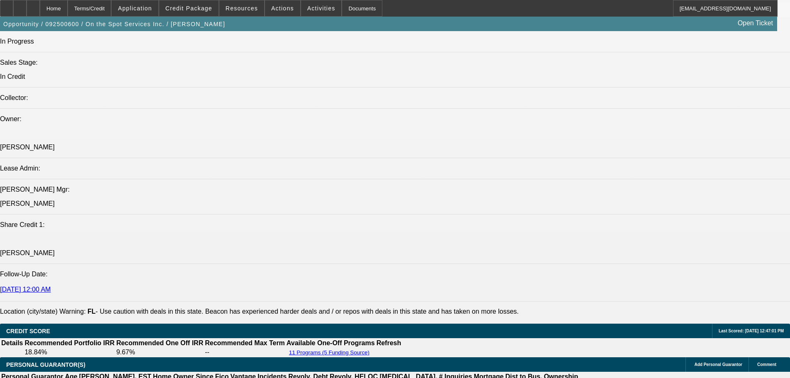
scroll to position [1130, 0]
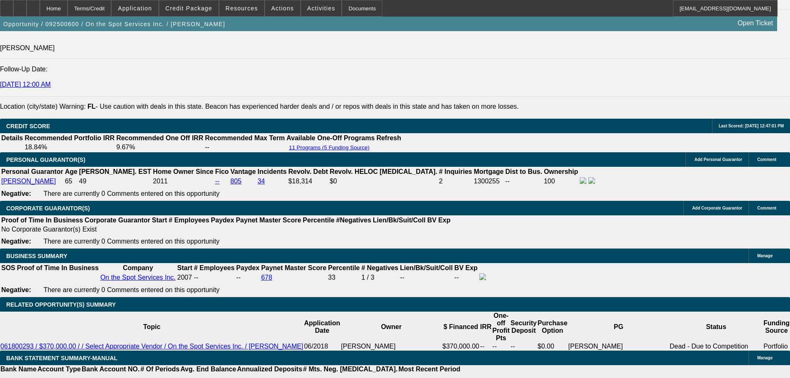
drag, startPoint x: 664, startPoint y: 130, endPoint x: 666, endPoint y: 119, distance: 11.3
drag, startPoint x: 663, startPoint y: 75, endPoint x: 660, endPoint y: 102, distance: 27.1
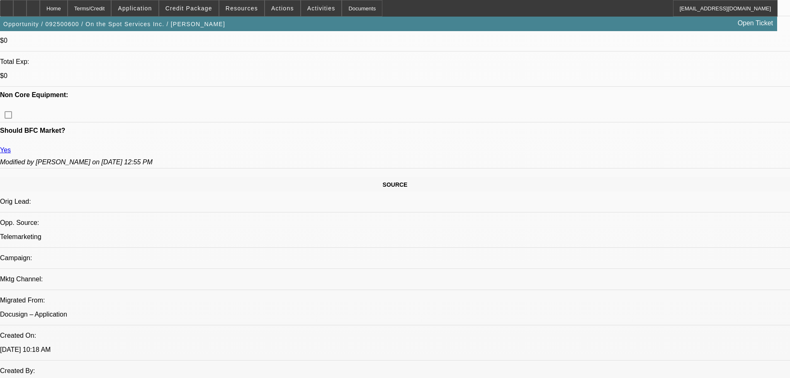
scroll to position [56, 0]
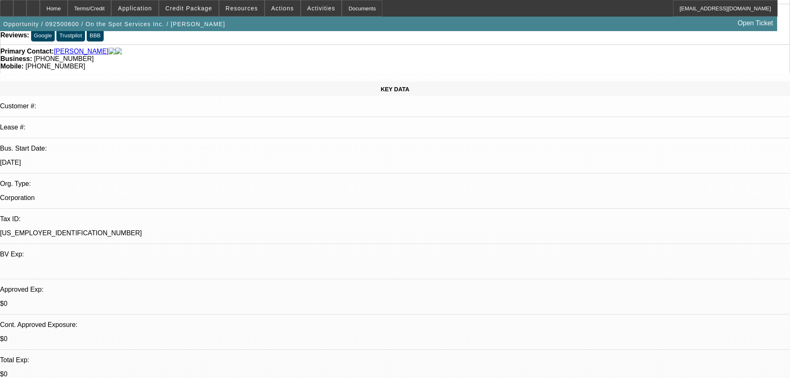
drag, startPoint x: 323, startPoint y: 123, endPoint x: 323, endPoint y: 83, distance: 40.2
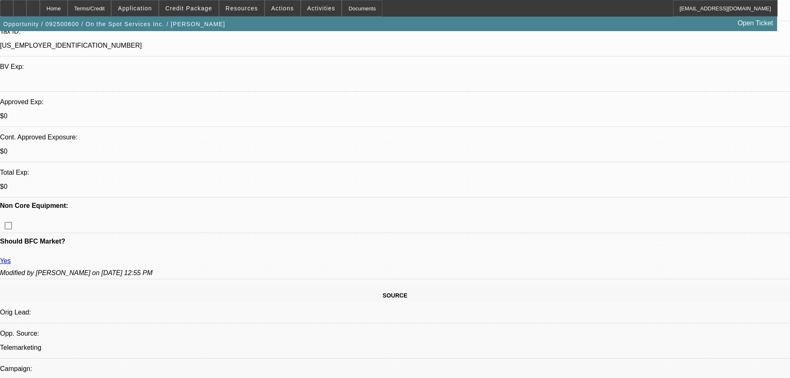
scroll to position [0, 0]
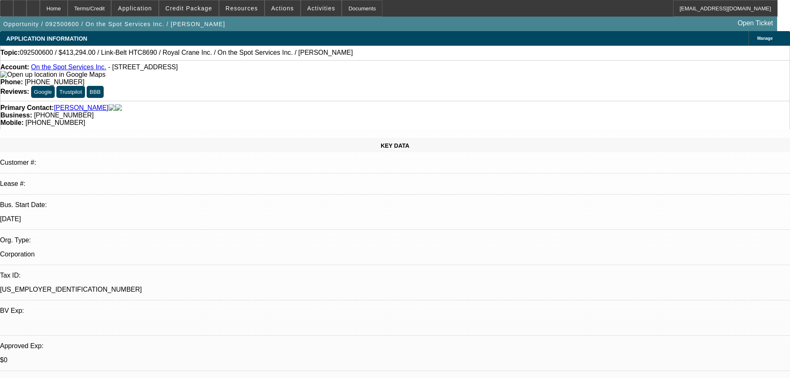
drag, startPoint x: 278, startPoint y: 220, endPoint x: 321, endPoint y: 215, distance: 43.4
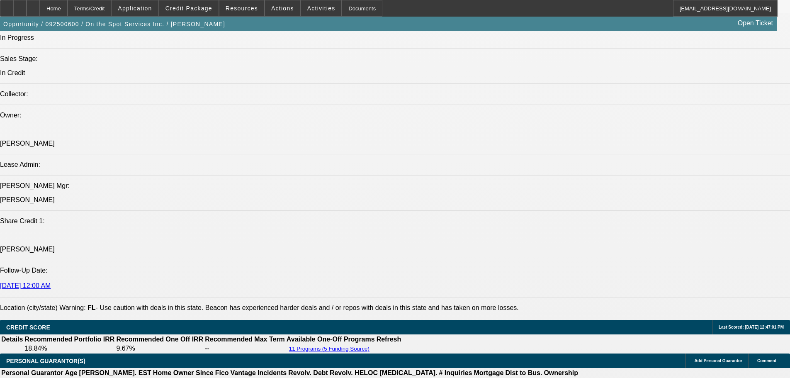
scroll to position [1037, 0]
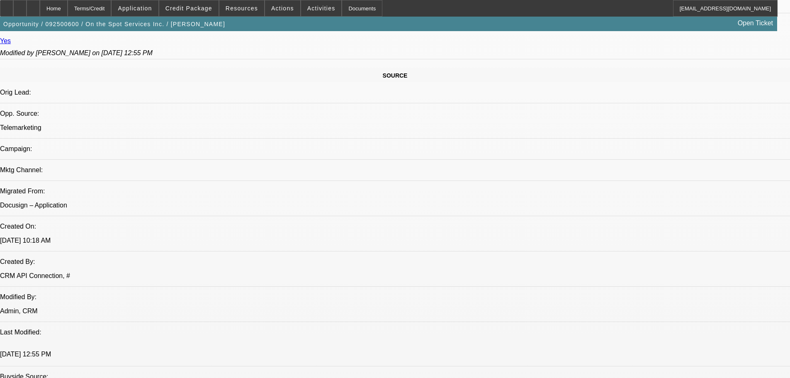
scroll to position [0, 0]
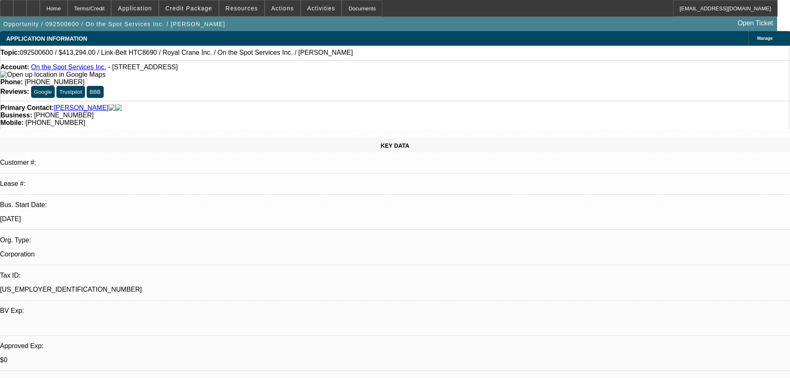
drag, startPoint x: 416, startPoint y: 224, endPoint x: 397, endPoint y: 101, distance: 123.9
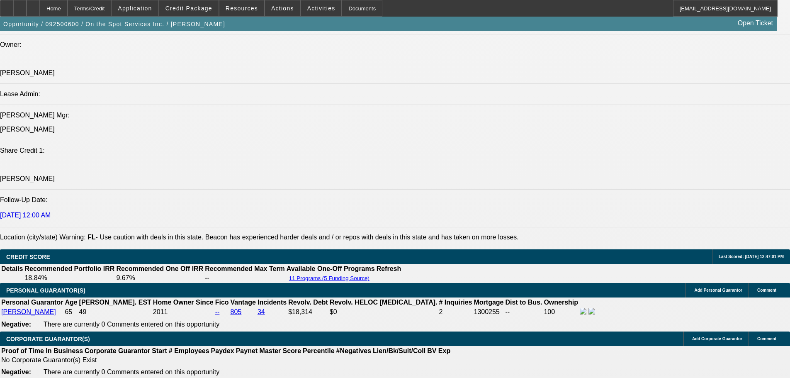
scroll to position [1120, 0]
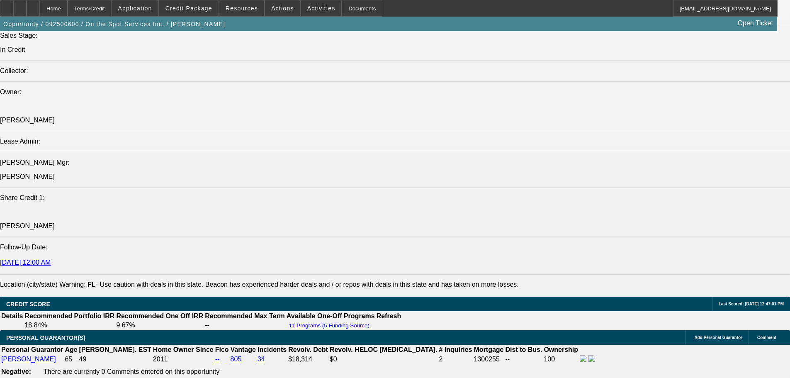
drag, startPoint x: 349, startPoint y: 149, endPoint x: 358, endPoint y: 54, distance: 95.8
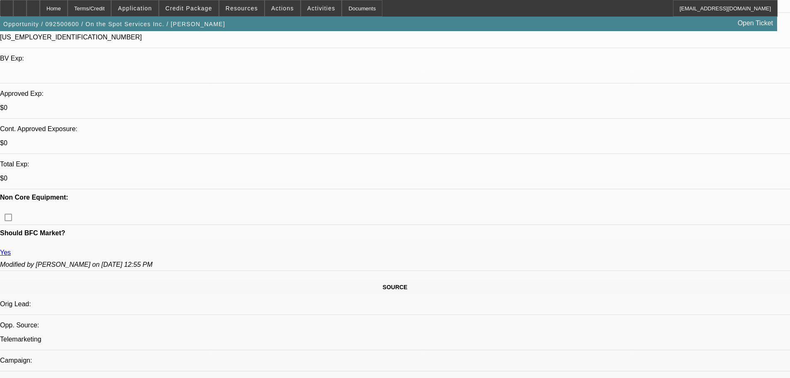
drag, startPoint x: 380, startPoint y: 152, endPoint x: 361, endPoint y: 49, distance: 105.5
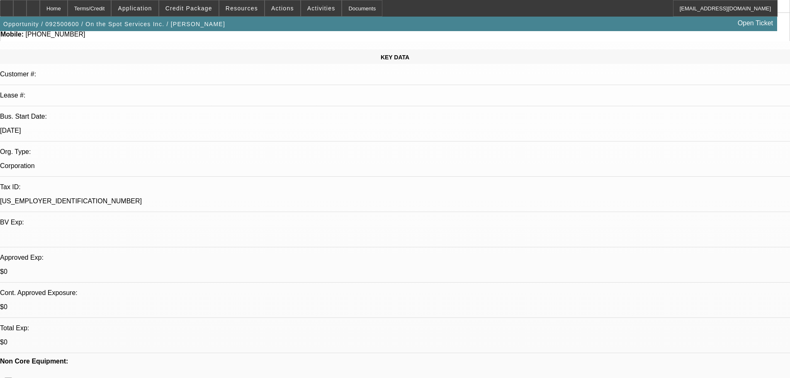
scroll to position [0, 0]
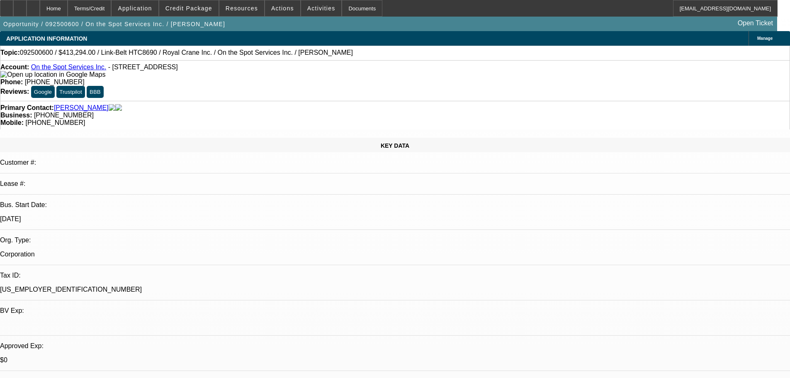
drag, startPoint x: 285, startPoint y: 212, endPoint x: 300, endPoint y: 22, distance: 190.6
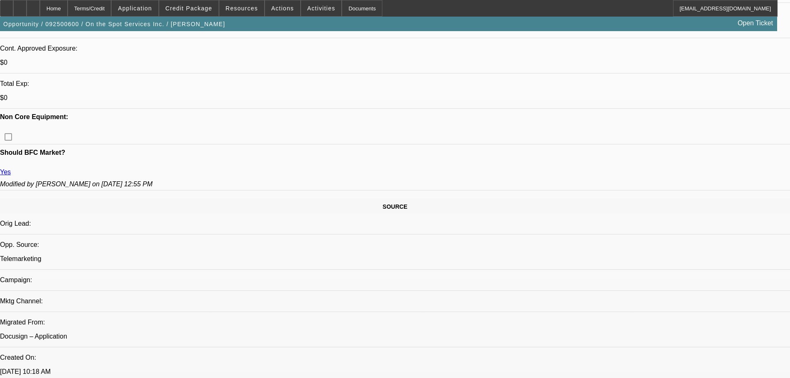
scroll to position [332, 0]
click at [40, 9] on div at bounding box center [33, 8] width 13 height 17
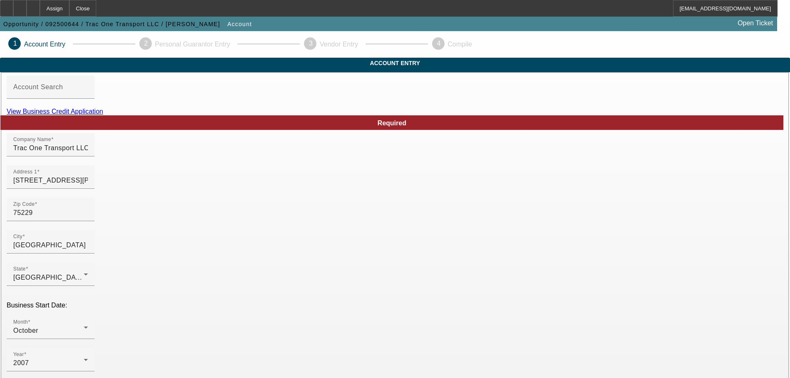
click at [103, 115] on link "View Business Credit Application" at bounding box center [55, 111] width 97 height 7
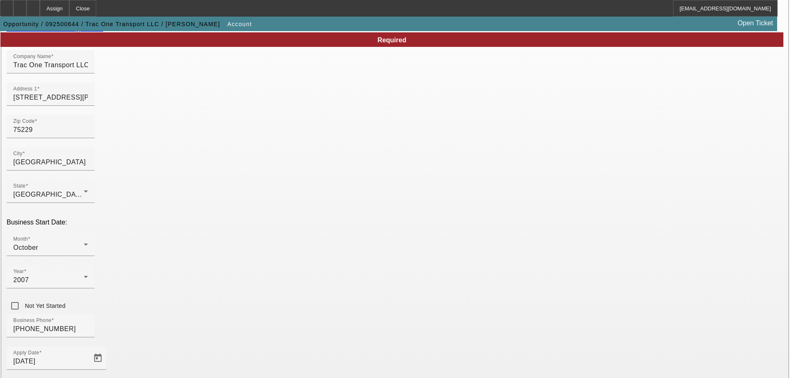
scroll to position [153, 0]
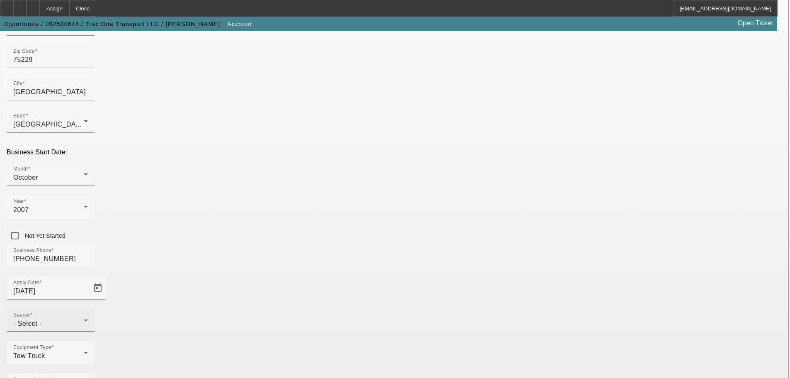
click at [84, 319] on div "- Select -" at bounding box center [48, 324] width 71 height 10
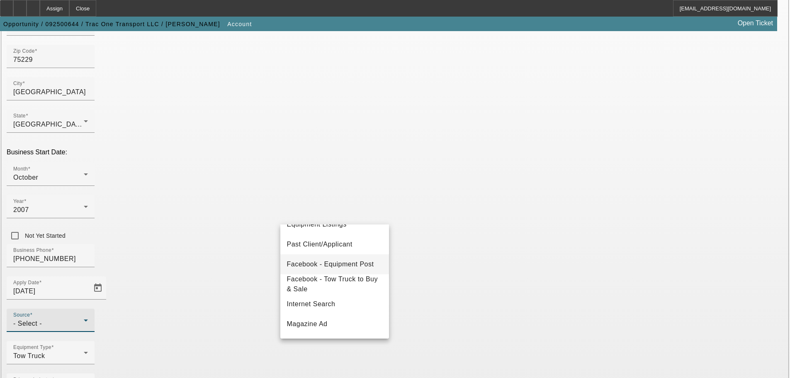
scroll to position [83, 0]
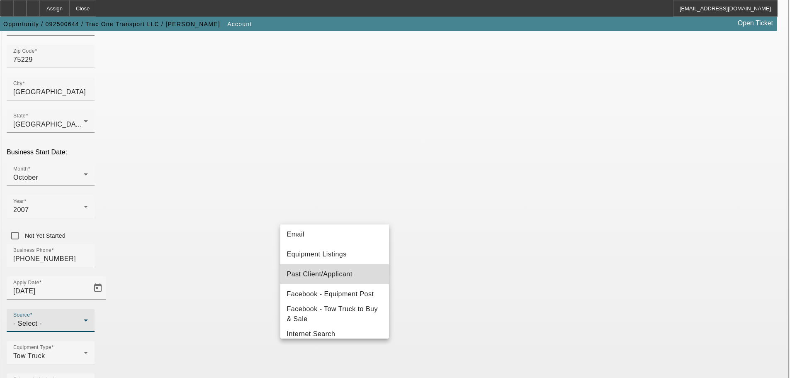
click at [349, 275] on span "Past Client/Applicant" at bounding box center [320, 274] width 66 height 10
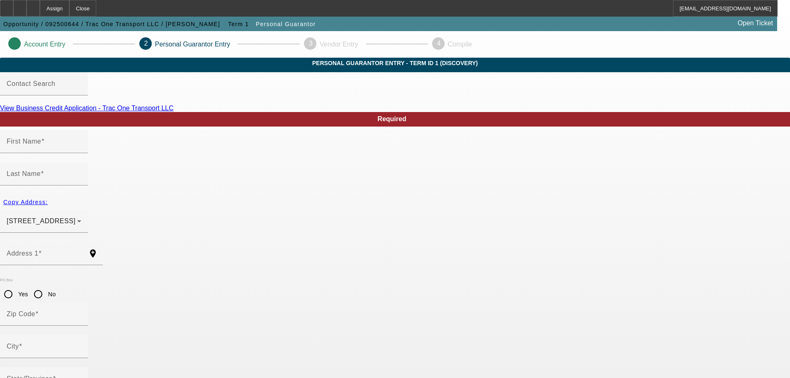
type input "[PERSON_NAME]"
type input "[STREET_ADDRESS]"
radio input "true"
type input "75244"
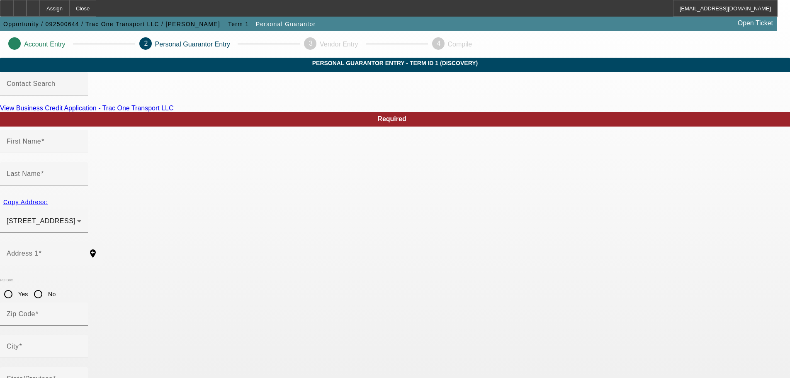
type input "[GEOGRAPHIC_DATA]"
type input "[PHONE_NUMBER]"
type input "100"
type input "627-80-9234"
type input "[EMAIL_ADDRESS][DOMAIN_NAME]"
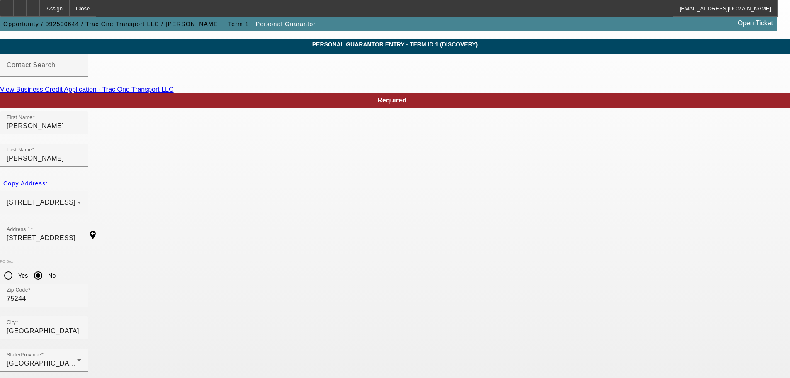
scroll to position [28, 0]
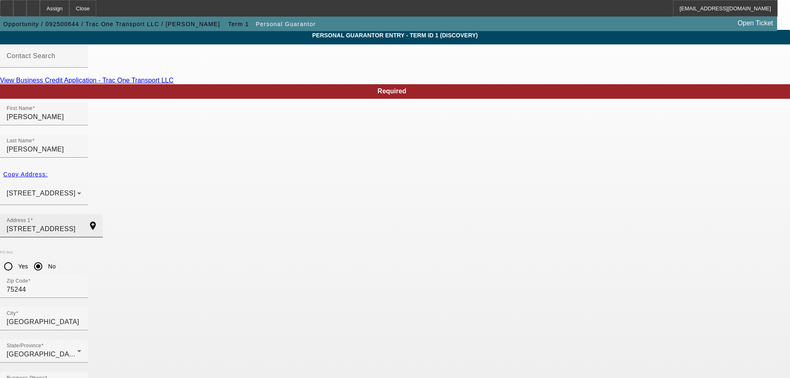
click at [81, 224] on input "[STREET_ADDRESS]" at bounding box center [44, 229] width 75 height 10
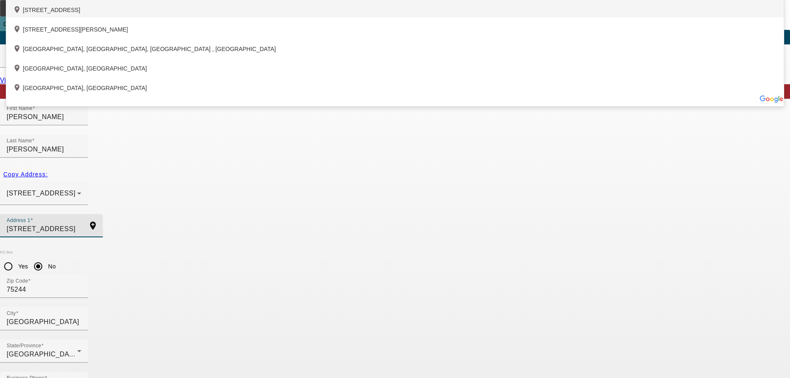
type input "[STREET_ADDRESS]"
click at [302, 17] on div "add_location [STREET_ADDRESS]" at bounding box center [395, 7] width 778 height 19
type input "75243"
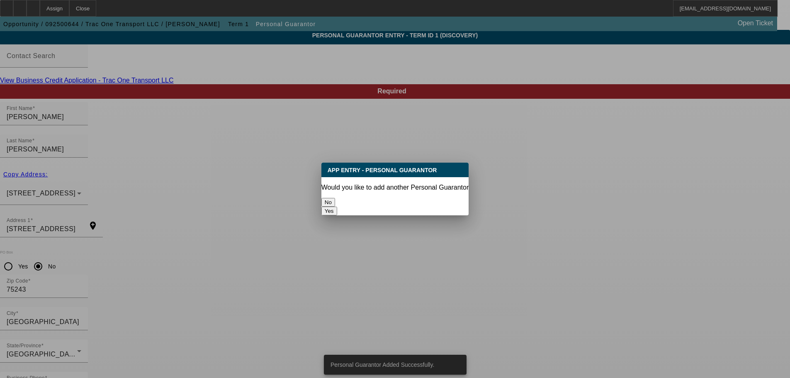
scroll to position [0, 0]
click at [335, 203] on button "No" at bounding box center [328, 202] width 14 height 9
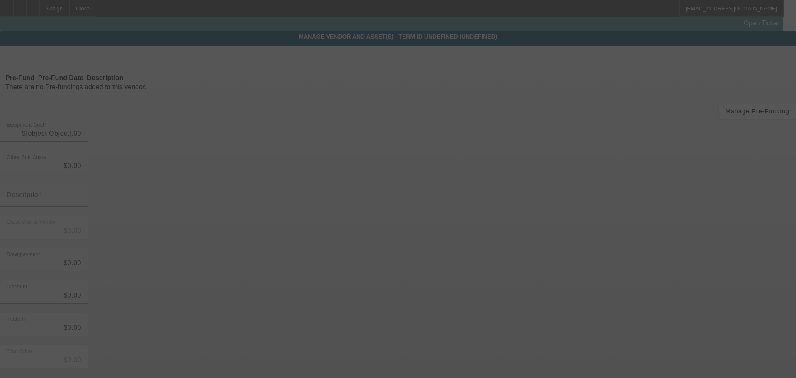
type input "$40,000.00"
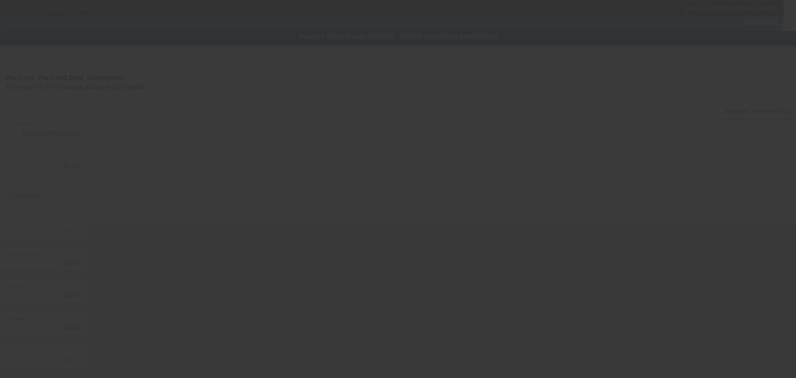
type input "$40,000.00"
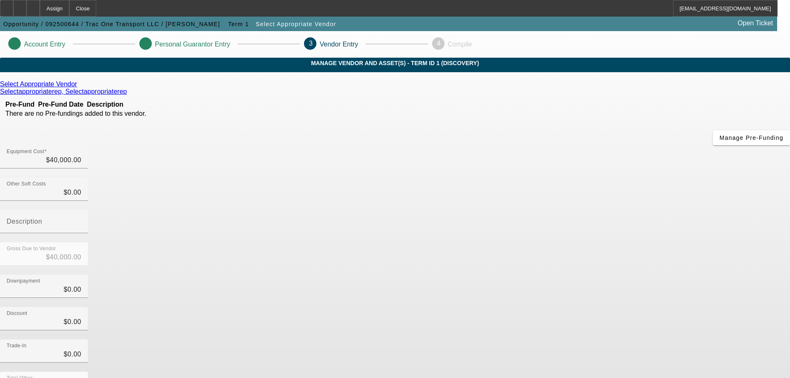
click at [79, 88] on icon at bounding box center [79, 83] width 0 height 7
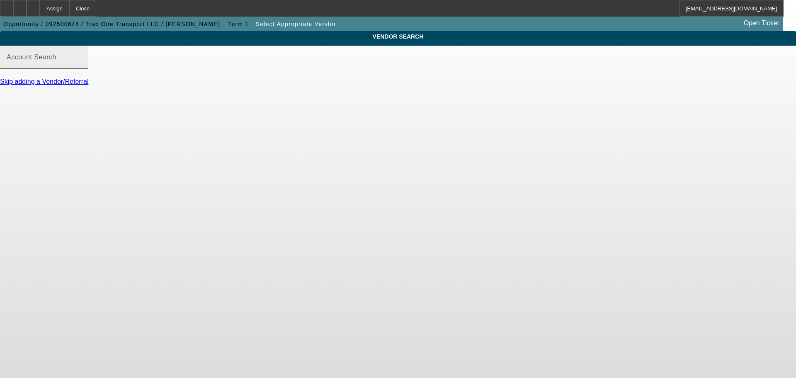
click at [81, 69] on div "Account Search" at bounding box center [44, 57] width 75 height 23
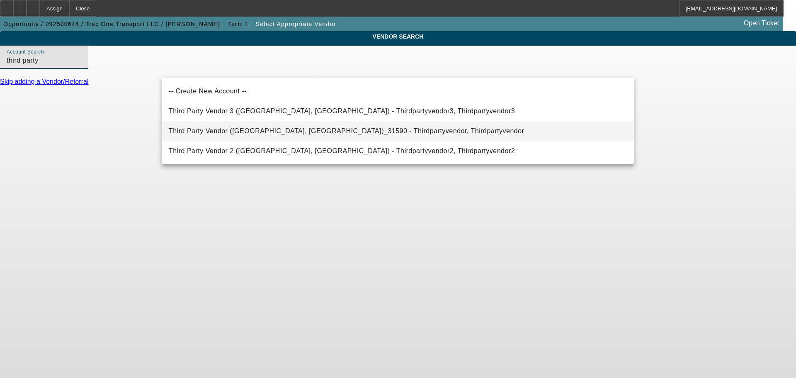
click at [328, 127] on span "Third Party Vendor ([GEOGRAPHIC_DATA], [GEOGRAPHIC_DATA])_31590 - Thirdpartyven…" at bounding box center [347, 131] width 356 height 10
type input "Third Party Vendor ([GEOGRAPHIC_DATA], [GEOGRAPHIC_DATA])_31590 - Thirdpartyven…"
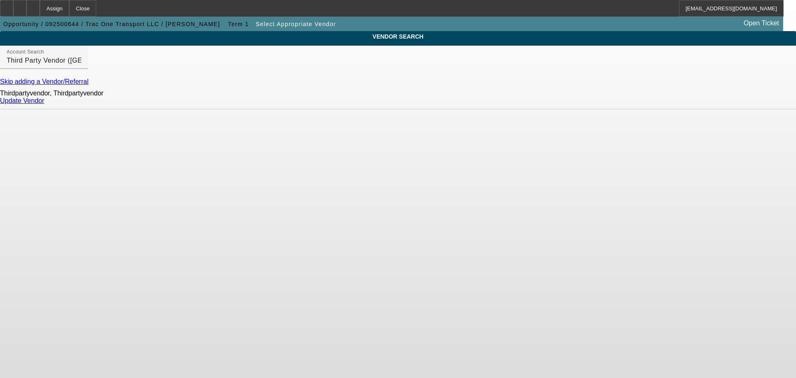
click at [44, 104] on link "Update Vendor" at bounding box center [22, 100] width 44 height 7
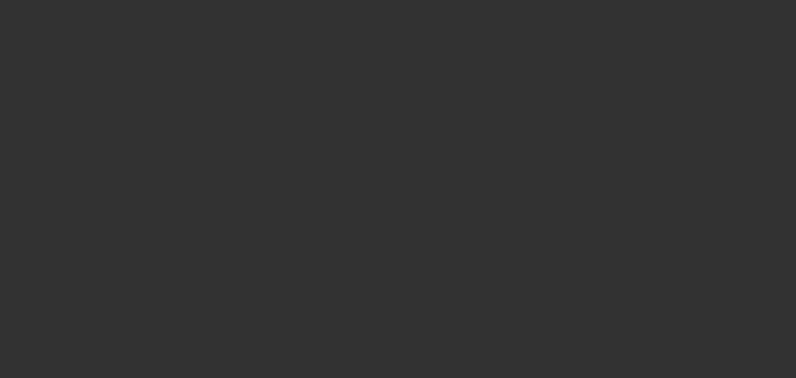
type input "$40,000.00"
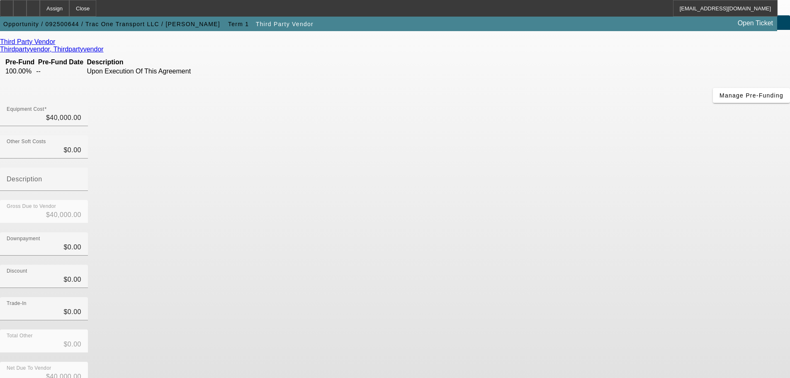
scroll to position [46, 0]
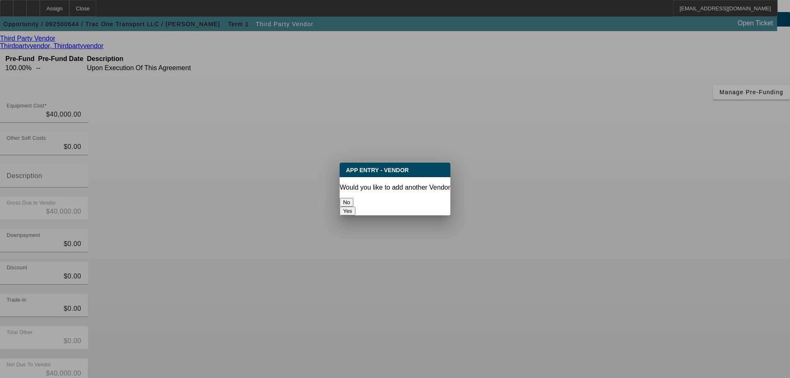
scroll to position [0, 0]
click at [353, 198] on button "No" at bounding box center [347, 202] width 14 height 9
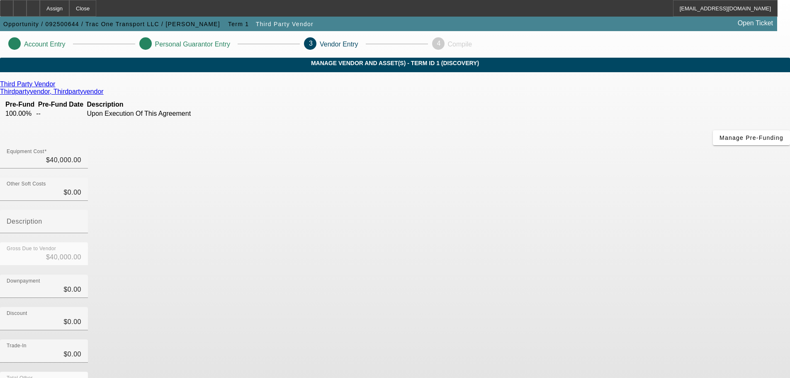
scroll to position [46, 0]
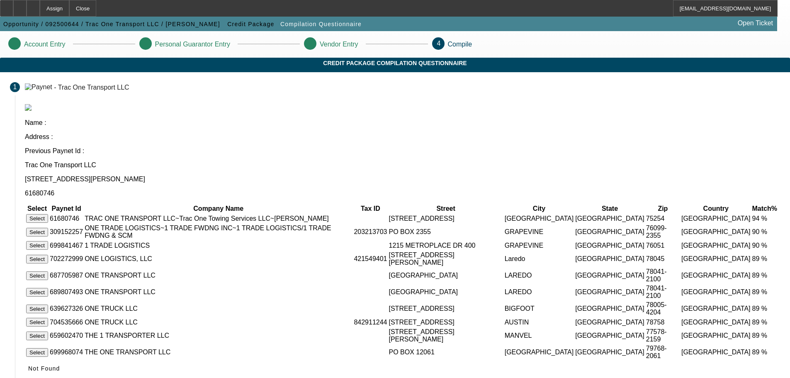
click at [48, 214] on button "Select" at bounding box center [37, 218] width 22 height 9
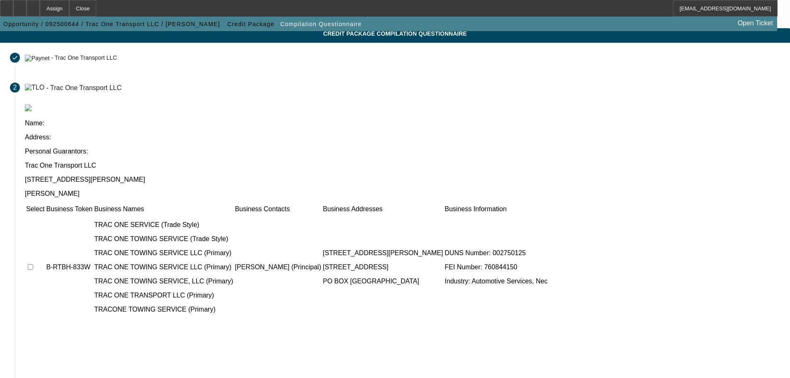
click at [33, 264] on input "checkbox" at bounding box center [30, 266] width 5 height 5
checkbox input "true"
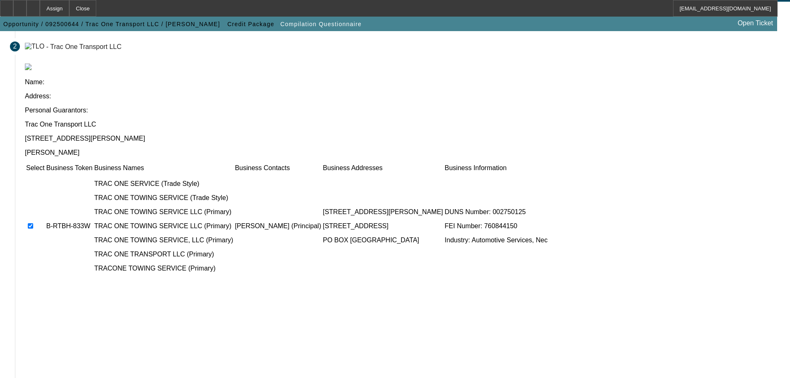
scroll to position [0, 0]
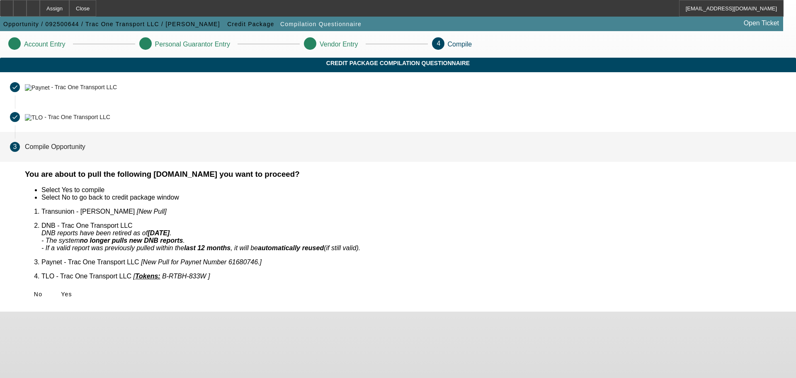
click at [80, 287] on button "Yes" at bounding box center [66, 294] width 27 height 15
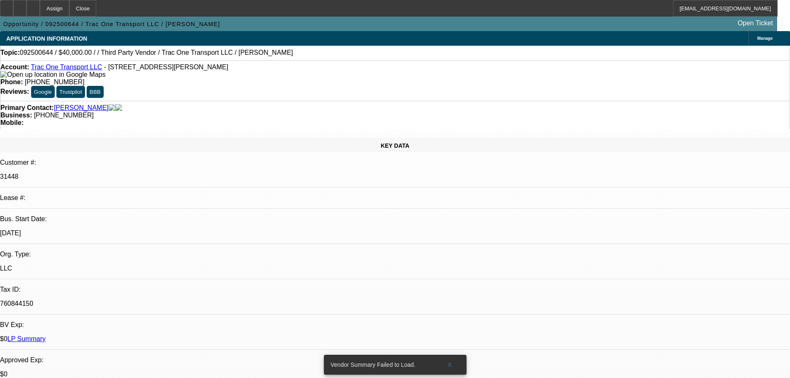
select select "0"
select select "2"
select select "0.1"
select select "4"
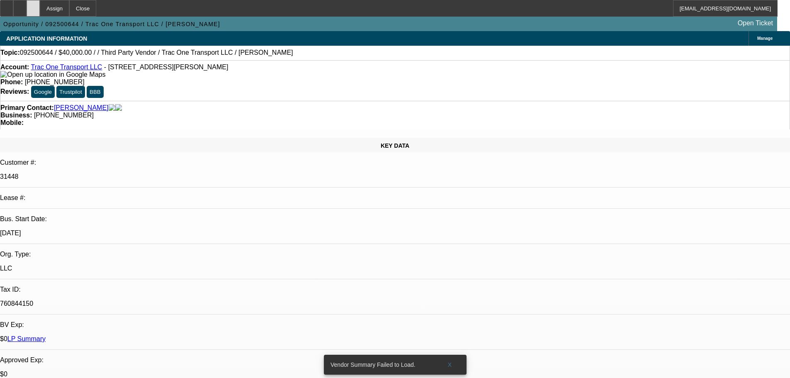
click at [40, 8] on div at bounding box center [33, 8] width 13 height 17
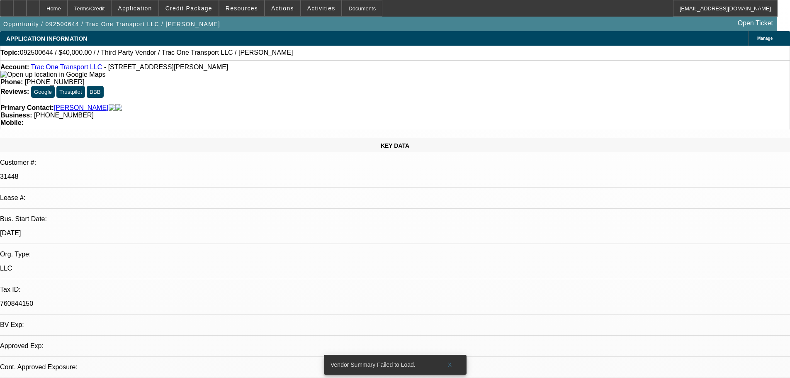
select select "0"
select select "2"
select select "0.1"
select select "4"
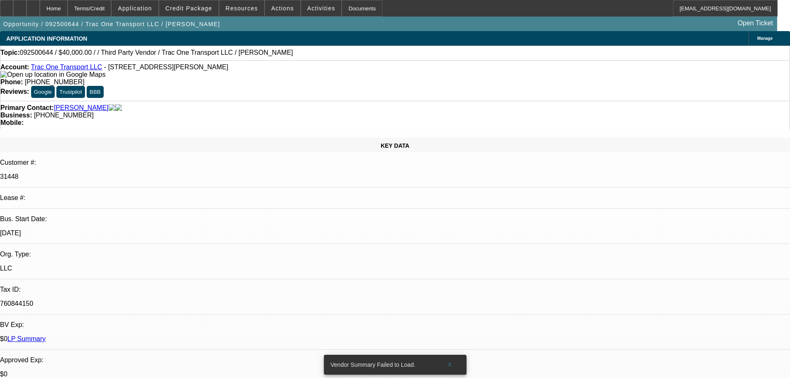
click at [20, 5] on icon at bounding box center [20, 5] width 0 height 0
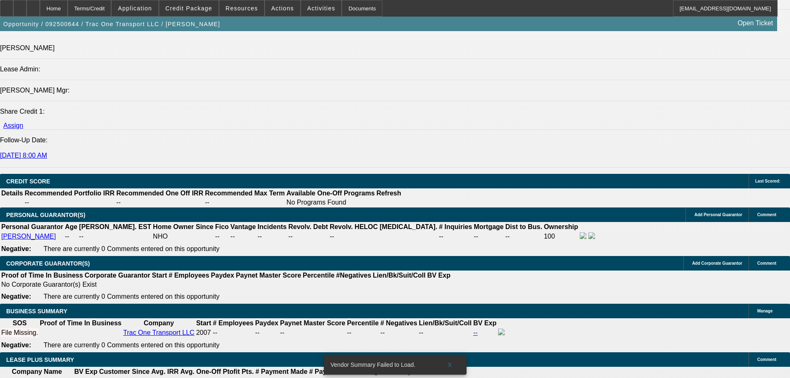
scroll to position [1120, 0]
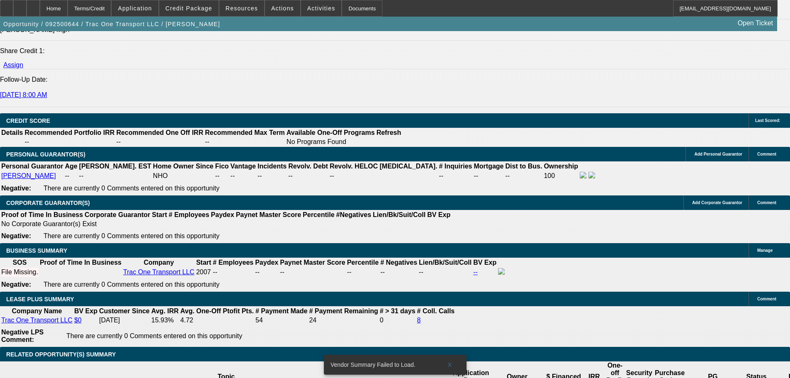
drag, startPoint x: 540, startPoint y: 33, endPoint x: 508, endPoint y: 70, distance: 49.1
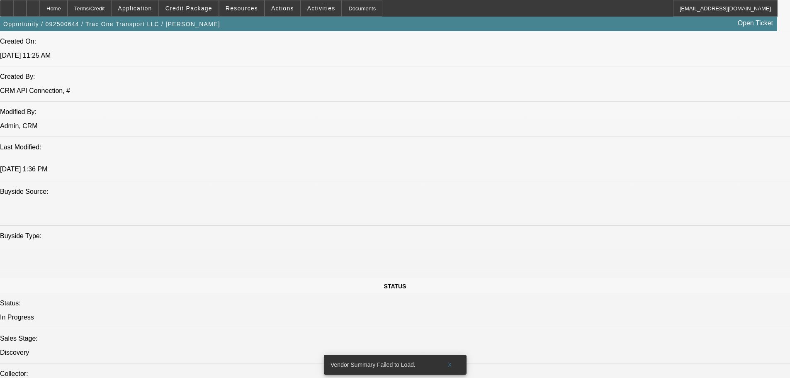
scroll to position [335, 0]
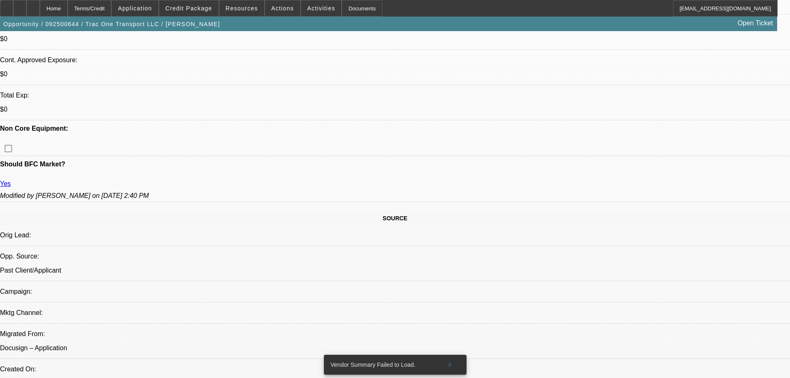
drag, startPoint x: 397, startPoint y: 199, endPoint x: 397, endPoint y: 131, distance: 68.0
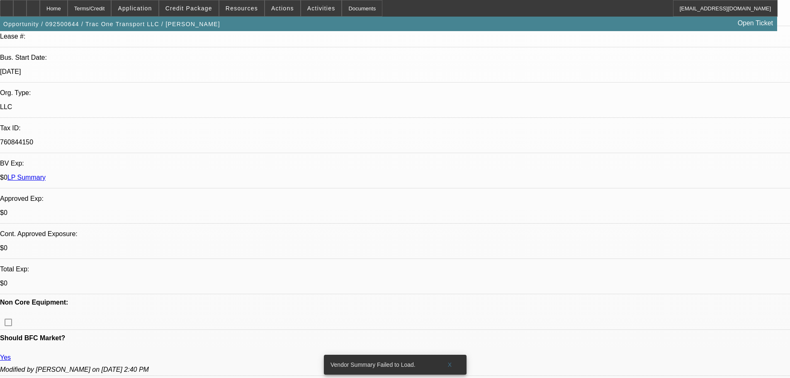
scroll to position [124, 0]
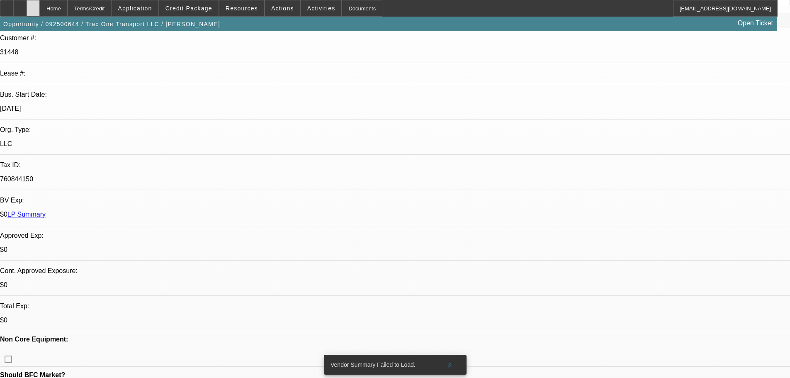
click at [40, 10] on div at bounding box center [33, 8] width 13 height 17
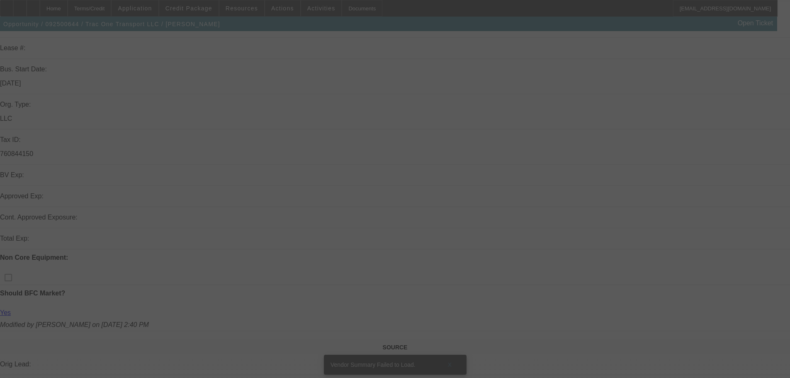
scroll to position [207, 0]
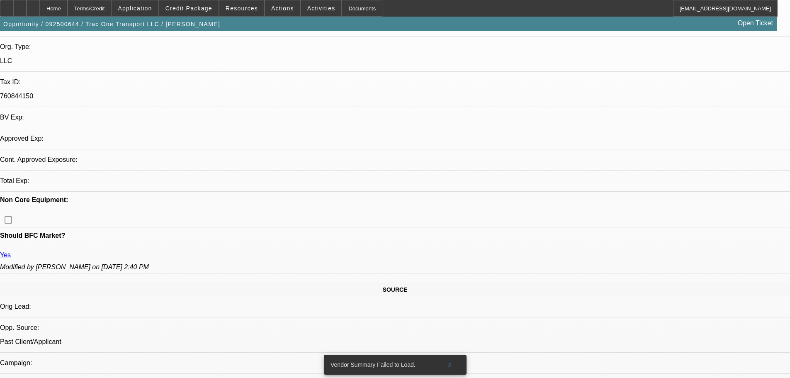
select select "0"
select select "2"
select select "0.1"
select select "4"
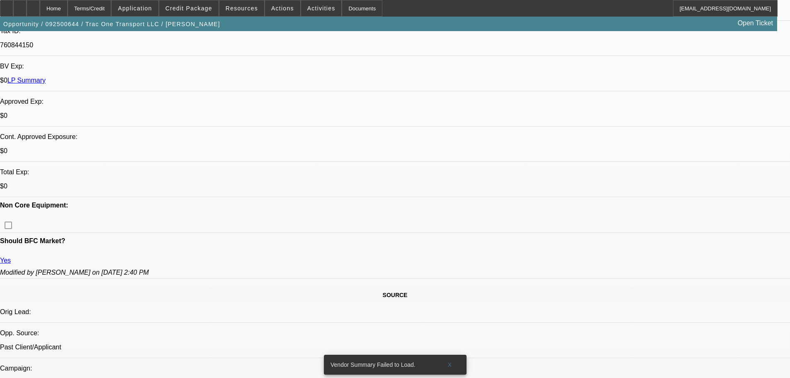
scroll to position [290, 0]
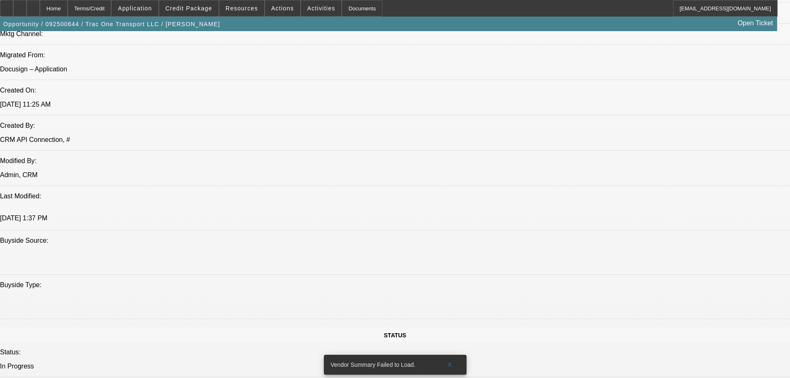
scroll to position [747, 0]
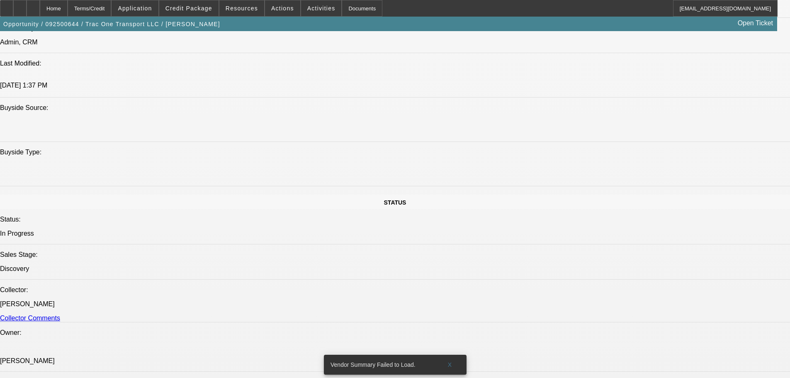
radio input "true"
paste textarea "Jose 8182697454 trailer owner contact"
type textarea "Jose 8182697454 trailer owner contact"
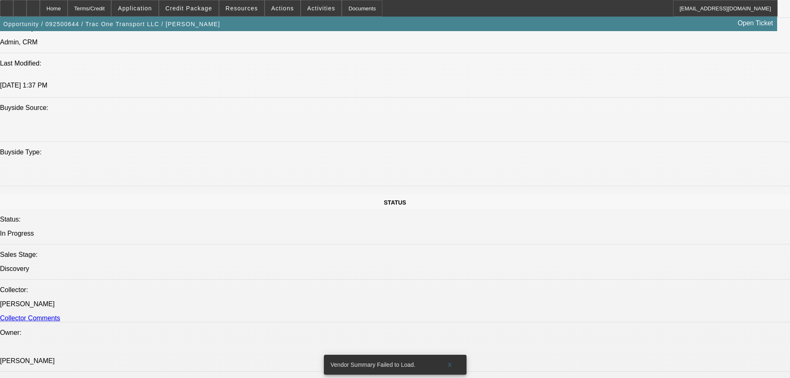
radio input "true"
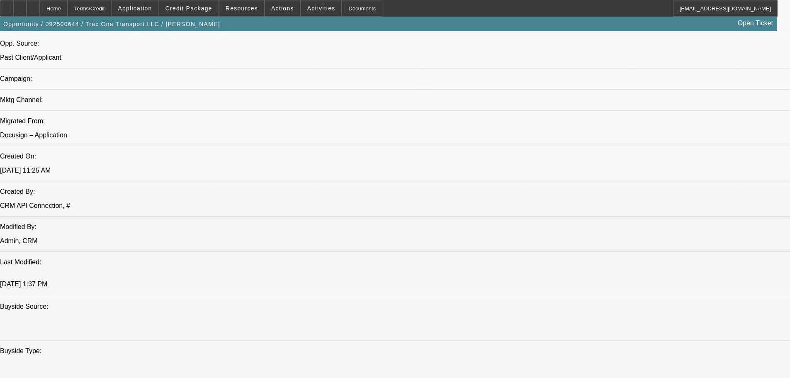
scroll to position [498, 0]
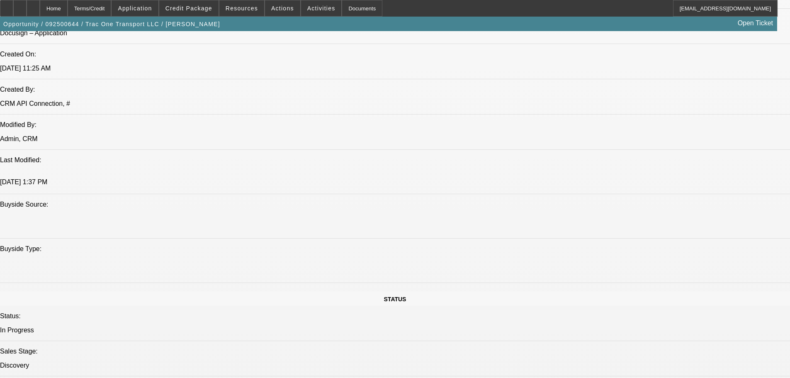
scroll to position [747, 0]
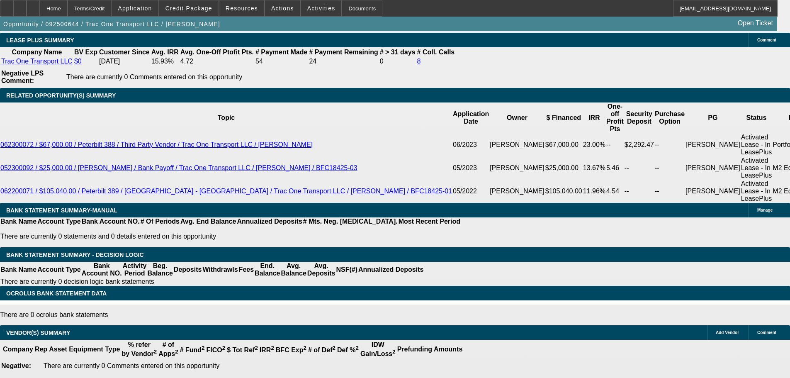
drag, startPoint x: 237, startPoint y: 262, endPoint x: 238, endPoint y: 275, distance: 13.7
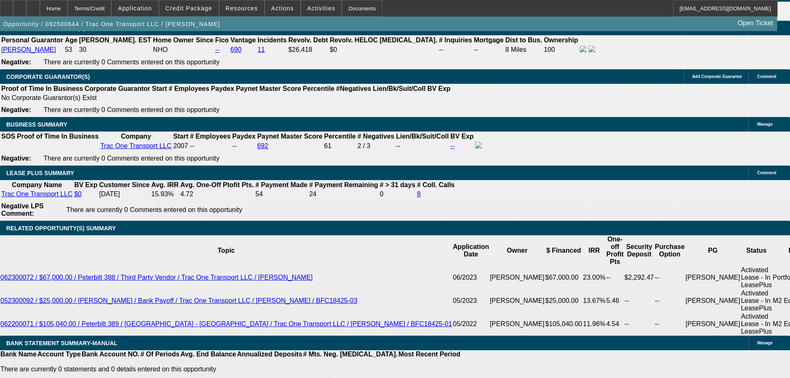
scroll to position [1130, 0]
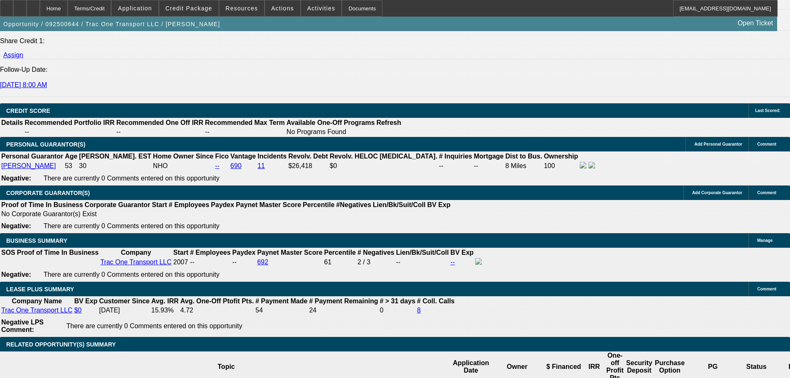
type input "UNKNOWN"
type input "36"
type input "1"
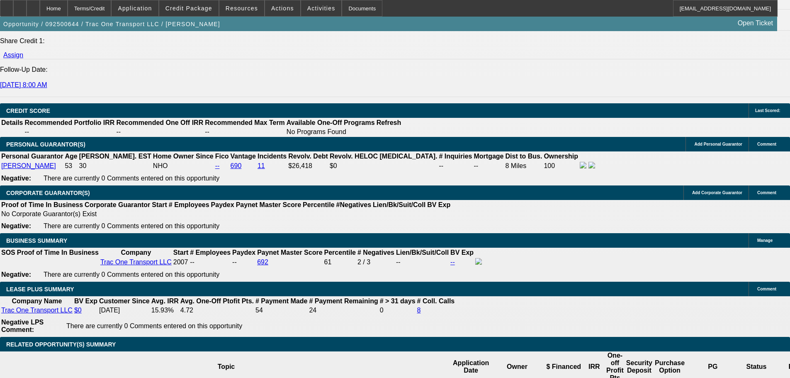
type input "$2,256.64"
type input "$1,128.32"
type input "15"
type input "$2,773.22"
type input "$1,386.61"
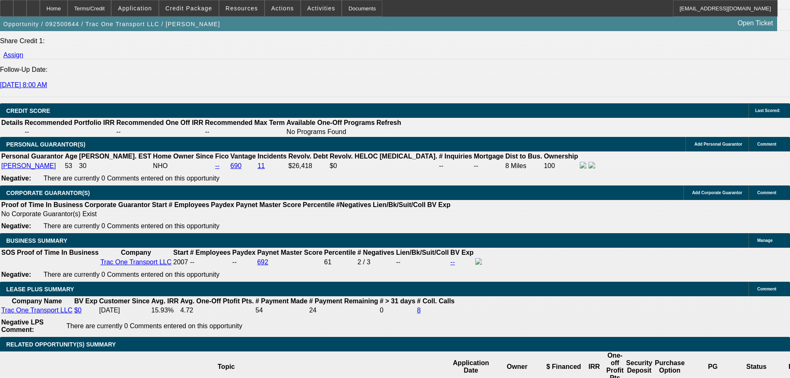
type input "15"
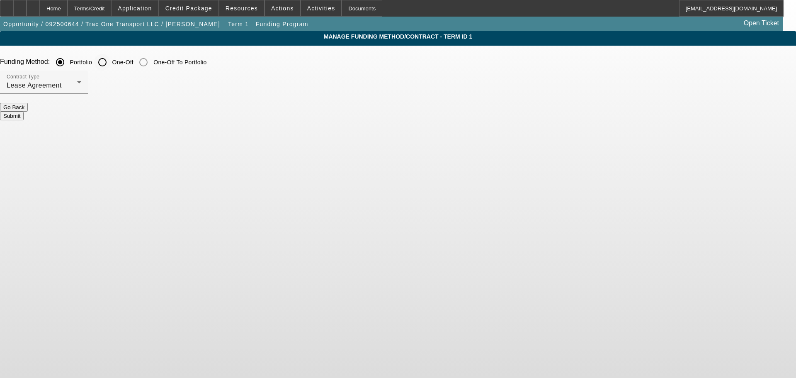
click at [111, 68] on input "One-Off" at bounding box center [102, 62] width 17 height 17
radio input "true"
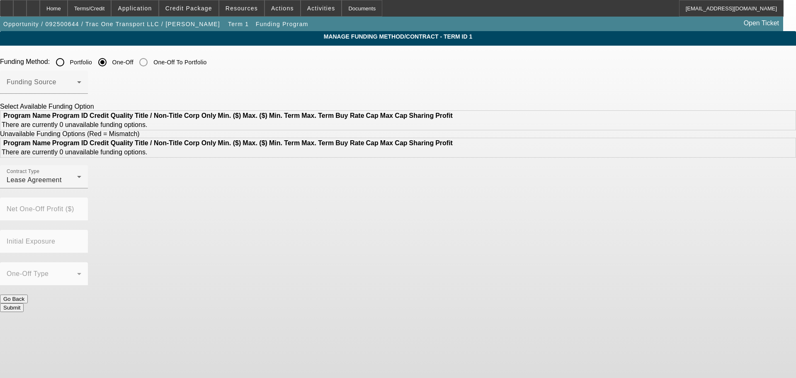
click at [68, 65] on input "Portfolio" at bounding box center [60, 62] width 17 height 17
radio input "true"
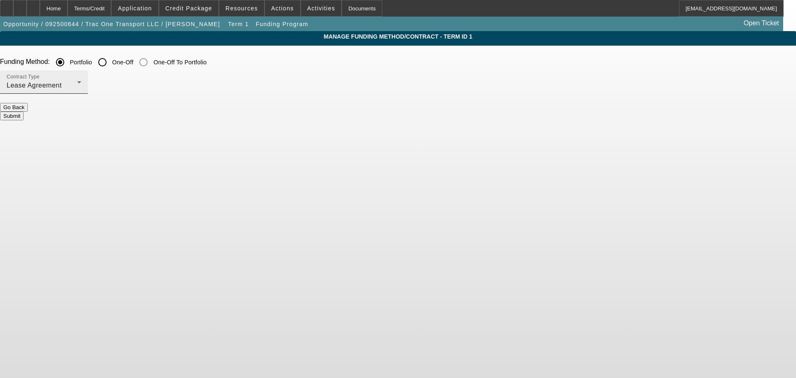
click at [81, 78] on div "Contract Type Lease Agreement" at bounding box center [44, 82] width 75 height 23
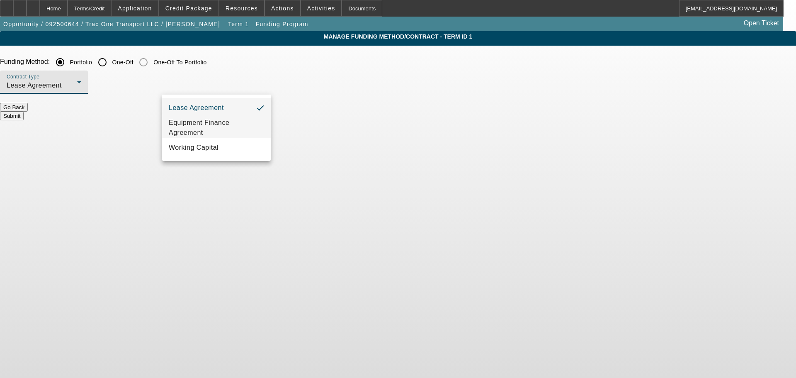
click at [244, 130] on span "Equipment Finance Agreement" at bounding box center [216, 128] width 95 height 20
click at [24, 116] on button "Submit" at bounding box center [12, 116] width 24 height 9
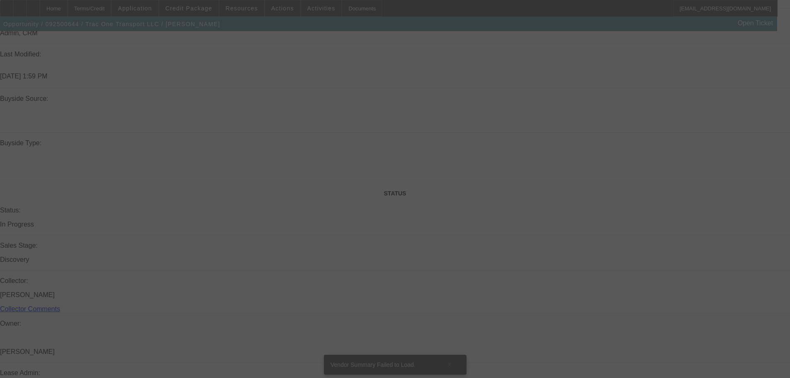
select select "0"
select select "2"
select select "0"
select select "6"
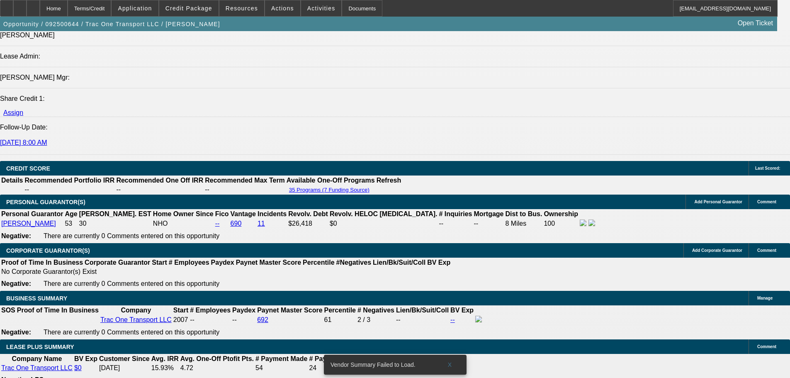
scroll to position [986, 0]
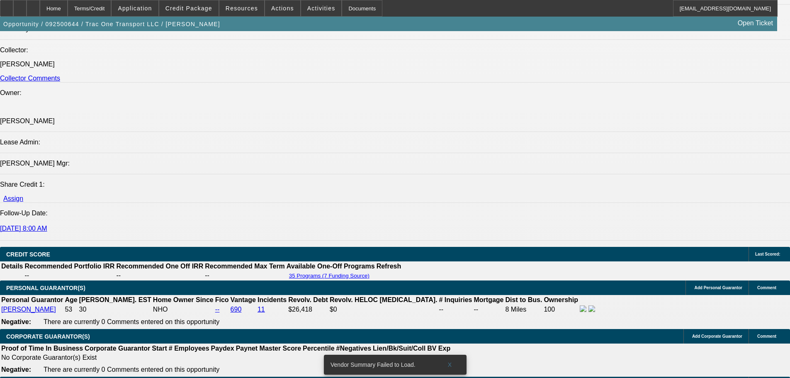
type input "$0.00"
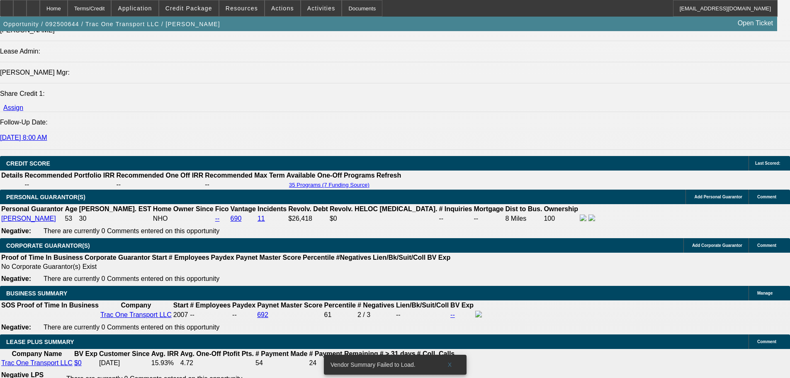
scroll to position [1152, 0]
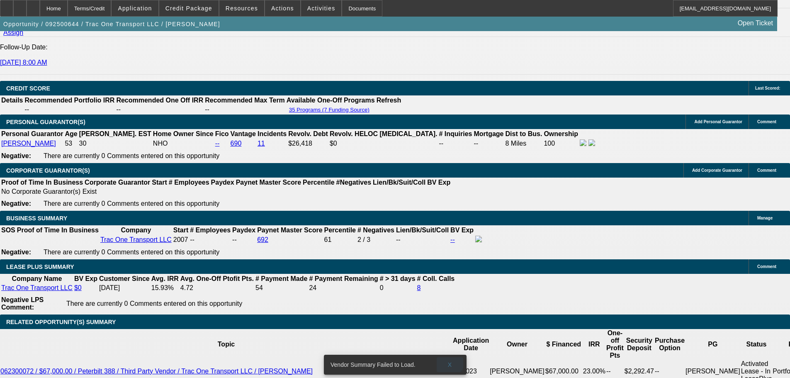
click at [448, 361] on span "X" at bounding box center [450, 364] width 5 height 7
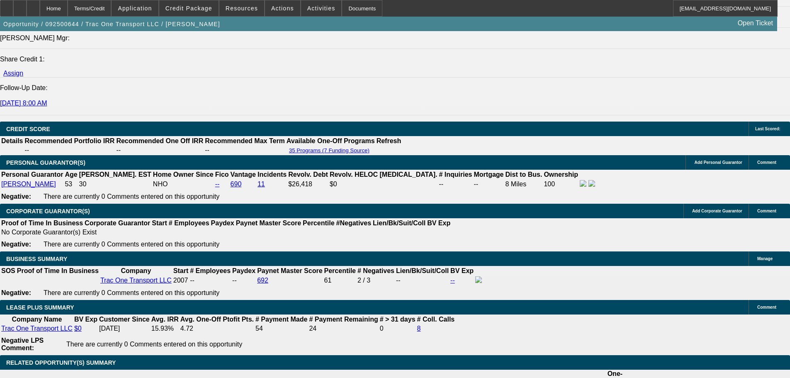
scroll to position [1028, 0]
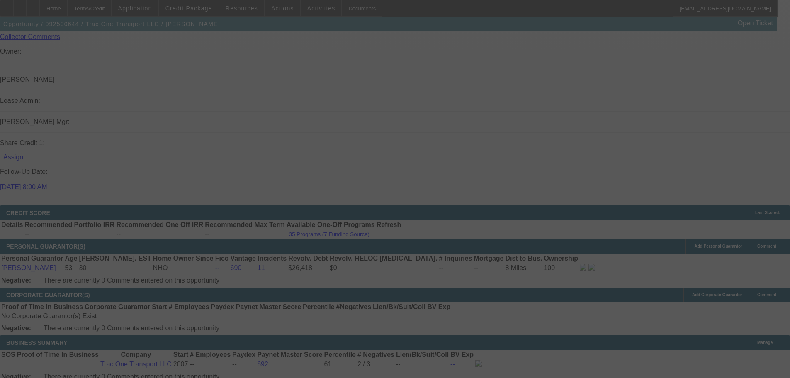
select select "0"
select select "2"
select select "0"
select select "6"
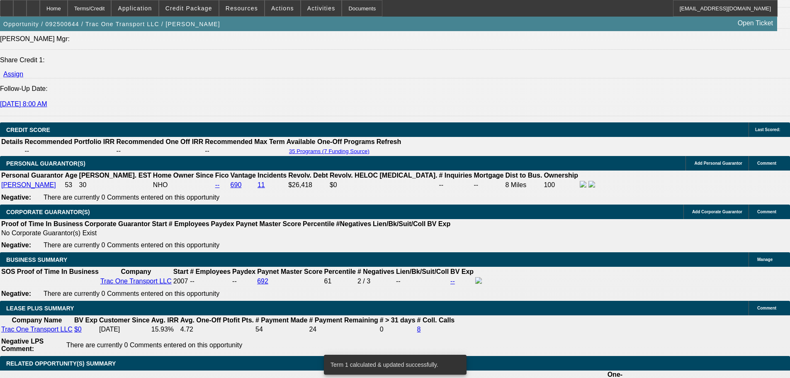
scroll to position [470, 0]
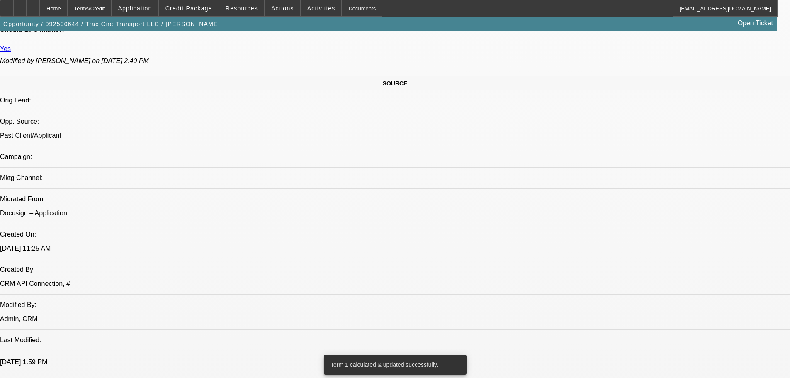
drag, startPoint x: 402, startPoint y: 272, endPoint x: 411, endPoint y: 73, distance: 198.9
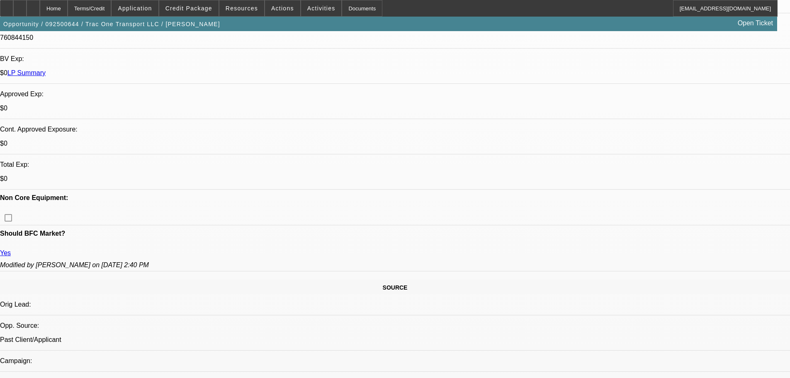
scroll to position [456, 0]
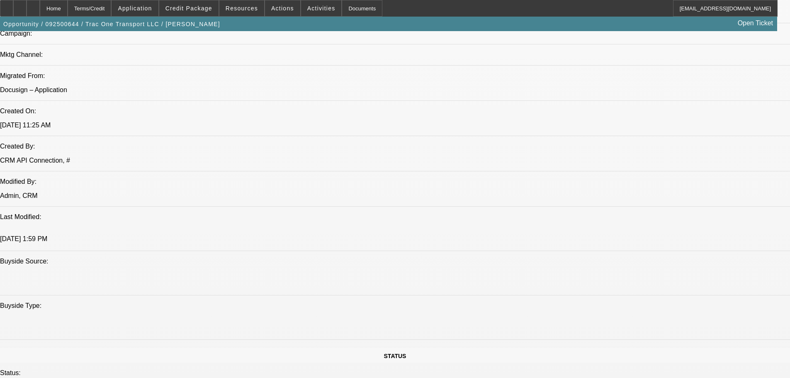
drag, startPoint x: 280, startPoint y: 103, endPoint x: 270, endPoint y: 147, distance: 45.3
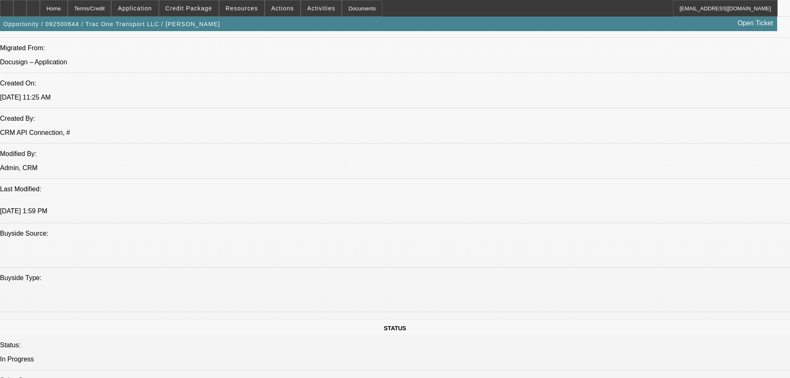
scroll to position [144, 0]
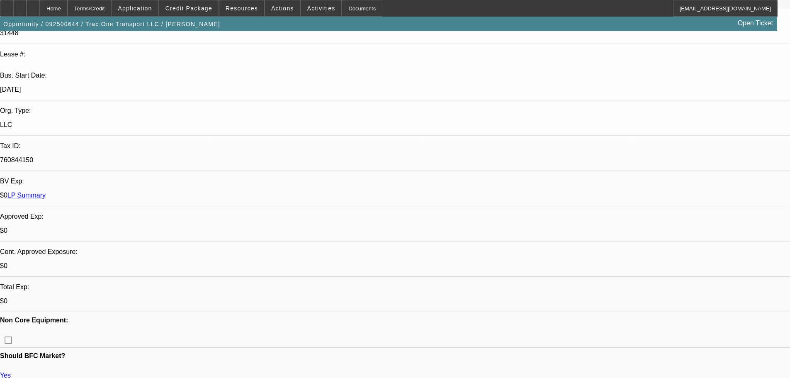
drag, startPoint x: 268, startPoint y: 140, endPoint x: 252, endPoint y: 49, distance: 92.8
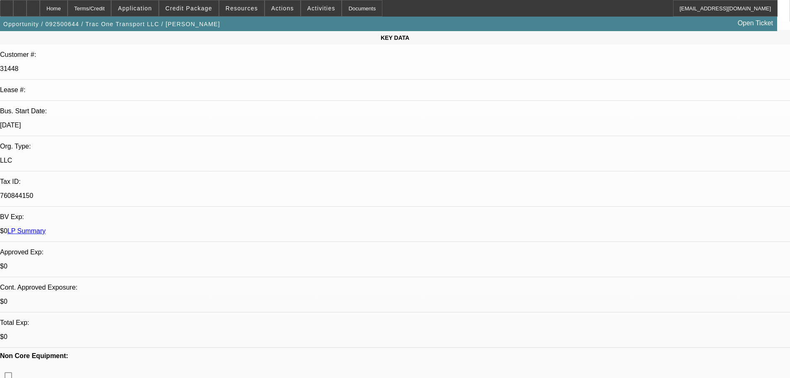
drag, startPoint x: 272, startPoint y: 141, endPoint x: 265, endPoint y: 201, distance: 59.7
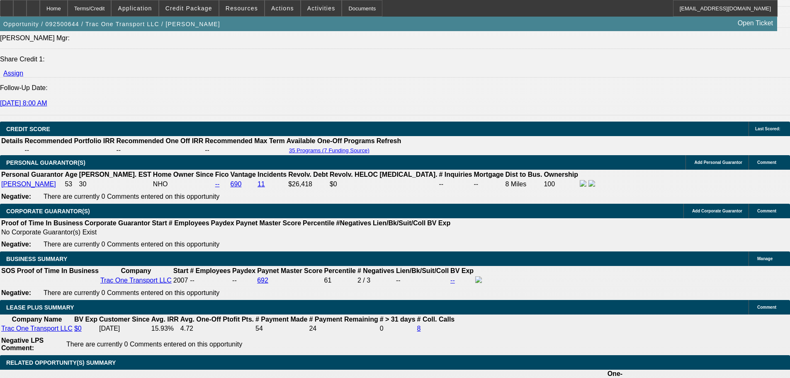
scroll to position [1035, 0]
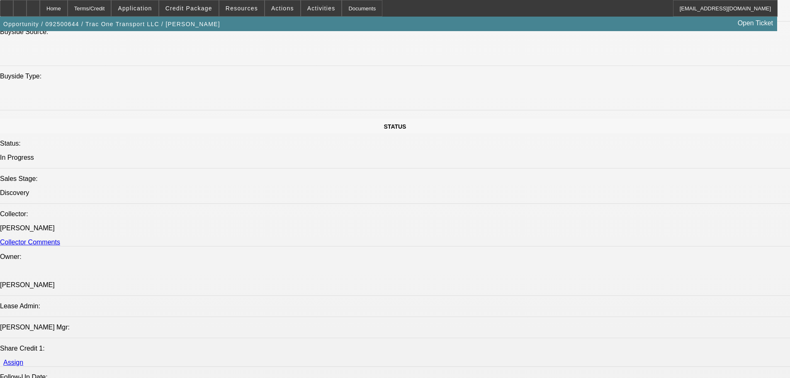
drag, startPoint x: 400, startPoint y: 278, endPoint x: 399, endPoint y: 172, distance: 105.8
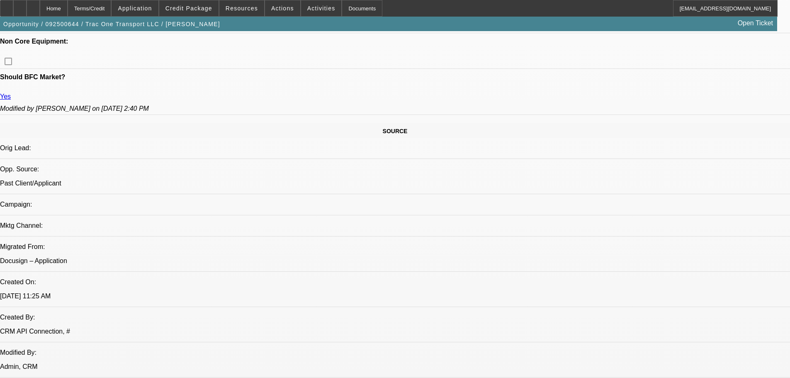
scroll to position [366, 0]
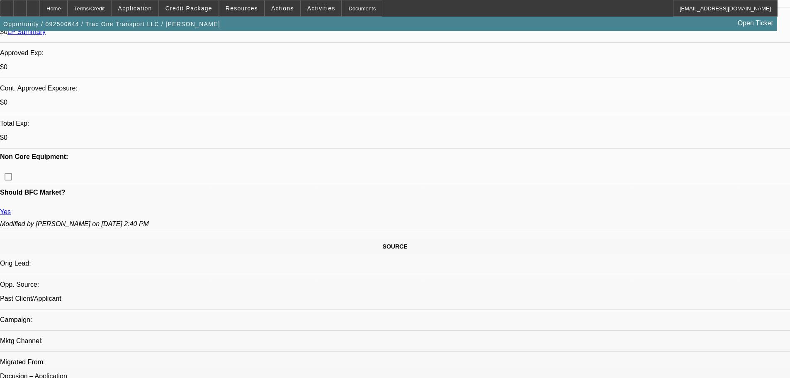
scroll to position [391, 0]
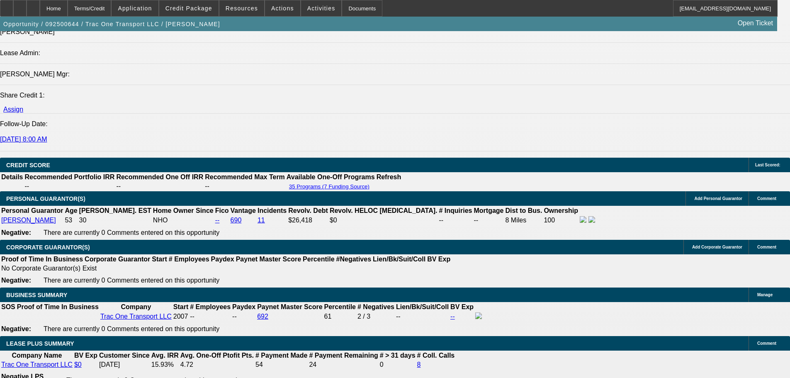
scroll to position [1137, 0]
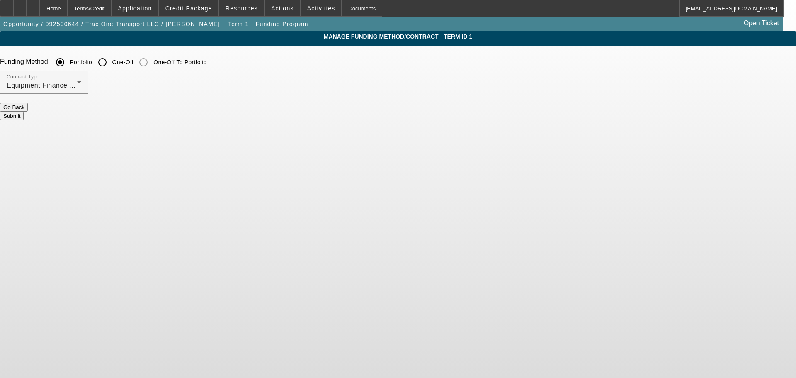
click at [111, 61] on input "One-Off" at bounding box center [102, 62] width 17 height 17
radio input "true"
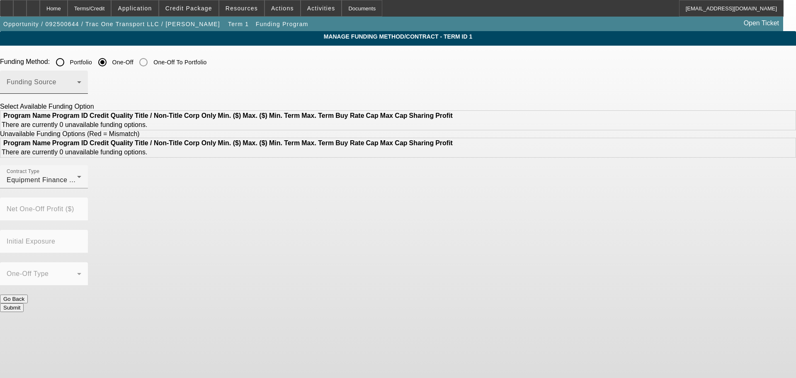
click at [81, 79] on div "Funding Source" at bounding box center [44, 82] width 75 height 23
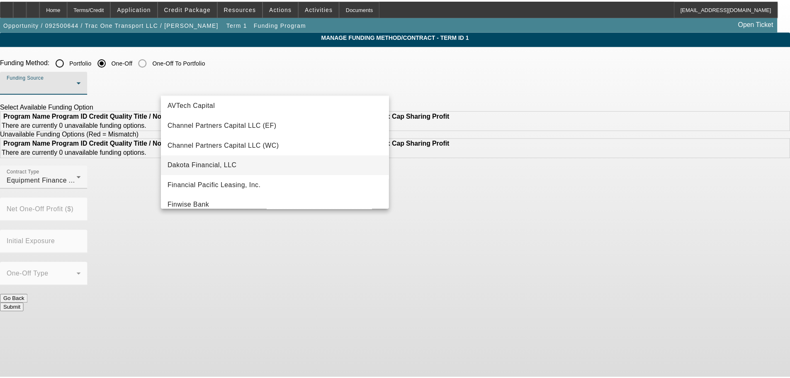
scroll to position [41, 0]
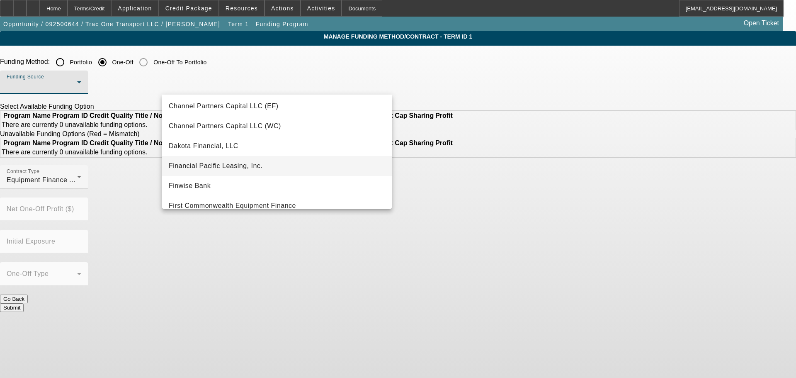
click at [271, 163] on mat-option "Financial Pacific Leasing, Inc." at bounding box center [277, 166] width 230 height 20
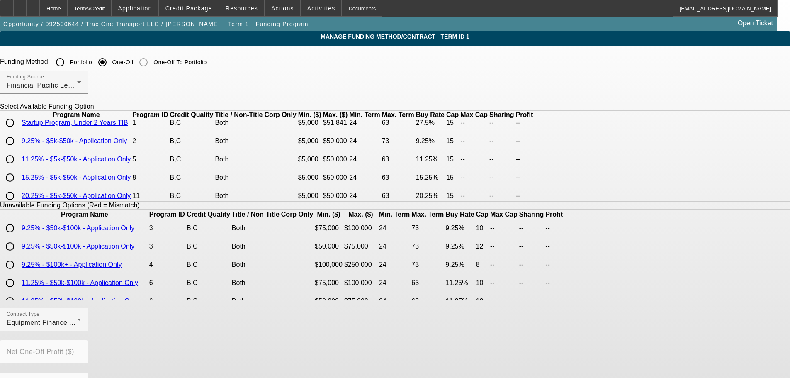
scroll to position [0, 0]
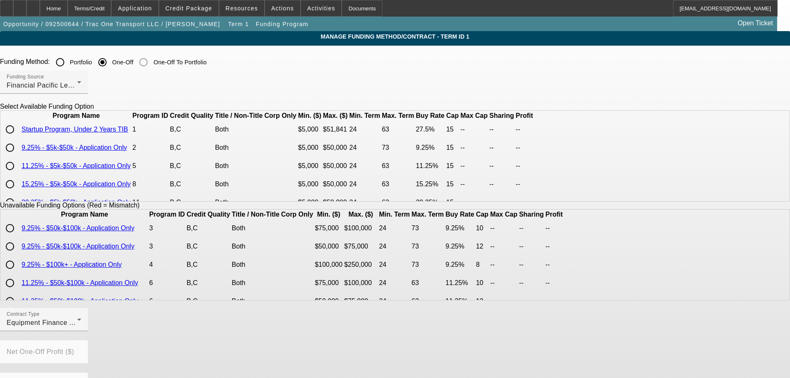
click at [18, 174] on input "radio" at bounding box center [10, 166] width 17 height 17
radio input "true"
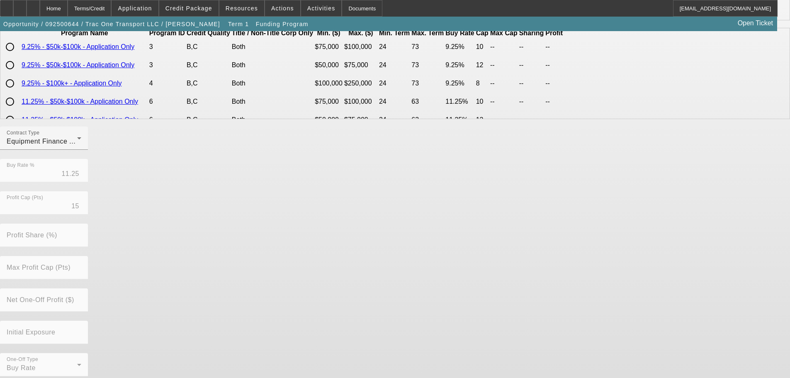
scroll to position [188, 0]
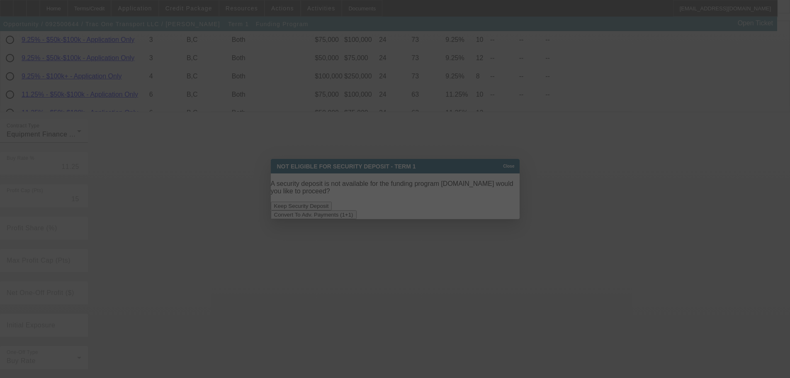
scroll to position [0, 0]
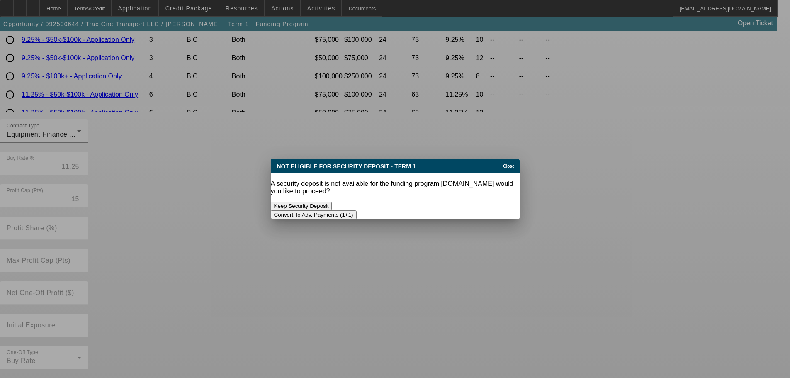
click at [357, 210] on button "Convert To Adv. Payments (1+1)" at bounding box center [314, 214] width 86 height 9
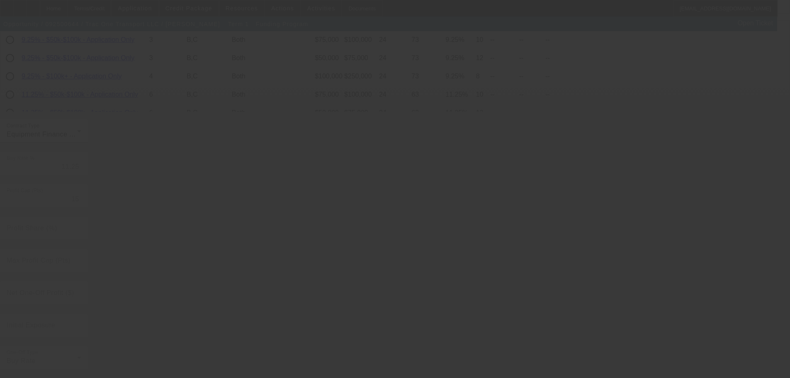
radio input "true"
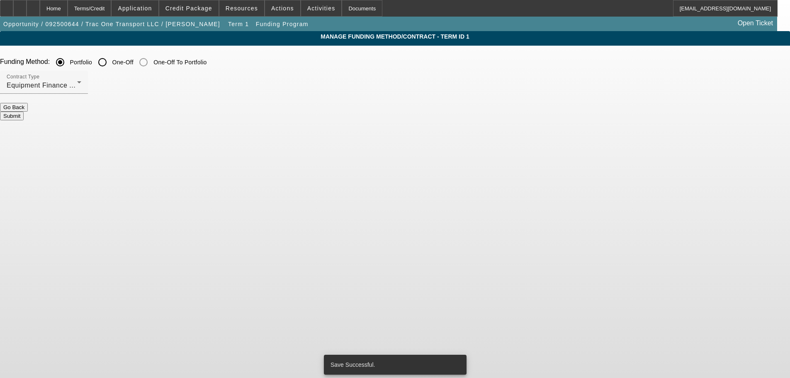
scroll to position [0, 0]
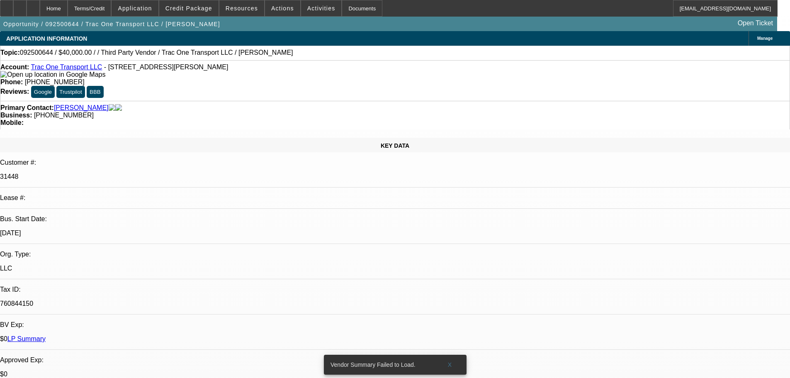
select select "0"
select select "6"
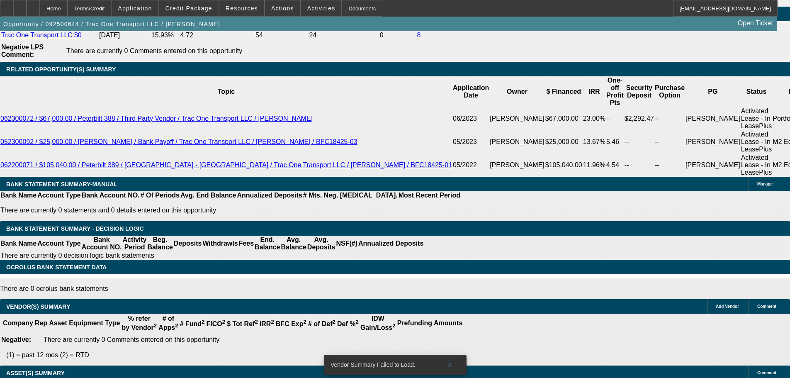
drag, startPoint x: 212, startPoint y: 141, endPoint x: 289, endPoint y: 287, distance: 164.8
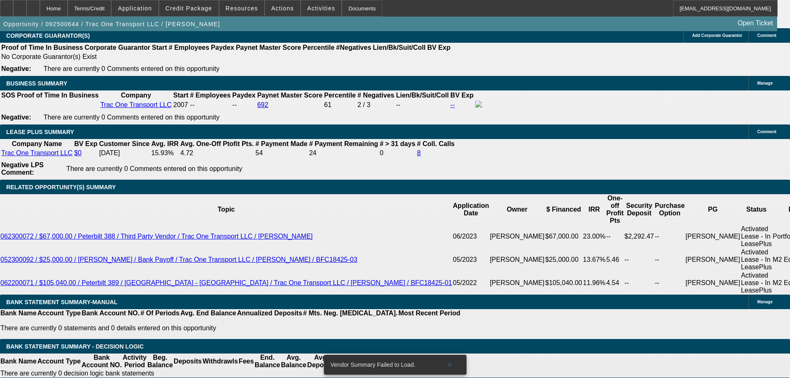
scroll to position [1156, 0]
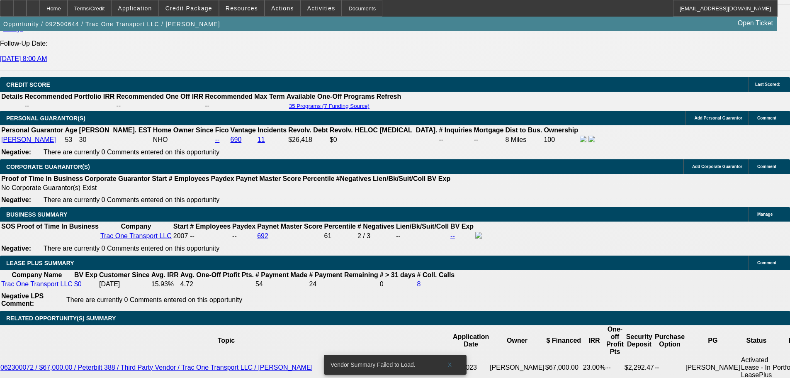
type input "1"
type input "UNKNOWN"
type input "$1,128.32"
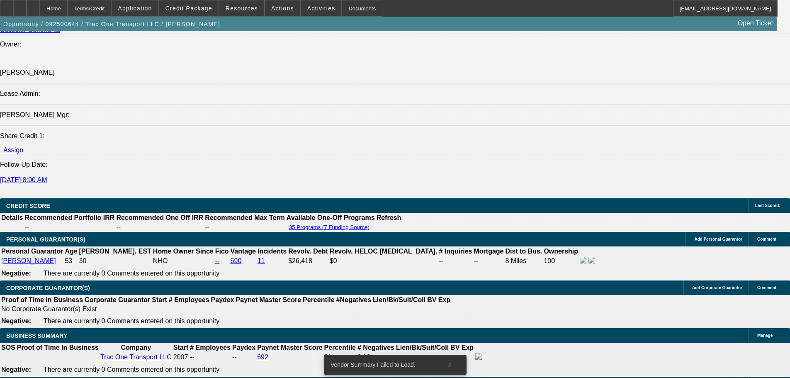
scroll to position [1032, 0]
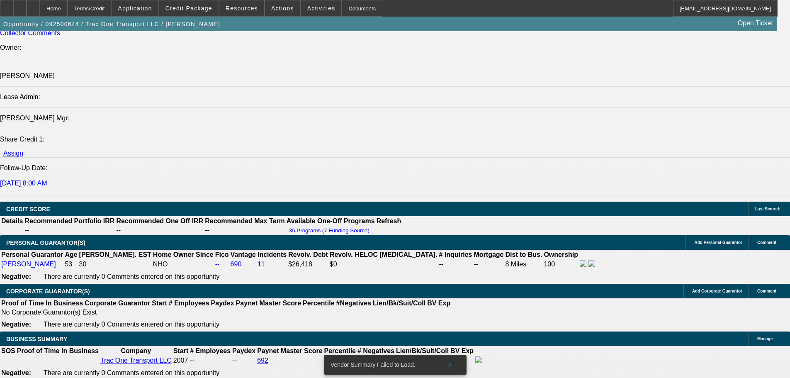
type input "17"
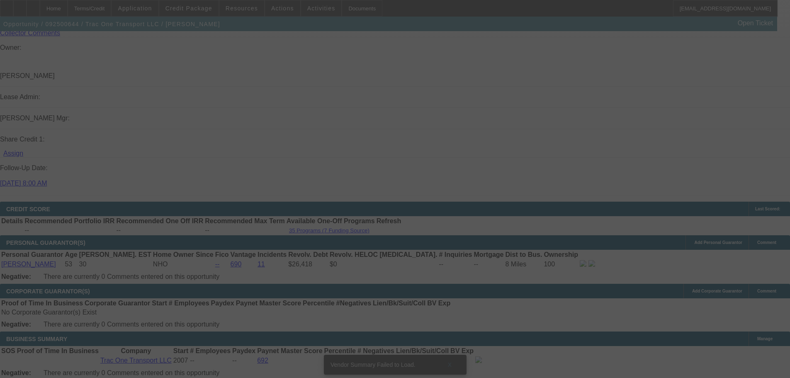
type input "$1,426.11"
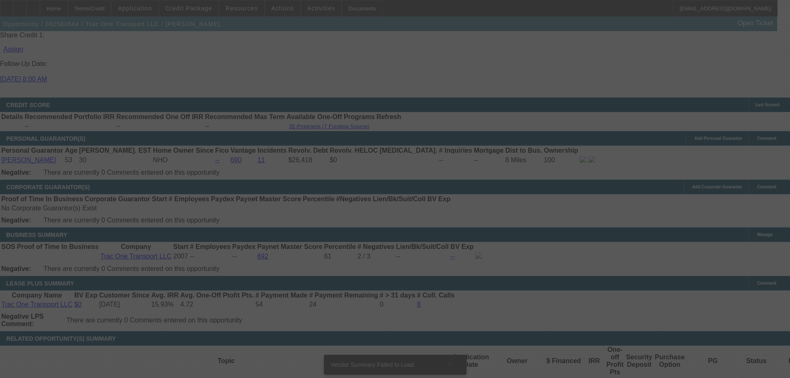
scroll to position [1239, 0]
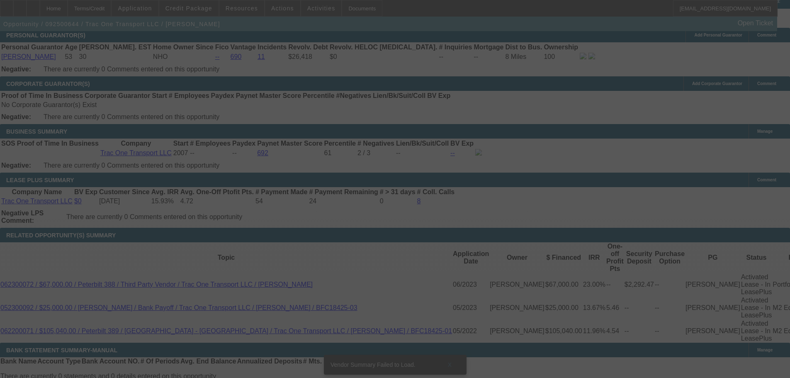
select select "0"
select select "6"
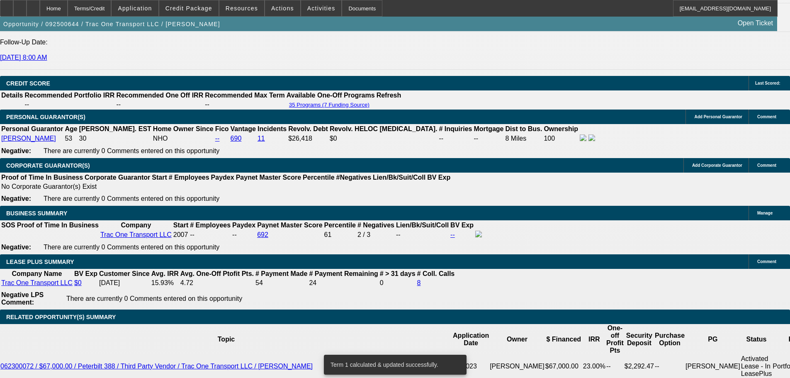
scroll to position [1156, 0]
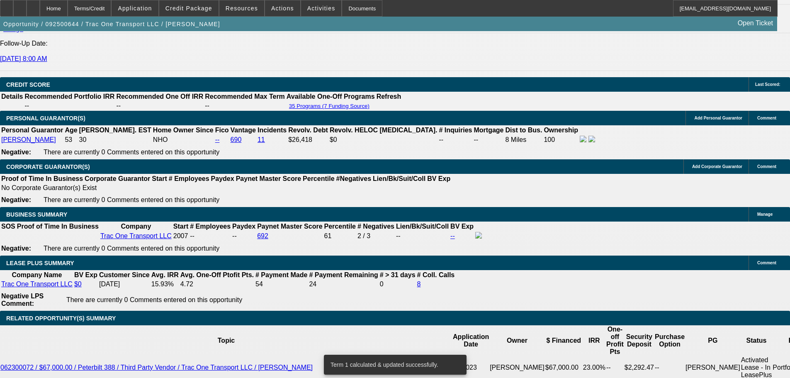
type input "16"
type input "UNKNOWN"
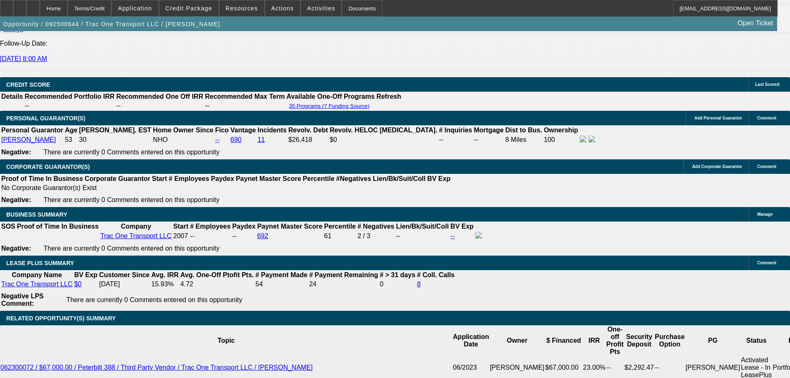
type input "$1,406.28"
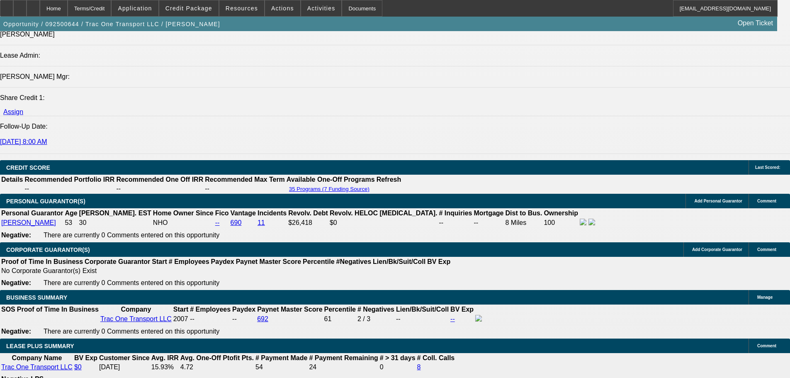
type input "16"
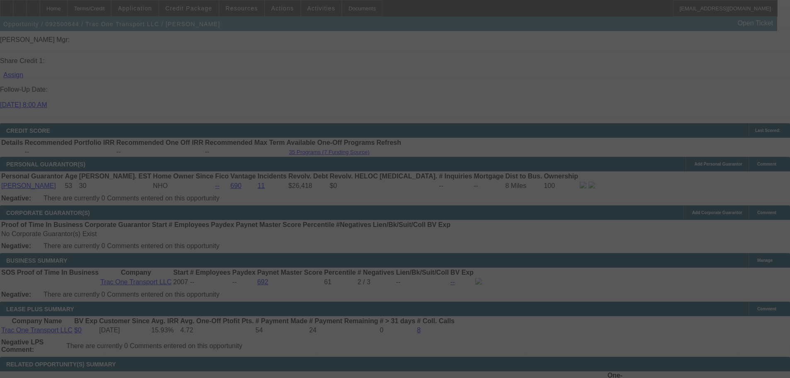
scroll to position [1239, 0]
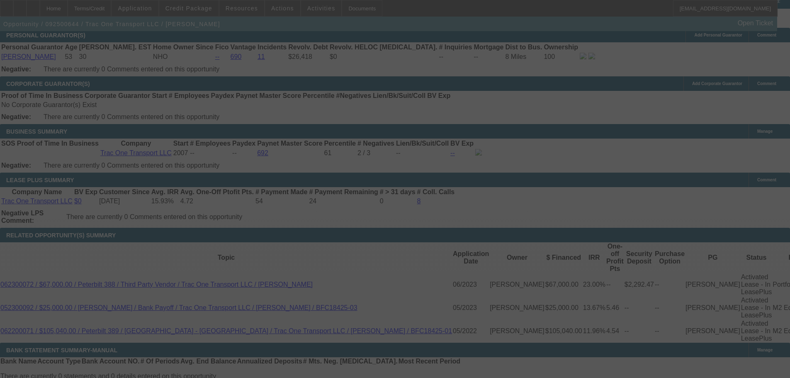
select select "0"
select select "6"
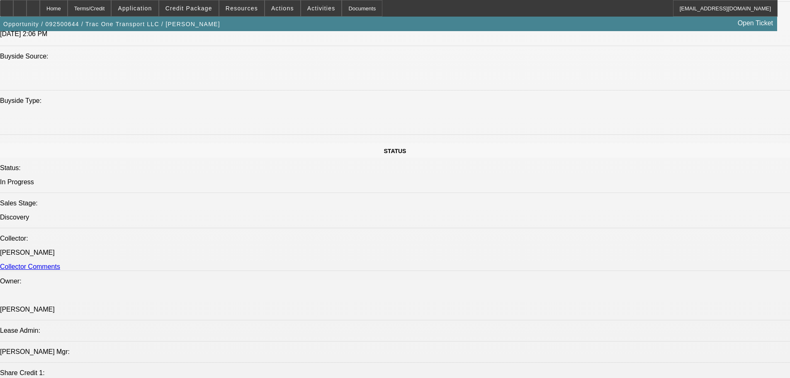
scroll to position [913, 0]
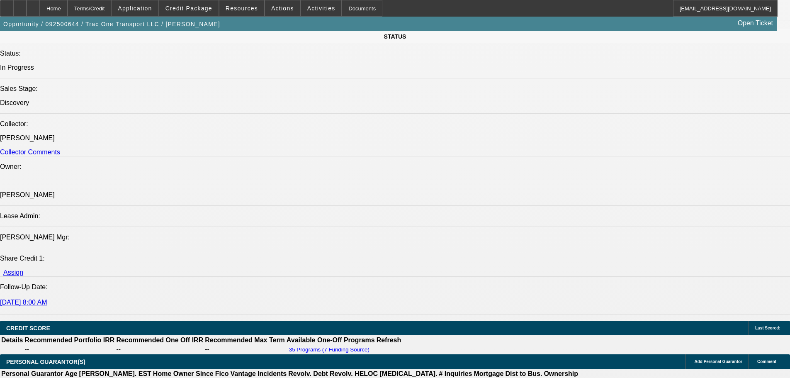
radio input "true"
type textarea "PENDING pics, title, seller info complete, banks"
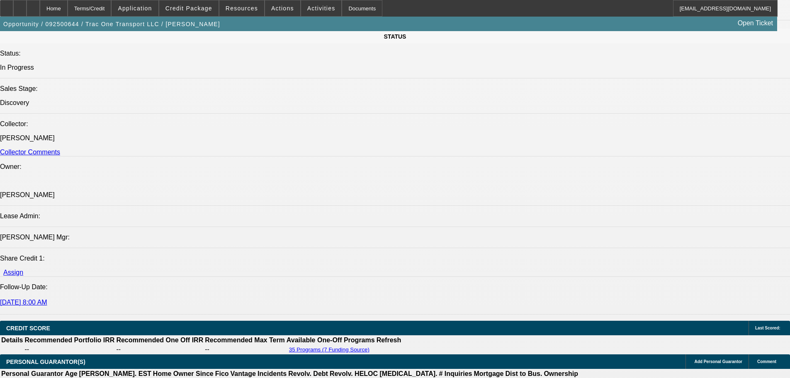
radio input "true"
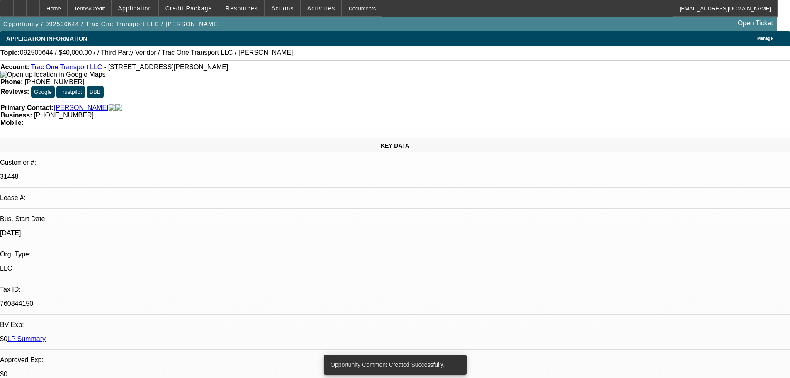
drag, startPoint x: 355, startPoint y: 156, endPoint x: 490, endPoint y: 217, distance: 147.4
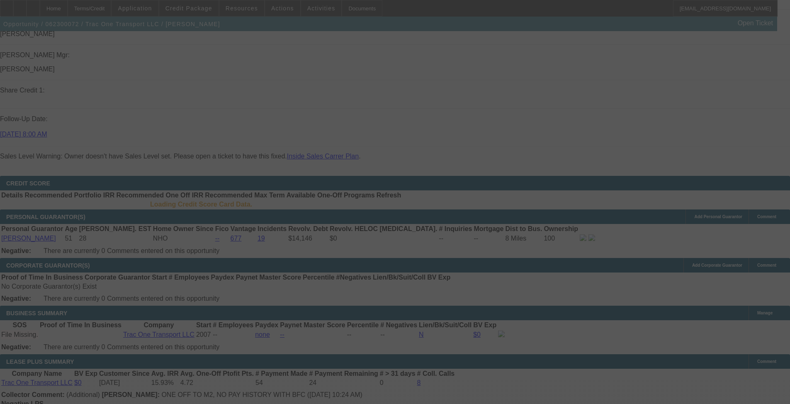
scroll to position [1254, 0]
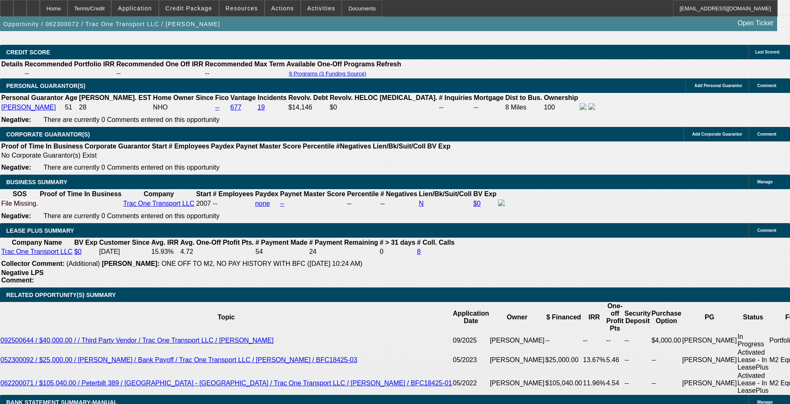
select select "0"
select select "2"
select select "0"
select select "6"
select select "0"
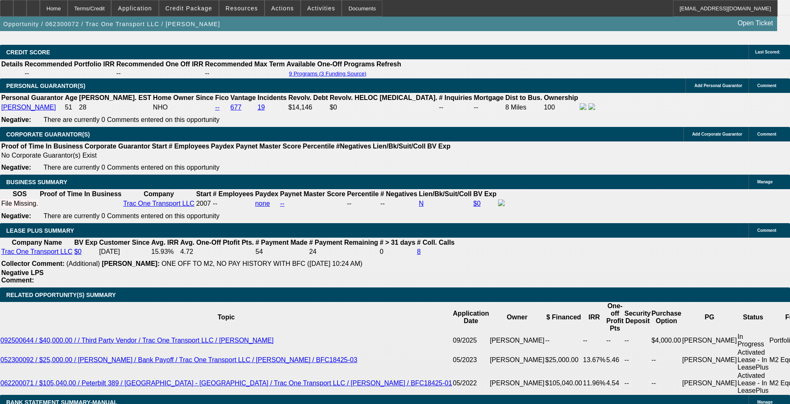
select select "2"
select select "0"
select select "6"
select select "0"
select select "2"
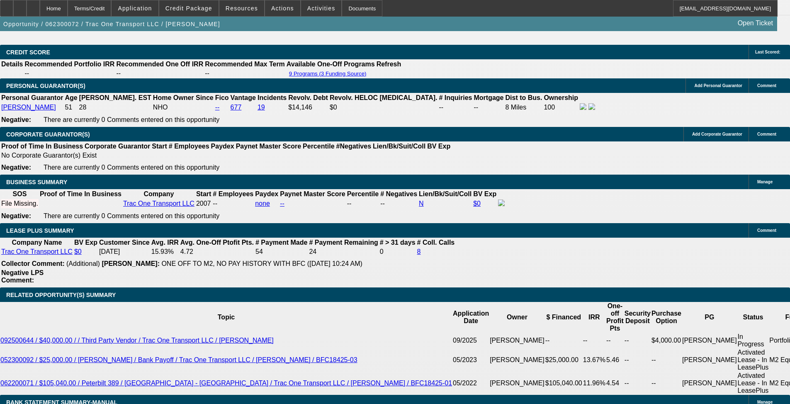
select select "0"
select select "6"
select select "0"
select select "3"
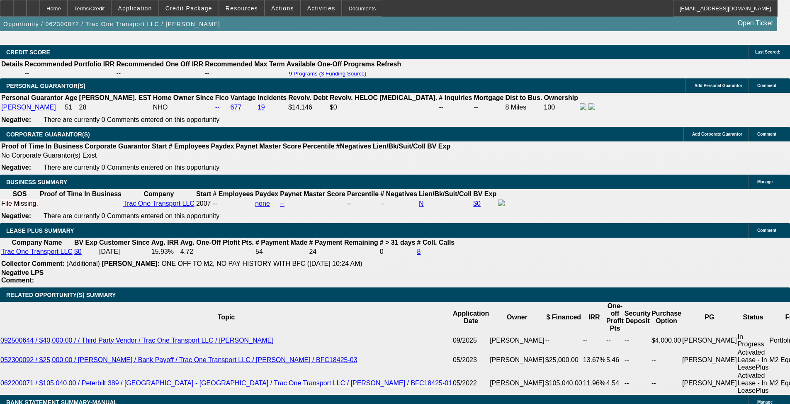
select select "0"
select select "6"
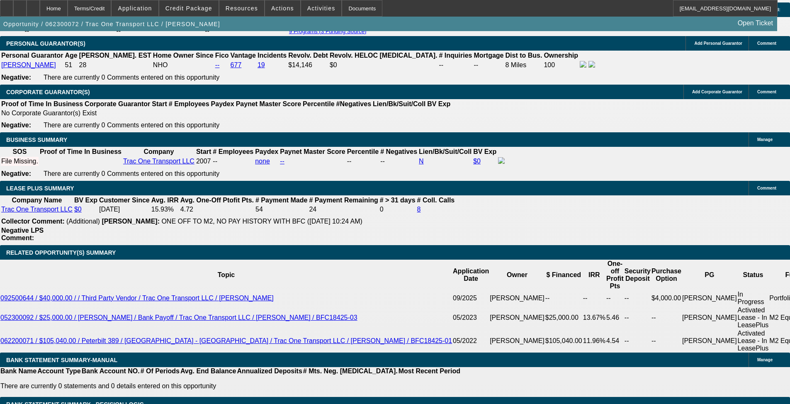
scroll to position [1220, 0]
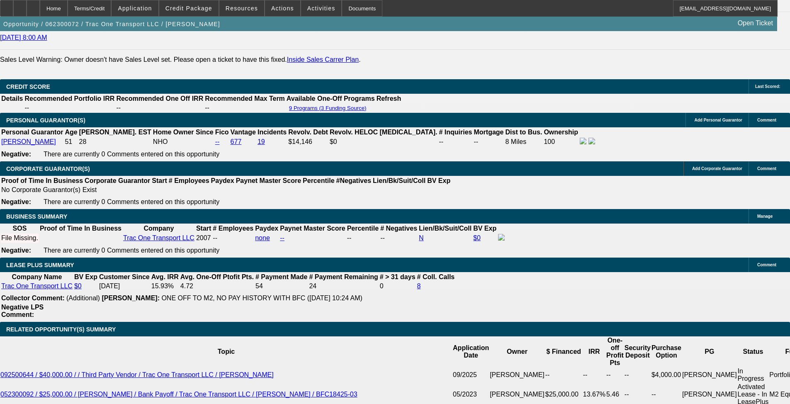
select select "0"
select select "3"
select select "0"
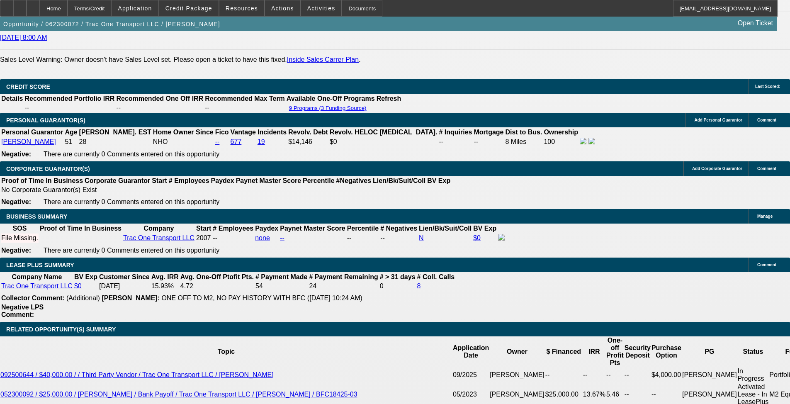
select select "6"
select select "0"
select select "6"
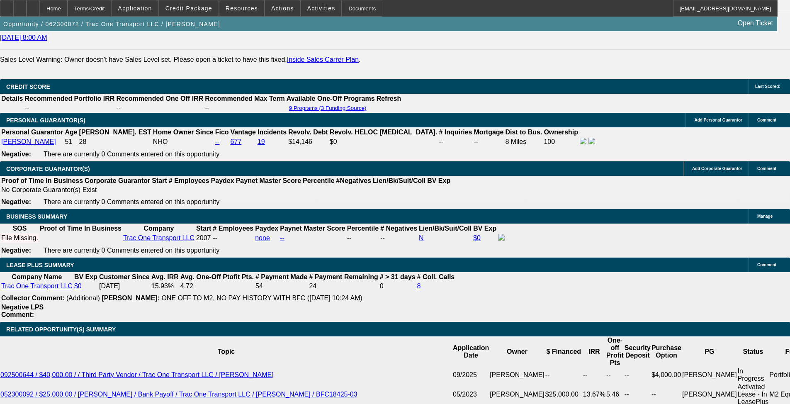
select select "0"
select select "6"
select select "0"
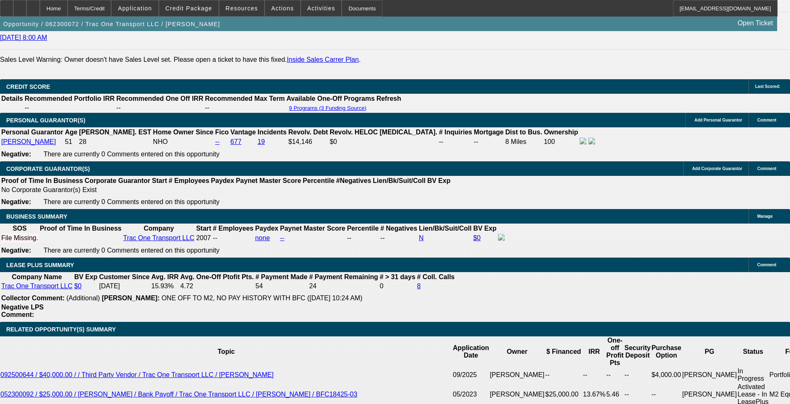
select select "0"
select select "3"
select select "0"
select select "6"
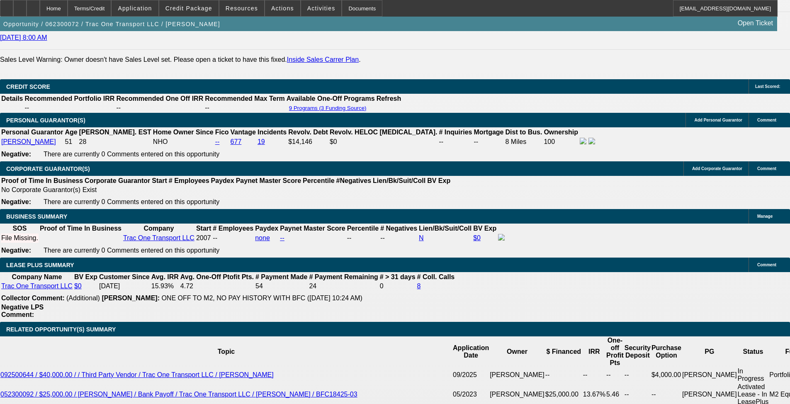
select select "0"
select select "2"
select select "0"
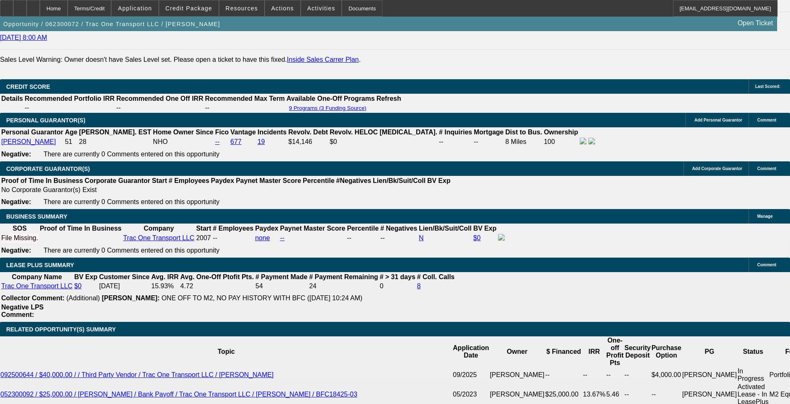
select select "6"
select select "0"
select select "2"
select select "0"
select select "6"
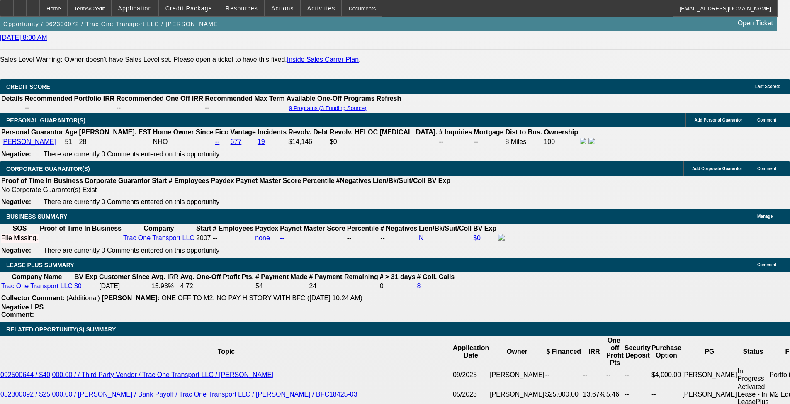
select select "0"
select select "2"
select select "0"
select select "6"
select select "0"
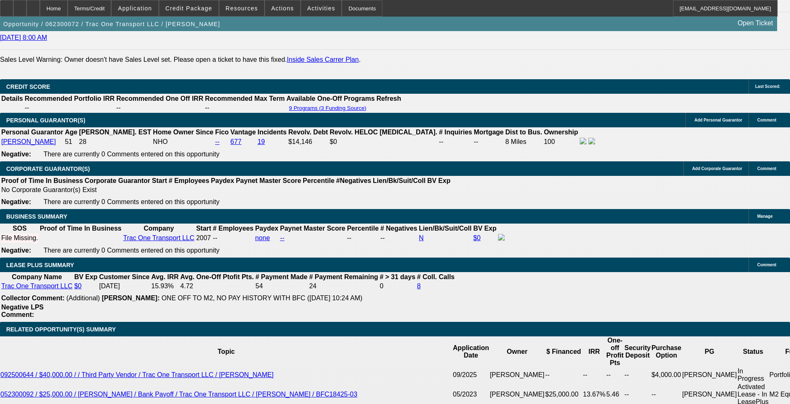
select select "0"
select select "3"
select select "0"
select select "6"
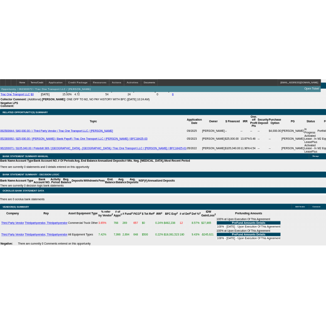
scroll to position [1386, 0]
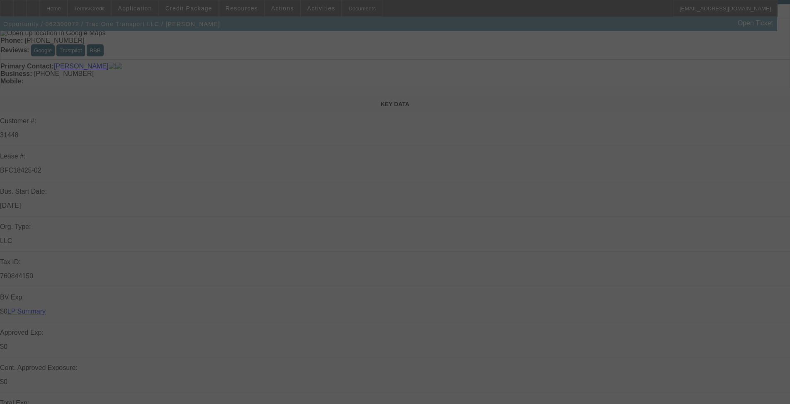
drag, startPoint x: 393, startPoint y: 210, endPoint x: 399, endPoint y: 262, distance: 52.2
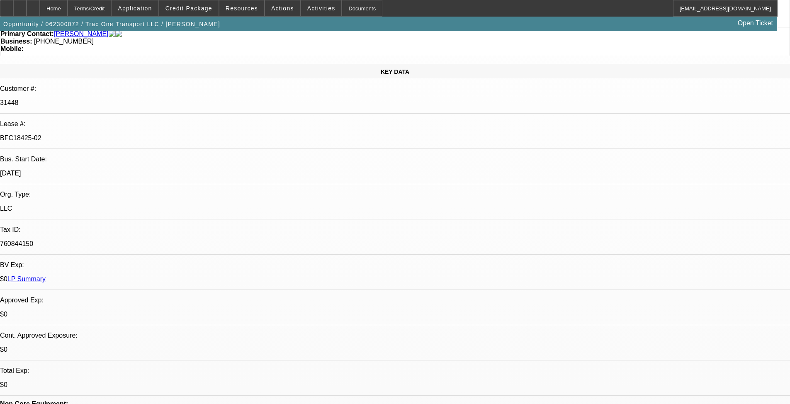
select select "0"
select select "2"
select select "0"
select select "6"
select select "0"
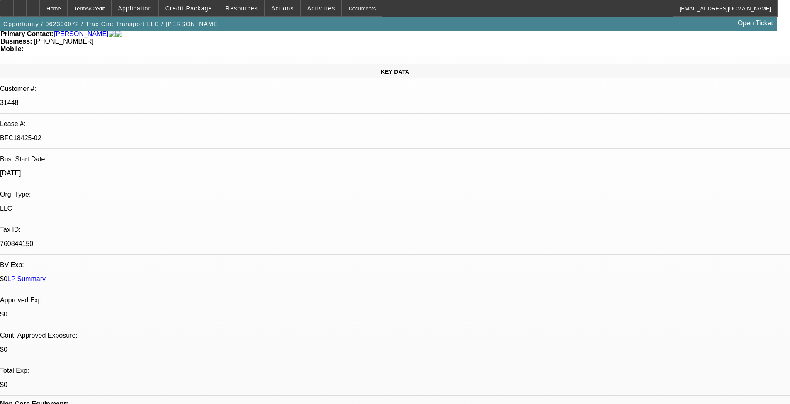
select select "2"
select select "0"
select select "6"
select select "0"
select select "2"
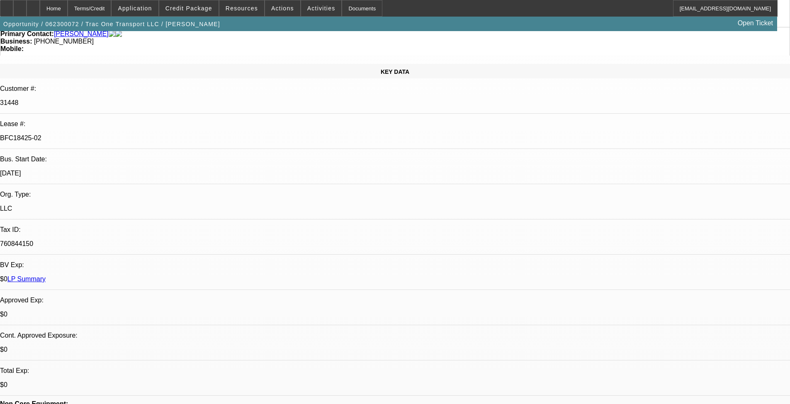
select select "0"
select select "6"
select select "0"
select select "3"
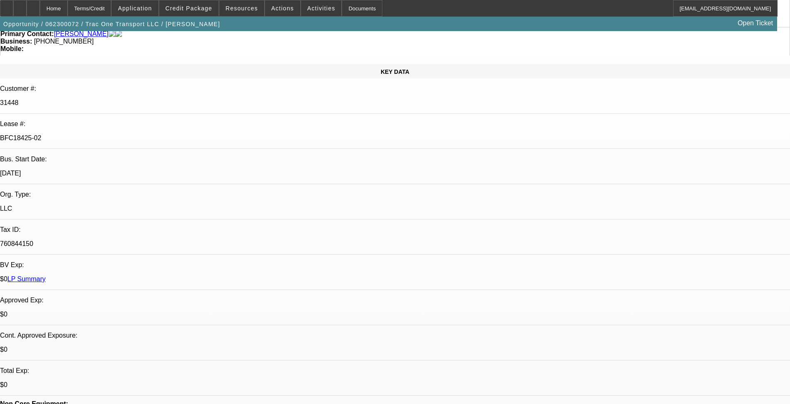
select select "0"
select select "6"
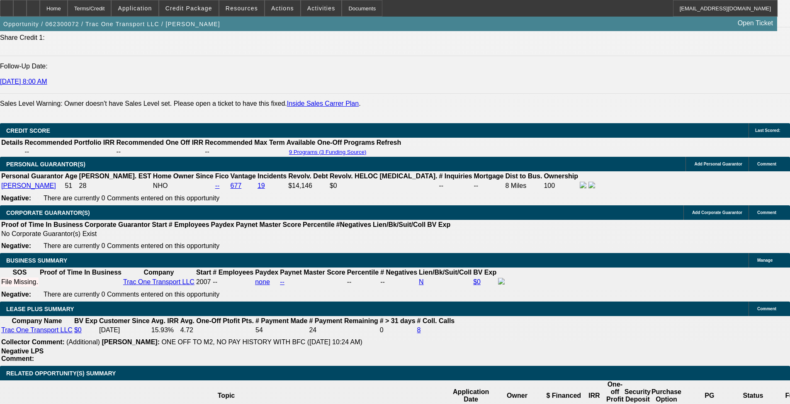
drag, startPoint x: 395, startPoint y: 166, endPoint x: 397, endPoint y: 262, distance: 95.9
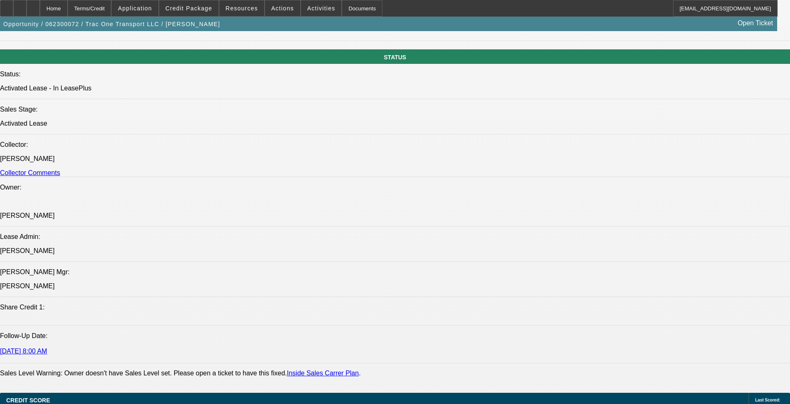
scroll to position [0, 0]
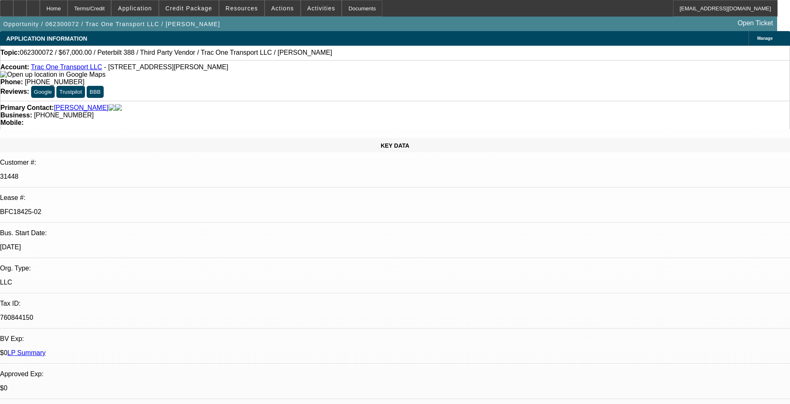
drag, startPoint x: 409, startPoint y: 238, endPoint x: 443, endPoint y: 76, distance: 165.3
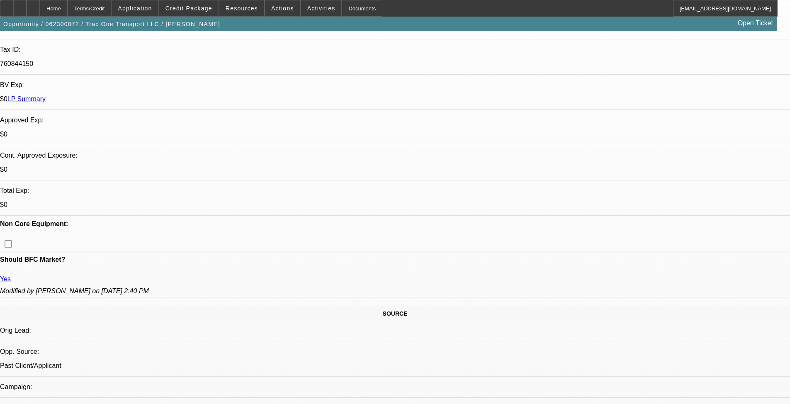
drag, startPoint x: 412, startPoint y: 191, endPoint x: 407, endPoint y: 218, distance: 27.4
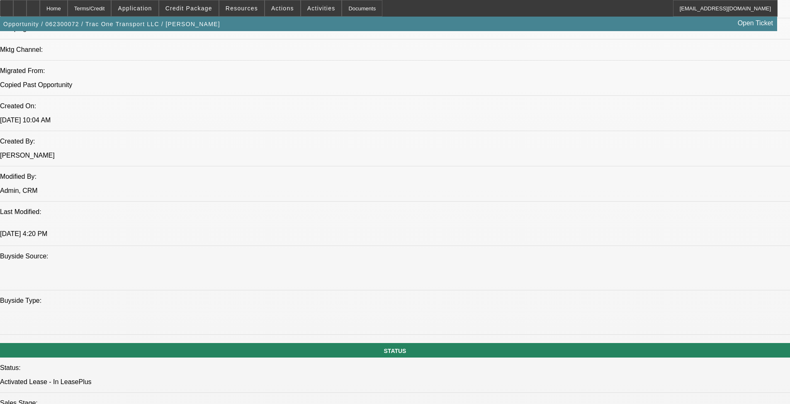
scroll to position [768, 0]
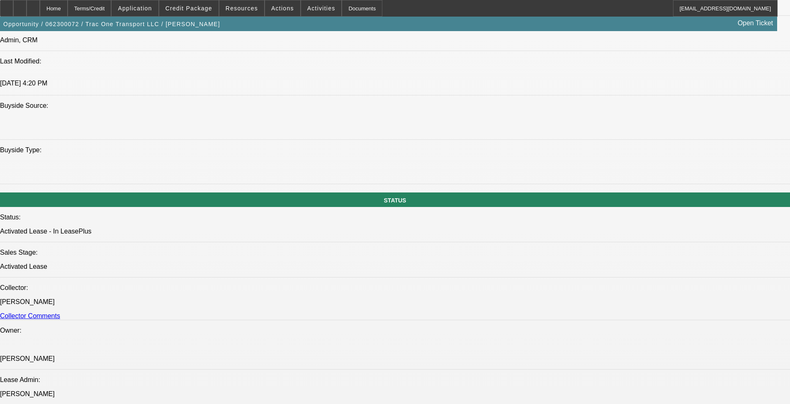
drag, startPoint x: 430, startPoint y: 238, endPoint x: 421, endPoint y: 255, distance: 19.5
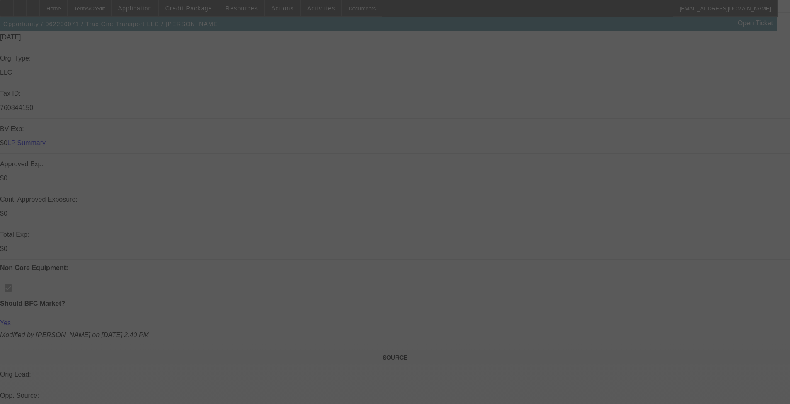
drag, startPoint x: 389, startPoint y: 193, endPoint x: 390, endPoint y: 280, distance: 87.5
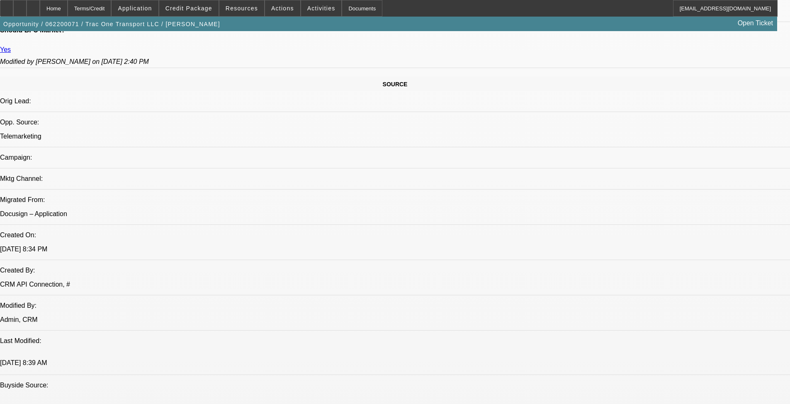
select select "0"
select select "6"
select select "0"
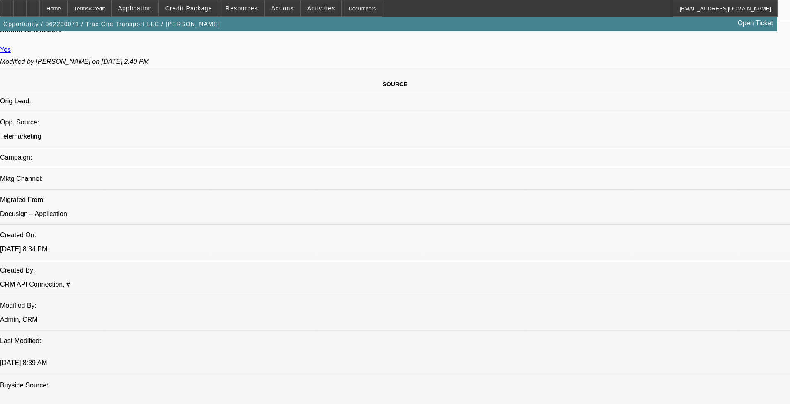
select select "0"
select select "6"
select select "0"
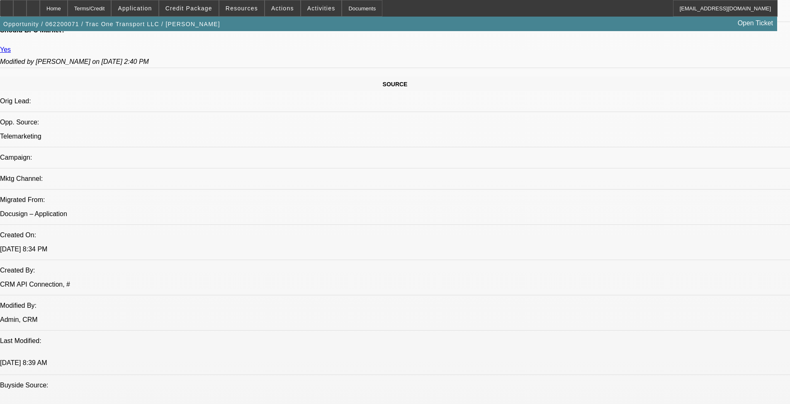
select select "0"
select select "6"
select select "0"
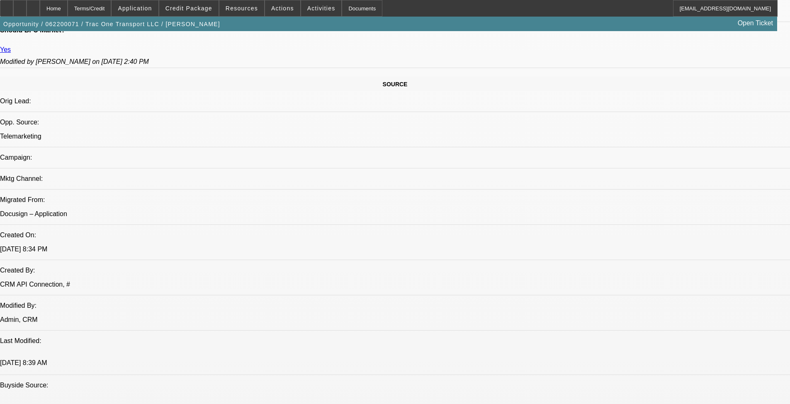
select select "2"
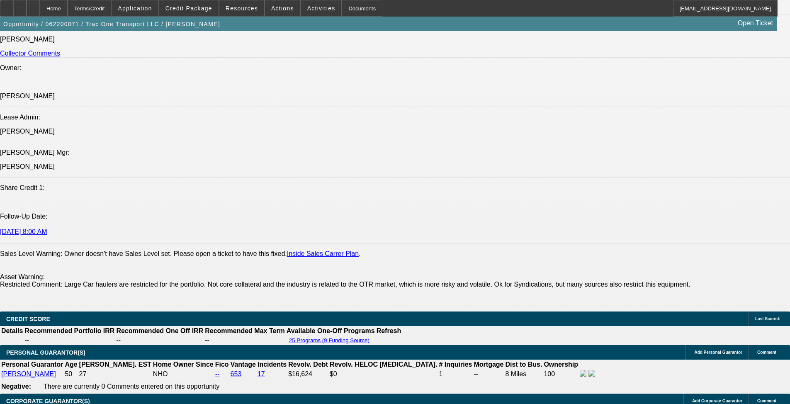
scroll to position [1055, 0]
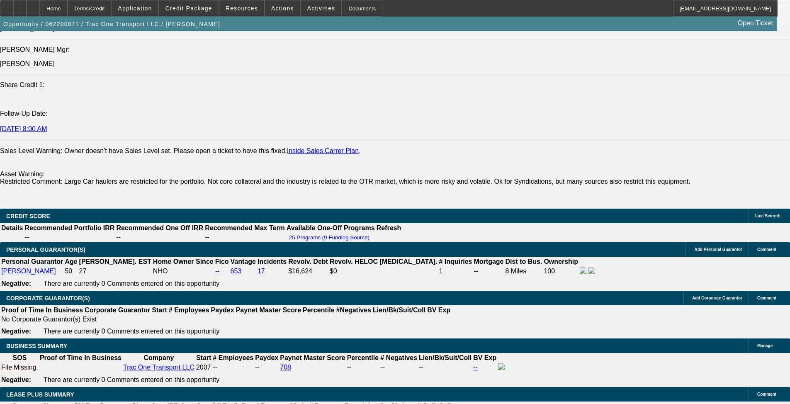
drag, startPoint x: 269, startPoint y: 319, endPoint x: 270, endPoint y: 331, distance: 11.7
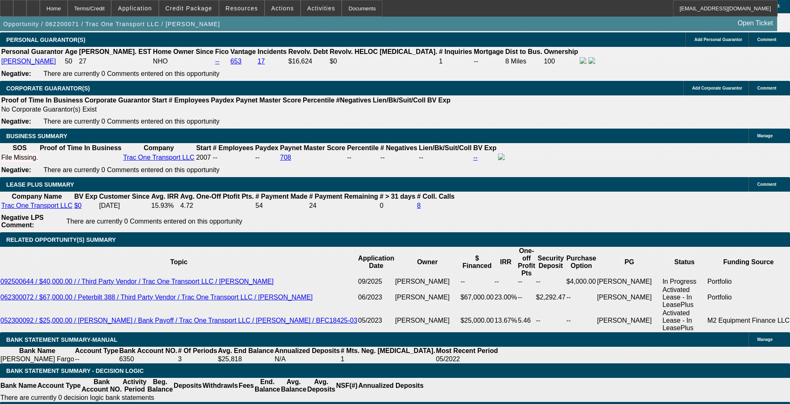
scroll to position [1406, 0]
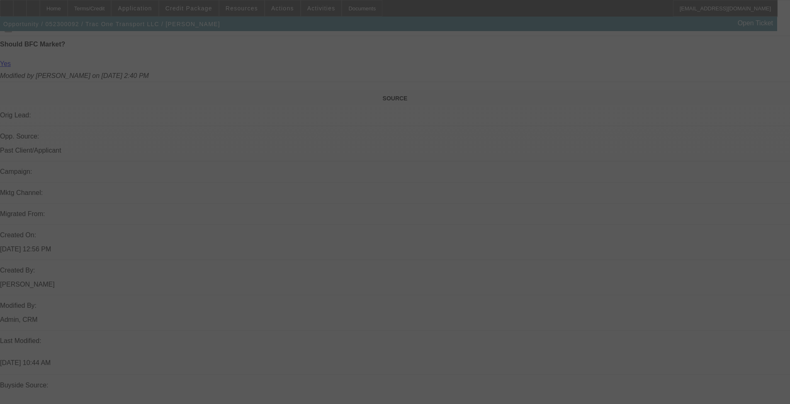
drag, startPoint x: 373, startPoint y: 179, endPoint x: 351, endPoint y: 251, distance: 75.5
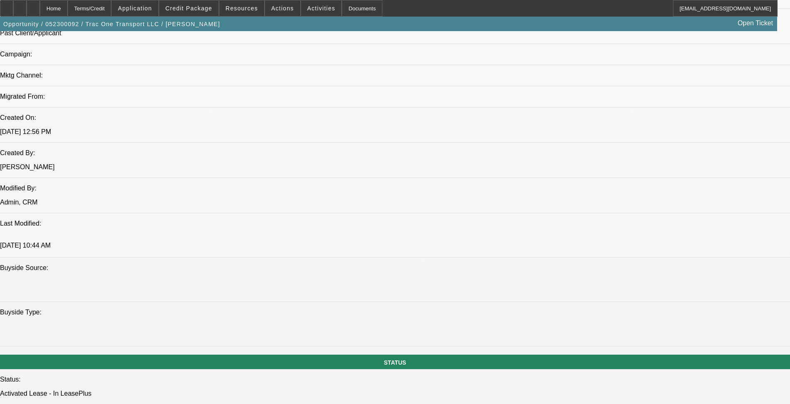
select select "0"
select select "6"
select select "0"
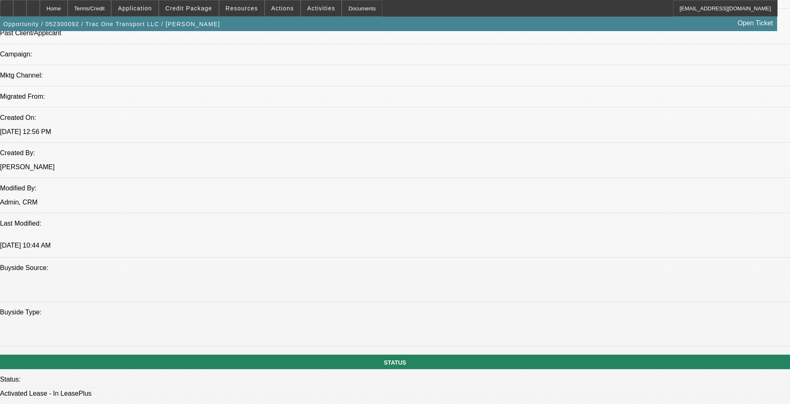
select select "0"
select select "6"
select select "0"
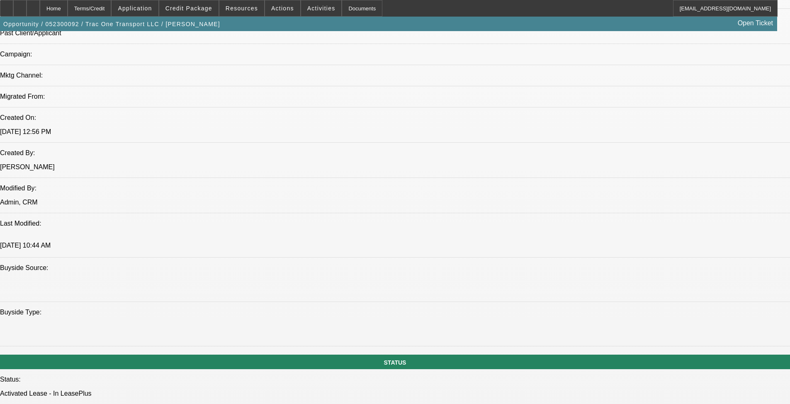
select select "0"
select select "6"
select select "0"
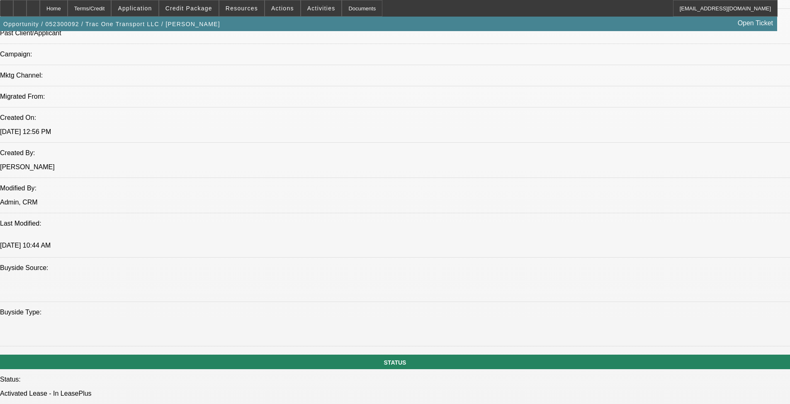
select select "6"
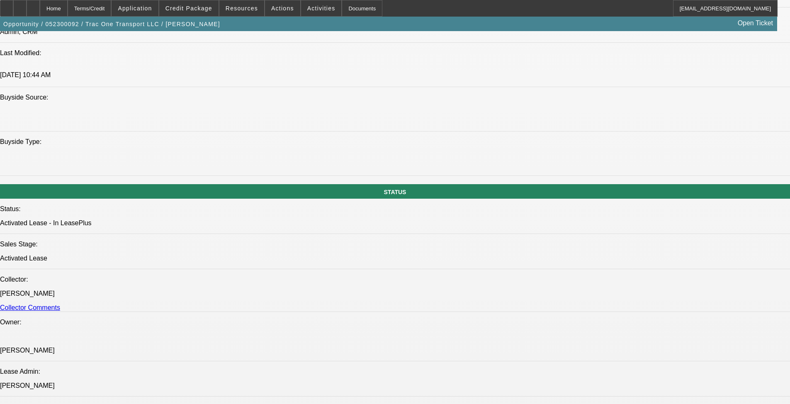
drag, startPoint x: 370, startPoint y: 261, endPoint x: 372, endPoint y: 309, distance: 48.2
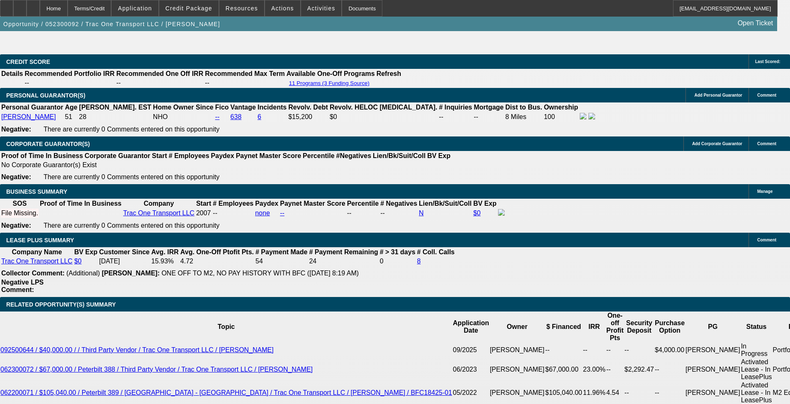
drag, startPoint x: 345, startPoint y: 207, endPoint x: 344, endPoint y: 263, distance: 56.8
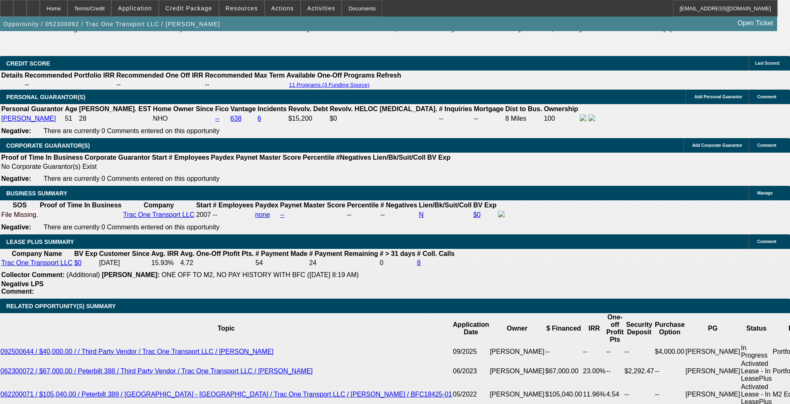
drag, startPoint x: 344, startPoint y: 259, endPoint x: 345, endPoint y: 232, distance: 27.0
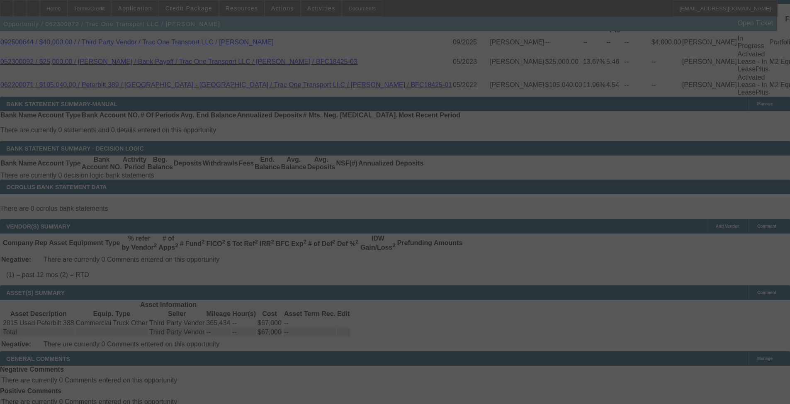
drag, startPoint x: 365, startPoint y: 177, endPoint x: 440, endPoint y: 367, distance: 204.3
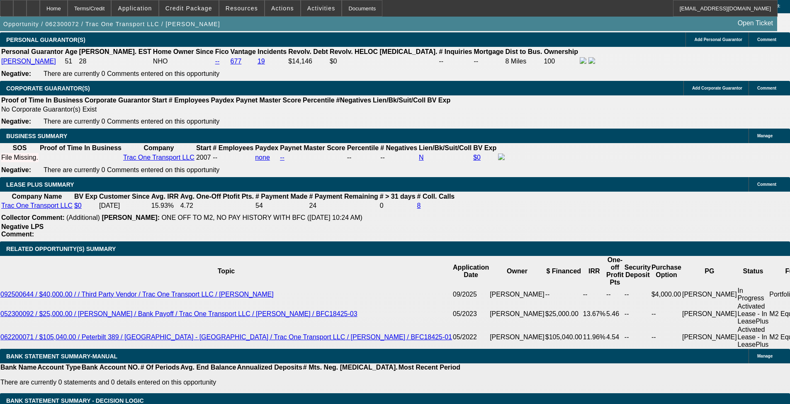
select select "0"
select select "2"
select select "0"
select select "6"
select select "0"
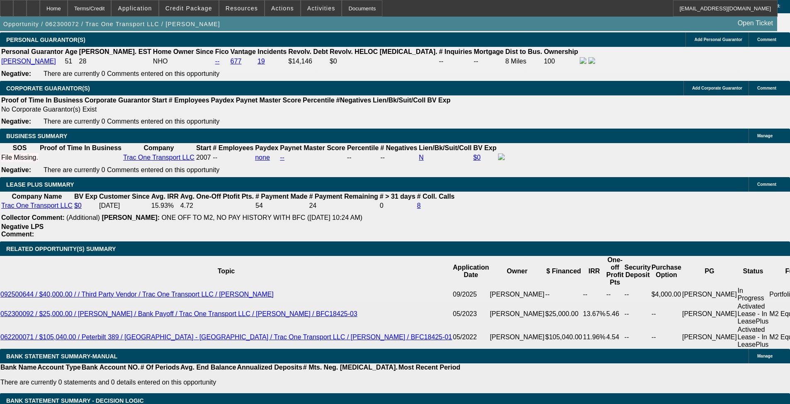
select select "2"
select select "0"
select select "6"
select select "0"
select select "2"
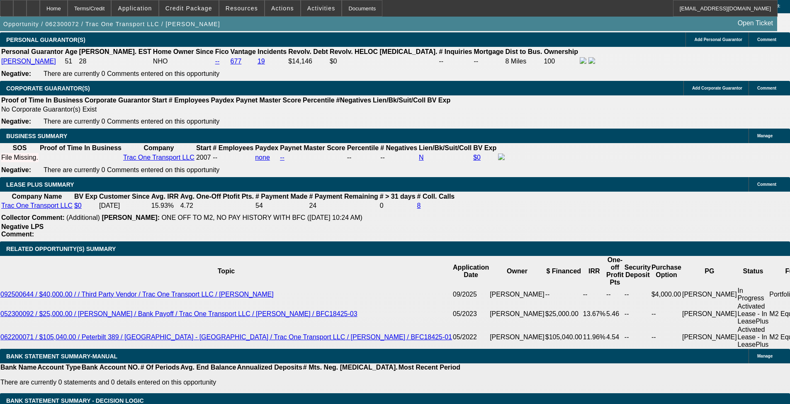
select select "0"
select select "6"
select select "0"
select select "3"
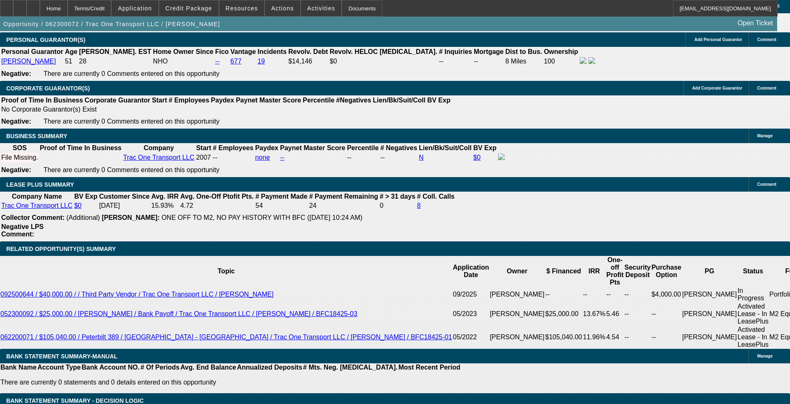
select select "0"
select select "6"
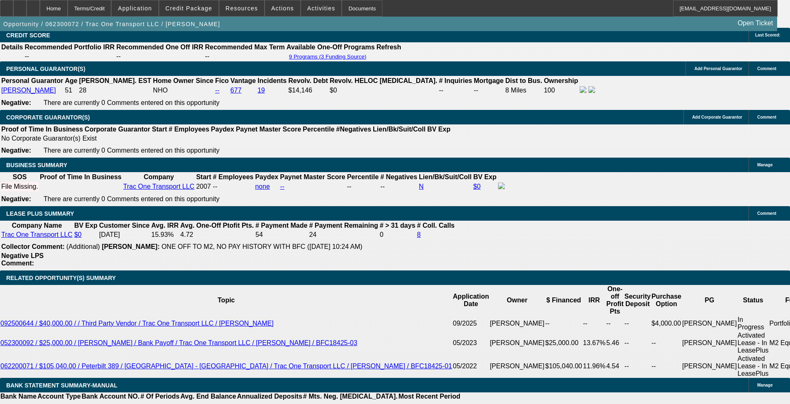
scroll to position [1361, 0]
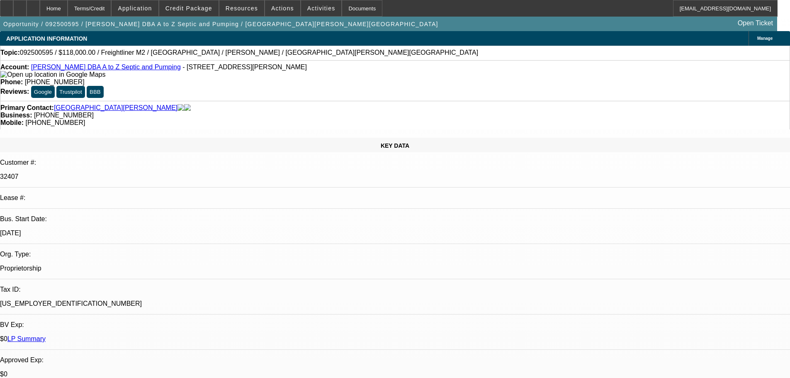
select select "0"
select select "2"
select select "0"
select select "6"
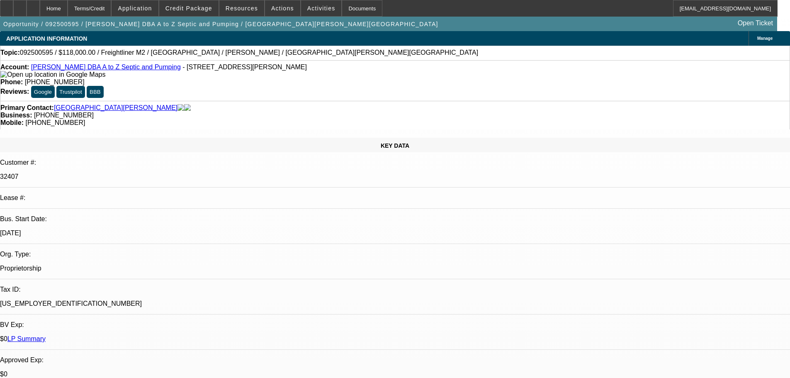
select select "0"
select select "2"
select select "0"
select select "6"
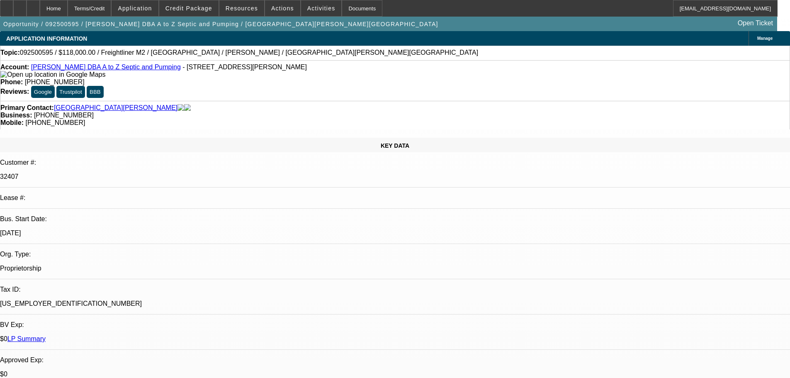
drag, startPoint x: 468, startPoint y: 193, endPoint x: 465, endPoint y: 81, distance: 112.0
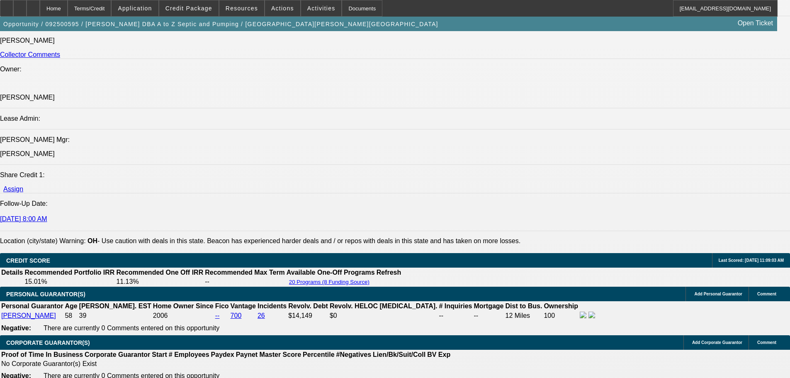
drag, startPoint x: 447, startPoint y: 209, endPoint x: 448, endPoint y: 280, distance: 70.9
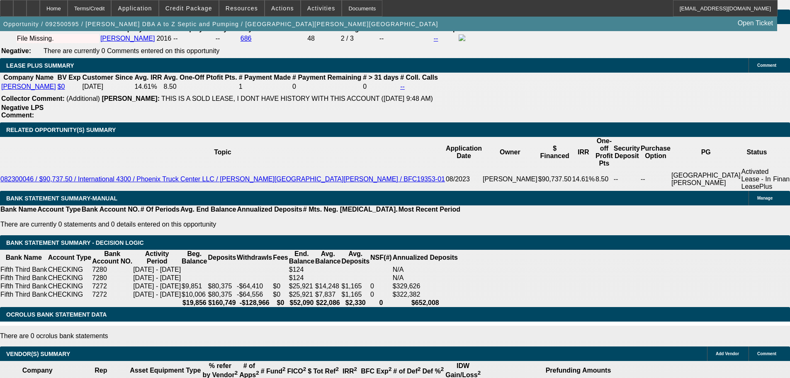
scroll to position [1473, 0]
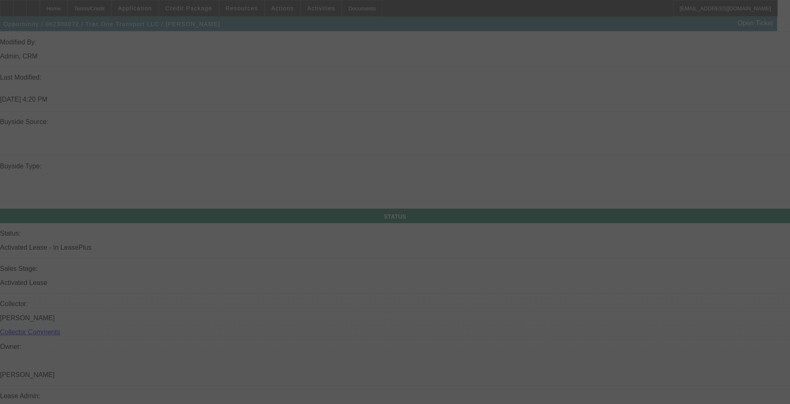
scroll to position [996, 0]
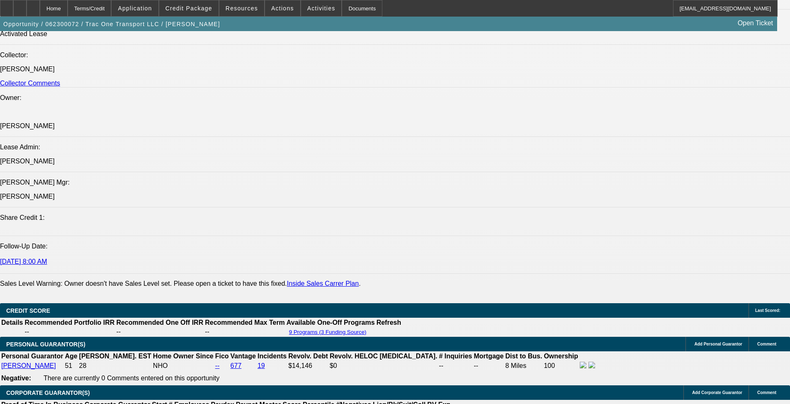
select select "0"
select select "2"
select select "0"
select select "6"
select select "0"
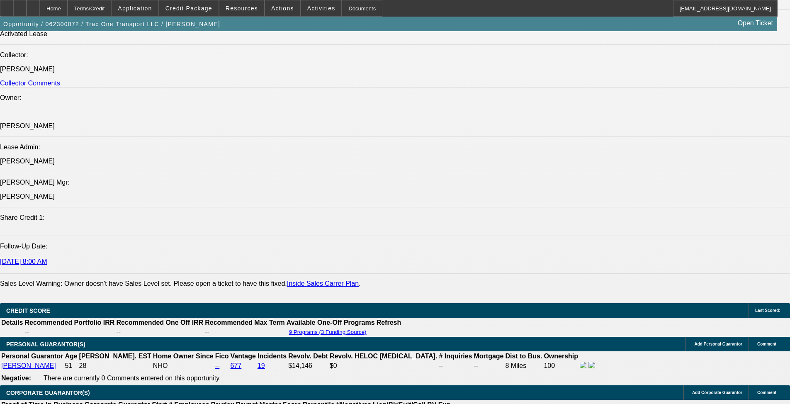
select select "2"
select select "0"
select select "6"
select select "0"
select select "2"
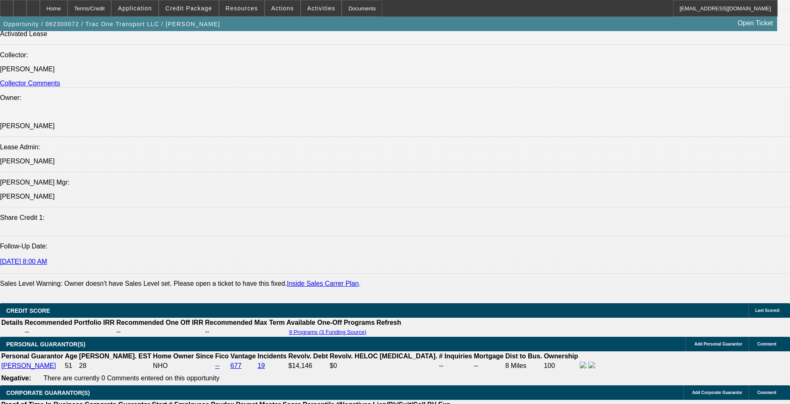
select select "0"
select select "6"
select select "0"
select select "3"
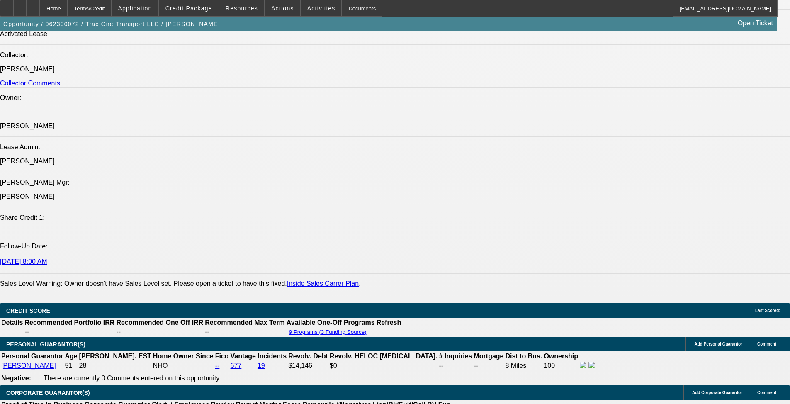
select select "0"
select select "6"
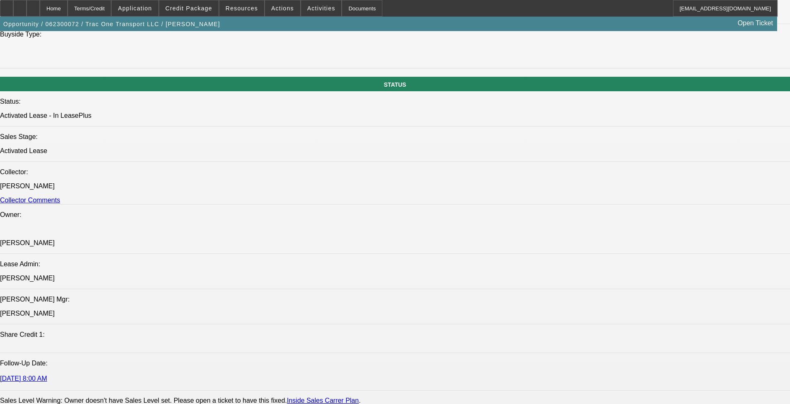
scroll to position [877, 0]
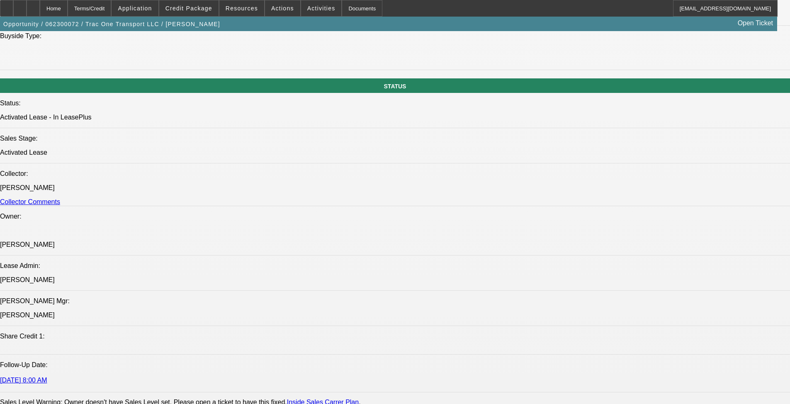
drag, startPoint x: 57, startPoint y: 271, endPoint x: 326, endPoint y: 280, distance: 269.4
copy span "Current BFC customer, [PERSON_NAME], is the owner and operator of Trac One Tran…"
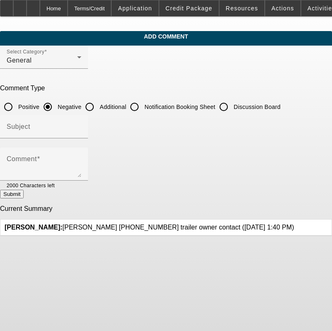
drag, startPoint x: 112, startPoint y: 105, endPoint x: 109, endPoint y: 138, distance: 33.3
click at [98, 105] on input "Additional" at bounding box center [89, 107] width 17 height 17
radio input "true"
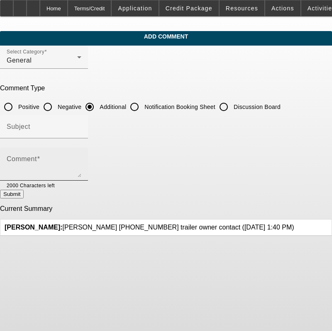
drag, startPoint x: 110, startPoint y: 142, endPoint x: 112, endPoint y: 158, distance: 16.0
click at [110, 148] on form "Select Category General Comment Type Positive Negative Additional Notification …" at bounding box center [166, 141] width 332 height 191
click at [81, 159] on textarea "Comment" at bounding box center [44, 168] width 75 height 20
paste textarea "Current BFC customer, [PERSON_NAME], is the owner and operator of Trac One Tran…"
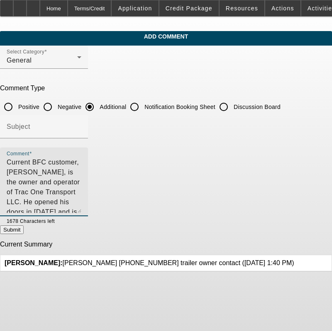
drag, startPoint x: 305, startPoint y: 173, endPoint x: 313, endPoint y: 209, distance: 36.6
click at [88, 209] on div "Comment Current BFC customer, [PERSON_NAME], is the owner and operator of Trac …" at bounding box center [44, 182] width 88 height 69
click at [81, 190] on textarea "Current BFC customer, [PERSON_NAME], is the owner and operator of Trac One Tran…" at bounding box center [44, 186] width 75 height 56
click at [81, 171] on textarea "Current BFC customer, [PERSON_NAME], is the owner and operator of Trac One Tran…" at bounding box center [44, 186] width 75 height 56
click at [81, 172] on textarea "Current BFC customer, [PERSON_NAME], is the owner and operator of Trac One Tran…" at bounding box center [44, 186] width 75 height 56
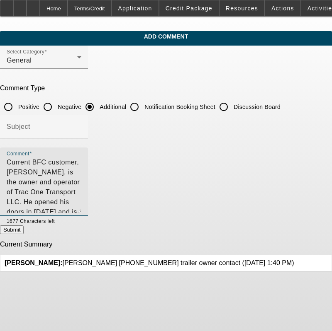
click at [81, 175] on textarea "Current BFC customer, [PERSON_NAME], is the owner and operator of Trac One Tran…" at bounding box center [44, 186] width 75 height 56
drag, startPoint x: 207, startPoint y: 171, endPoint x: 252, endPoint y: 183, distance: 46.1
click at [81, 183] on textarea "Current BFC customer, [PERSON_NAME], is the owner and operator of Trac One Tran…" at bounding box center [44, 186] width 75 height 56
click at [81, 192] on textarea "Current BFC customer, [PERSON_NAME], is the owner and operator of Trac One Tran…" at bounding box center [44, 186] width 75 height 56
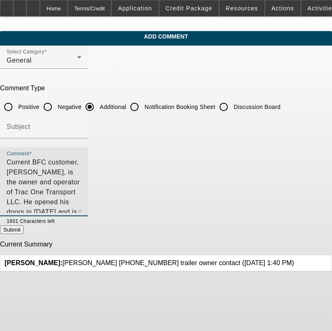
type textarea "Current BFC customer, [PERSON_NAME], is the owner and operator of Trac One Tran…"
click at [24, 226] on button "Submit" at bounding box center [12, 230] width 24 height 9
radio input "true"
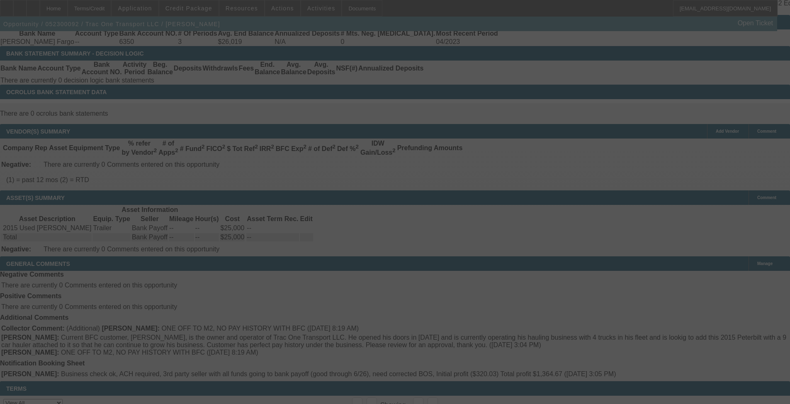
drag, startPoint x: 314, startPoint y: 338, endPoint x: 321, endPoint y: 319, distance: 20.2
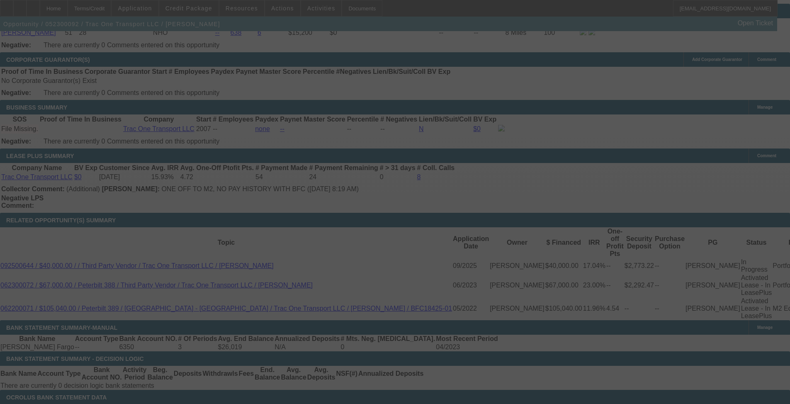
scroll to position [1101, 0]
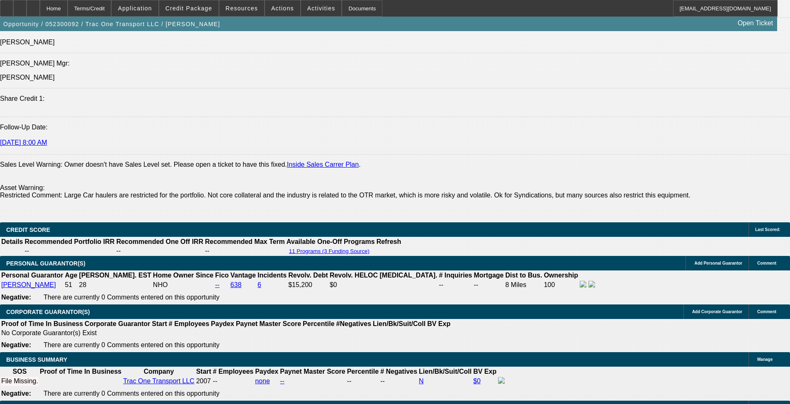
select select "0"
select select "6"
select select "0"
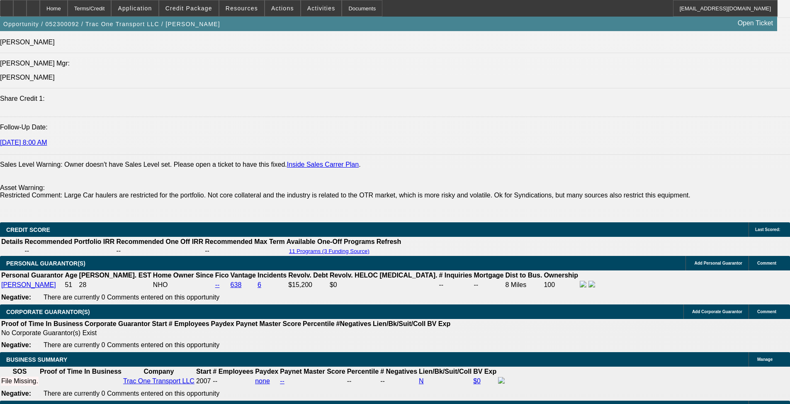
select select "0"
select select "6"
select select "0"
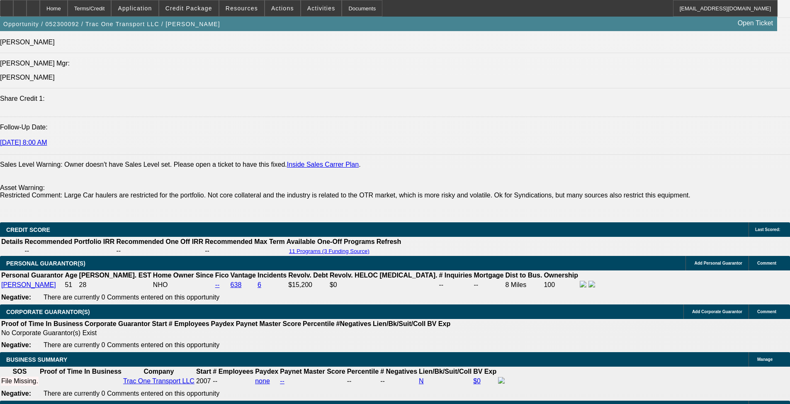
select select "0"
select select "6"
select select "0"
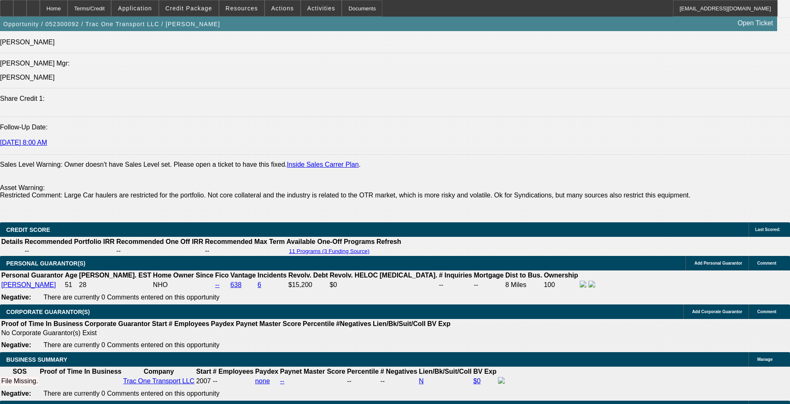
select select "6"
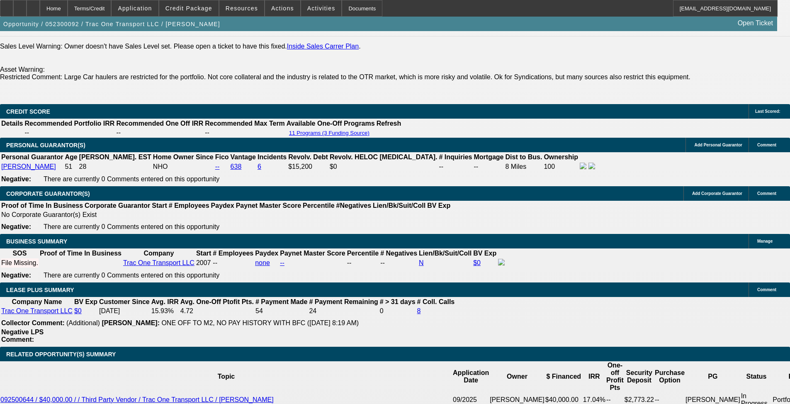
scroll to position [1314, 0]
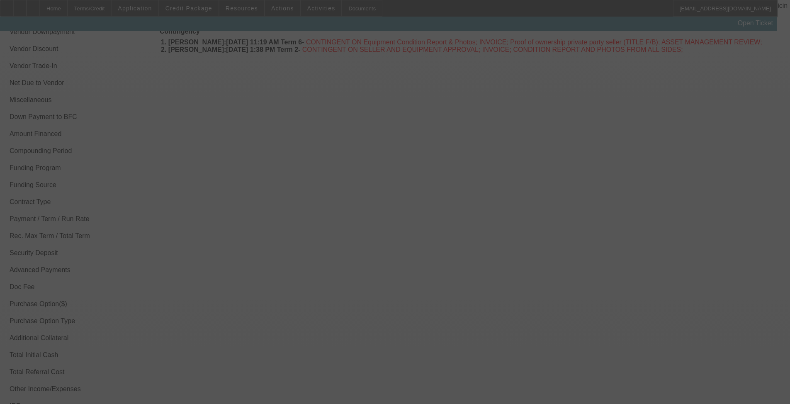
scroll to position [1047, 0]
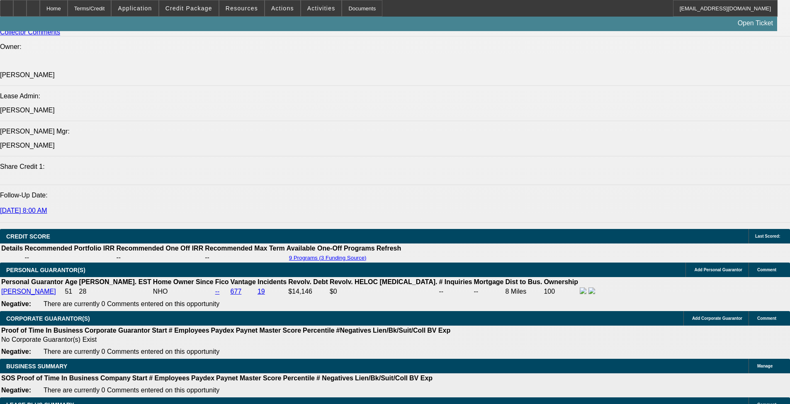
select select "0"
select select "2"
select select "0"
select select "6"
select select "0"
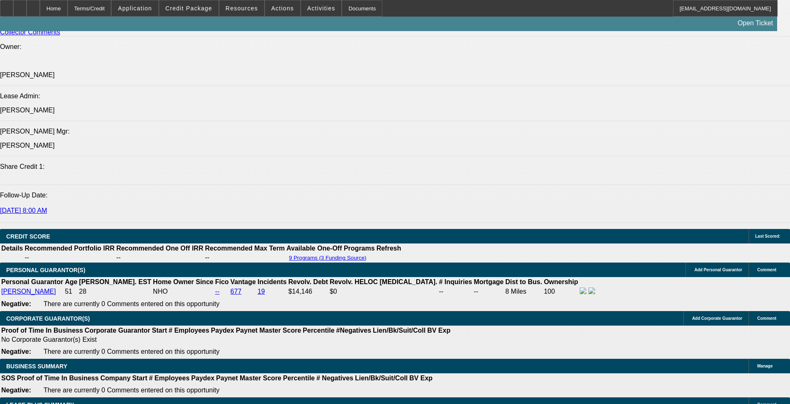
select select "2"
select select "0"
select select "6"
select select "0"
select select "2"
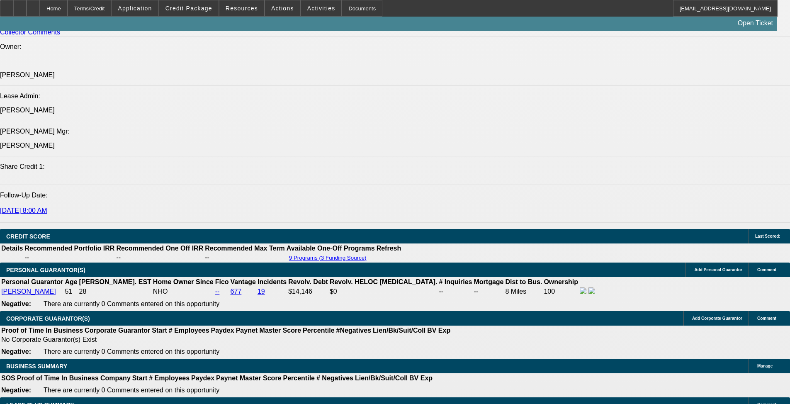
select select "0"
select select "6"
select select "0"
select select "3"
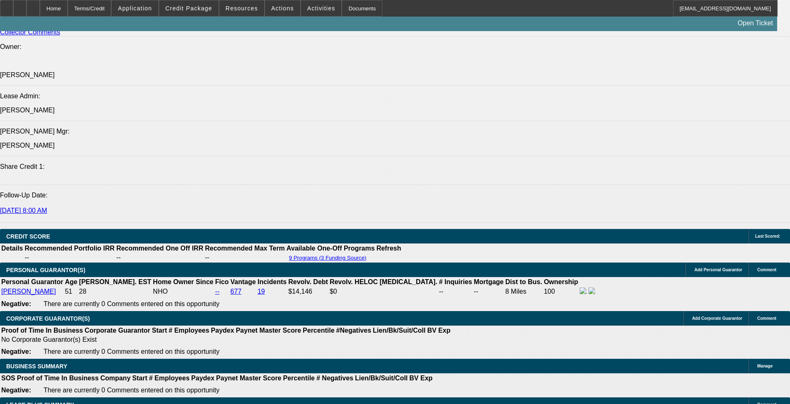
select select "0"
select select "6"
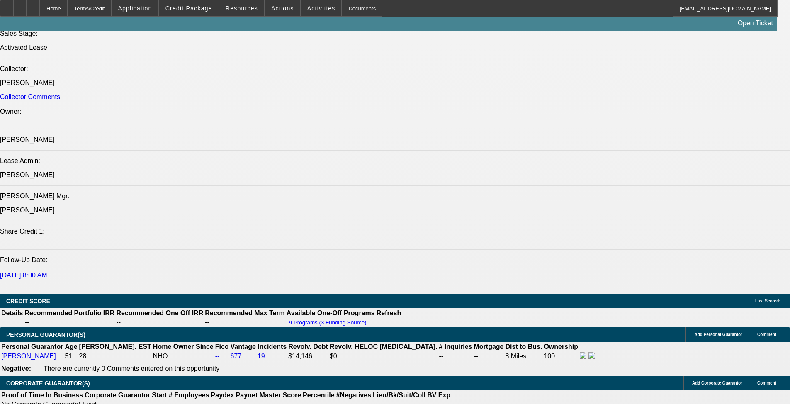
scroll to position [970, 0]
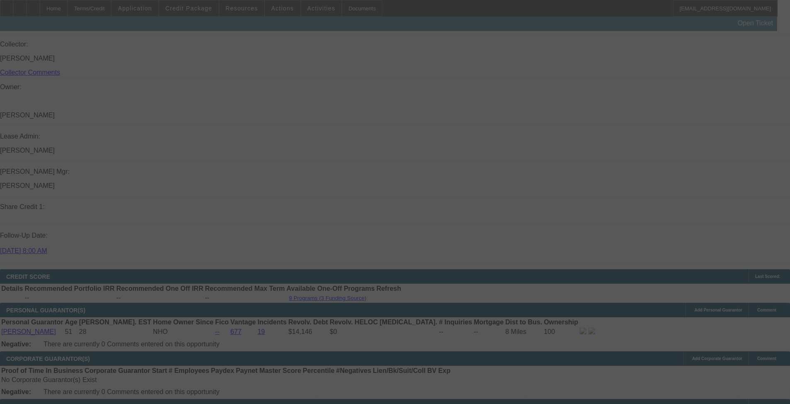
scroll to position [1043, 0]
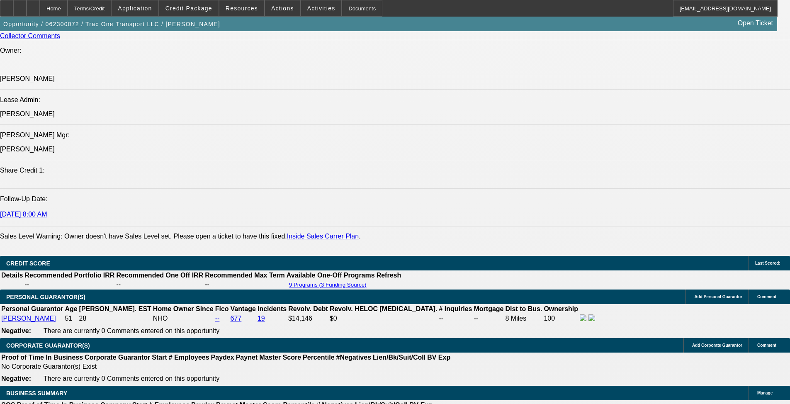
select select "0"
select select "3"
select select "0"
select select "6"
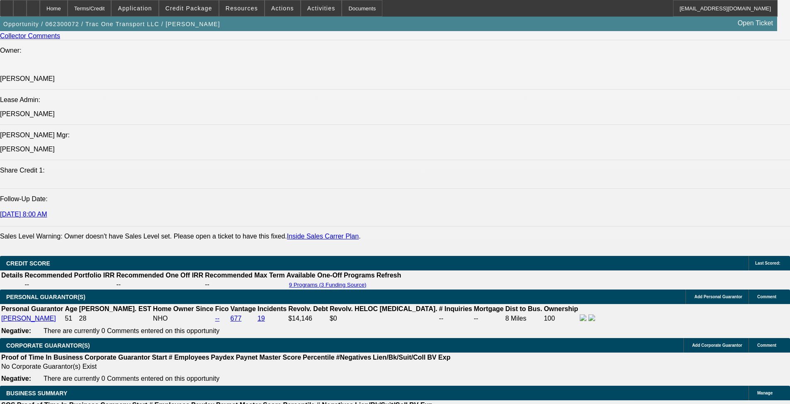
select select "0"
select select "6"
select select "0"
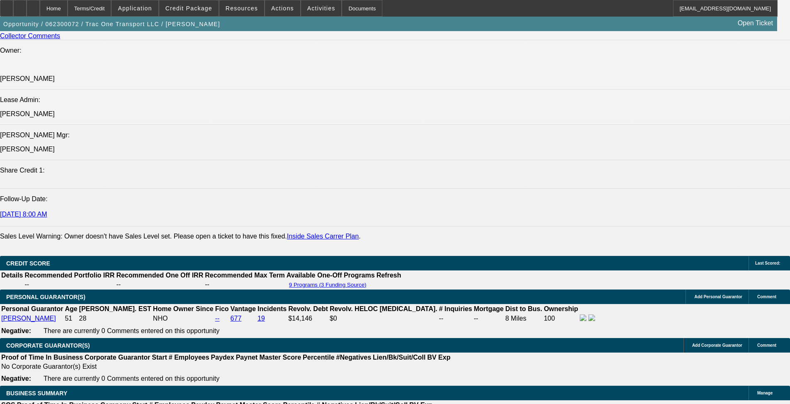
select select "0"
select select "6"
select select "0"
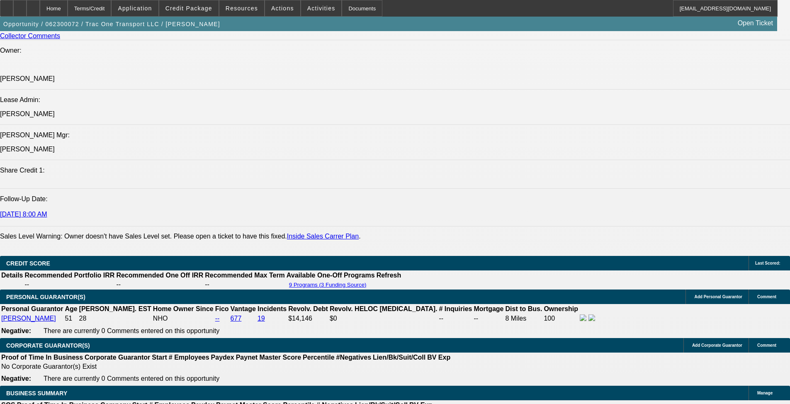
select select "3"
select select "0"
select select "6"
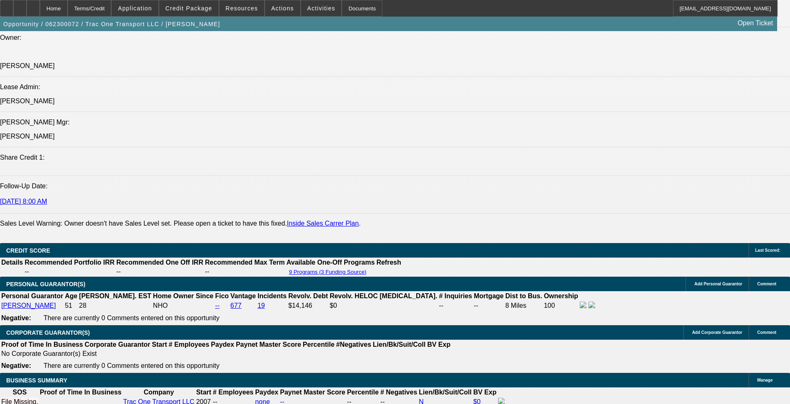
scroll to position [1493, 0]
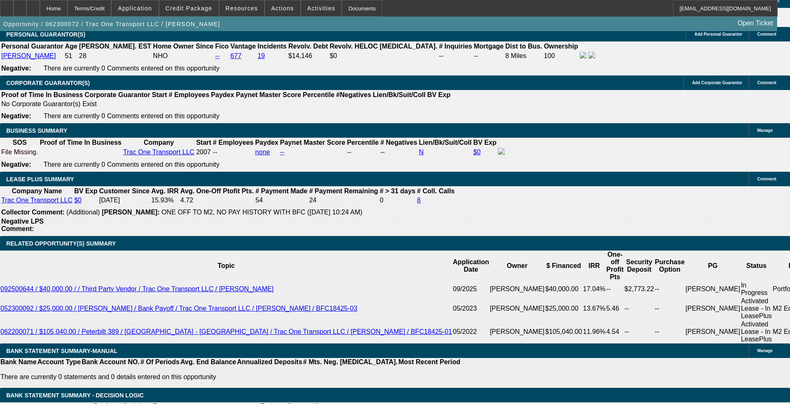
scroll to position [1346, 0]
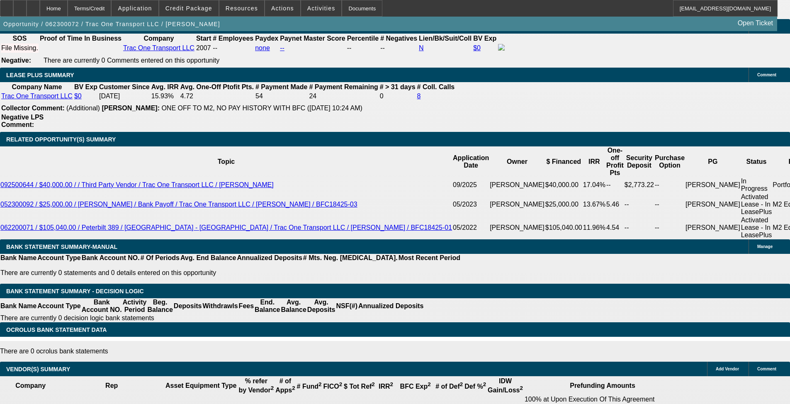
scroll to position [1471, 0]
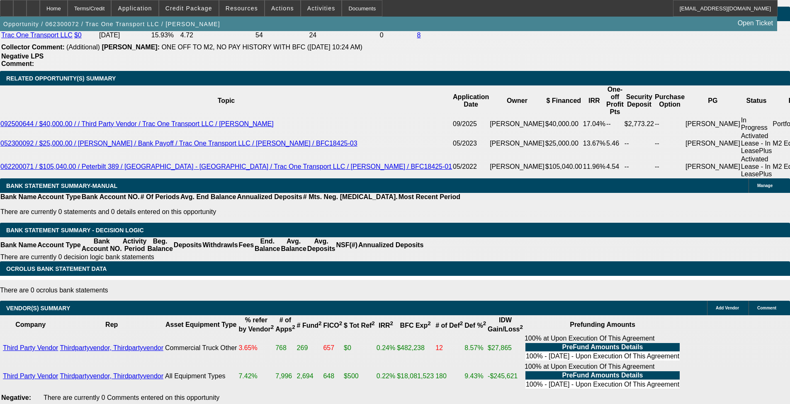
scroll to position [1079, 0]
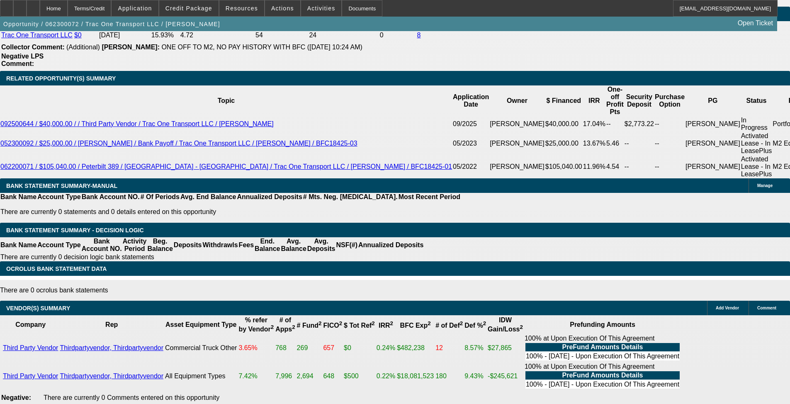
scroll to position [1037, 0]
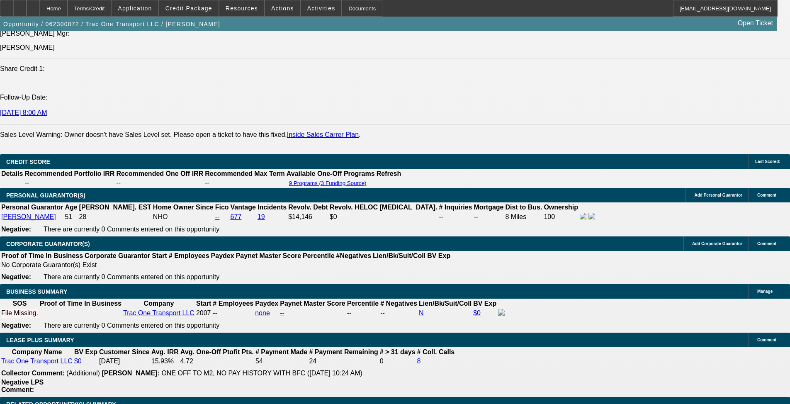
scroll to position [1139, 0]
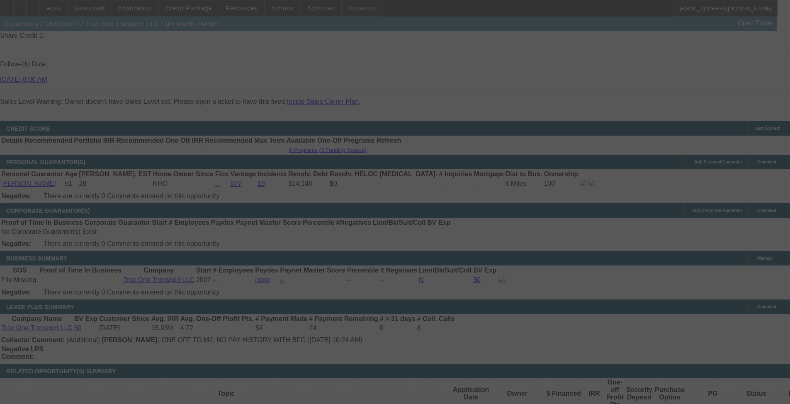
scroll to position [1263, 0]
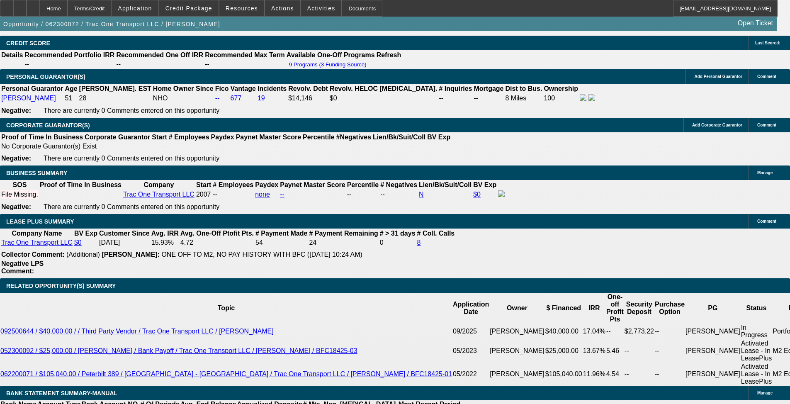
select select "0"
select select "2"
select select "0"
select select "6"
select select "0"
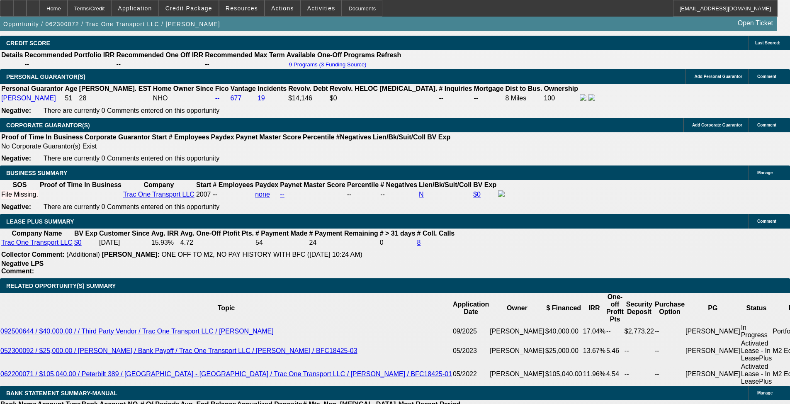
select select "2"
select select "0"
select select "6"
select select "0"
select select "2"
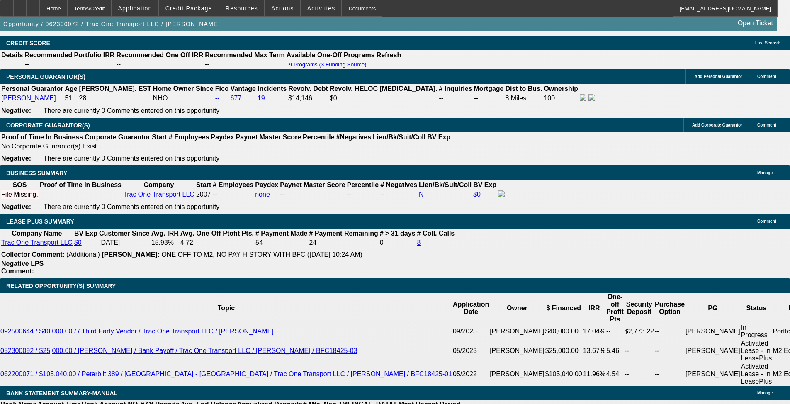
select select "0"
select select "6"
select select "0"
select select "3"
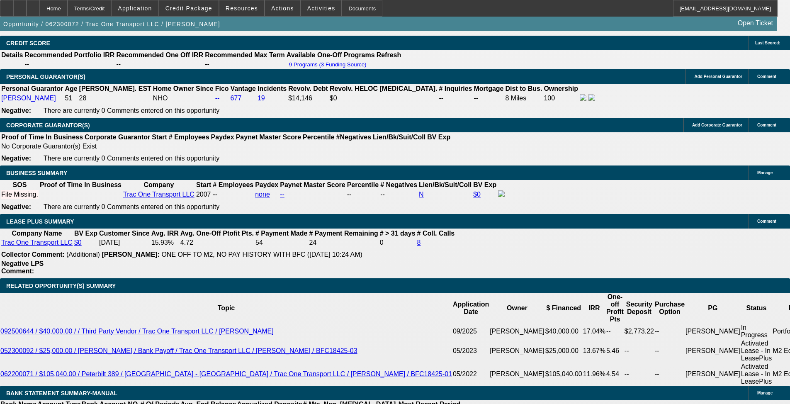
select select "0"
select select "6"
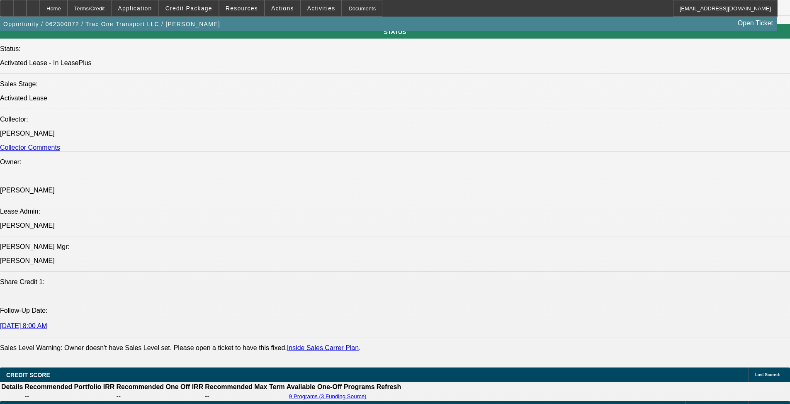
scroll to position [498, 0]
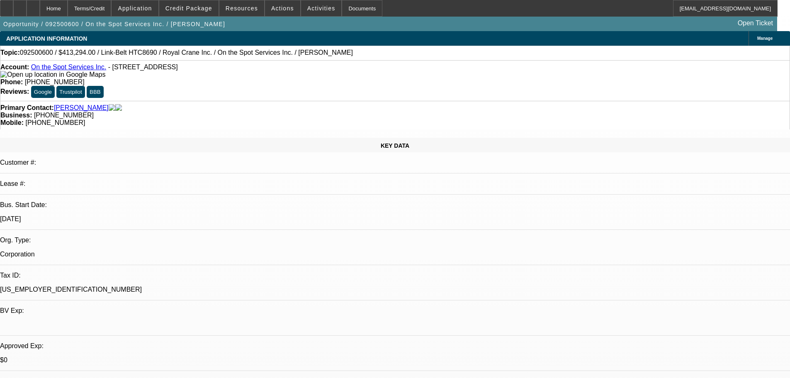
select select "0"
select select "6"
select select "0"
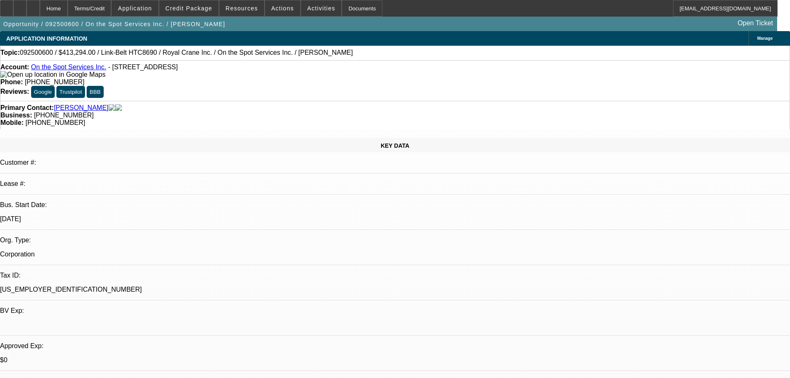
select select "0"
select select "6"
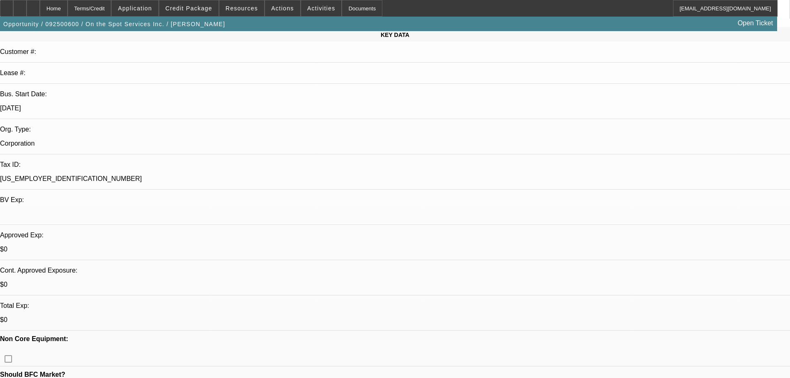
drag, startPoint x: 298, startPoint y: 157, endPoint x: 307, endPoint y: 281, distance: 124.3
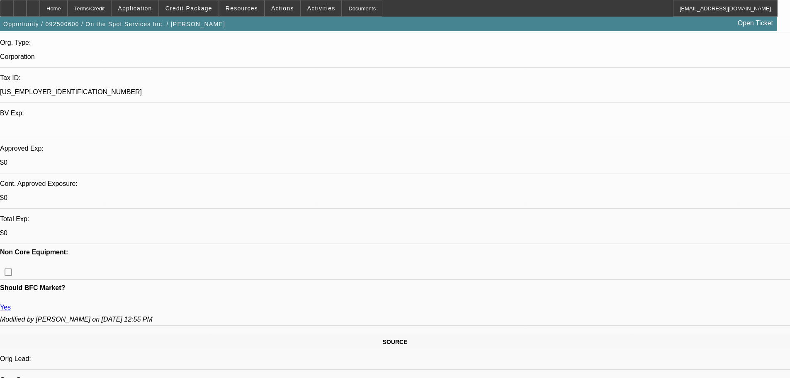
scroll to position [0, 0]
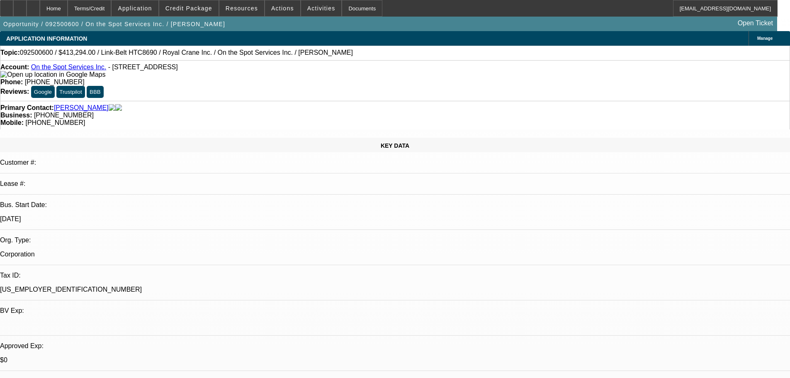
drag, startPoint x: 355, startPoint y: 305, endPoint x: 324, endPoint y: 174, distance: 135.2
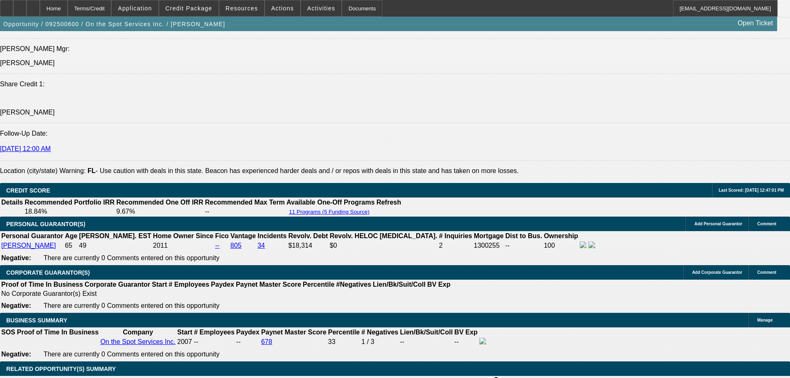
scroll to position [1162, 0]
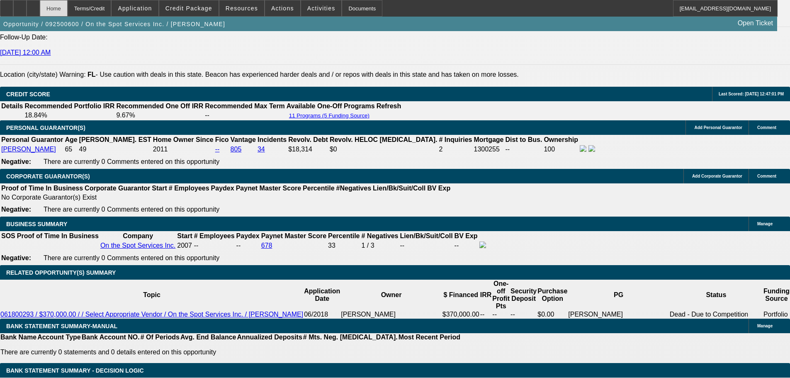
click at [61, 10] on div "Home" at bounding box center [54, 8] width 28 height 17
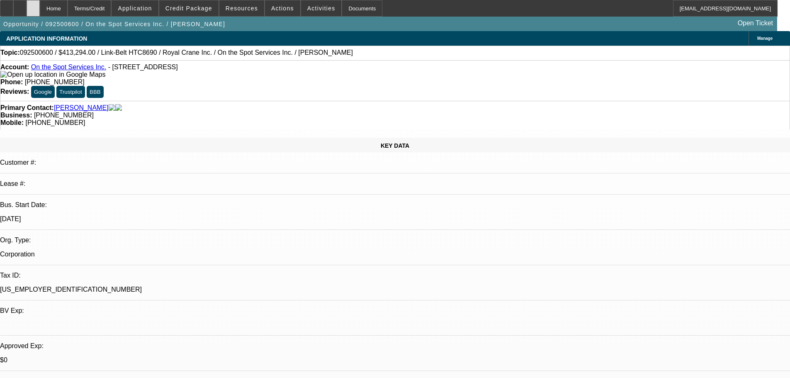
click at [40, 10] on div at bounding box center [33, 8] width 13 height 17
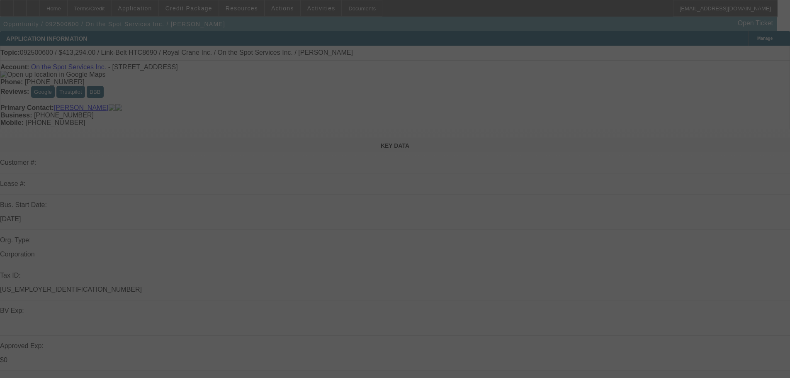
select select "0"
select select "6"
select select "0"
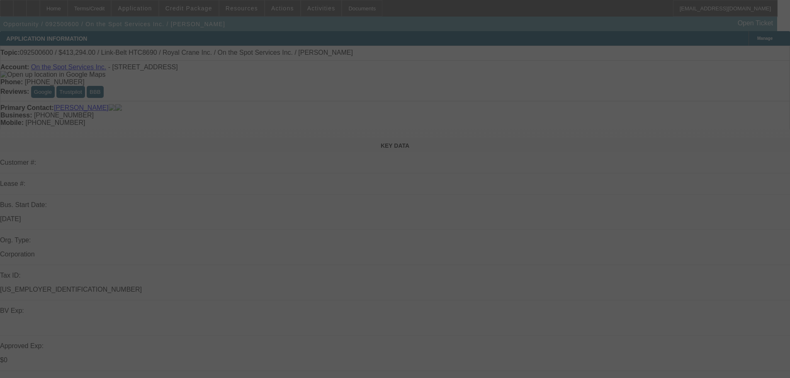
select select "0"
select select "6"
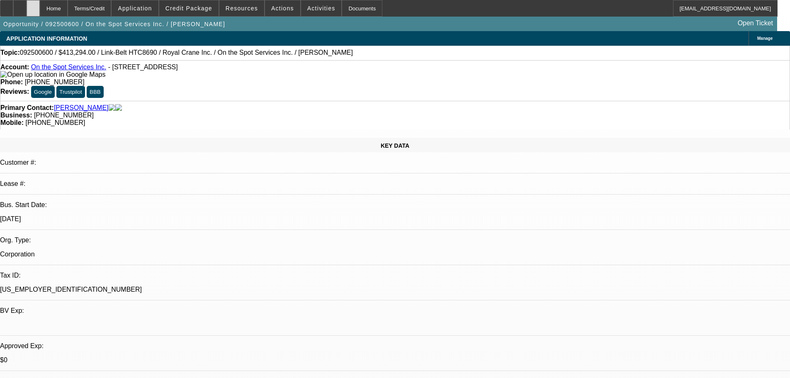
click at [40, 11] on div at bounding box center [33, 8] width 13 height 17
select select "0"
select select "6"
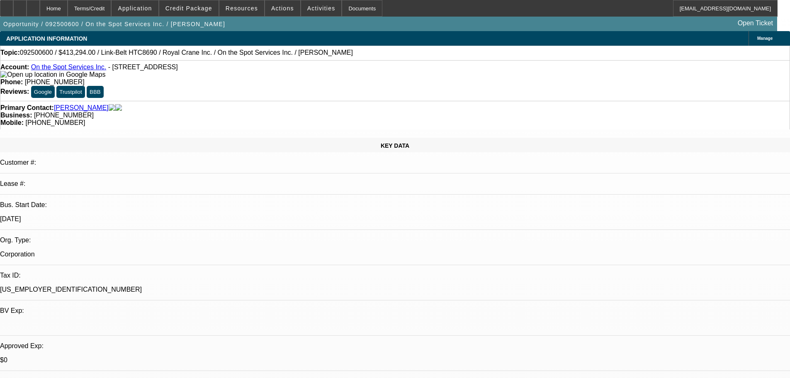
select select "0"
select select "6"
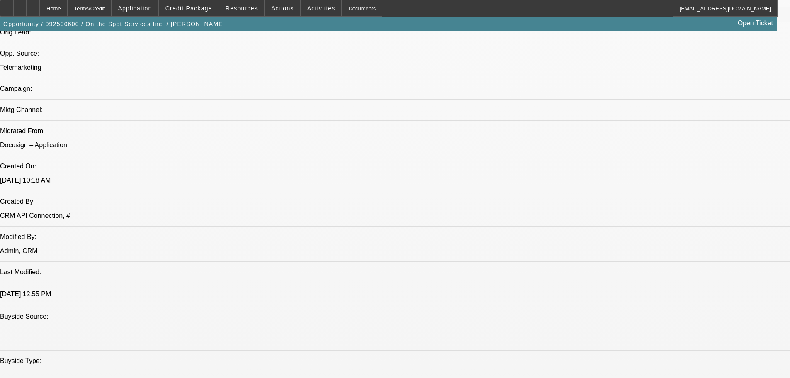
drag, startPoint x: 252, startPoint y: 121, endPoint x: 283, endPoint y: 228, distance: 111.5
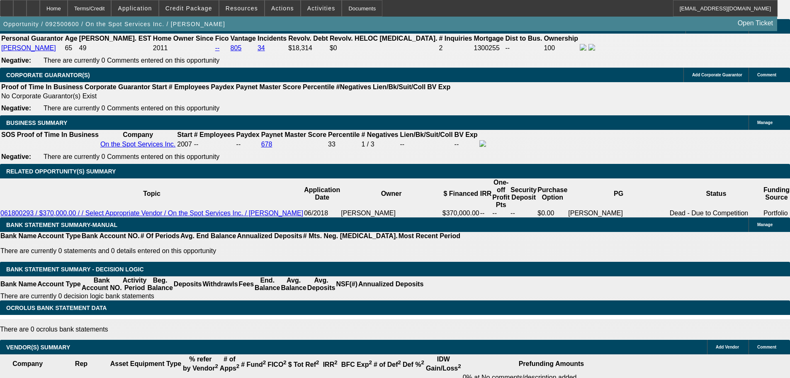
drag, startPoint x: 303, startPoint y: 218, endPoint x: 317, endPoint y: 324, distance: 106.6
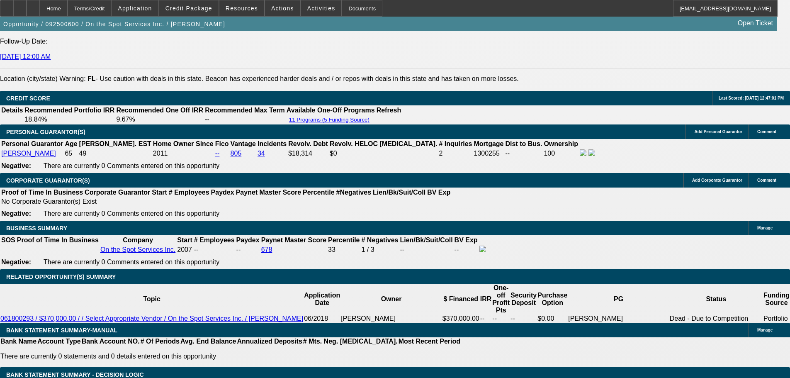
drag, startPoint x: 402, startPoint y: 307, endPoint x: 385, endPoint y: 246, distance: 63.7
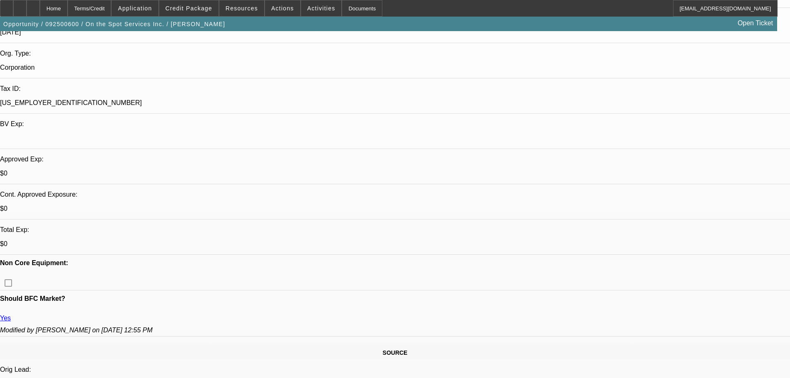
scroll to position [0, 0]
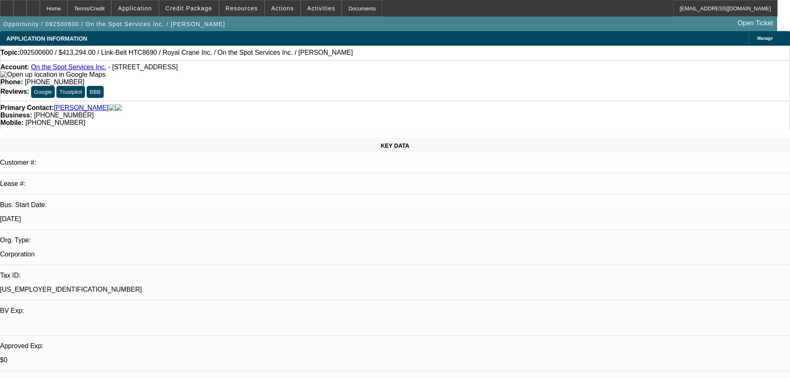
drag, startPoint x: 290, startPoint y: 273, endPoint x: 240, endPoint y: 86, distance: 192.9
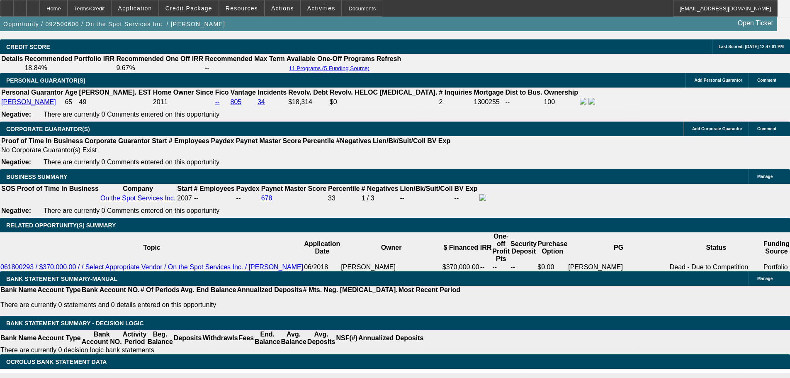
drag, startPoint x: 321, startPoint y: 177, endPoint x: 339, endPoint y: 207, distance: 35.1
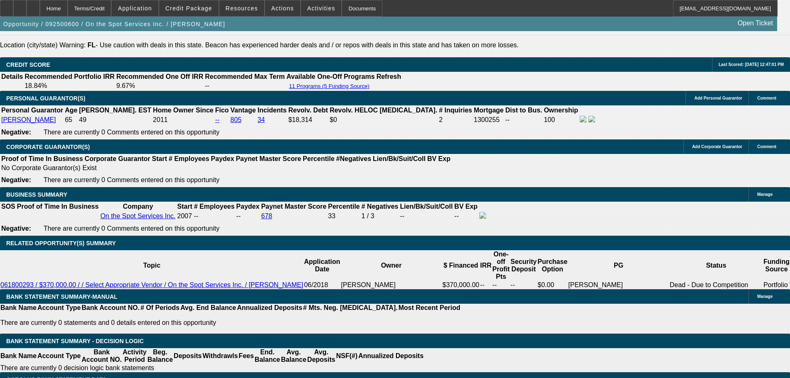
drag, startPoint x: 360, startPoint y: 276, endPoint x: 360, endPoint y: 263, distance: 12.9
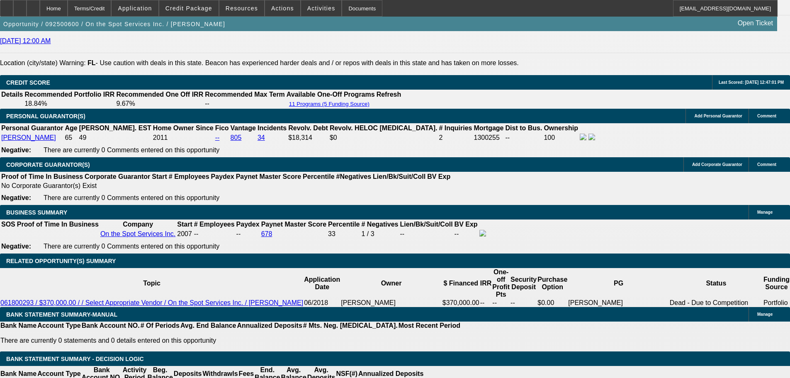
scroll to position [1164, 0]
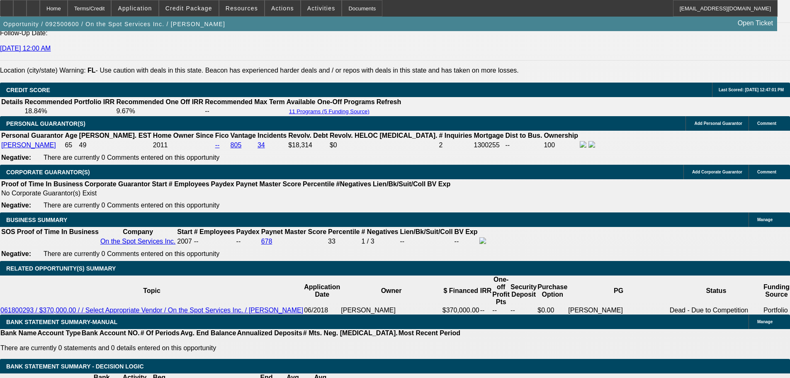
drag, startPoint x: 360, startPoint y: 263, endPoint x: 357, endPoint y: 241, distance: 22.6
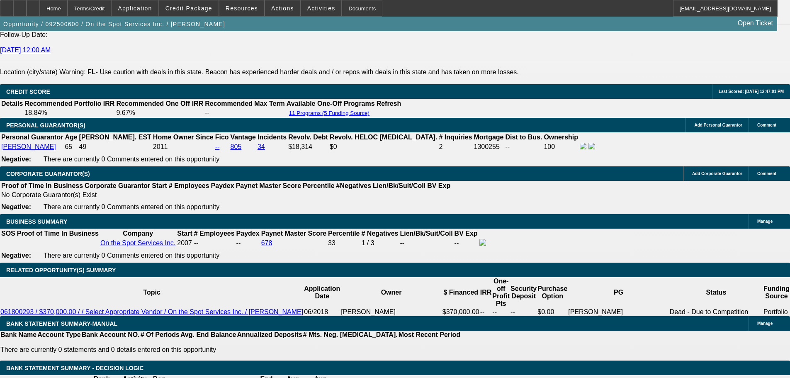
scroll to position [1040, 0]
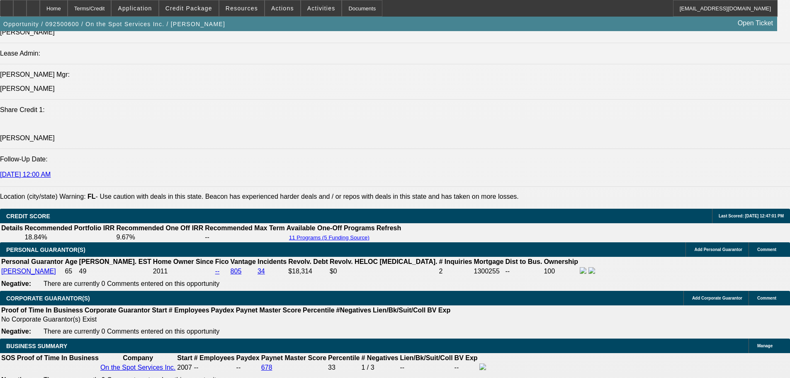
click at [40, 12] on div at bounding box center [33, 8] width 13 height 17
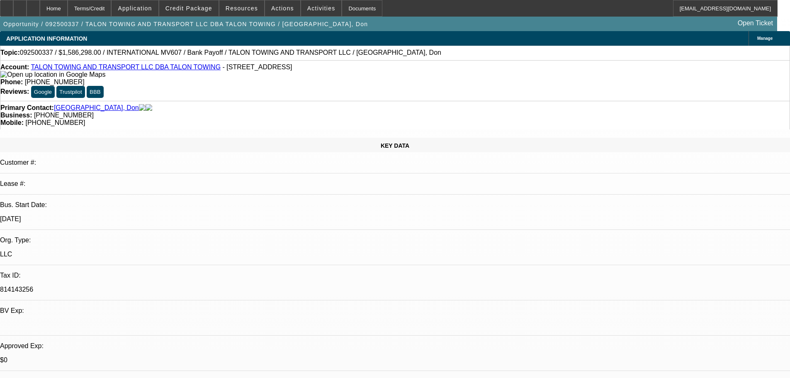
select select "0"
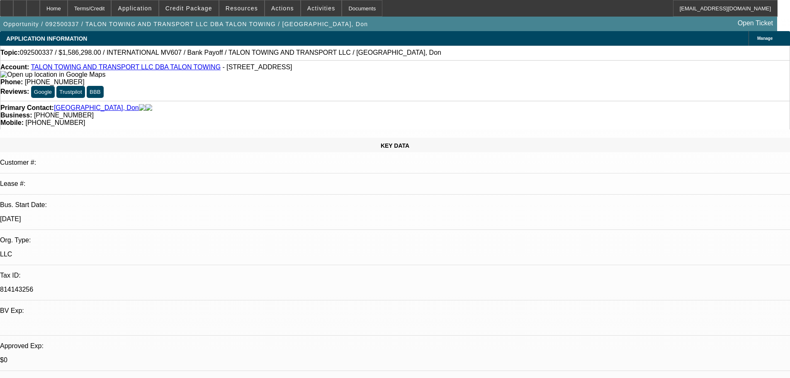
select select "0"
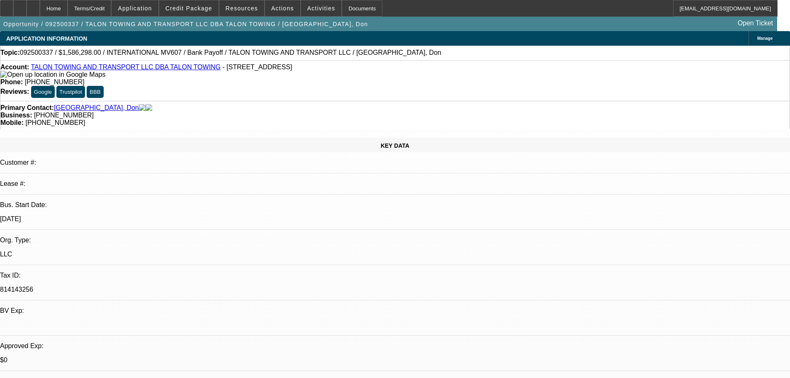
select select "0"
select select "1"
select select "2"
select select "6"
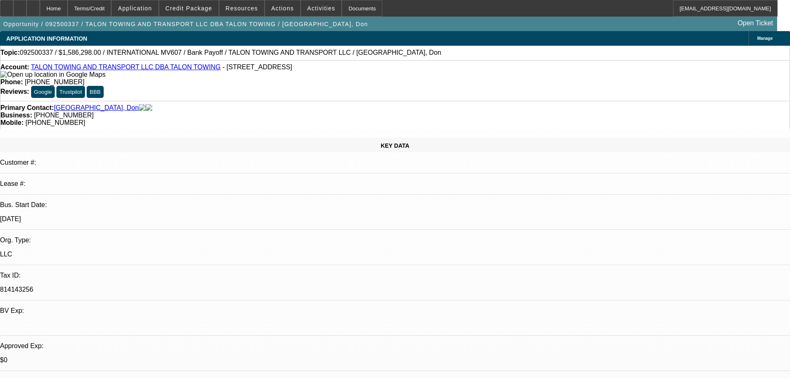
select select "1"
select select "2"
select select "6"
select select "1"
select select "2"
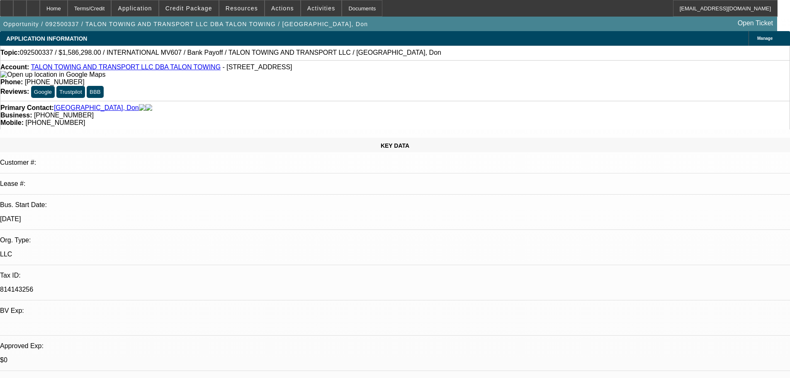
select select "6"
select select "1"
select select "2"
select select "6"
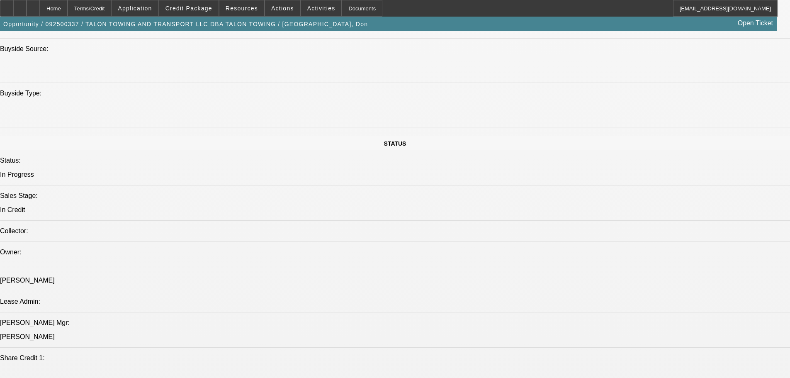
drag, startPoint x: 236, startPoint y: 232, endPoint x: 254, endPoint y: 263, distance: 35.5
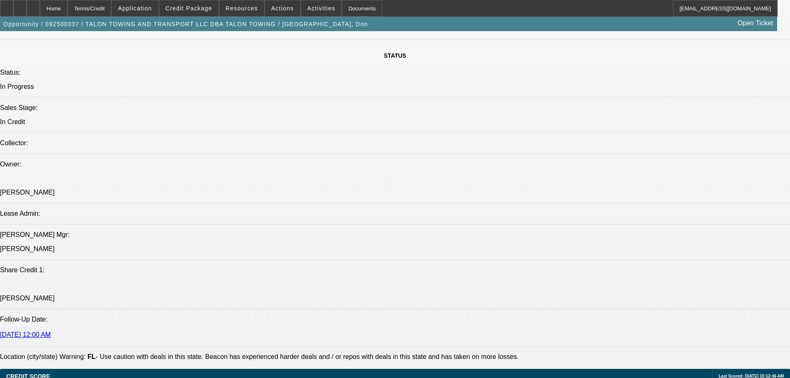
drag, startPoint x: 319, startPoint y: 177, endPoint x: 325, endPoint y: 246, distance: 70.0
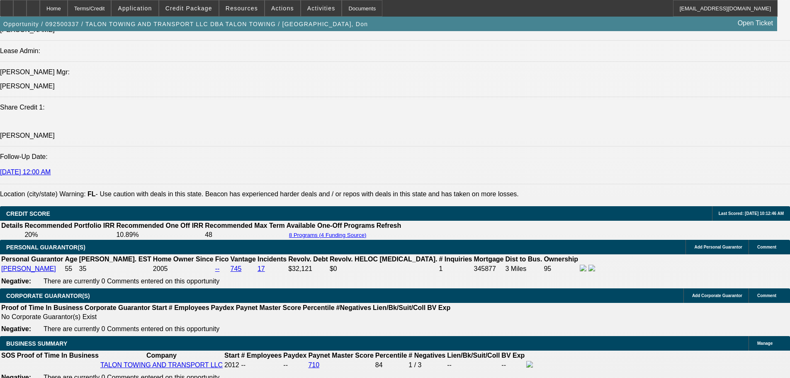
drag, startPoint x: 348, startPoint y: 193, endPoint x: 353, endPoint y: 152, distance: 41.4
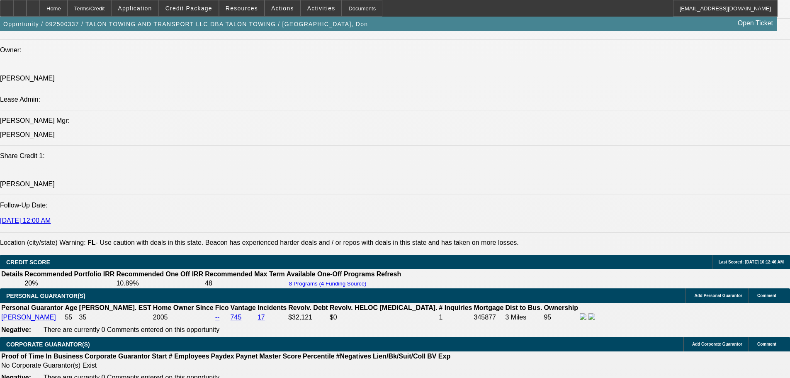
drag, startPoint x: 304, startPoint y: 283, endPoint x: 304, endPoint y: 258, distance: 24.9
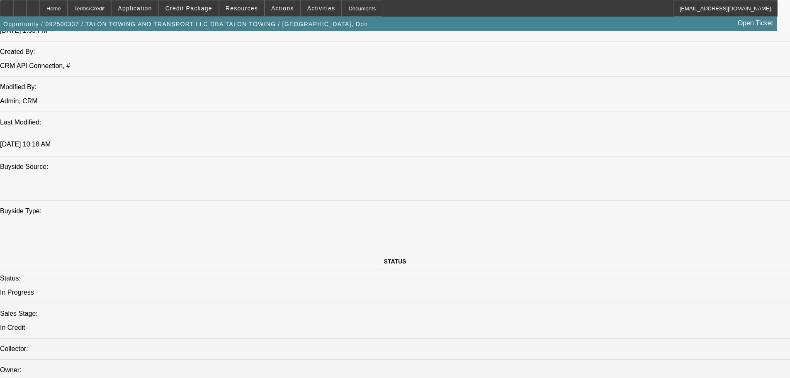
drag, startPoint x: 365, startPoint y: 309, endPoint x: 360, endPoint y: 222, distance: 86.8
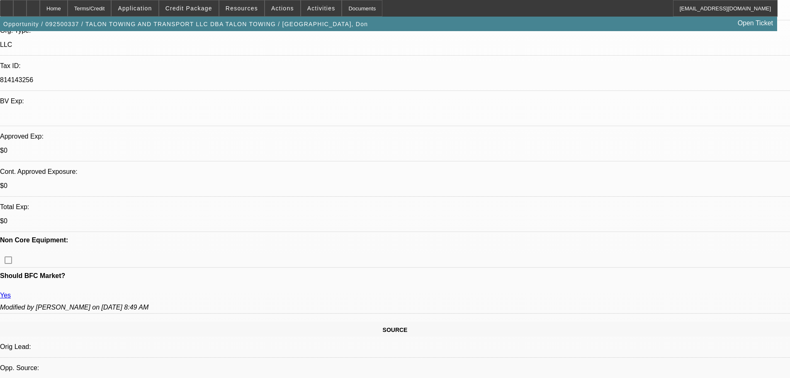
drag, startPoint x: 351, startPoint y: 231, endPoint x: 340, endPoint y: 165, distance: 67.3
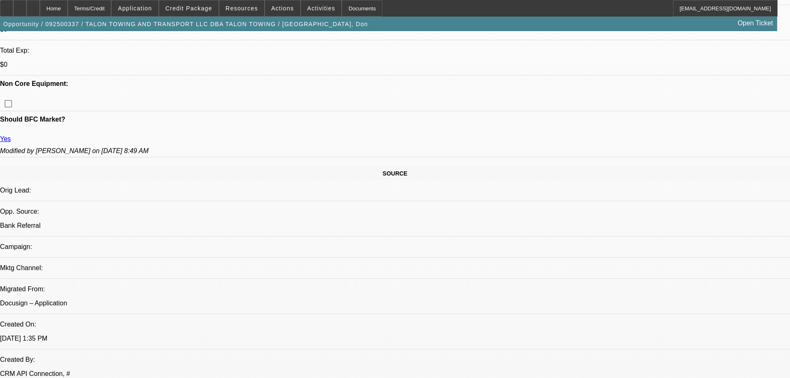
drag, startPoint x: 312, startPoint y: 206, endPoint x: 311, endPoint y: 258, distance: 52.3
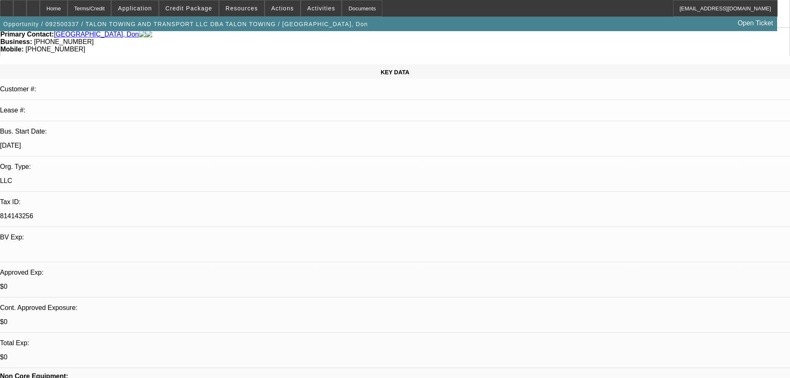
scroll to position [94, 0]
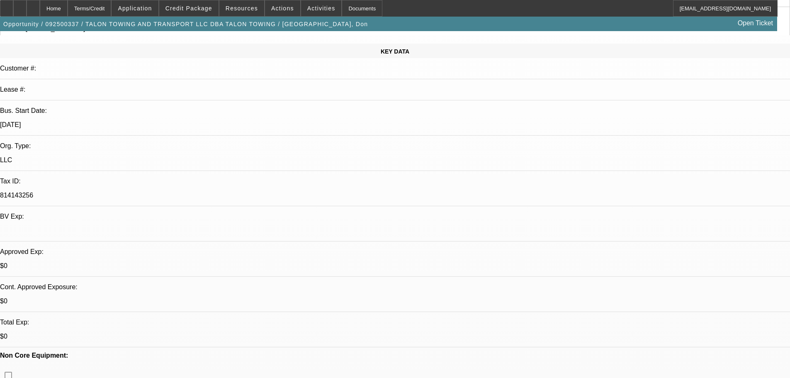
drag, startPoint x: 339, startPoint y: 229, endPoint x: 336, endPoint y: 253, distance: 25.1
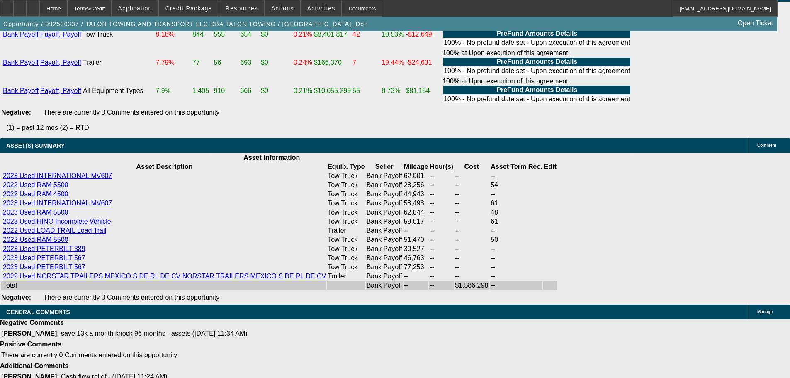
drag, startPoint x: 325, startPoint y: 178, endPoint x: 335, endPoint y: 261, distance: 83.5
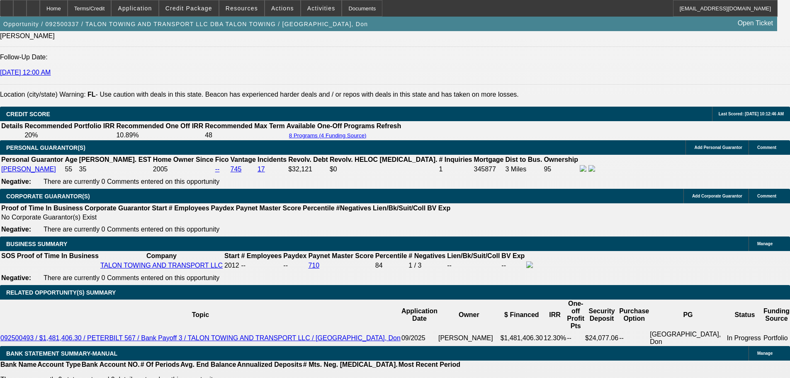
scroll to position [0, 0]
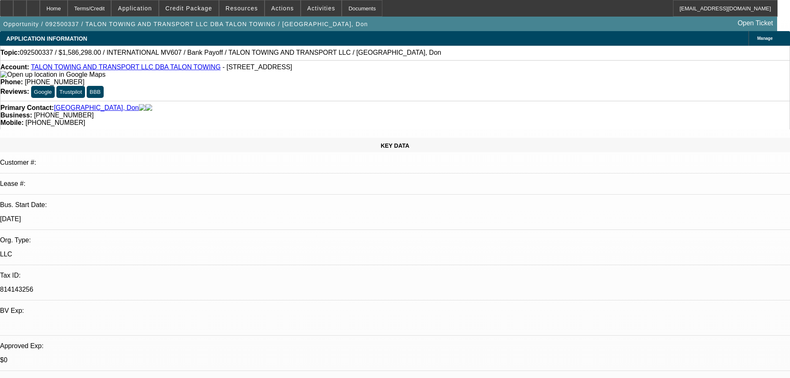
drag, startPoint x: 412, startPoint y: 317, endPoint x: 412, endPoint y: 136, distance: 180.9
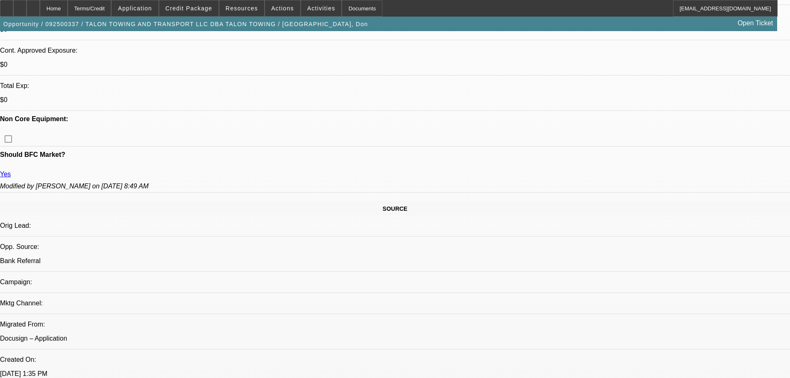
scroll to position [415, 0]
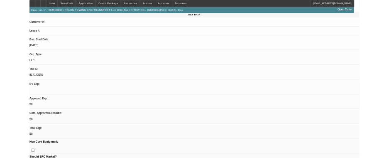
scroll to position [0, 0]
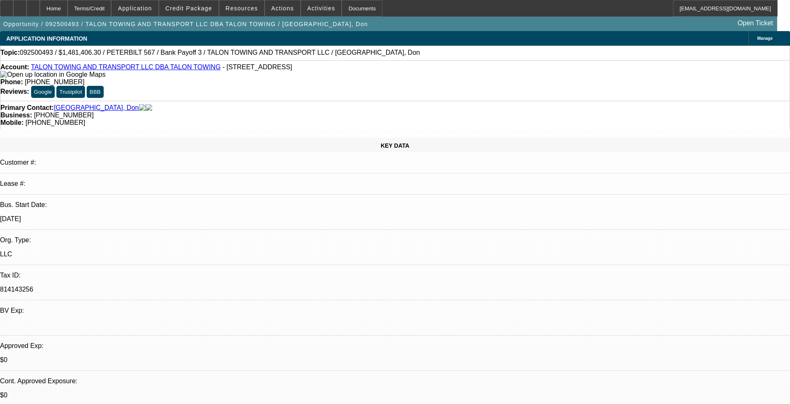
select select "0"
select select "2"
select select "0"
select select "6"
select select "0"
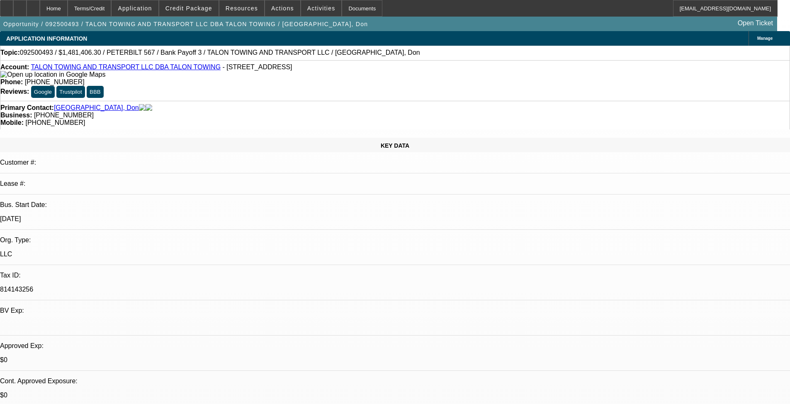
select select "2"
select select "0"
select select "6"
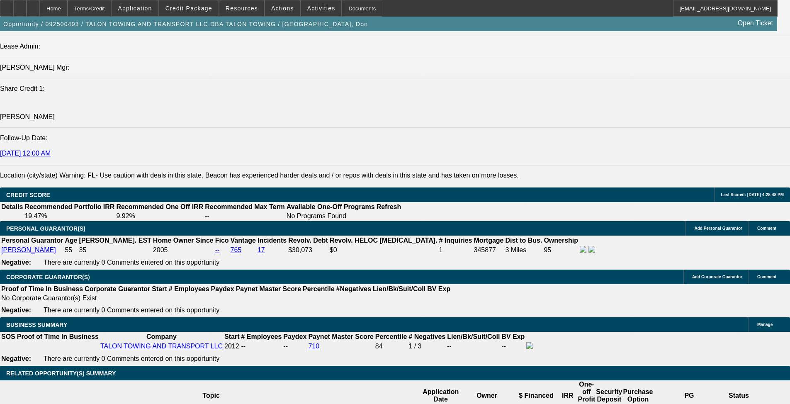
drag, startPoint x: 340, startPoint y: 287, endPoint x: 343, endPoint y: 316, distance: 29.6
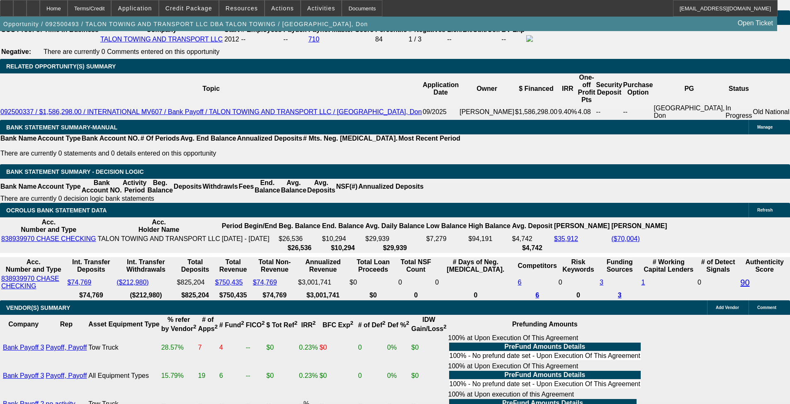
scroll to position [1495, 0]
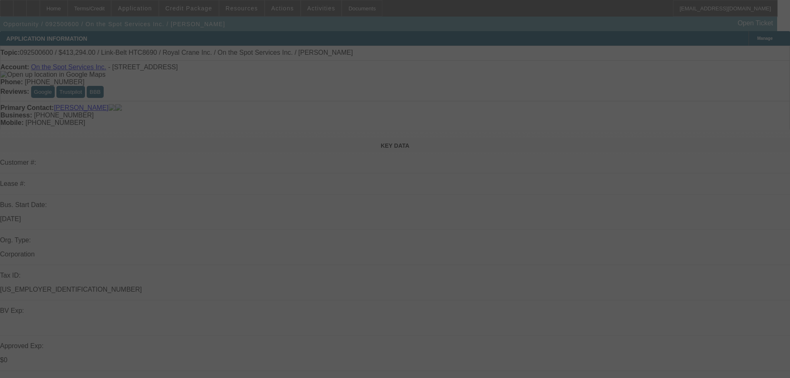
select select "0"
select select "6"
select select "0"
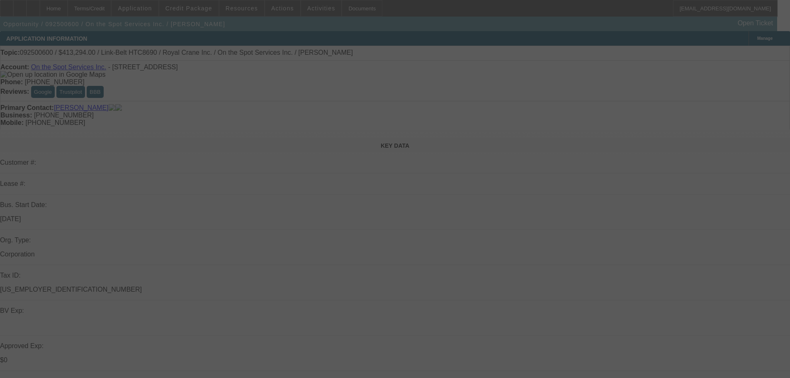
select select "0"
select select "6"
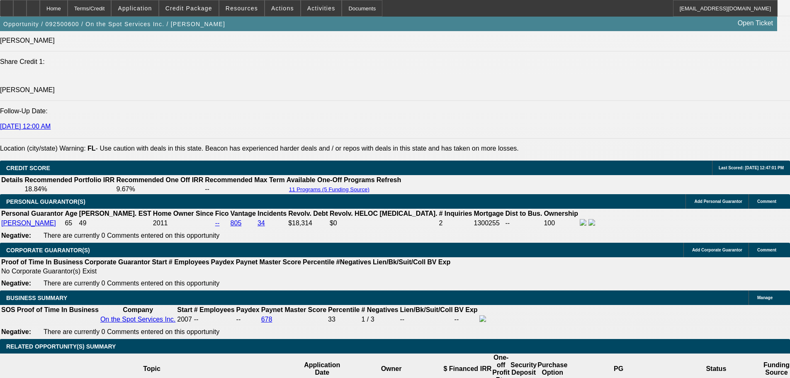
scroll to position [1120, 0]
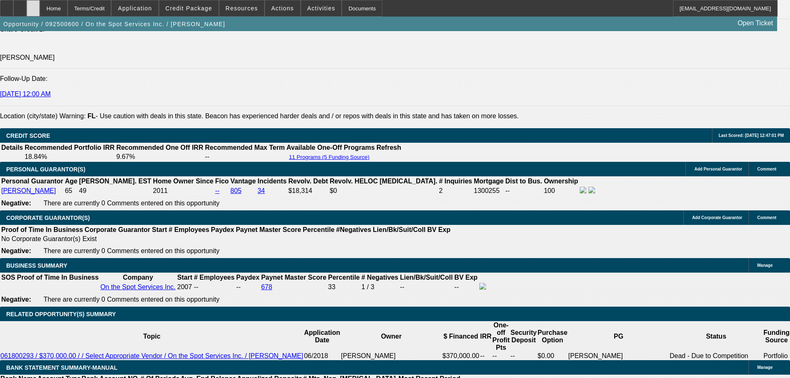
click at [33, 5] on icon at bounding box center [33, 5] width 0 height 0
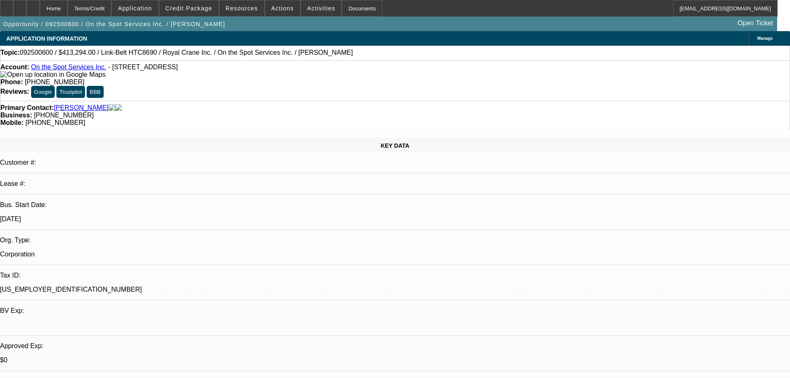
select select "0"
select select "6"
select select "0"
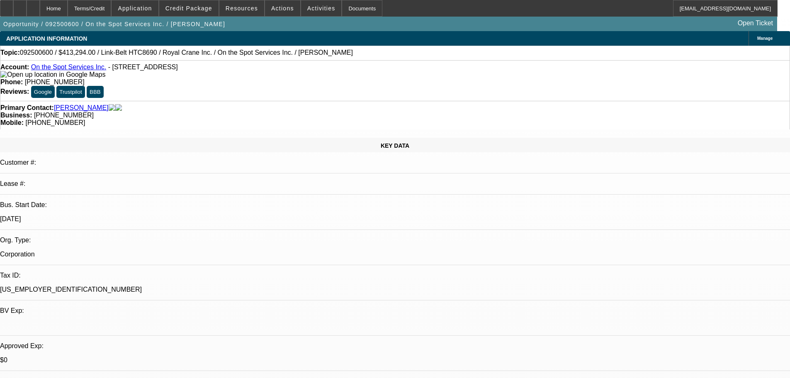
select select "0"
select select "6"
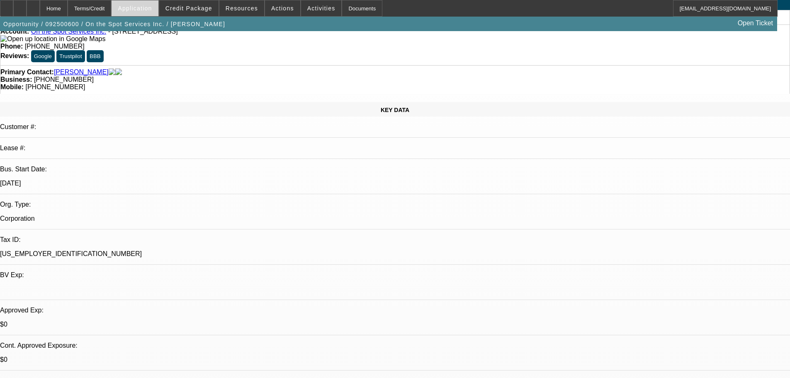
drag, startPoint x: 237, startPoint y: 87, endPoint x: 143, endPoint y: 15, distance: 118.9
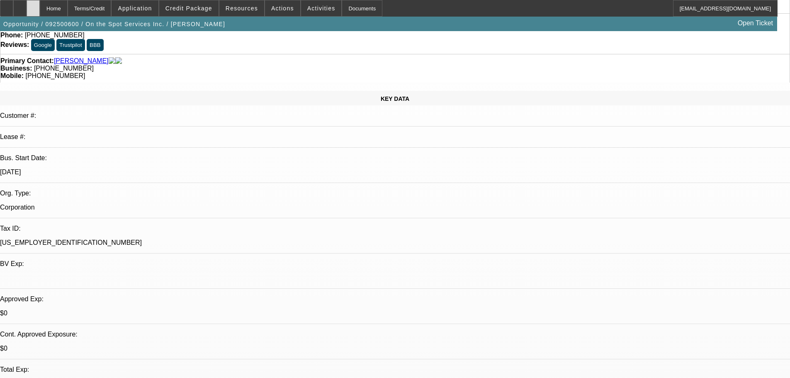
click at [40, 13] on div at bounding box center [33, 8] width 13 height 17
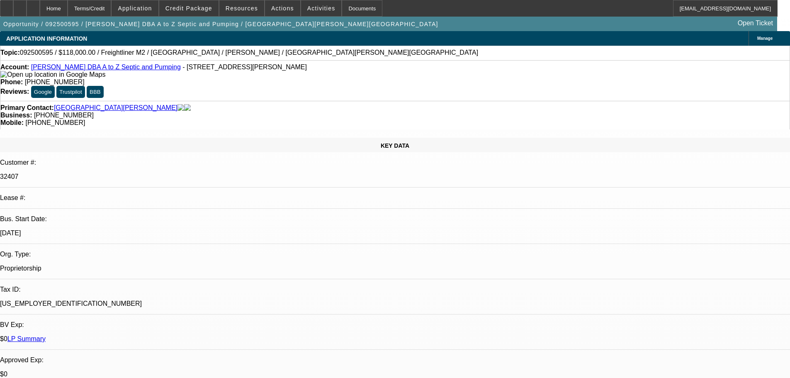
select select "0"
select select "6"
select select "0"
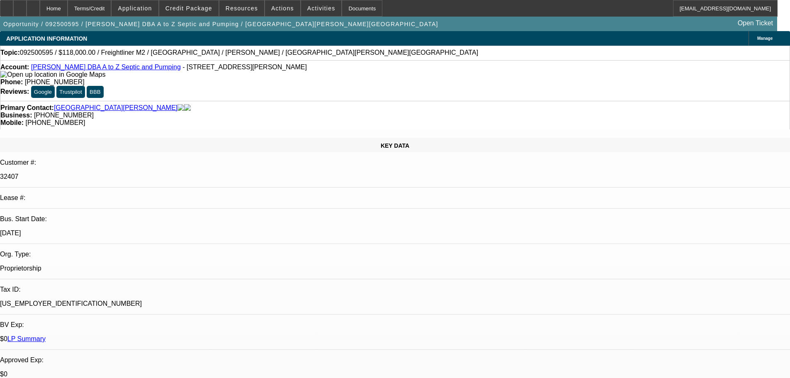
select select "0"
select select "6"
select select "0"
select select "2"
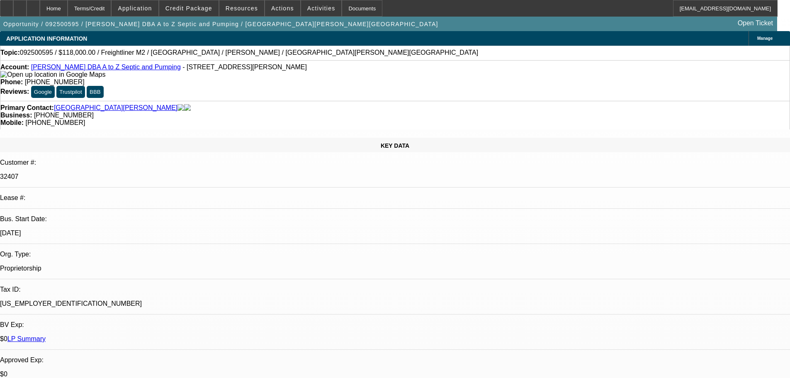
select select "2"
select select "0"
select select "6"
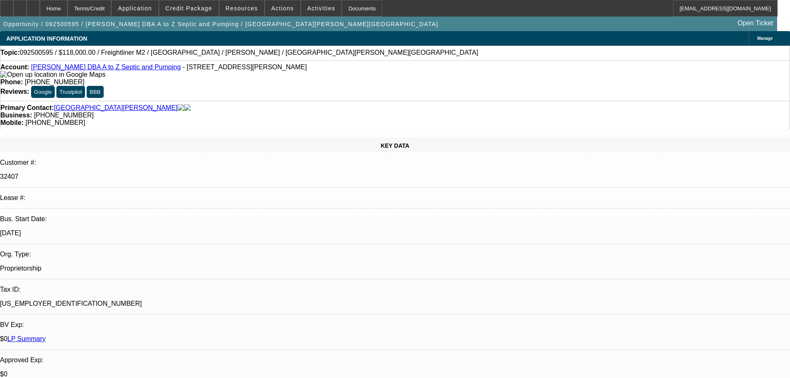
select select "0"
select select "6"
select select "0"
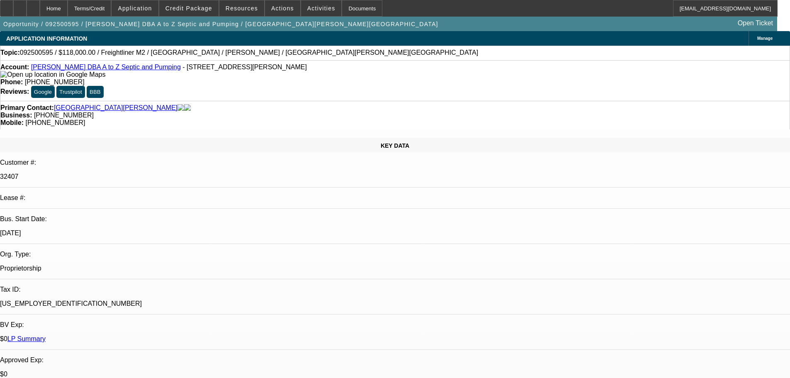
select select "0"
select select "6"
select select "0"
select select "2"
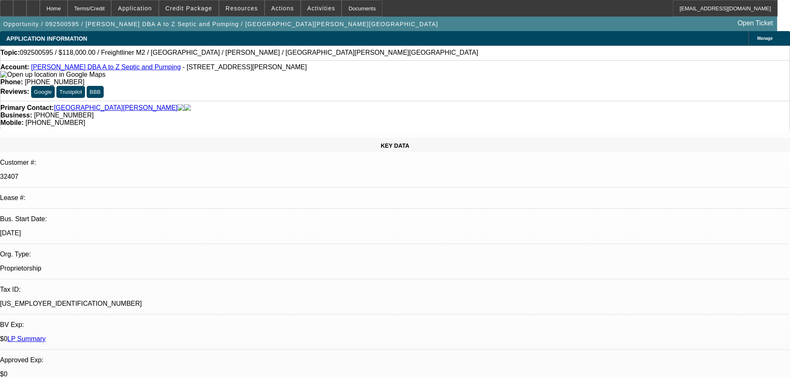
select select "2"
select select "0"
select select "6"
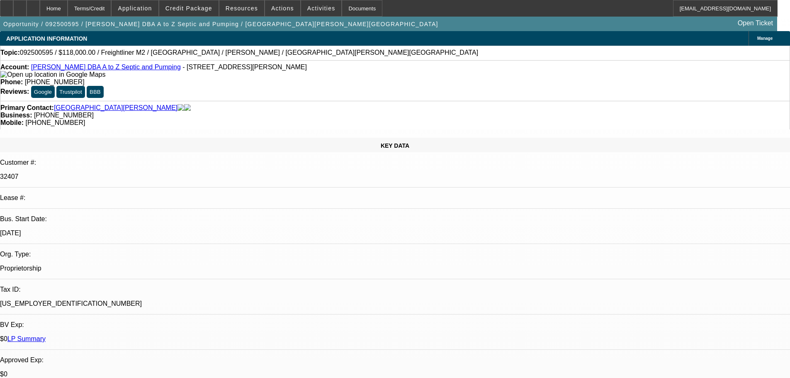
drag, startPoint x: 654, startPoint y: 99, endPoint x: 651, endPoint y: 90, distance: 9.5
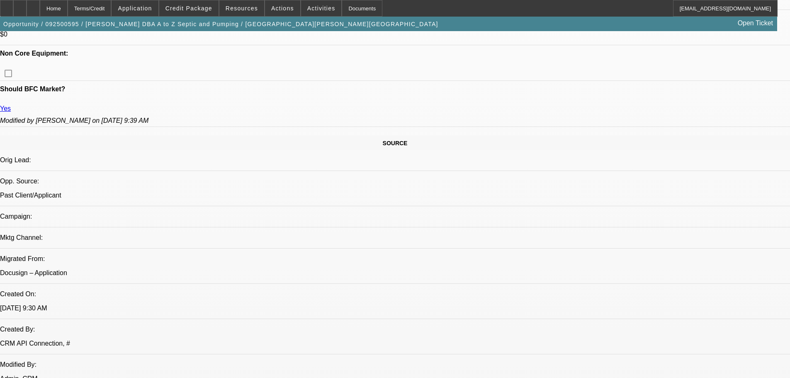
drag, startPoint x: 247, startPoint y: 152, endPoint x: 271, endPoint y: 233, distance: 84.1
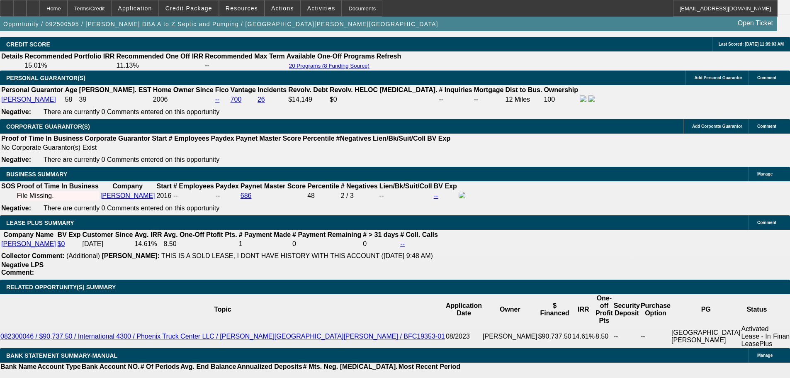
drag, startPoint x: 451, startPoint y: 188, endPoint x: 478, endPoint y: 280, distance: 96.2
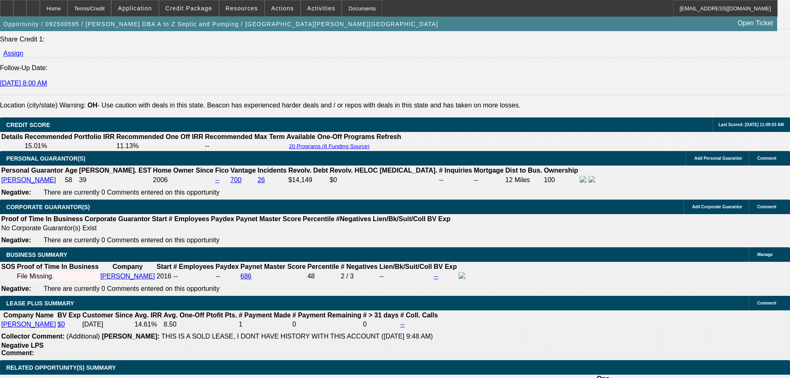
scroll to position [478, 0]
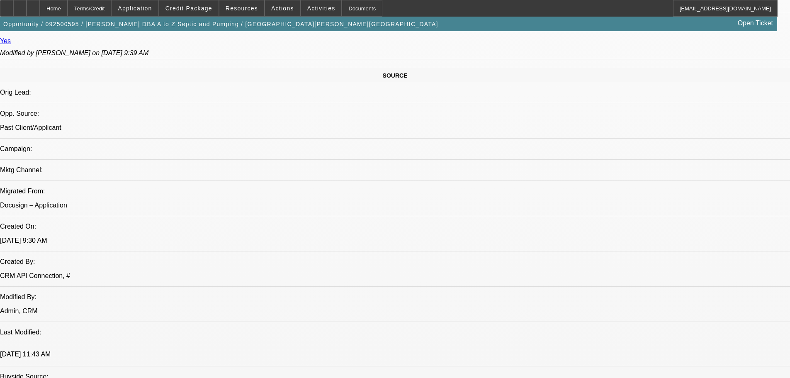
drag, startPoint x: 475, startPoint y: 209, endPoint x: 475, endPoint y: 71, distance: 137.7
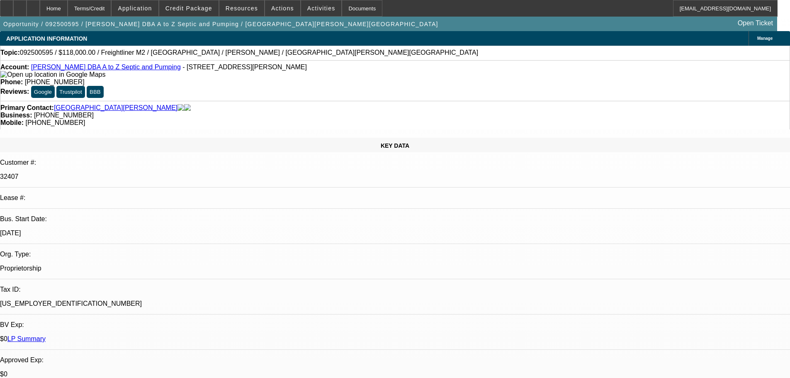
drag, startPoint x: 658, startPoint y: 97, endPoint x: 658, endPoint y: 76, distance: 20.3
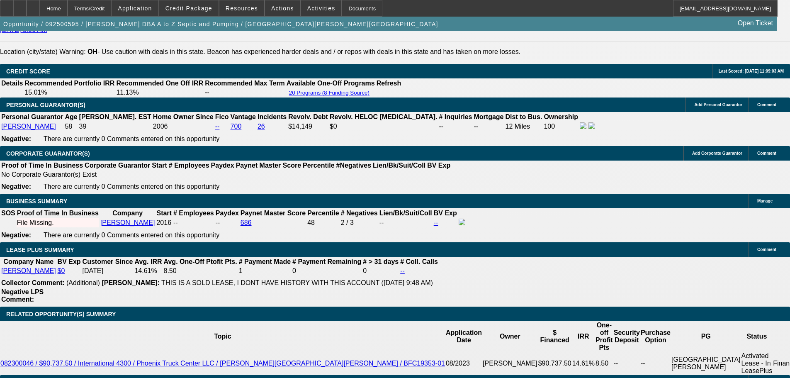
scroll to position [1203, 0]
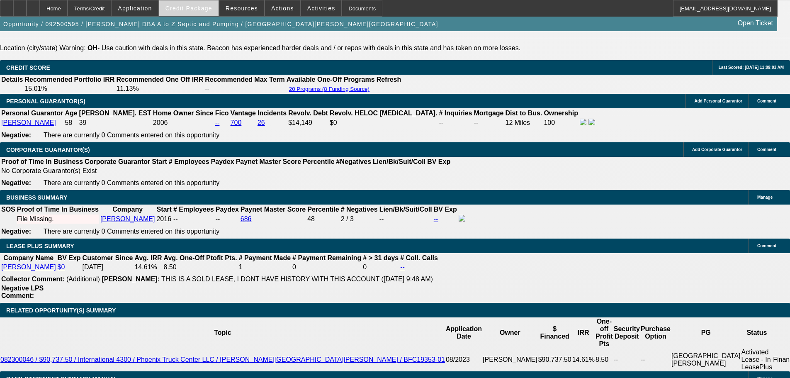
click at [205, 6] on span "Credit Package" at bounding box center [189, 8] width 47 height 7
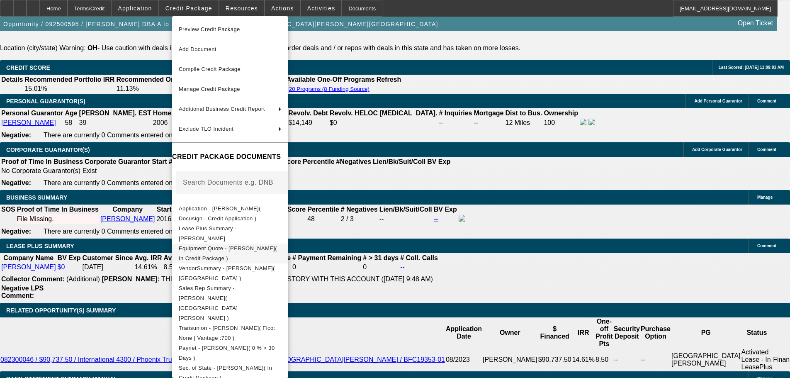
click at [250, 250] on span "Equipment Quote - Glen Henderson( In Credit Package )" at bounding box center [228, 253] width 98 height 16
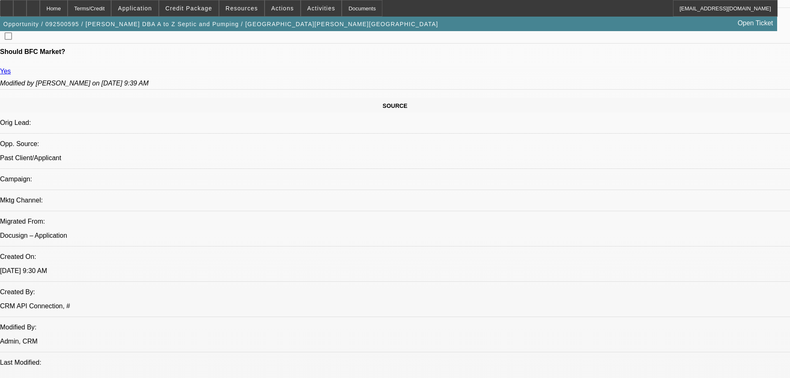
scroll to position [0, 0]
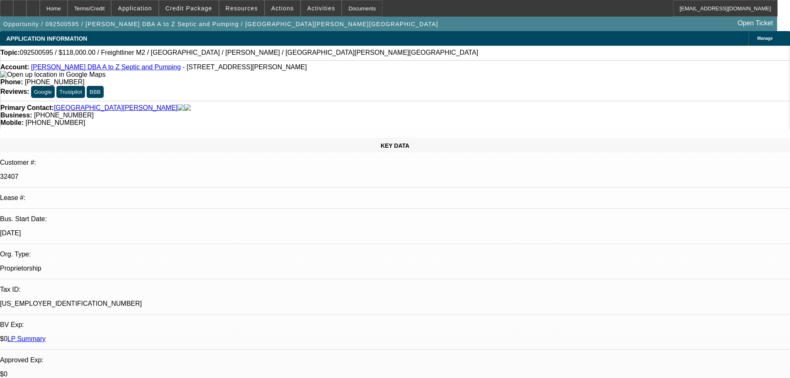
drag, startPoint x: 313, startPoint y: 285, endPoint x: 336, endPoint y: 86, distance: 200.8
drag, startPoint x: 294, startPoint y: 229, endPoint x: 294, endPoint y: 202, distance: 26.1
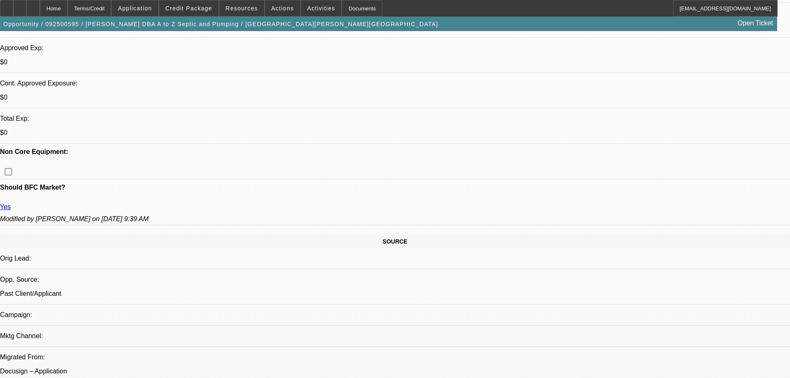
drag, startPoint x: 325, startPoint y: 205, endPoint x: 341, endPoint y: 283, distance: 79.6
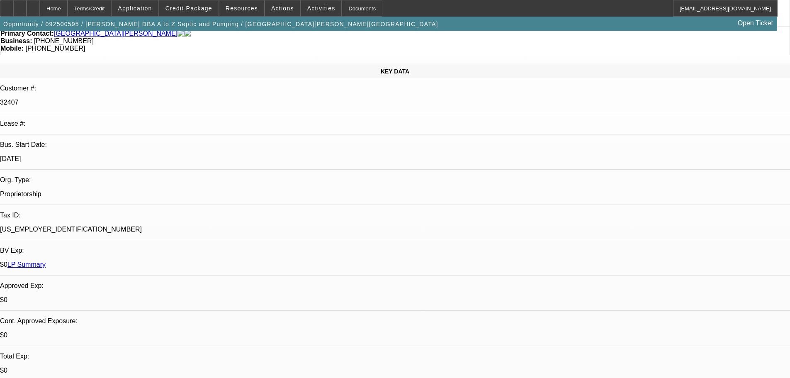
scroll to position [22, 0]
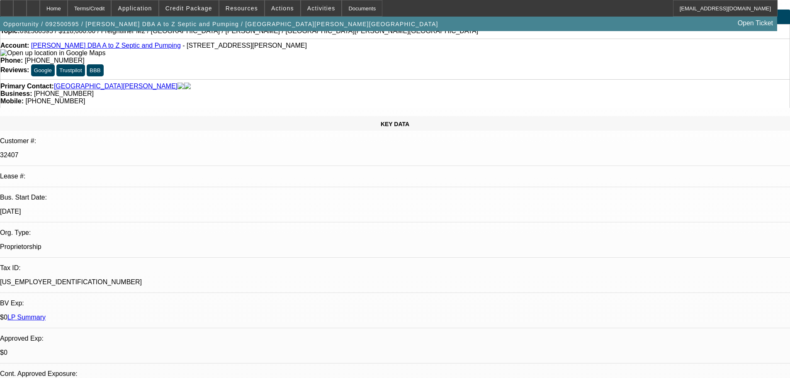
radio input "true"
type textarea "9/29 tt glen, let him know about excise tax-said he'd want sales tax financed a…"
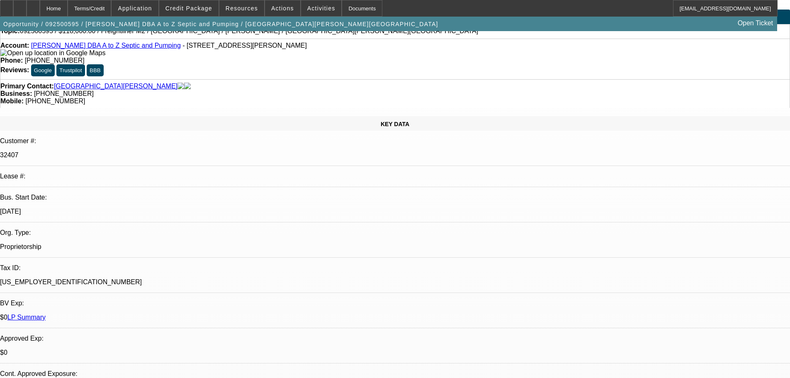
radio input "true"
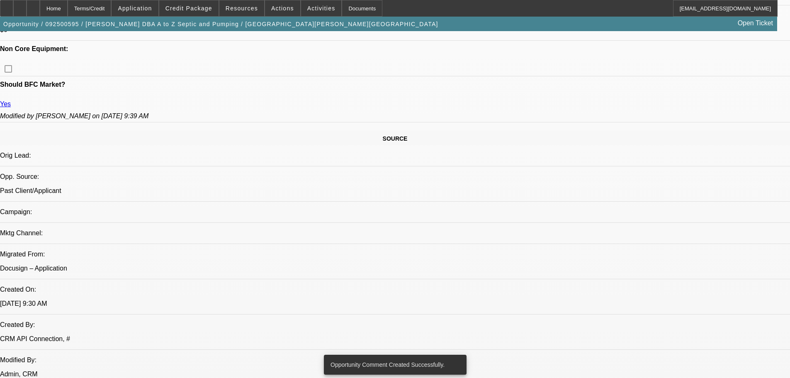
scroll to position [395, 0]
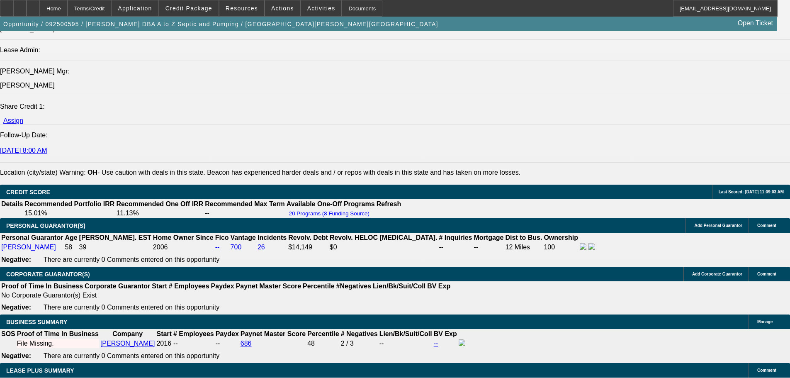
scroll to position [142, 0]
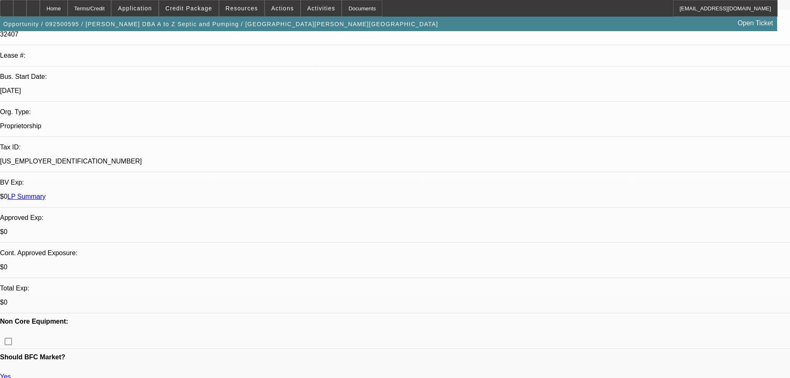
drag, startPoint x: 448, startPoint y: 267, endPoint x: 430, endPoint y: 107, distance: 161.6
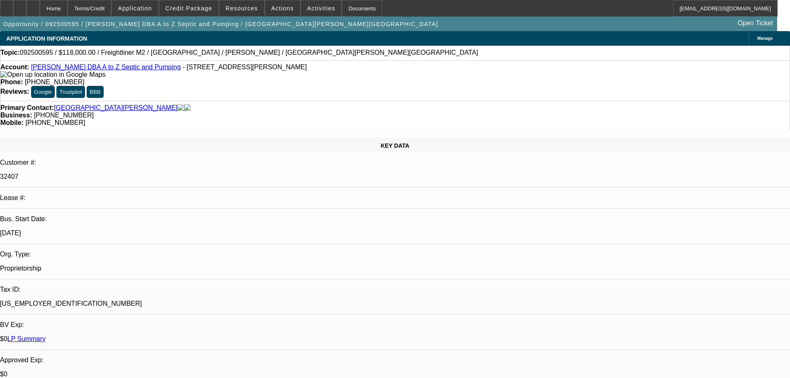
drag, startPoint x: 624, startPoint y: 164, endPoint x: 622, endPoint y: 143, distance: 21.7
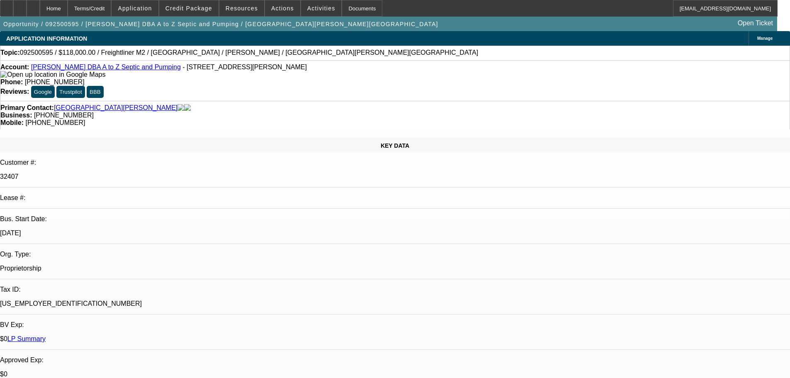
drag, startPoint x: 622, startPoint y: 143, endPoint x: 613, endPoint y: 96, distance: 47.3
drag, startPoint x: 611, startPoint y: 105, endPoint x: 600, endPoint y: 66, distance: 39.5
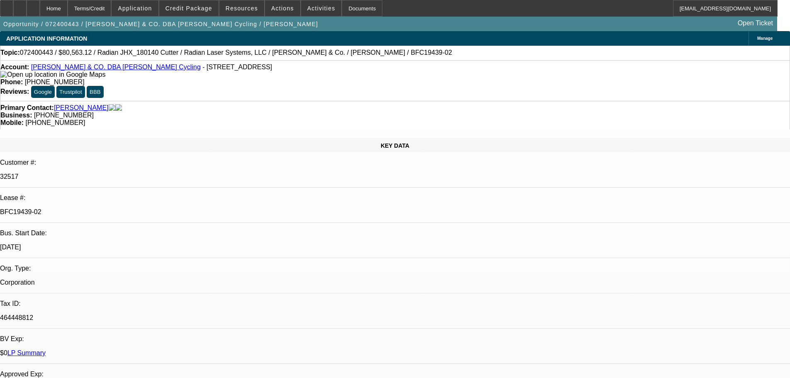
select select "0"
select select "6"
select select "0"
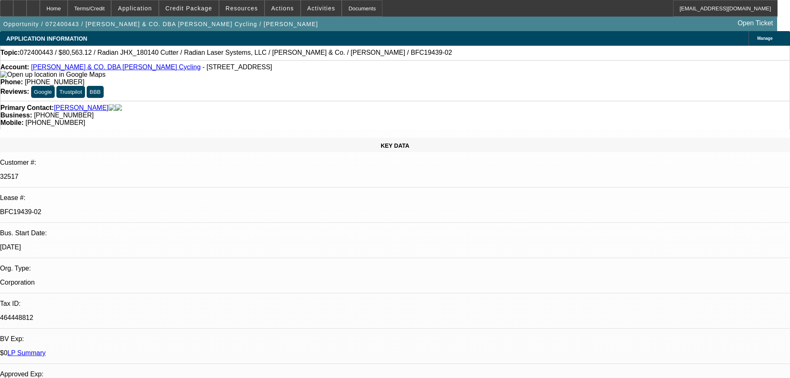
select select "0"
select select "2"
select select "0"
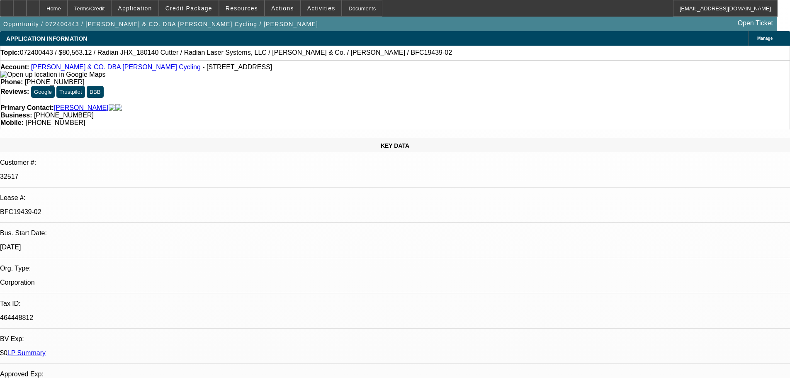
select select "0"
select select "2"
select select "0"
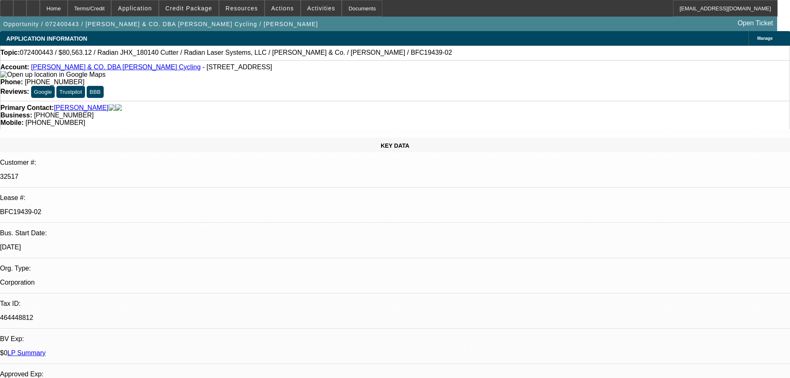
select select "2"
drag, startPoint x: 475, startPoint y: 205, endPoint x: 453, endPoint y: 23, distance: 183.4
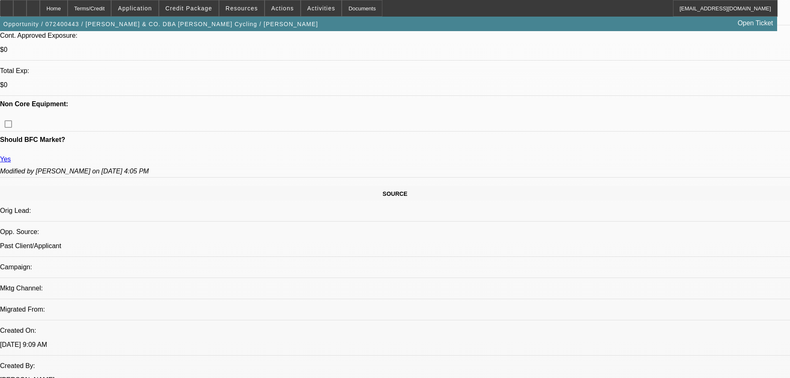
drag, startPoint x: 339, startPoint y: 218, endPoint x: 337, endPoint y: 279, distance: 61.0
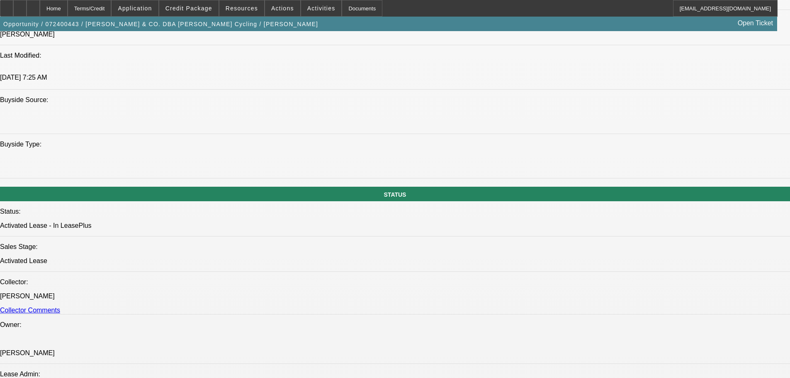
scroll to position [819, 0]
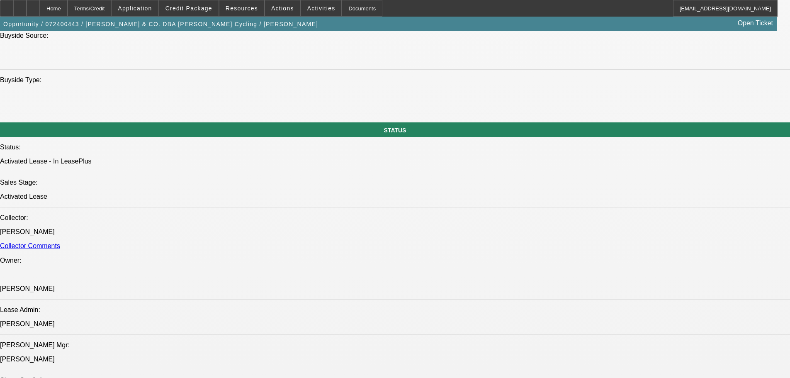
drag, startPoint x: 401, startPoint y: 286, endPoint x: 401, endPoint y: 334, distance: 47.7
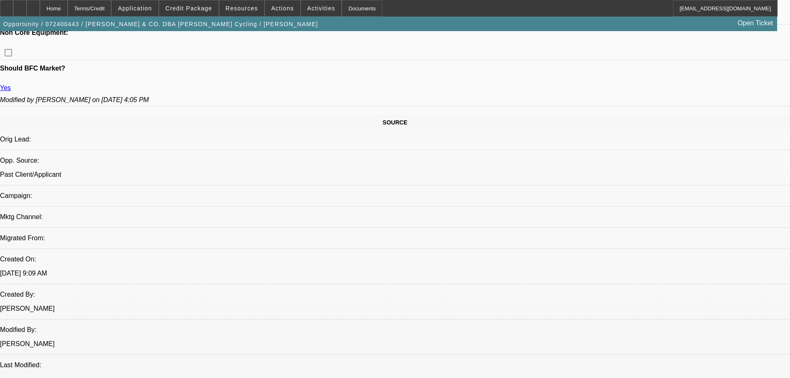
scroll to position [0, 0]
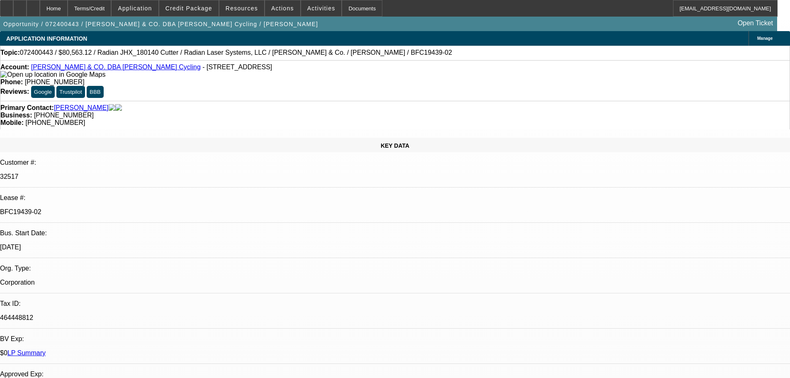
drag, startPoint x: 296, startPoint y: -21, endPoint x: 297, endPoint y: -34, distance: 13.7
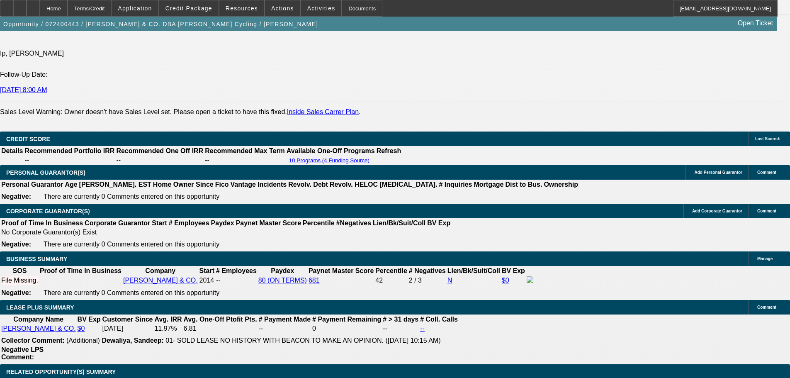
scroll to position [1743, 0]
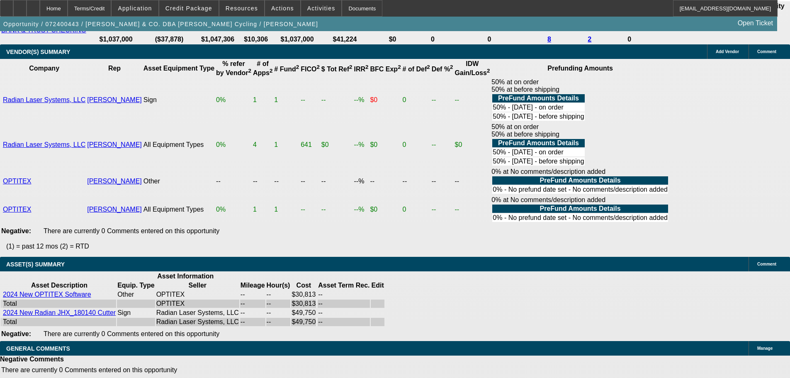
drag, startPoint x: 264, startPoint y: 272, endPoint x: 372, endPoint y: 259, distance: 108.6
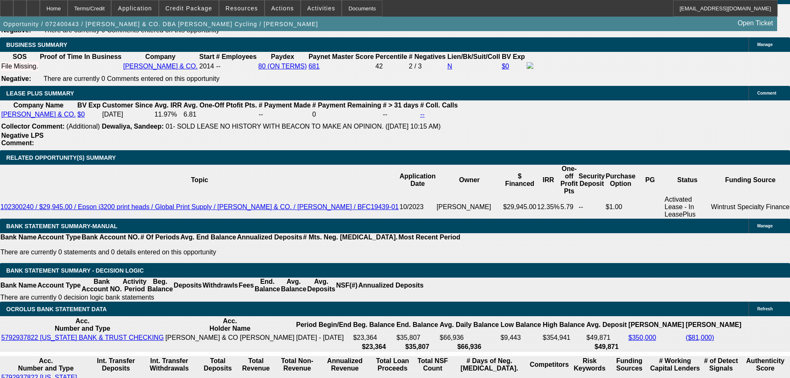
drag, startPoint x: 402, startPoint y: 109, endPoint x: 416, endPoint y: -50, distance: 159.9
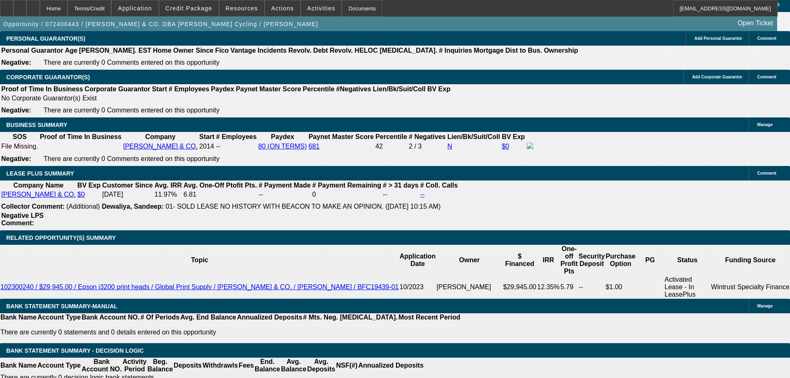
scroll to position [1385, 0]
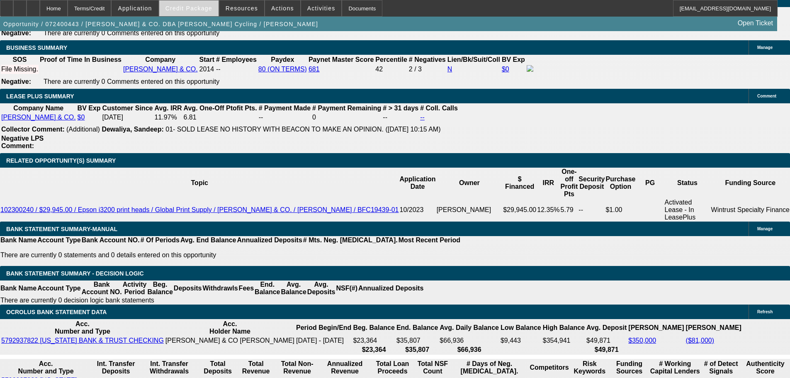
click at [198, 11] on span "Credit Package" at bounding box center [189, 8] width 47 height 7
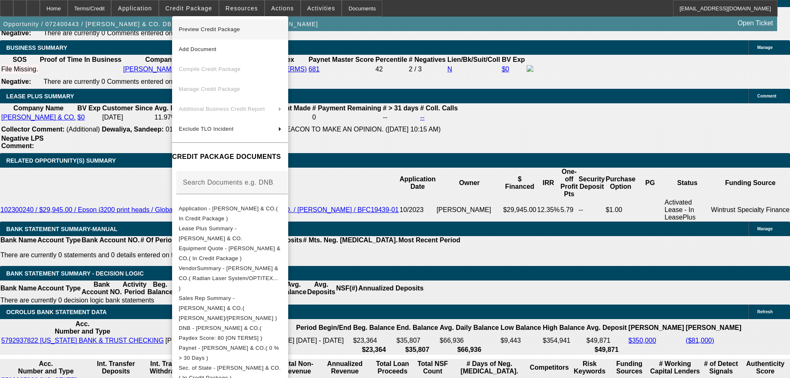
click at [256, 34] on span "Preview Credit Package" at bounding box center [230, 29] width 103 height 10
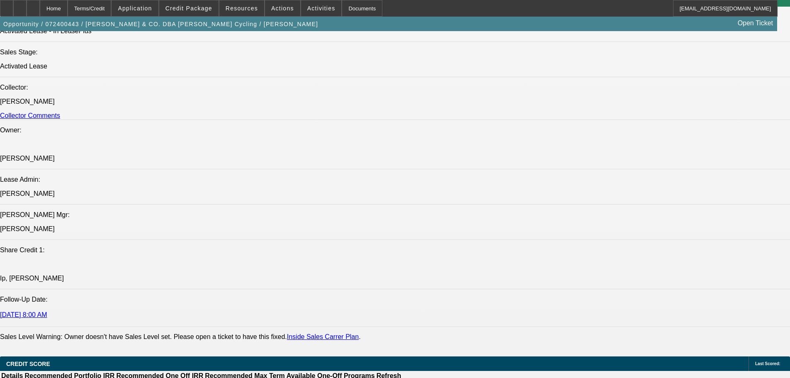
scroll to position [0, 0]
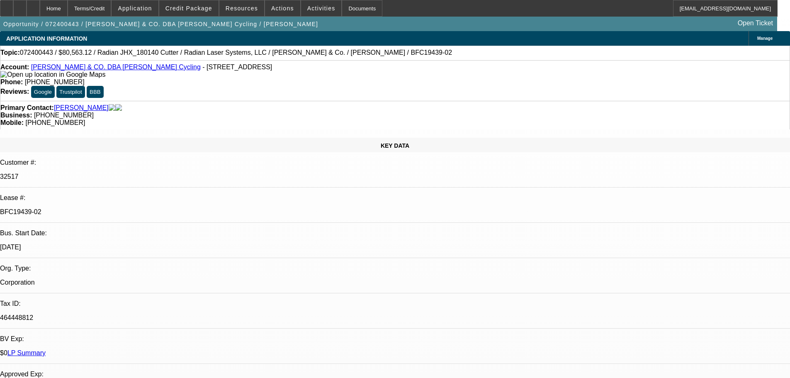
drag, startPoint x: 355, startPoint y: 253, endPoint x: 325, endPoint y: 223, distance: 41.9
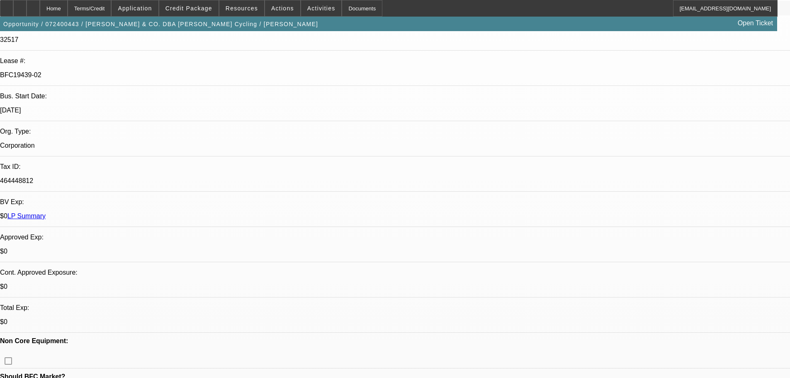
drag, startPoint x: 318, startPoint y: 303, endPoint x: 320, endPoint y: 290, distance: 13.0
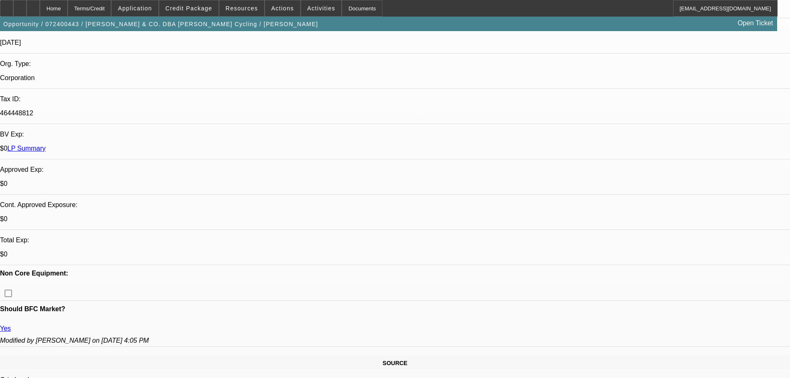
drag, startPoint x: 317, startPoint y: 210, endPoint x: 326, endPoint y: 272, distance: 62.0
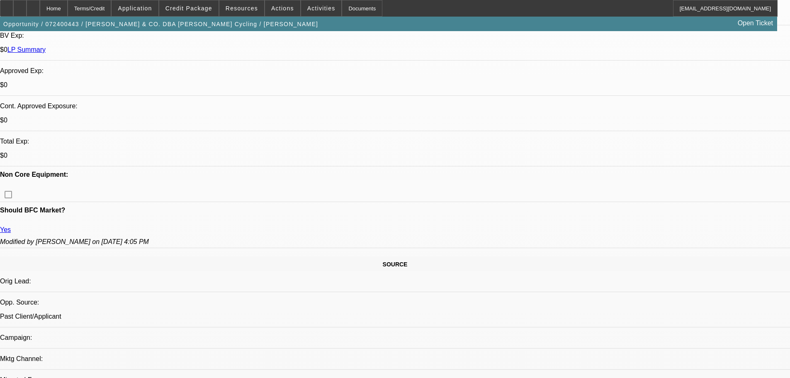
scroll to position [705, 0]
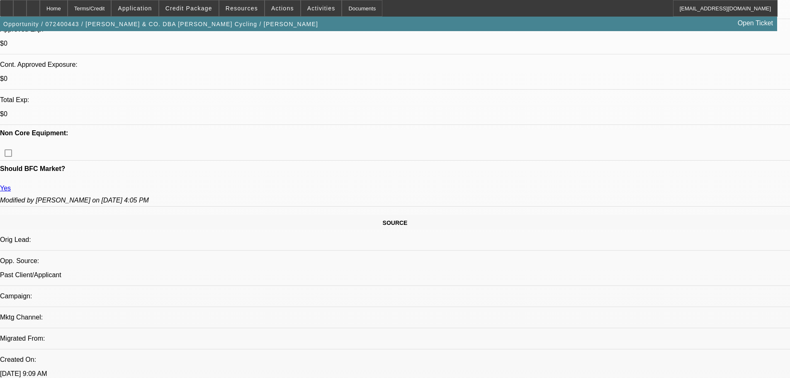
scroll to position [332, 0]
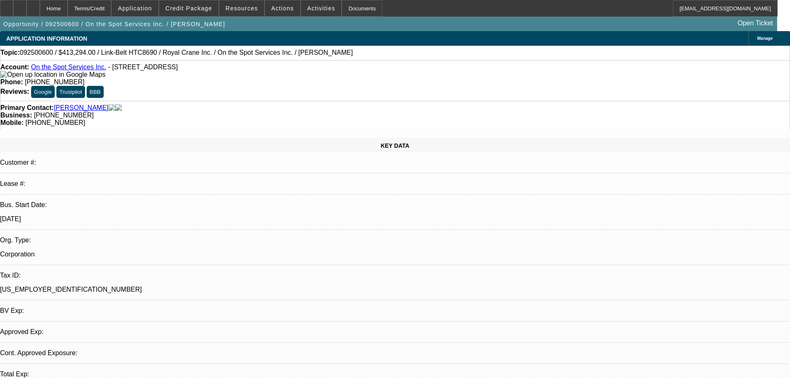
select select "0"
select select "6"
select select "0"
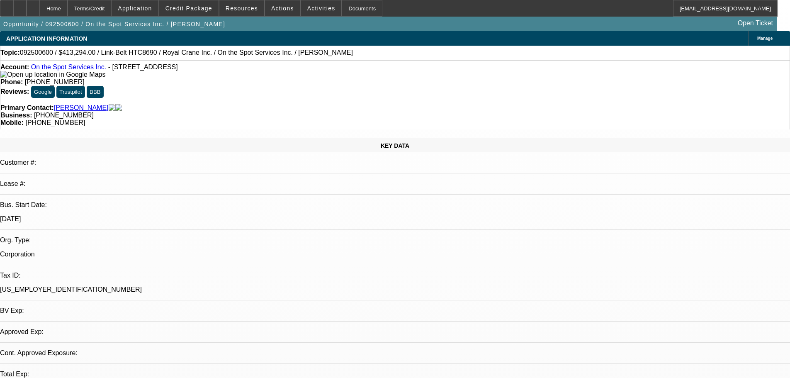
select select "0"
select select "6"
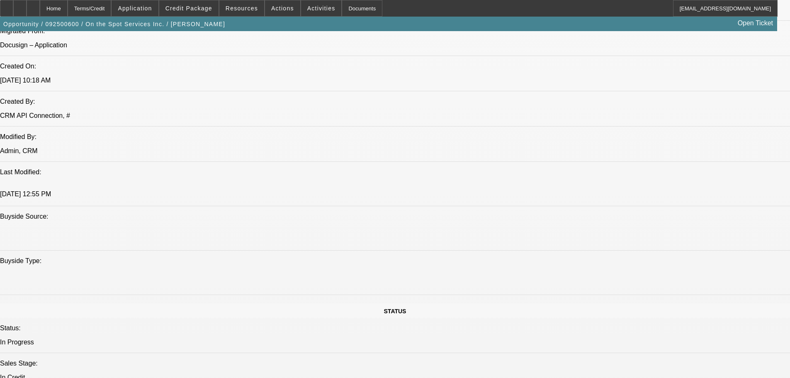
drag, startPoint x: 156, startPoint y: 127, endPoint x: 161, endPoint y: 242, distance: 115.0
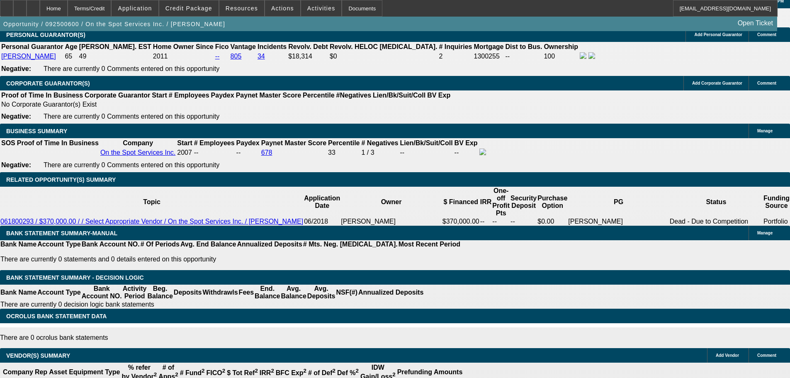
drag, startPoint x: 409, startPoint y: 227, endPoint x: 406, endPoint y: 235, distance: 8.6
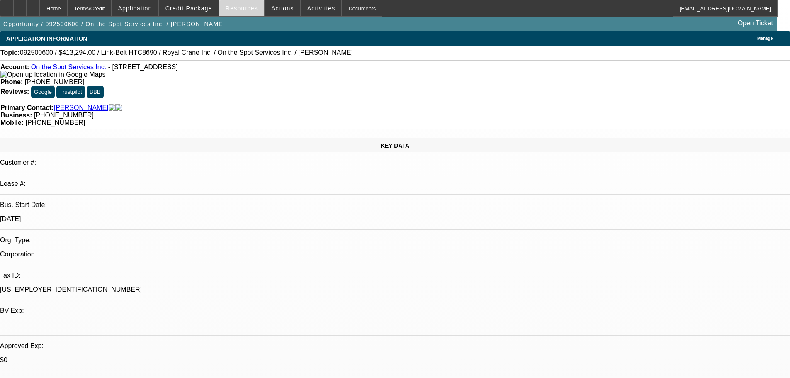
drag, startPoint x: 408, startPoint y: 110, endPoint x: 258, endPoint y: 9, distance: 181.1
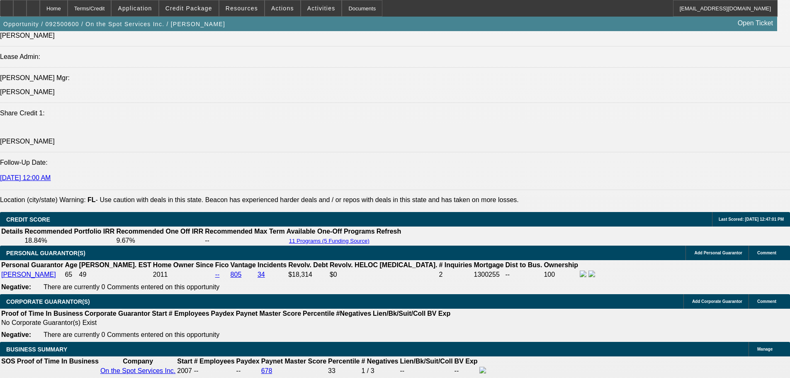
scroll to position [1401, 0]
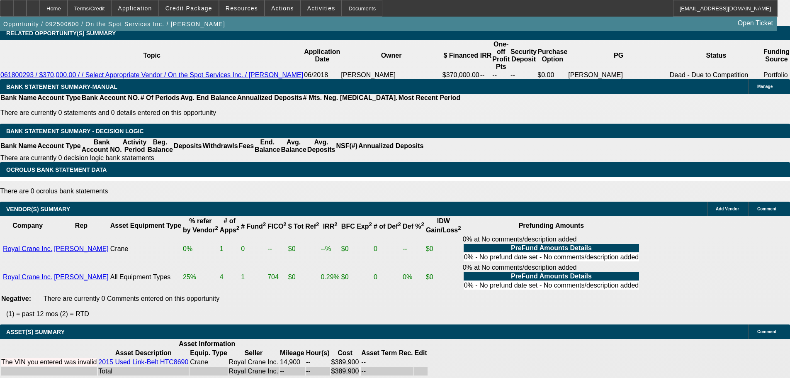
drag, startPoint x: 292, startPoint y: 219, endPoint x: 292, endPoint y: 325, distance: 105.8
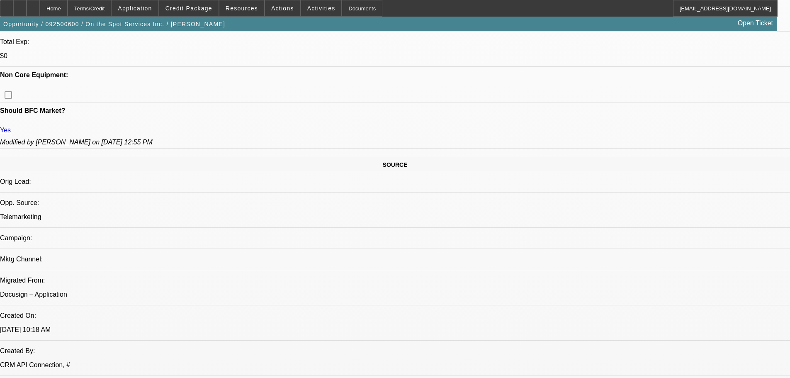
scroll to position [0, 0]
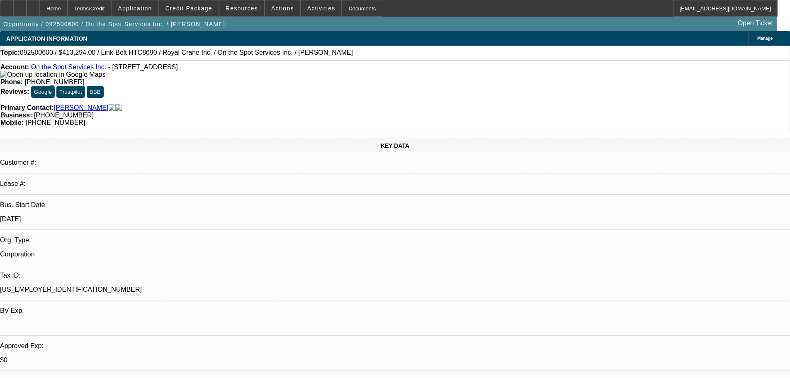
drag, startPoint x: 427, startPoint y: 232, endPoint x: 430, endPoint y: 72, distance: 160.2
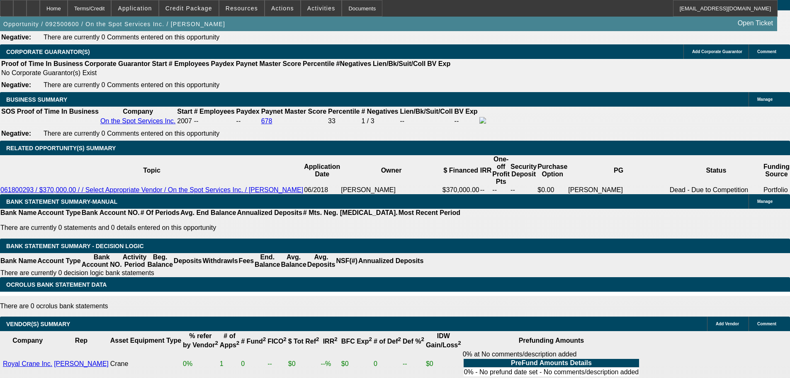
drag, startPoint x: 285, startPoint y: 173, endPoint x: 340, endPoint y: 241, distance: 87.9
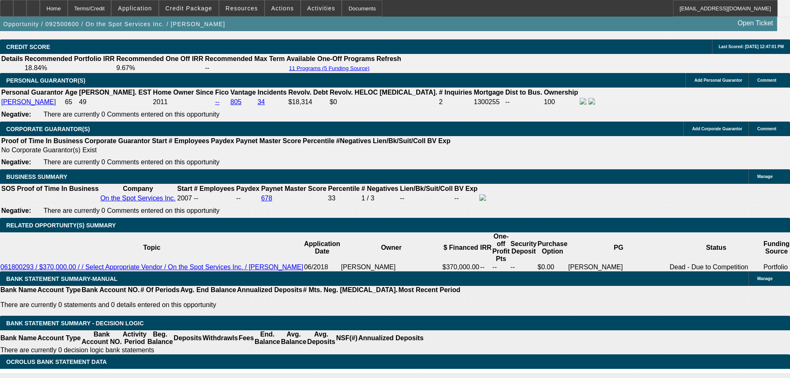
scroll to position [1124, 0]
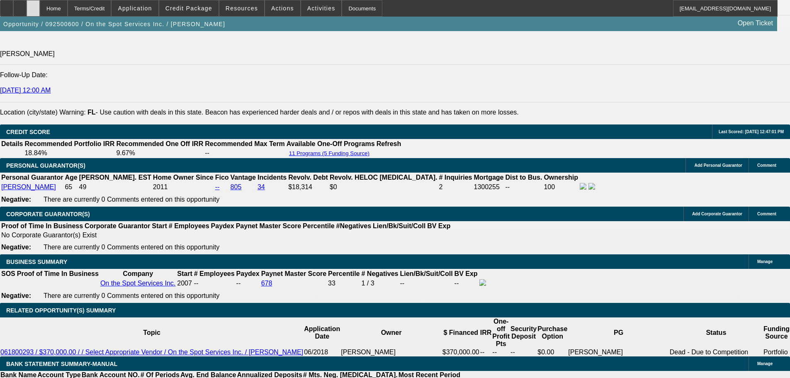
click at [40, 14] on div at bounding box center [33, 8] width 13 height 17
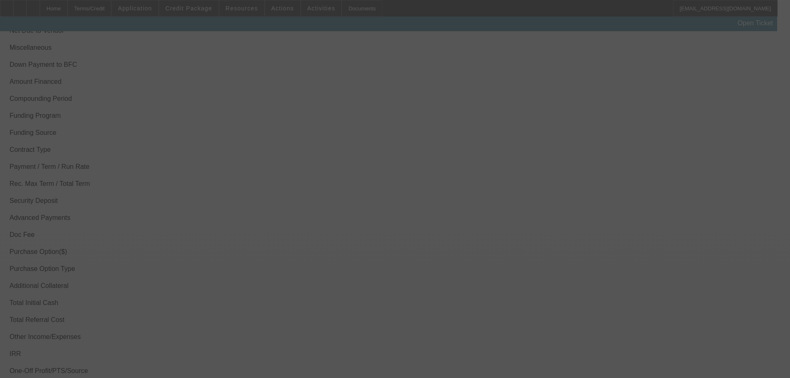
scroll to position [1190, 0]
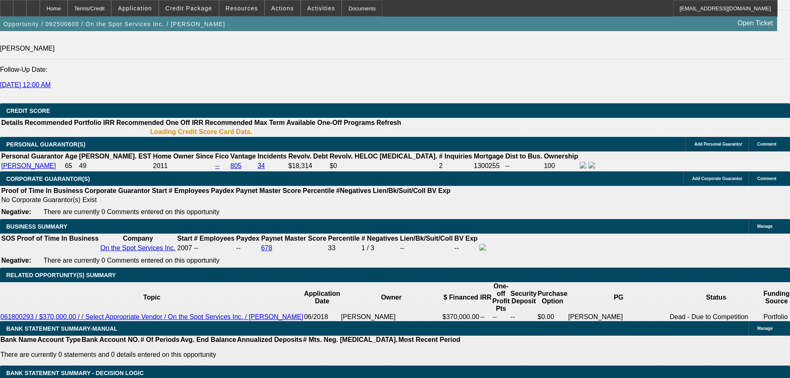
select select "0"
select select "6"
select select "0"
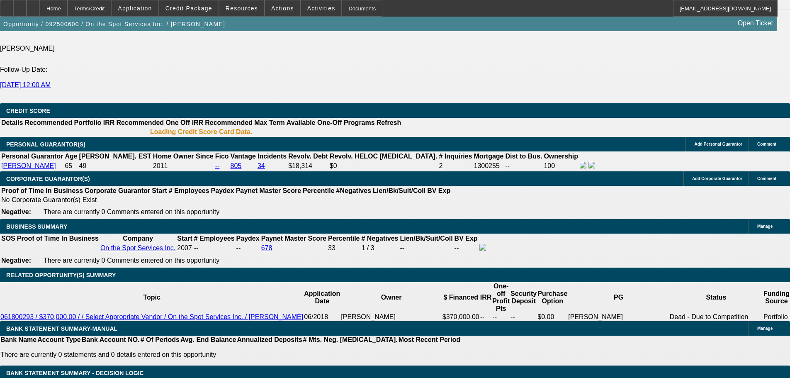
select select "0"
select select "6"
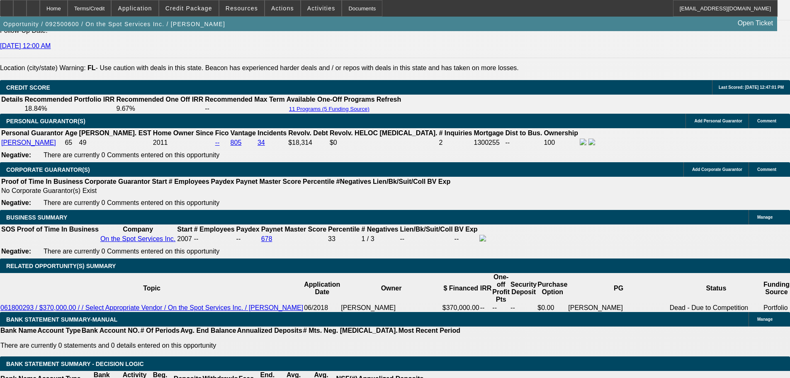
scroll to position [1216, 0]
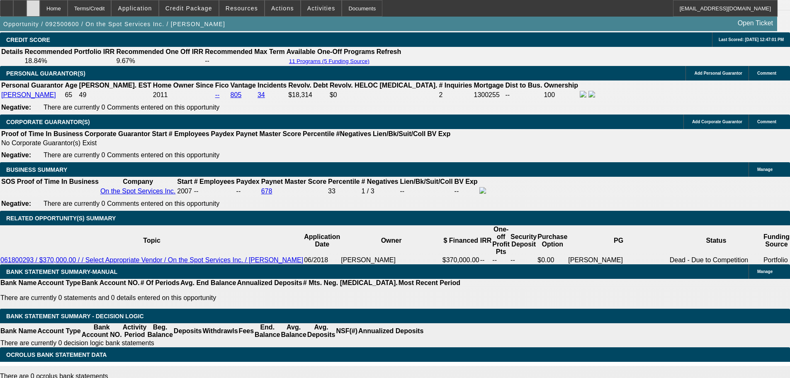
click at [33, 5] on icon at bounding box center [33, 5] width 0 height 0
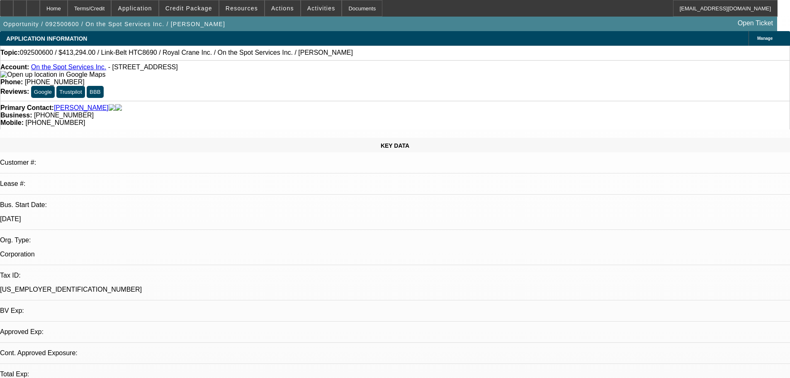
select select "0"
select select "6"
select select "0"
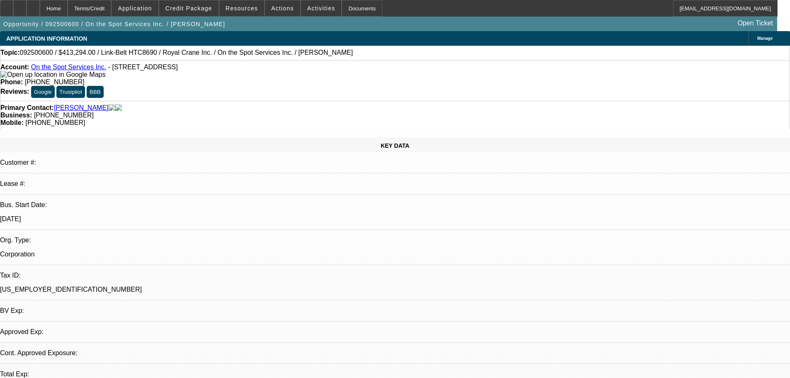
select select "0"
select select "6"
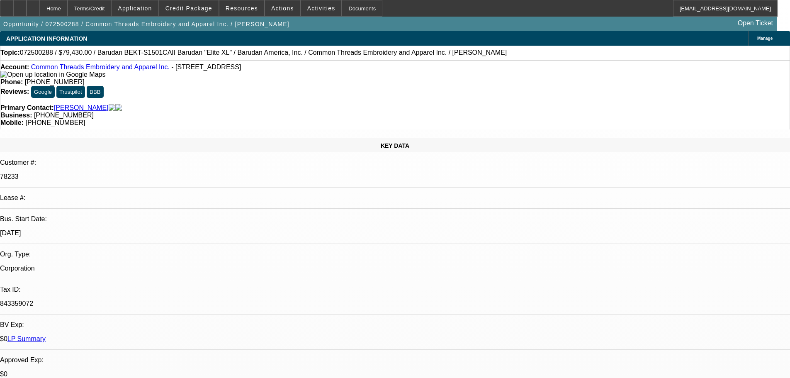
select select "0"
select select "2"
select select "0"
select select "6"
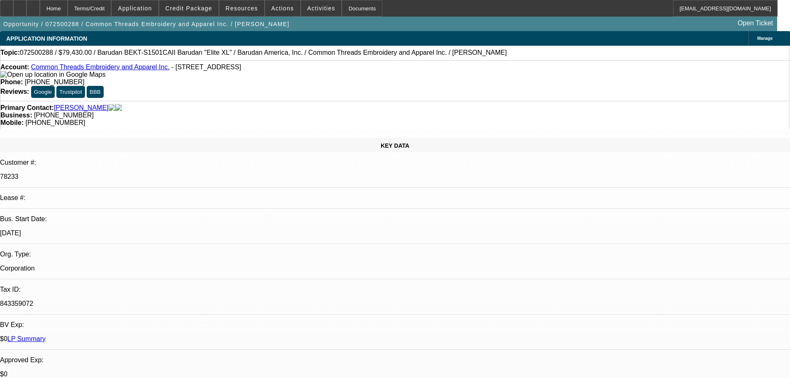
select select "0"
select select "2"
select select "0"
select select "6"
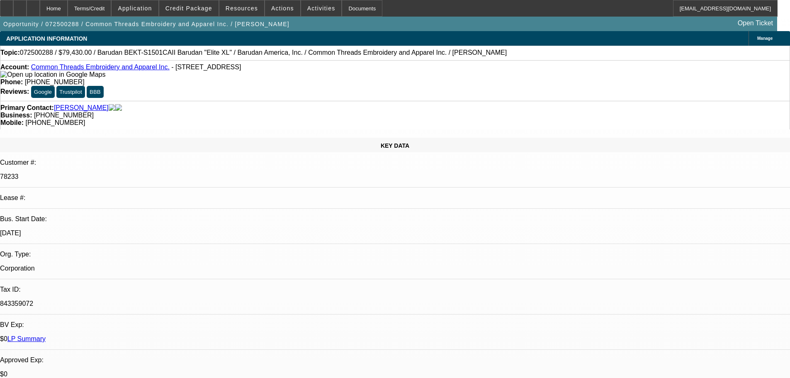
select select "0"
select select "6"
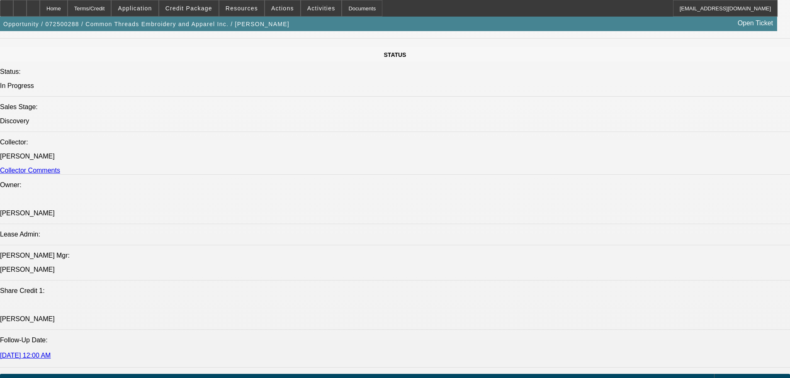
scroll to position [1369, 0]
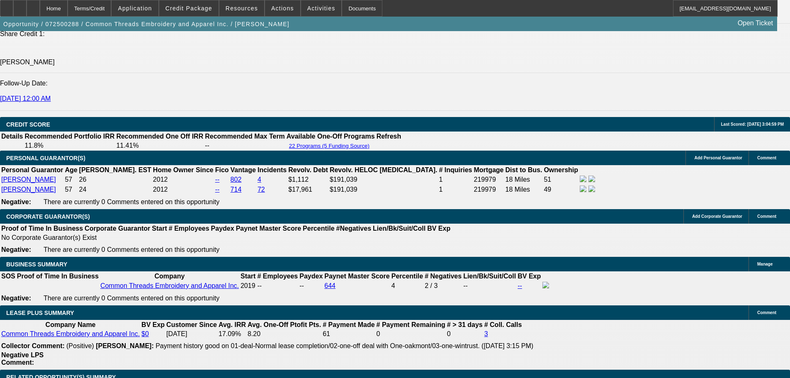
drag, startPoint x: 470, startPoint y: 167, endPoint x: 456, endPoint y: 136, distance: 34.0
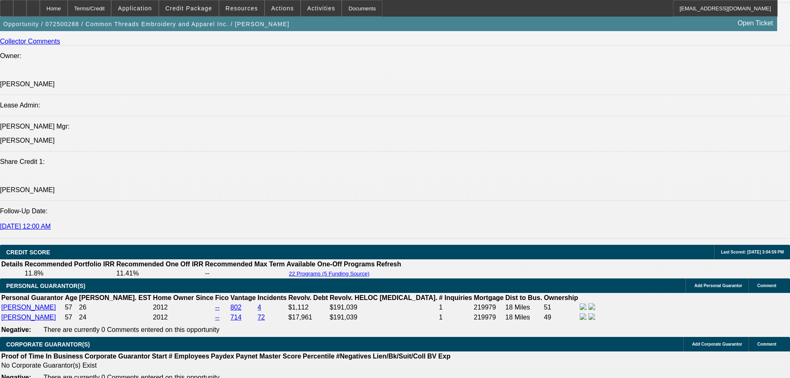
click at [40, 7] on div at bounding box center [33, 8] width 13 height 17
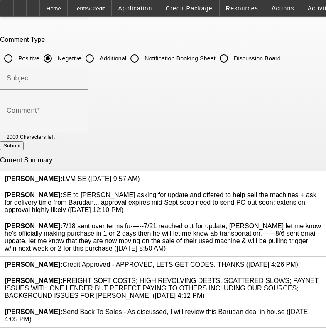
scroll to position [124, 0]
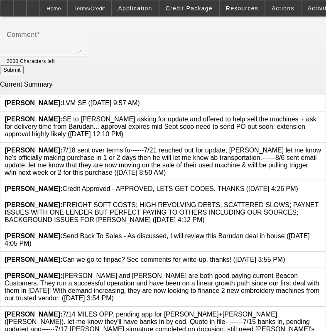
click at [321, 273] on icon at bounding box center [321, 273] width 0 height 0
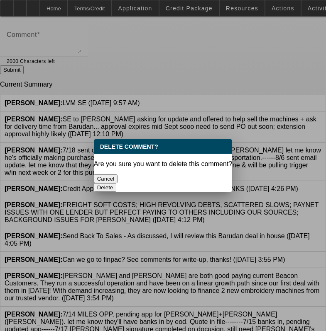
click at [117, 183] on button "Delete" at bounding box center [105, 187] width 23 height 9
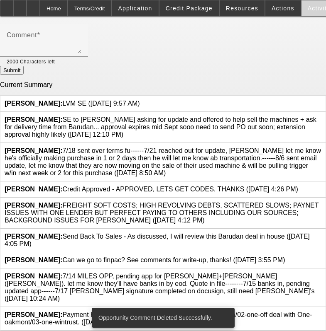
scroll to position [120, 0]
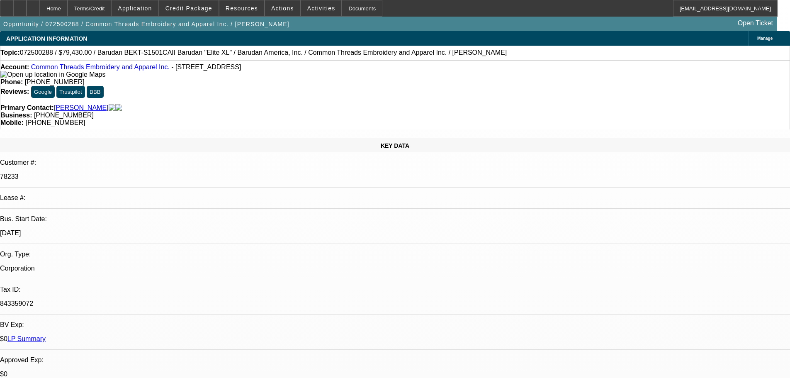
select select "0"
select select "2"
select select "0"
select select "6"
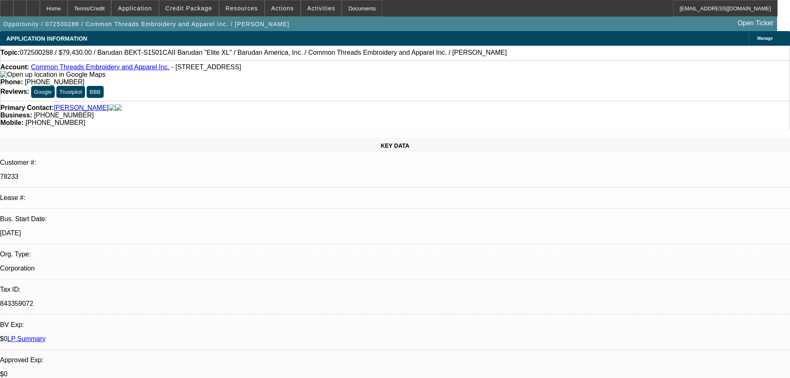
select select "0"
select select "2"
select select "0"
select select "6"
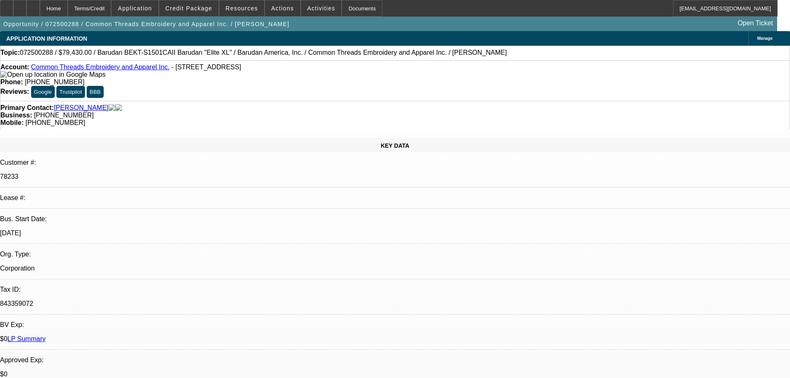
select select "0"
select select "6"
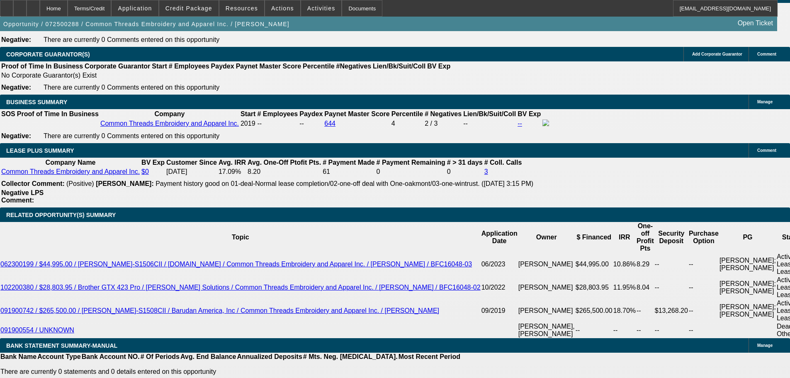
scroll to position [312, 0]
drag, startPoint x: 679, startPoint y: 108, endPoint x: 676, endPoint y: 88, distance: 20.9
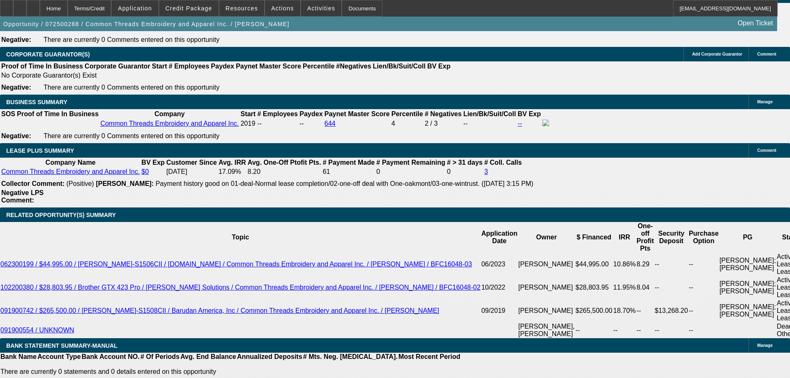
drag, startPoint x: 641, startPoint y: 110, endPoint x: 636, endPoint y: 105, distance: 7.0
